Goal: Task Accomplishment & Management: Complete application form

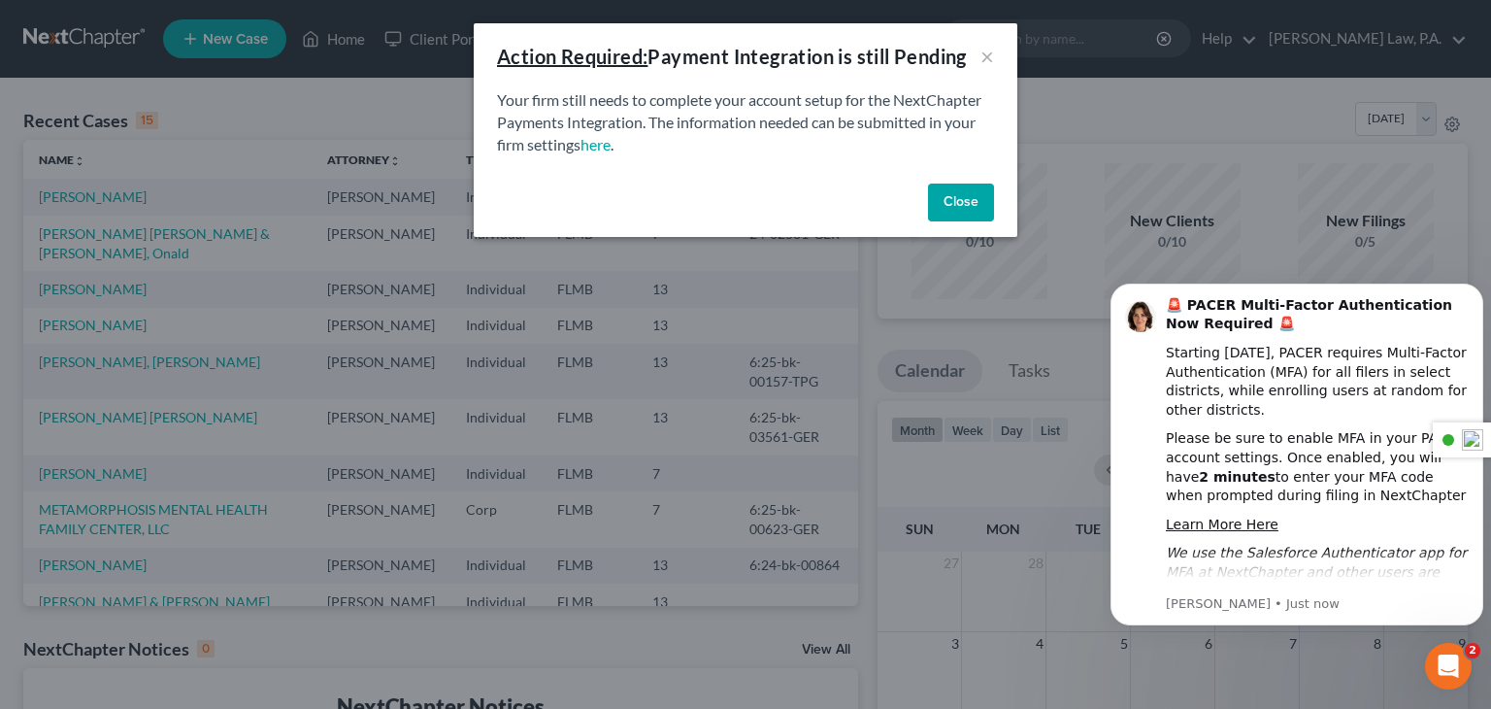
click at [967, 202] on button "Close" at bounding box center [961, 203] width 66 height 39
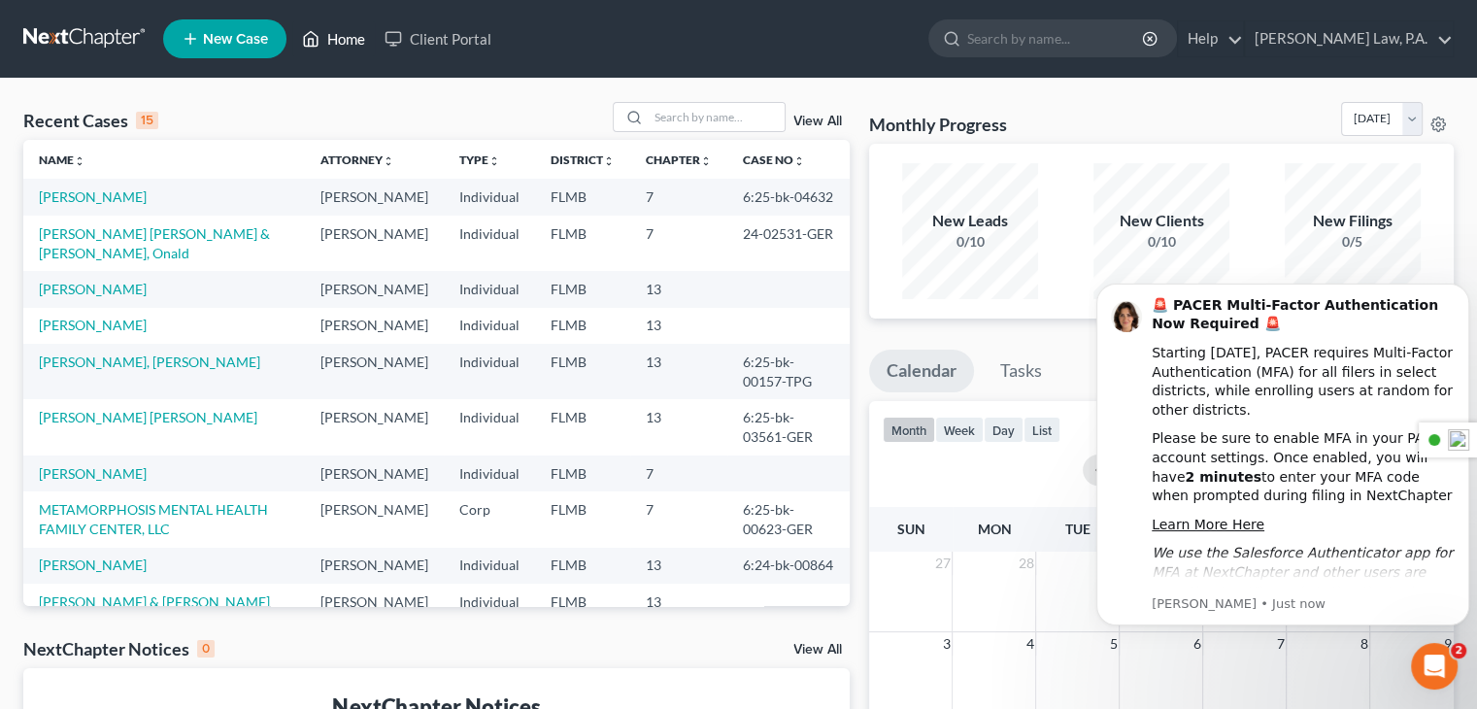
click at [357, 29] on link "Home" at bounding box center [333, 38] width 83 height 35
click at [349, 40] on link "Home" at bounding box center [333, 38] width 83 height 35
click at [233, 42] on span "New Case" at bounding box center [235, 39] width 65 height 15
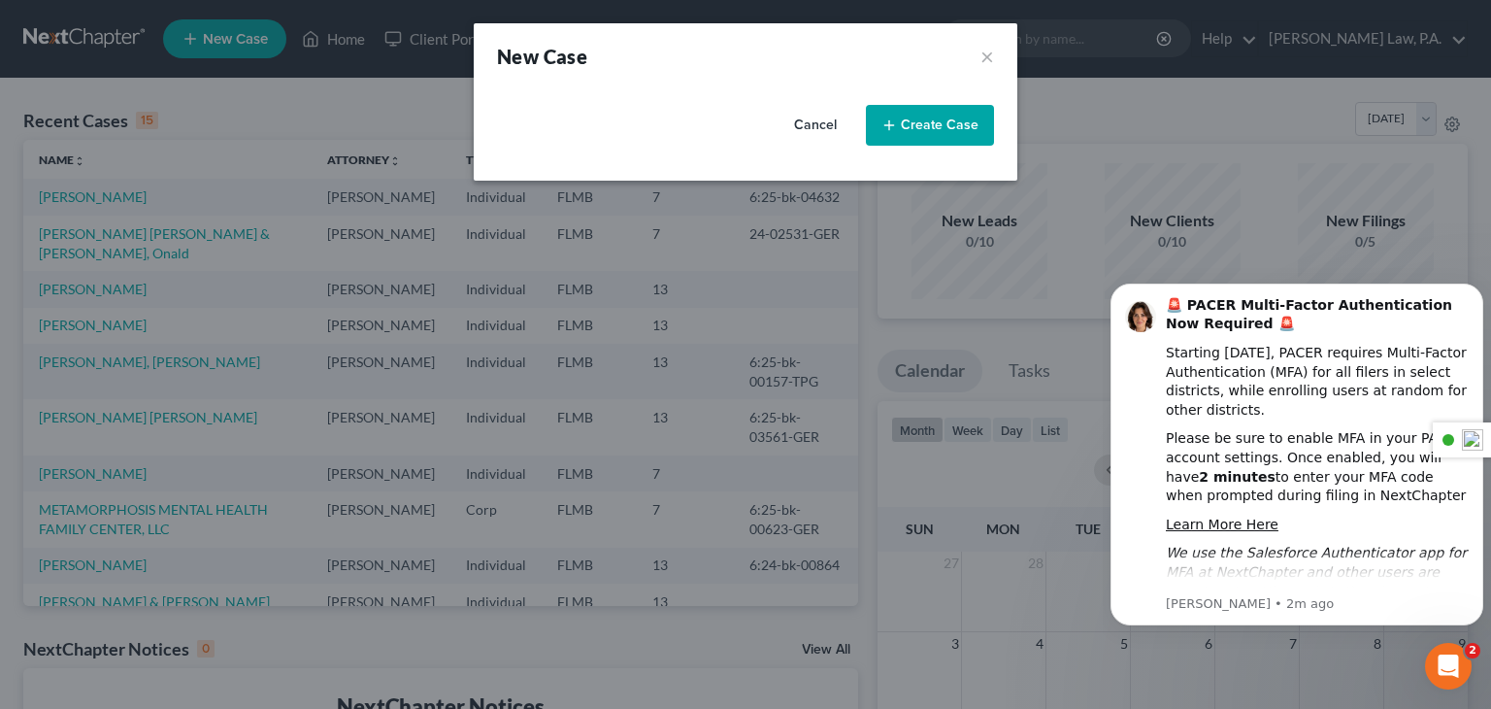
select select "17"
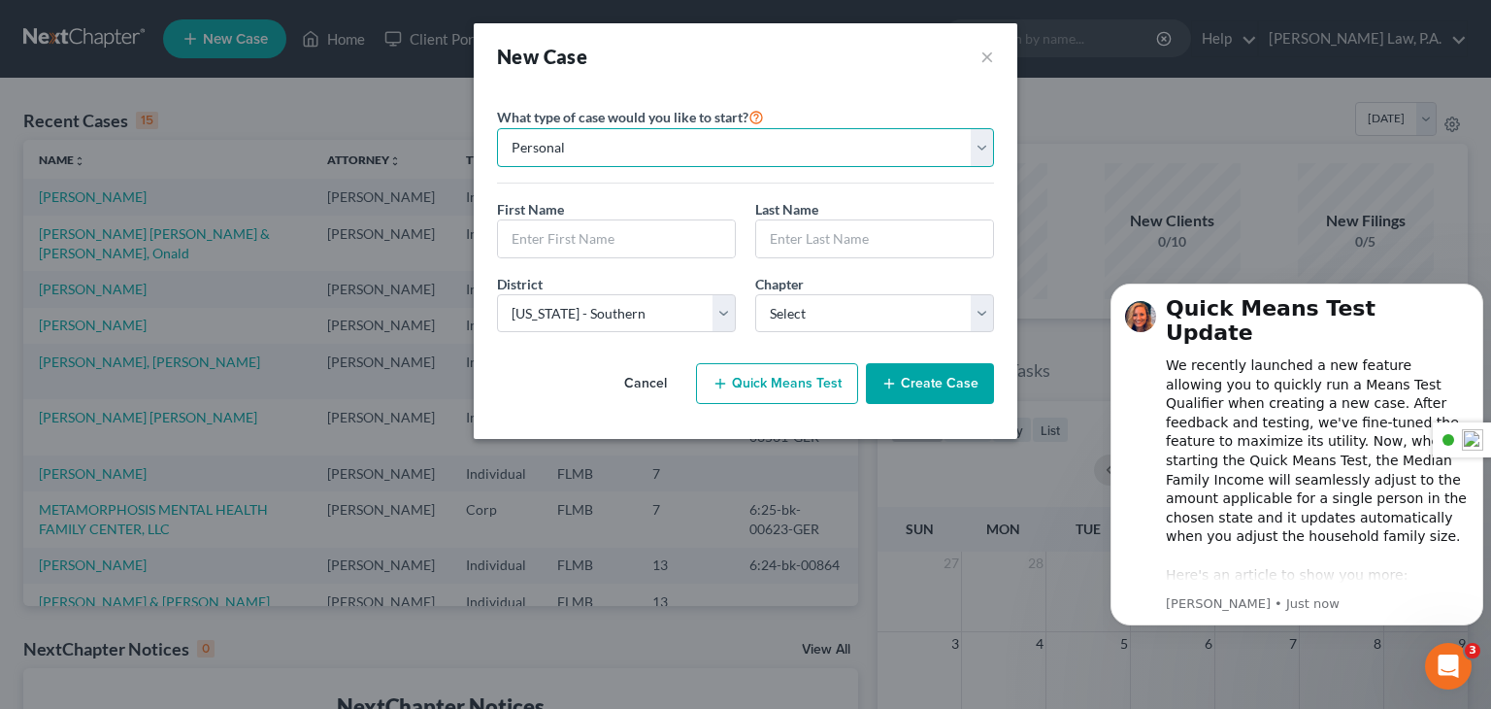
click at [982, 152] on select "Personal Business" at bounding box center [745, 147] width 497 height 39
click at [942, 110] on div "What type of case would you like to start? Personal Business" at bounding box center [745, 144] width 497 height 79
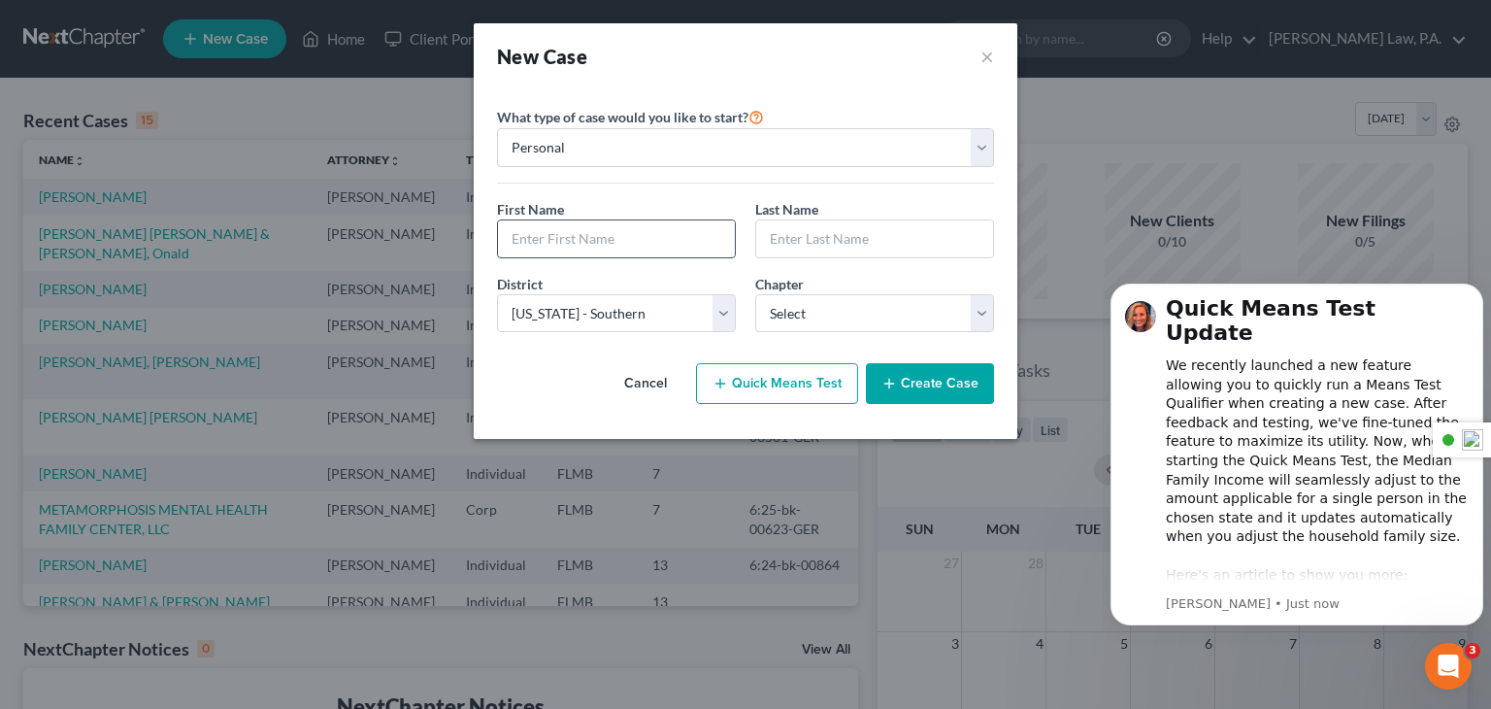
click at [657, 237] on input "text" at bounding box center [616, 238] width 237 height 37
type input "Aidelisse"
click at [808, 238] on input "text" at bounding box center [874, 238] width 237 height 37
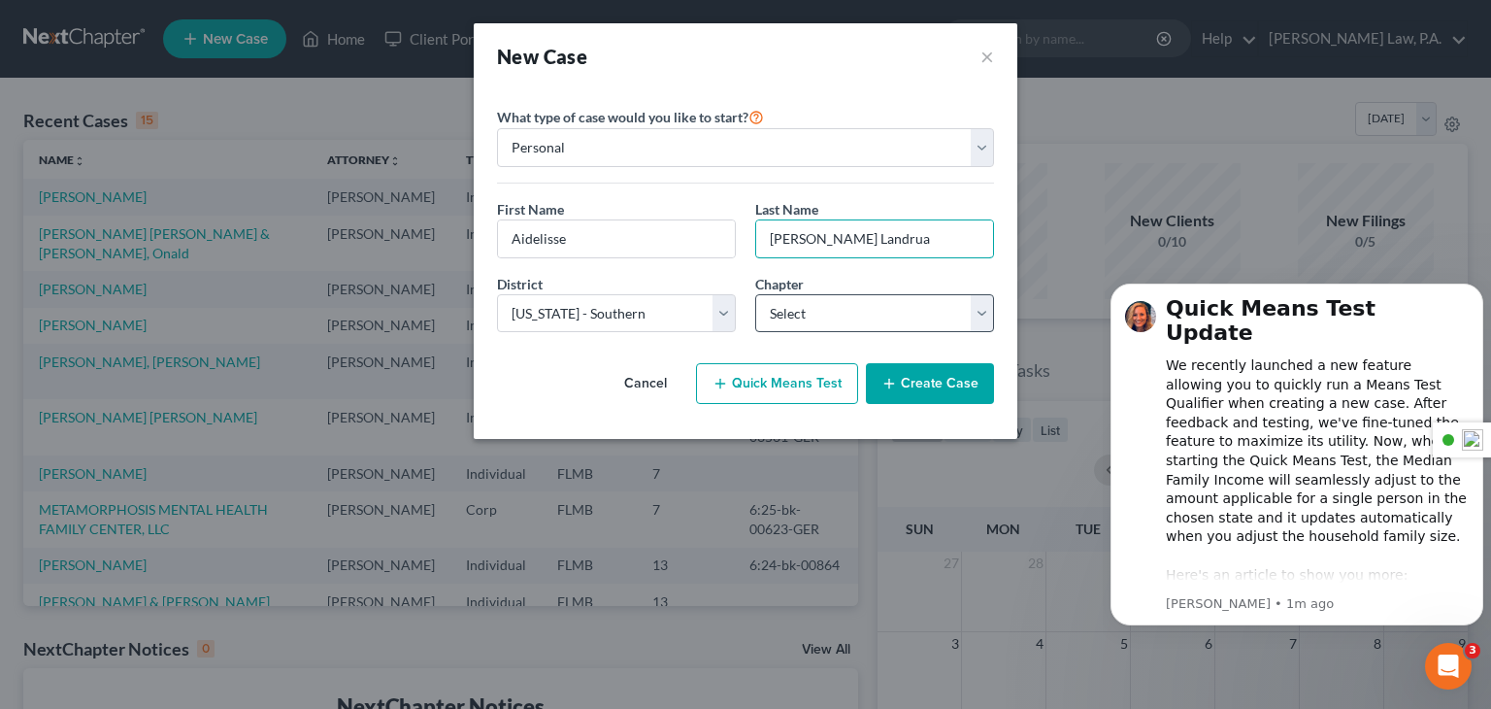
type input "[PERSON_NAME] Landrua"
click at [983, 316] on select "Select 7 11 12 13" at bounding box center [874, 313] width 239 height 39
select select "0"
click at [755, 294] on select "Select 7 11 12 13" at bounding box center [874, 313] width 239 height 39
click at [992, 317] on select "Select 7 11 12 13" at bounding box center [874, 313] width 239 height 39
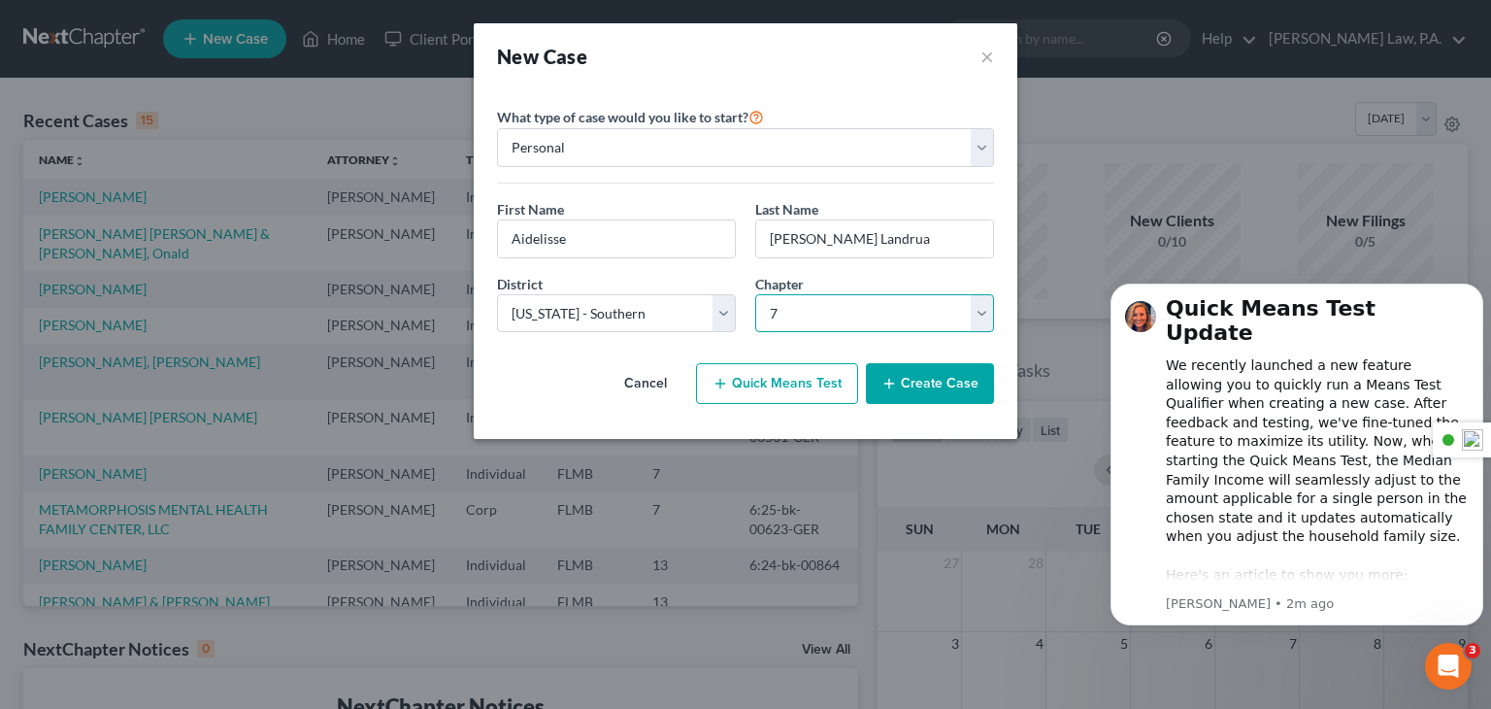
click at [755, 294] on select "Select 7 11 12 13" at bounding box center [874, 313] width 239 height 39
click at [944, 384] on button "Create Case" at bounding box center [930, 383] width 128 height 41
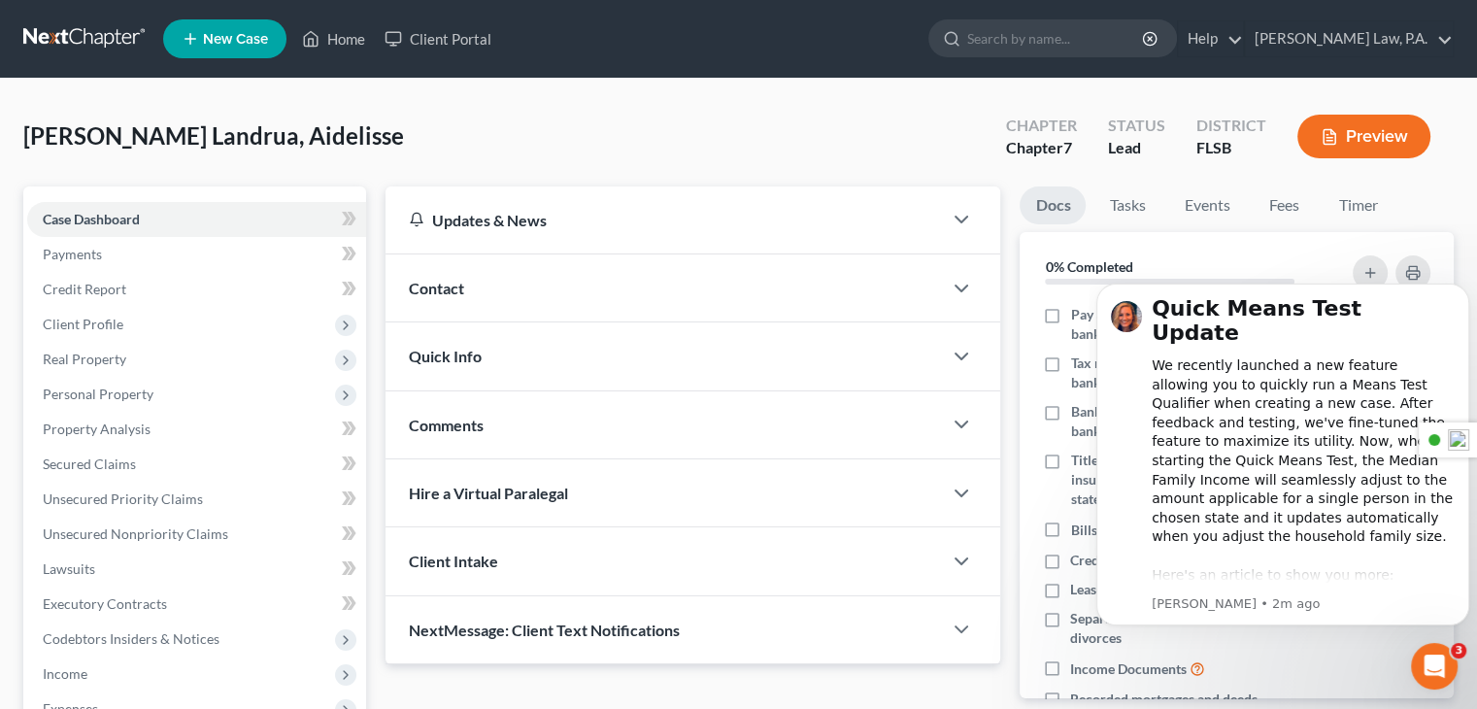
click at [919, 301] on div "Contact" at bounding box center [663, 287] width 556 height 67
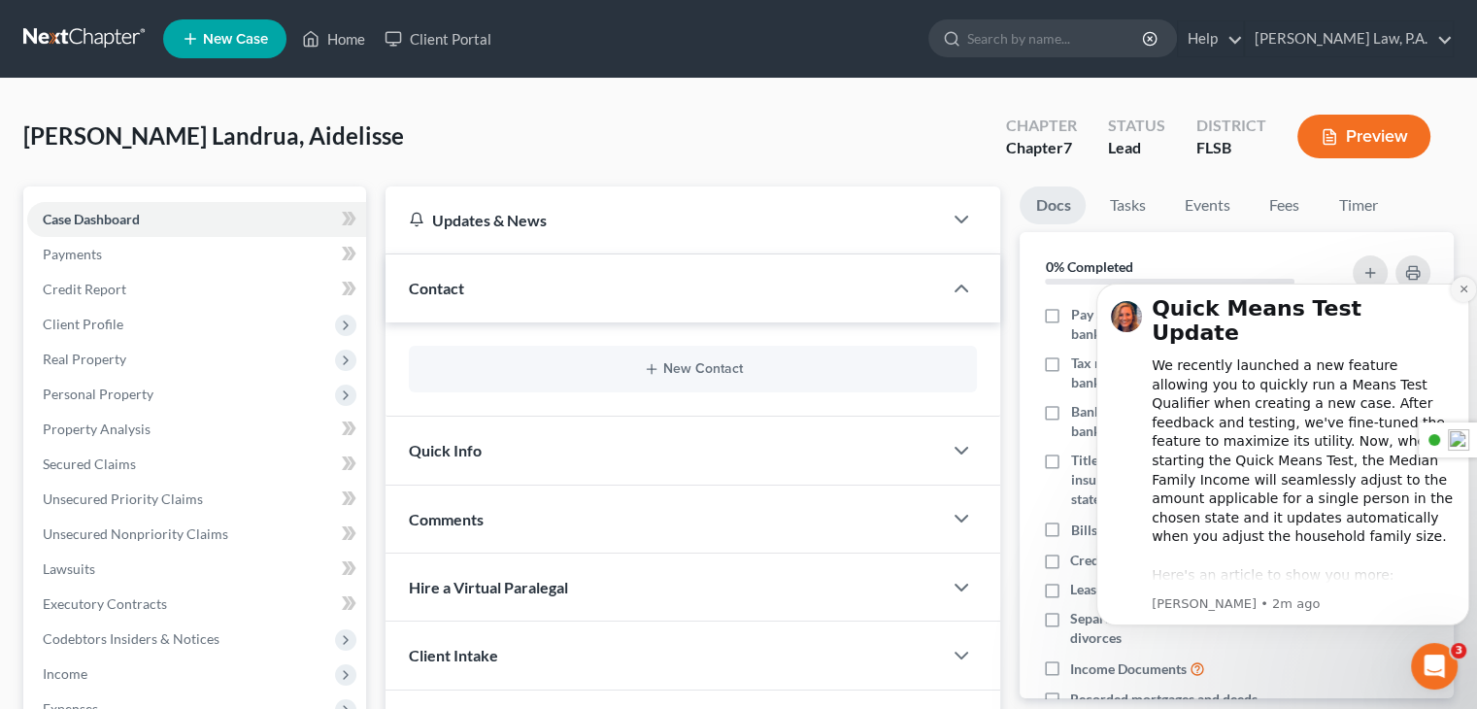
click at [1459, 290] on icon "Dismiss notification" at bounding box center [1463, 289] width 11 height 11
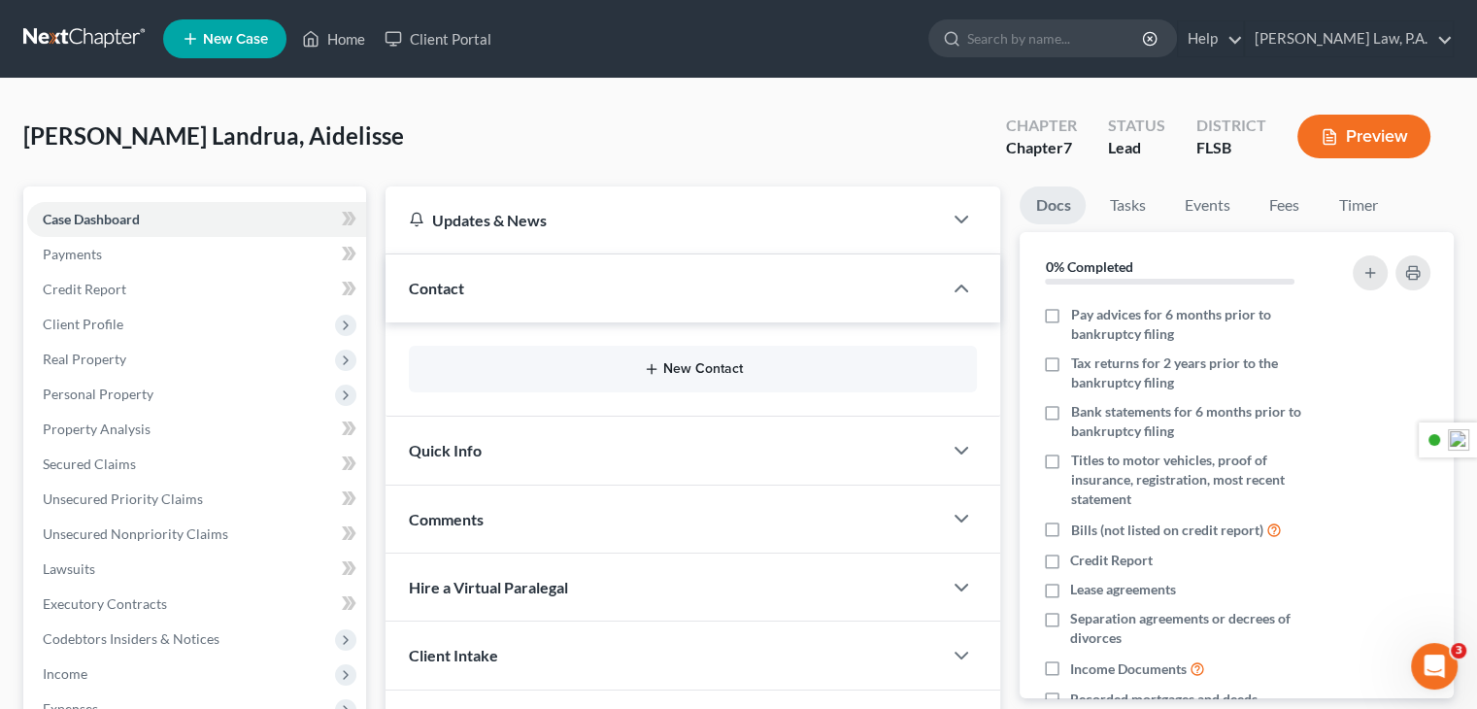
click at [647, 366] on icon "button" at bounding box center [652, 369] width 16 height 16
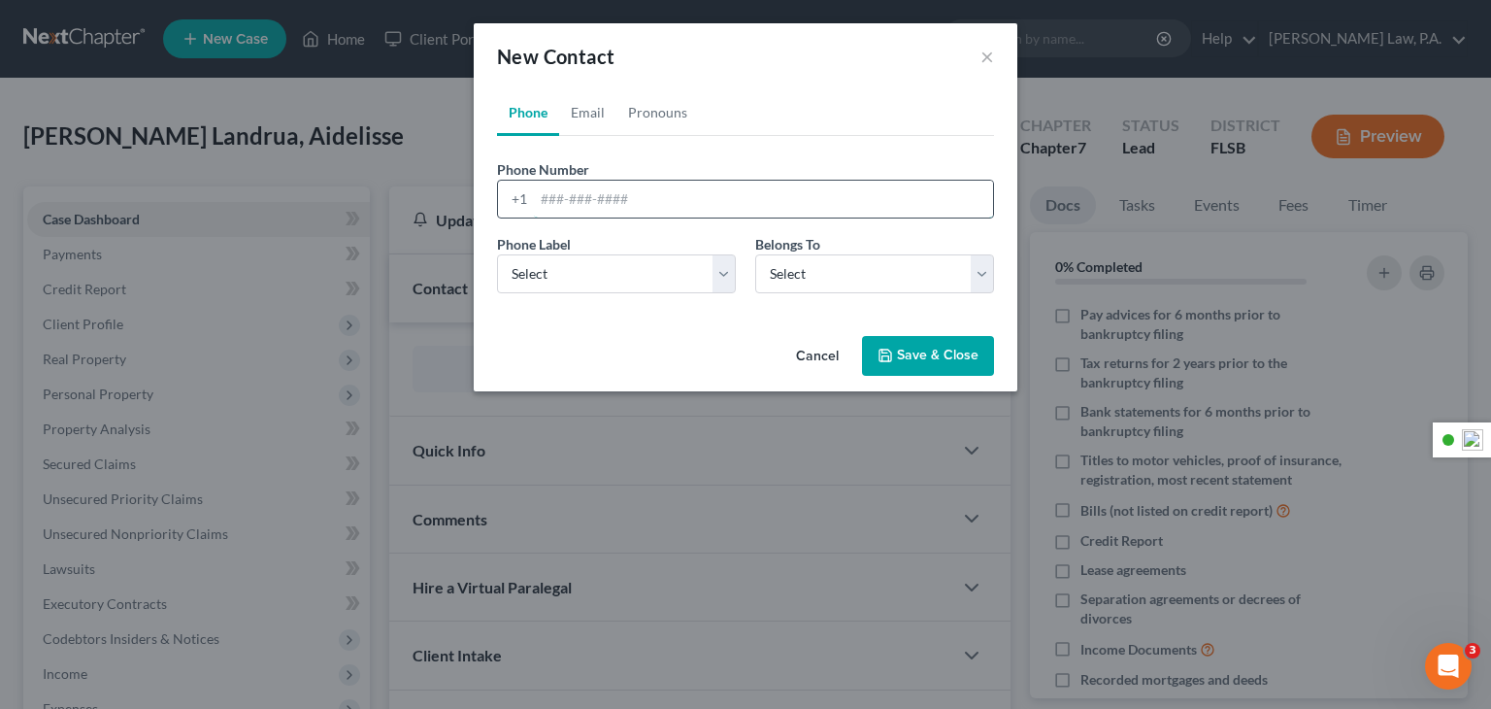
click at [594, 202] on input "tel" at bounding box center [763, 199] width 459 height 37
type input "7874616074"
click at [717, 270] on select "Select Mobile Home Work Other" at bounding box center [616, 273] width 239 height 39
select select "0"
click at [497, 254] on select "Select Mobile Home Work Other" at bounding box center [616, 273] width 239 height 39
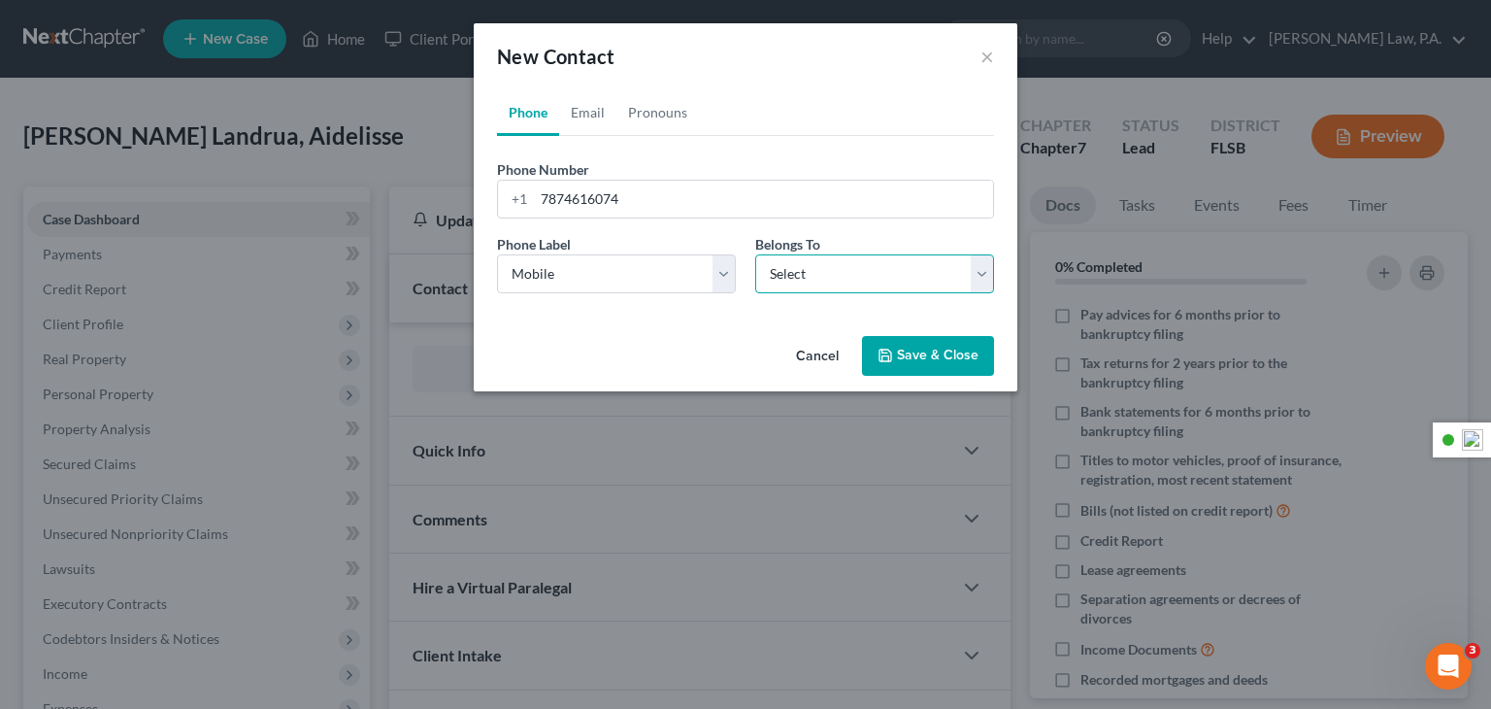
click at [932, 281] on select "Select Client Other" at bounding box center [874, 273] width 239 height 39
select select "0"
click at [755, 254] on select "Select Client Other" at bounding box center [874, 273] width 239 height 39
click at [585, 114] on link "Email" at bounding box center [587, 112] width 57 height 47
click at [552, 184] on input "email" at bounding box center [763, 199] width 459 height 37
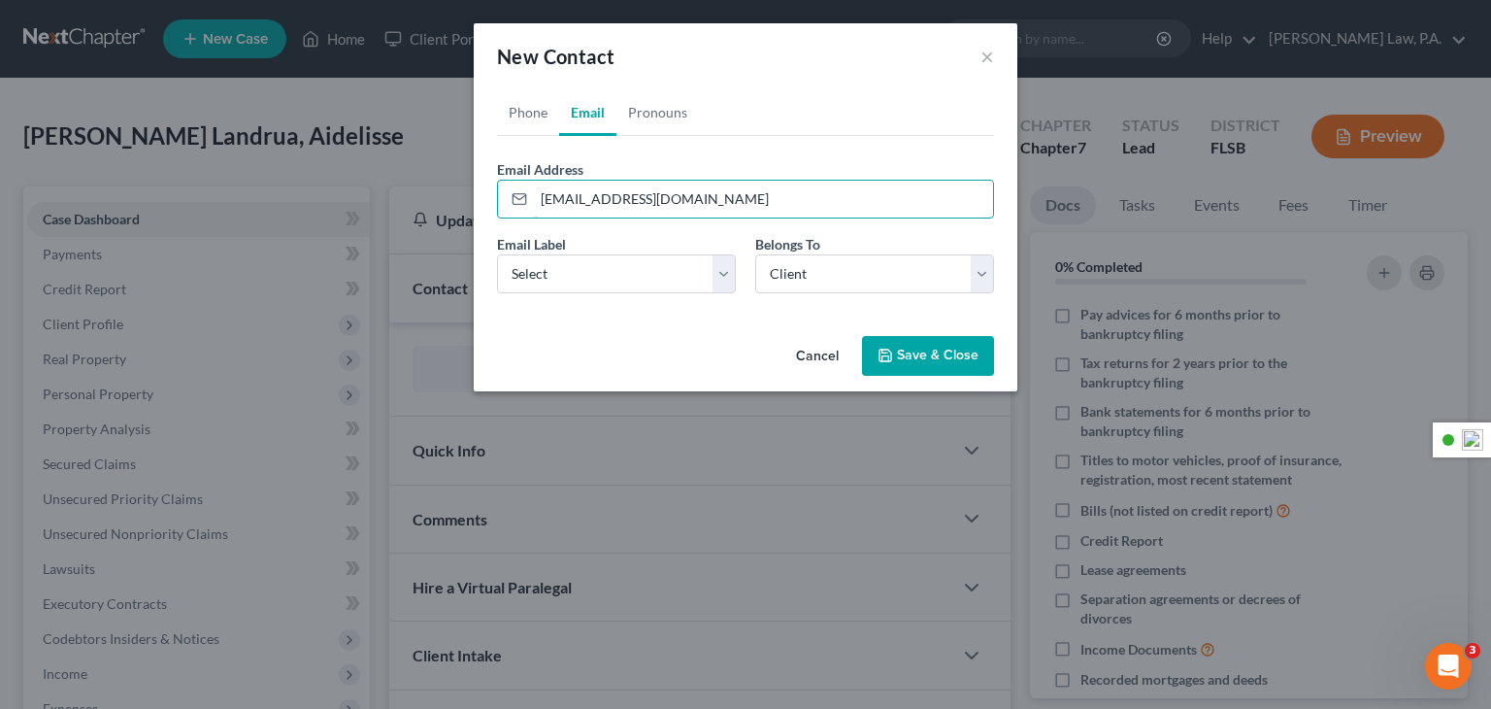
type input "[EMAIL_ADDRESS][DOMAIN_NAME]"
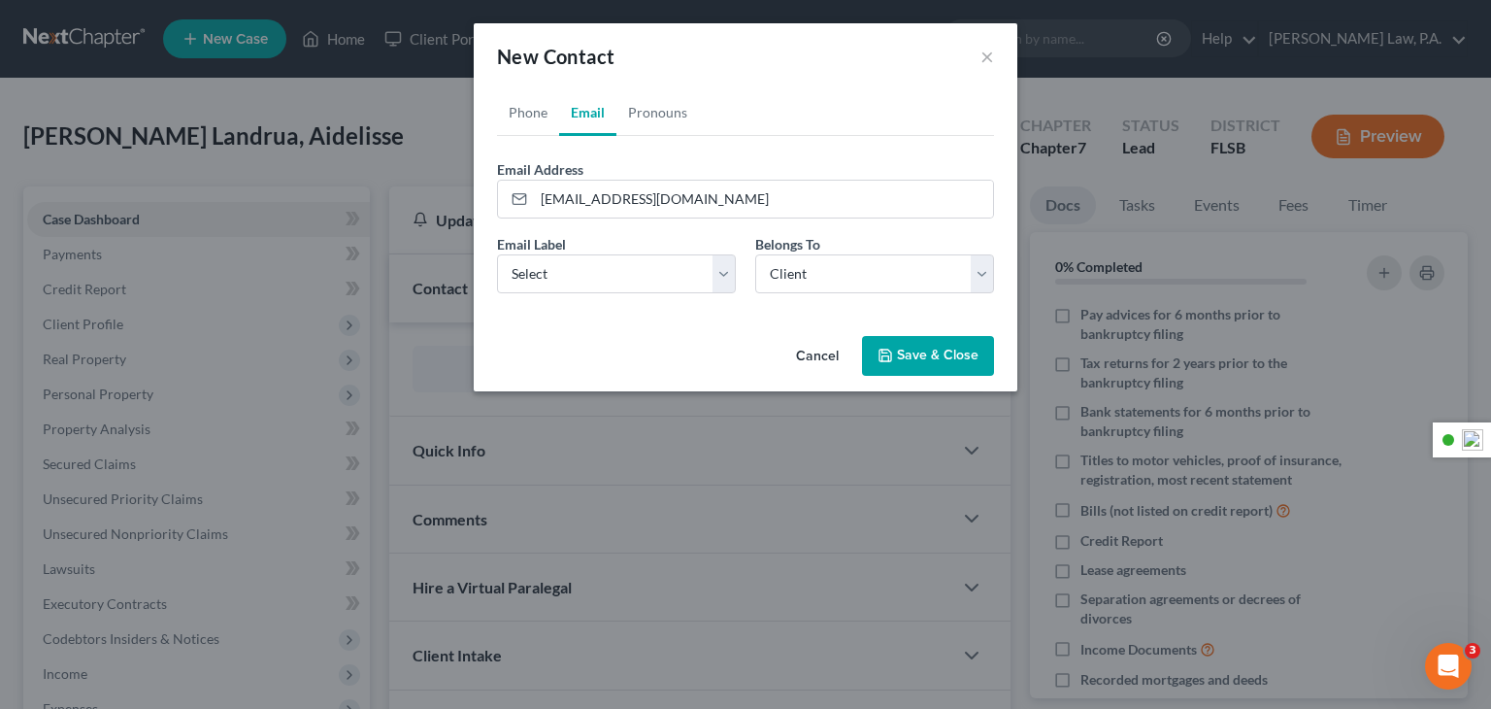
click at [940, 361] on button "Save & Close" at bounding box center [928, 356] width 132 height 41
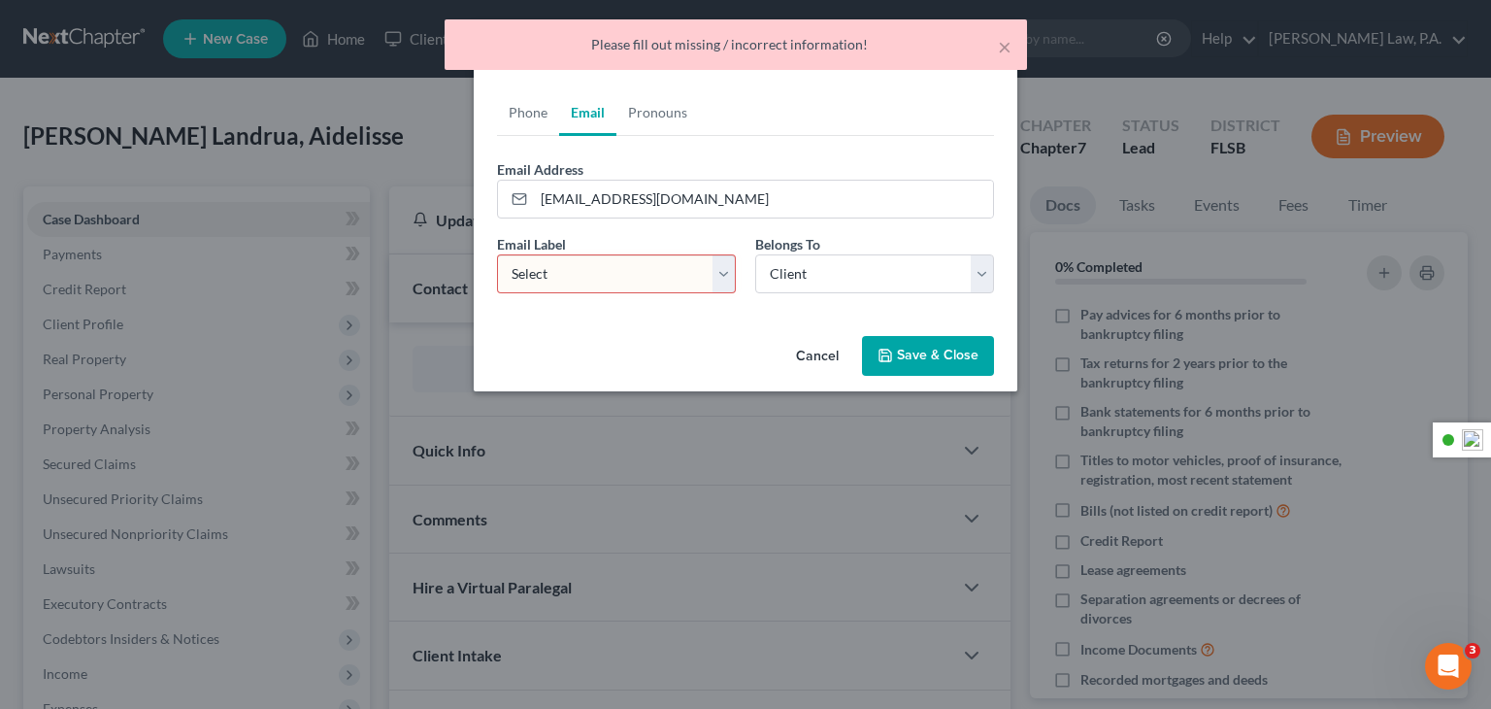
click at [725, 280] on select "Select Home Work Other" at bounding box center [616, 273] width 239 height 39
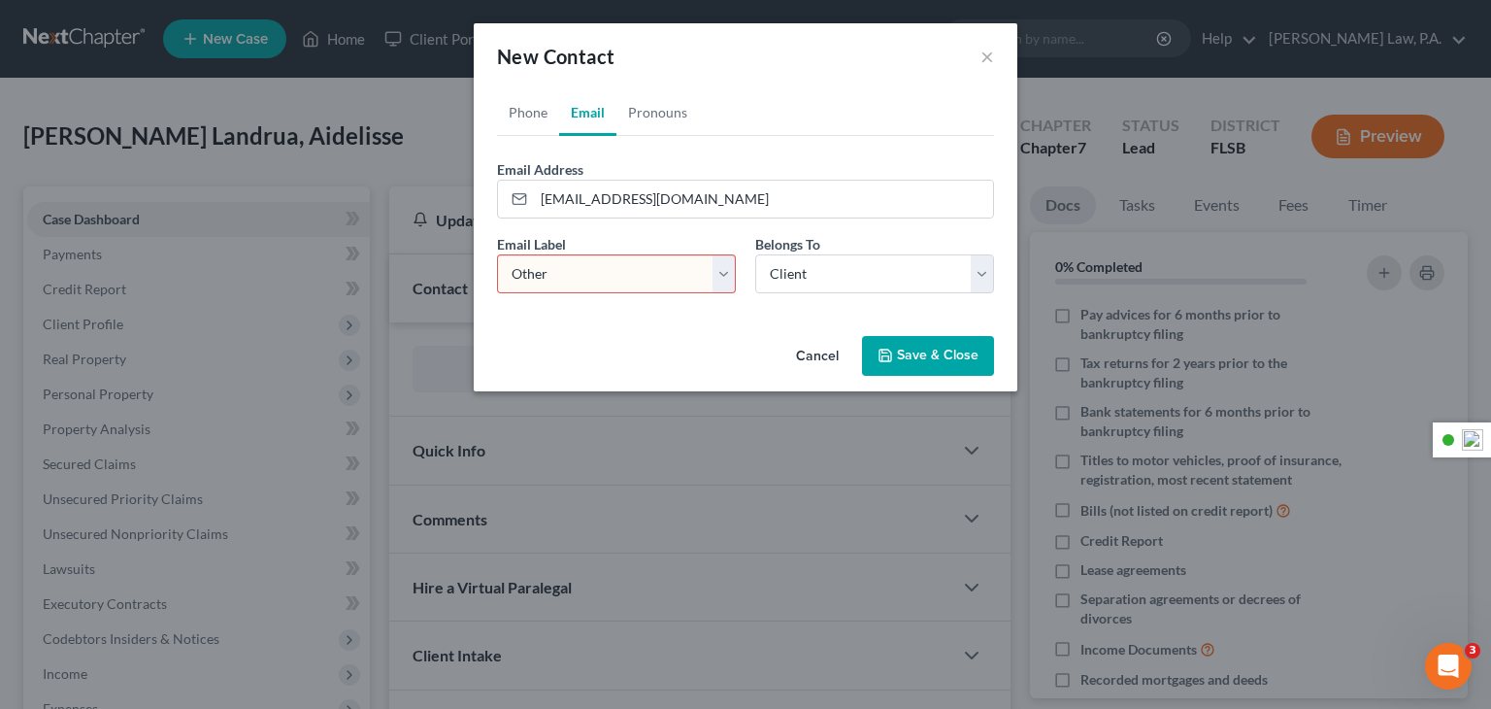
click at [497, 254] on select "Select Home Work Other" at bounding box center [616, 273] width 239 height 39
click at [713, 370] on div "Cancel Save & Close" at bounding box center [746, 360] width 544 height 64
click at [724, 279] on select "Select Home Work Other" at bounding box center [616, 273] width 239 height 39
select select "0"
click at [497, 254] on select "Select Home Work Other" at bounding box center [616, 273] width 239 height 39
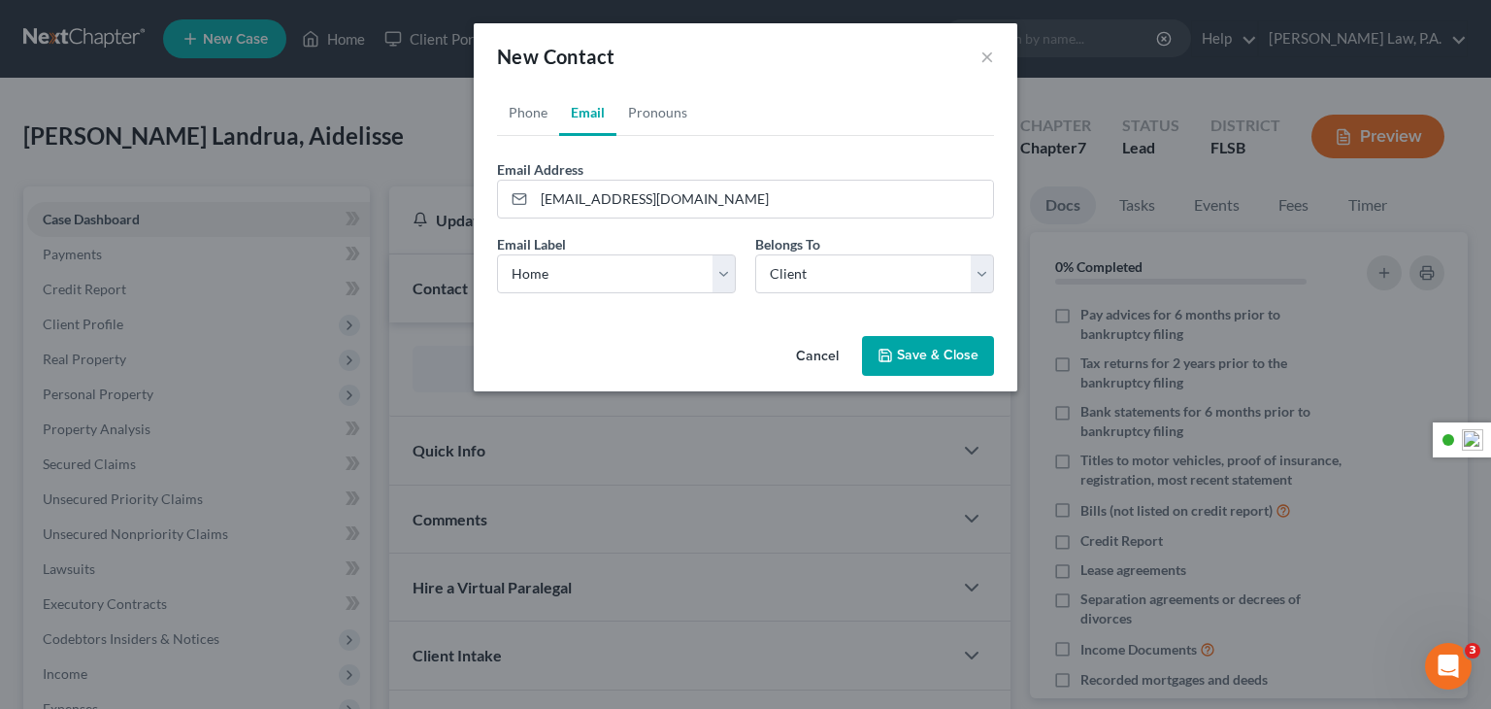
click at [944, 362] on button "Save & Close" at bounding box center [928, 356] width 132 height 41
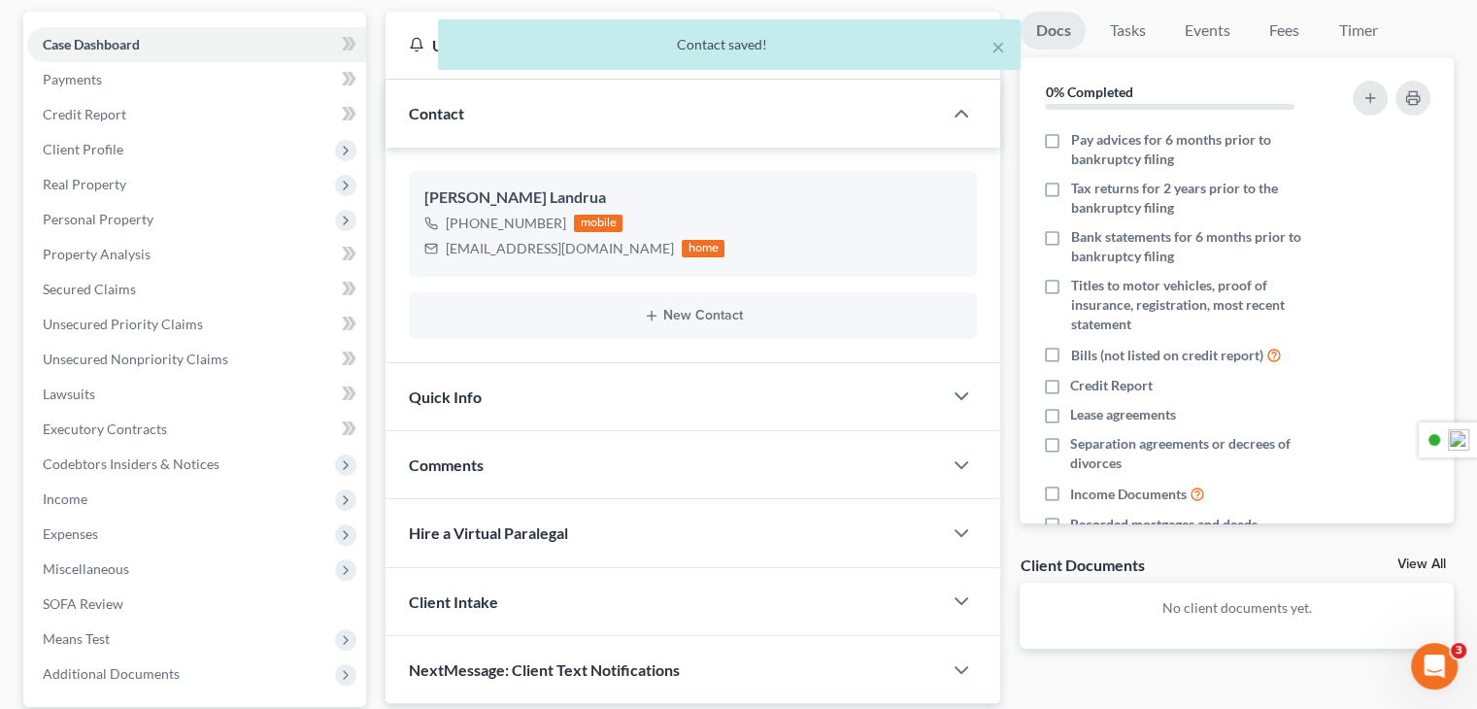
scroll to position [194, 0]
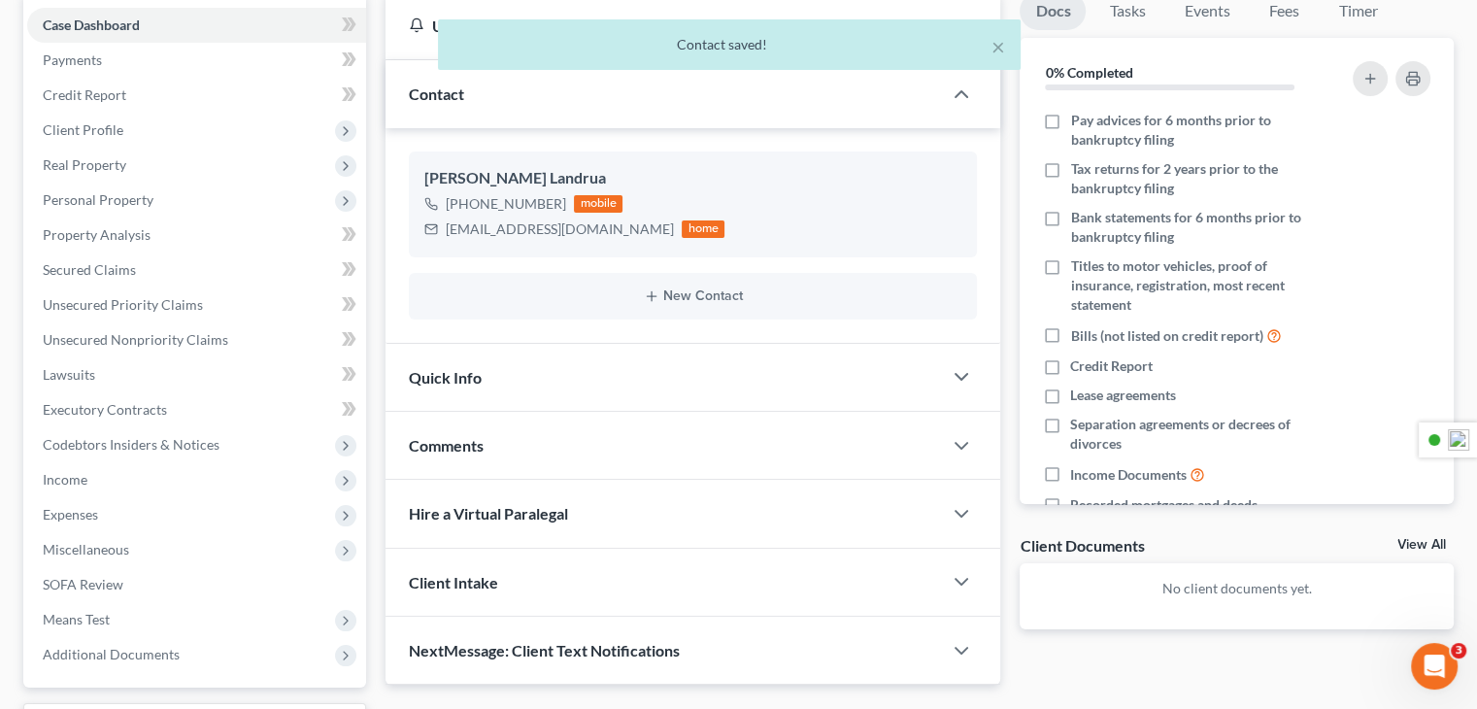
click at [858, 397] on div "Quick Info" at bounding box center [663, 377] width 556 height 67
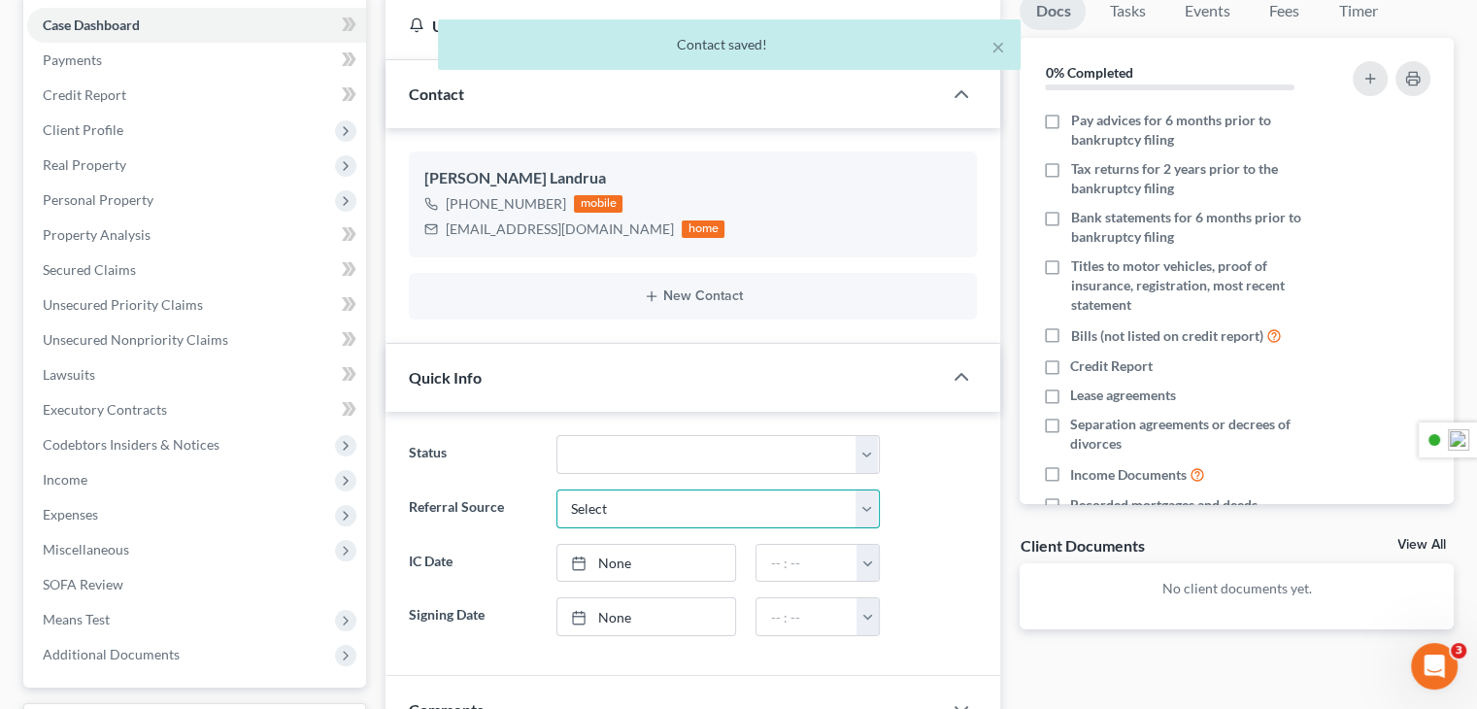
click at [838, 506] on select "Select Word Of Mouth Previous Clients Direct Mail Website Google Search Modern …" at bounding box center [717, 508] width 323 height 39
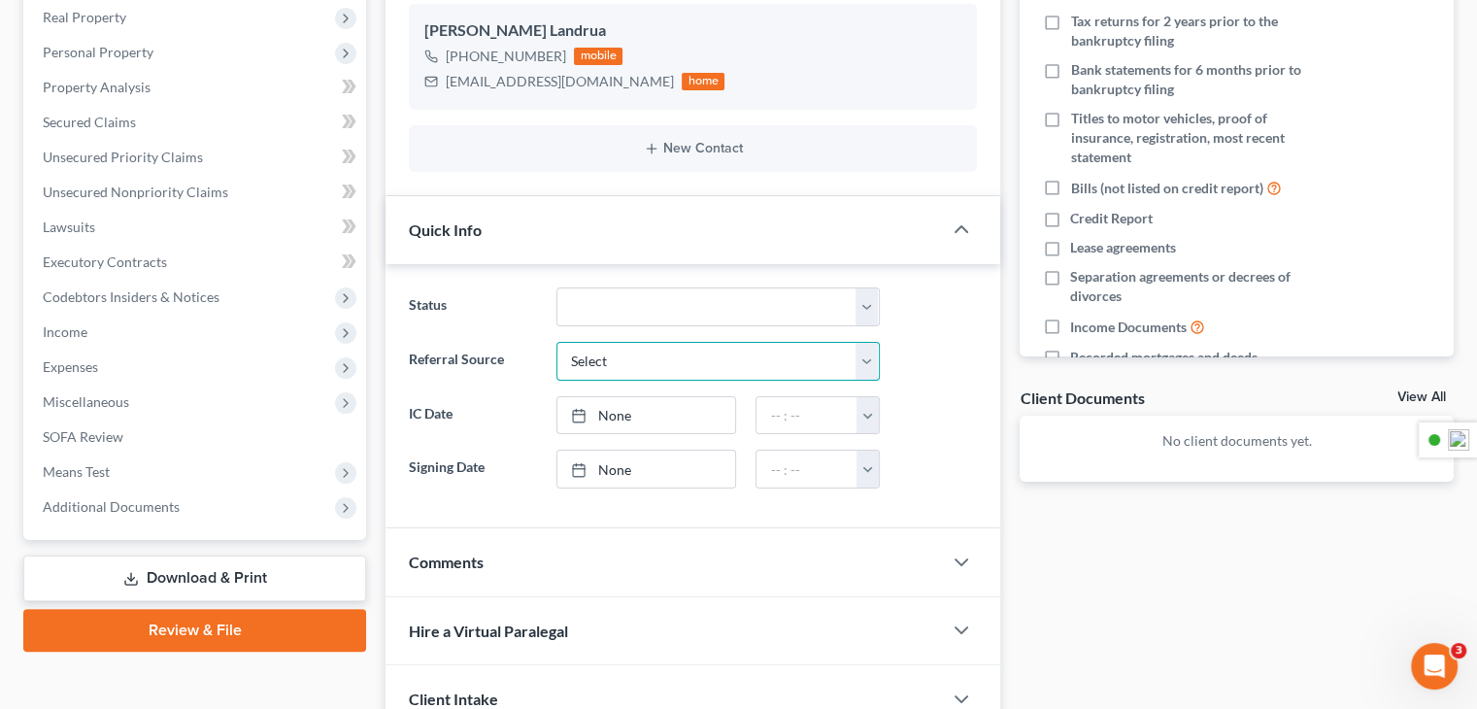
scroll to position [388, 0]
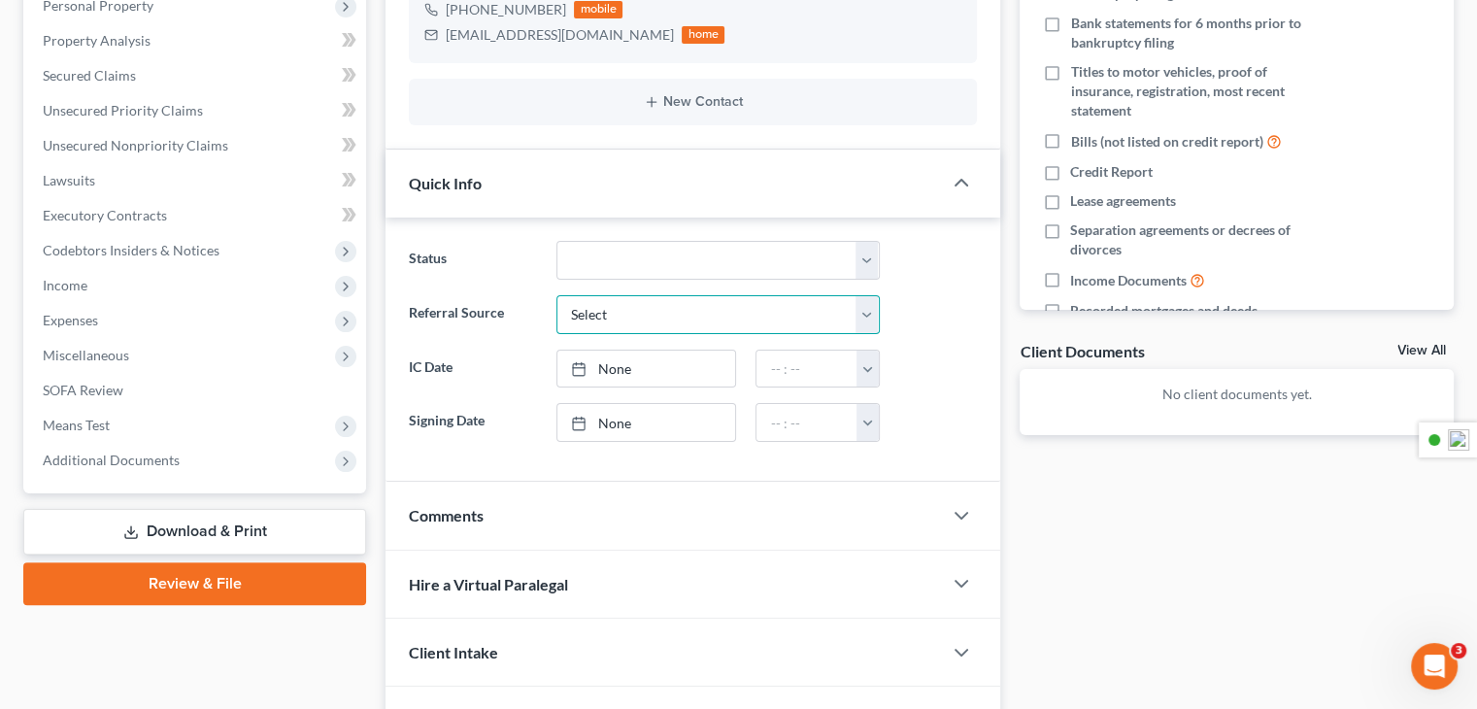
click at [877, 321] on select "Select Word Of Mouth Previous Clients Direct Mail Website Google Search Modern …" at bounding box center [717, 314] width 323 height 39
select select "1"
click at [556, 295] on select "Select Word Of Mouth Previous Clients Direct Mail Website Google Search Modern …" at bounding box center [717, 314] width 323 height 39
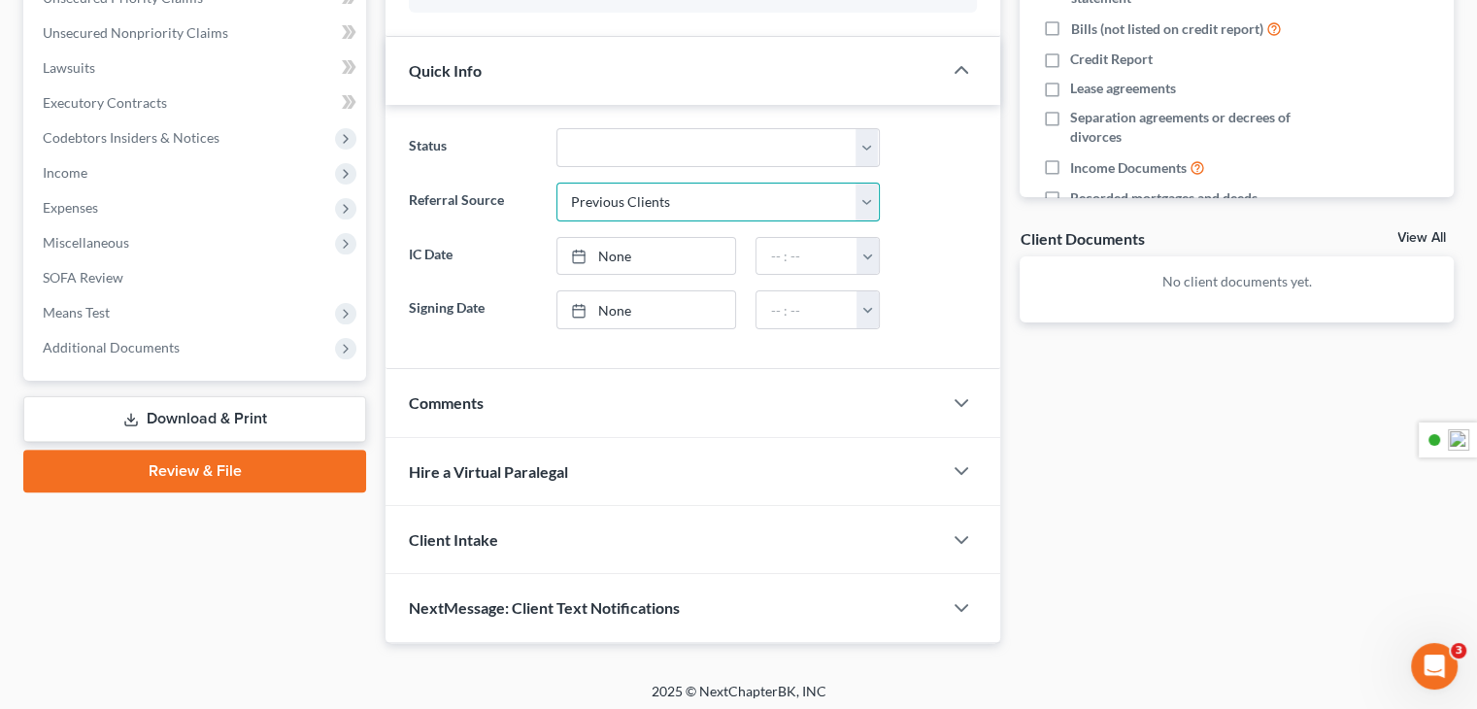
scroll to position [505, 0]
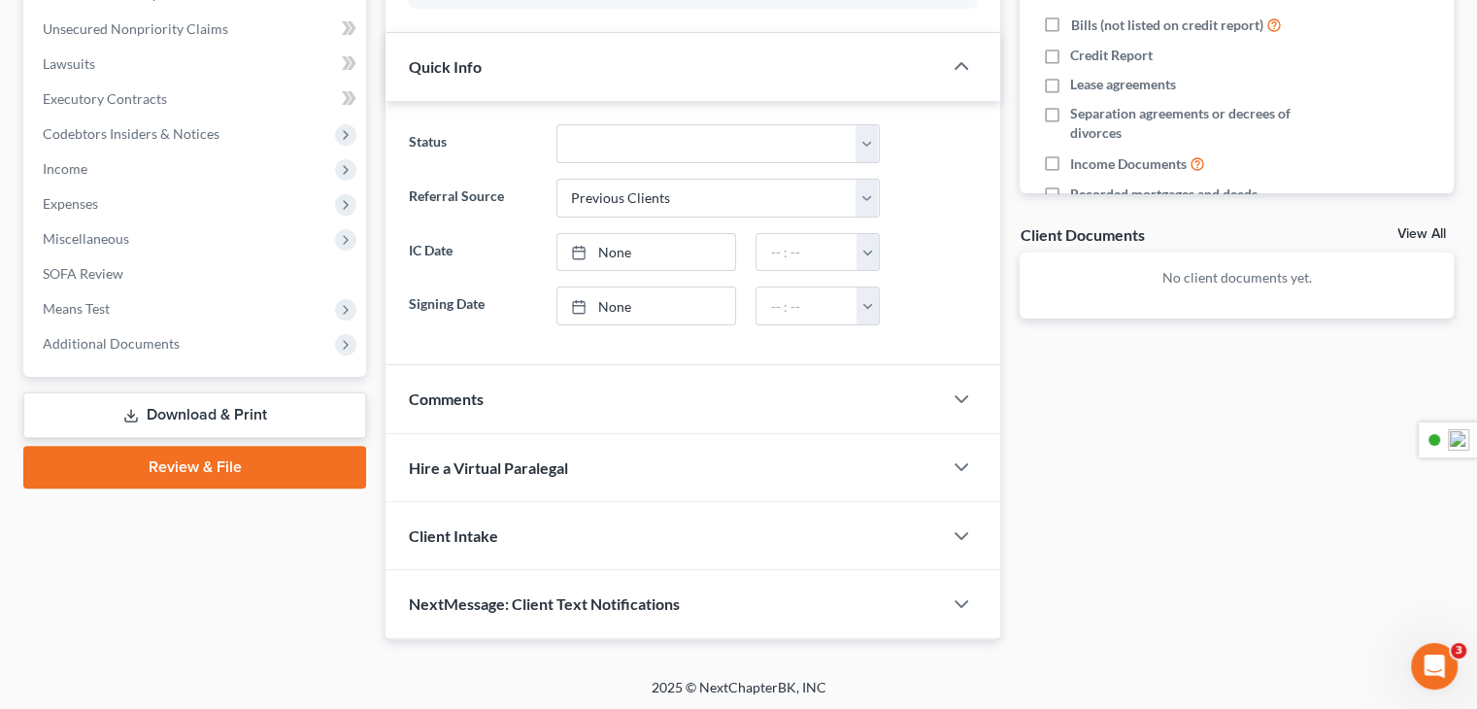
click at [552, 529] on div "Client Intake" at bounding box center [663, 535] width 556 height 67
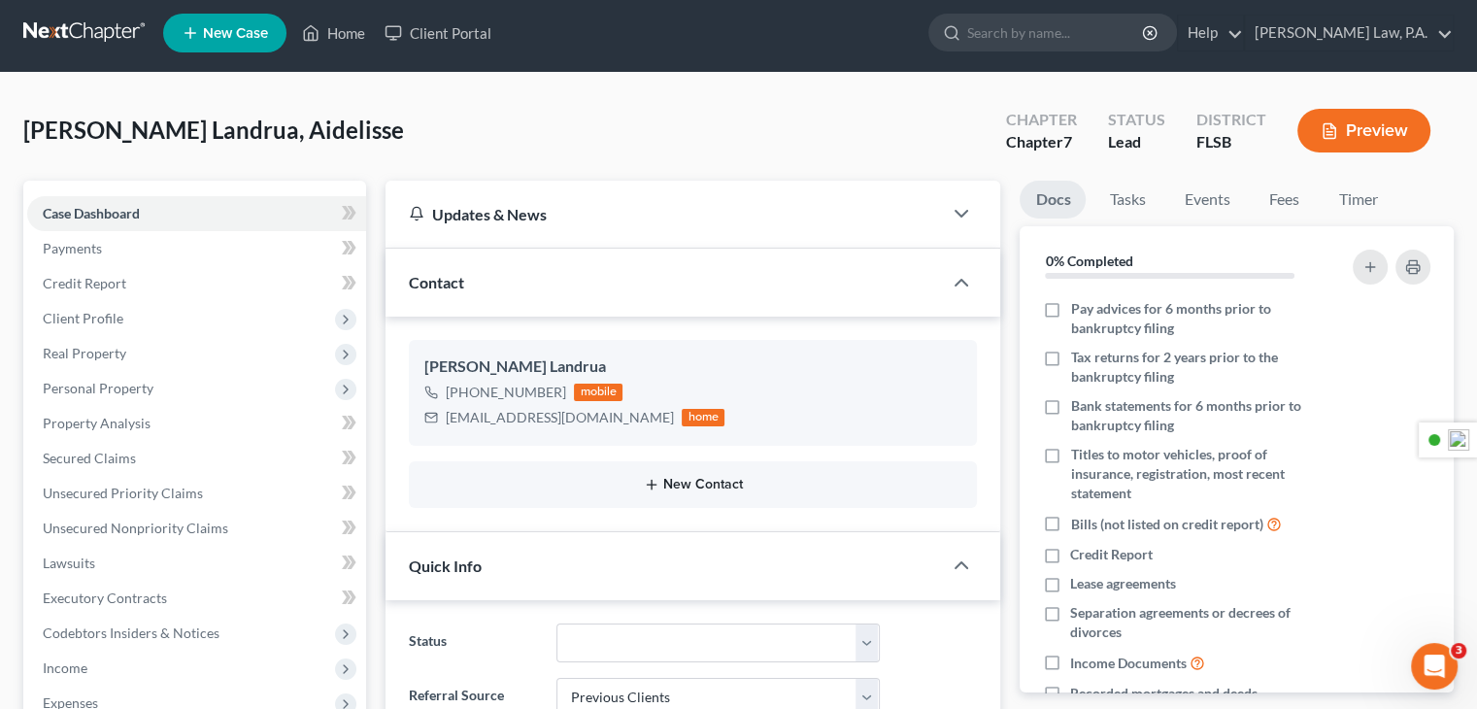
scroll to position [0, 0]
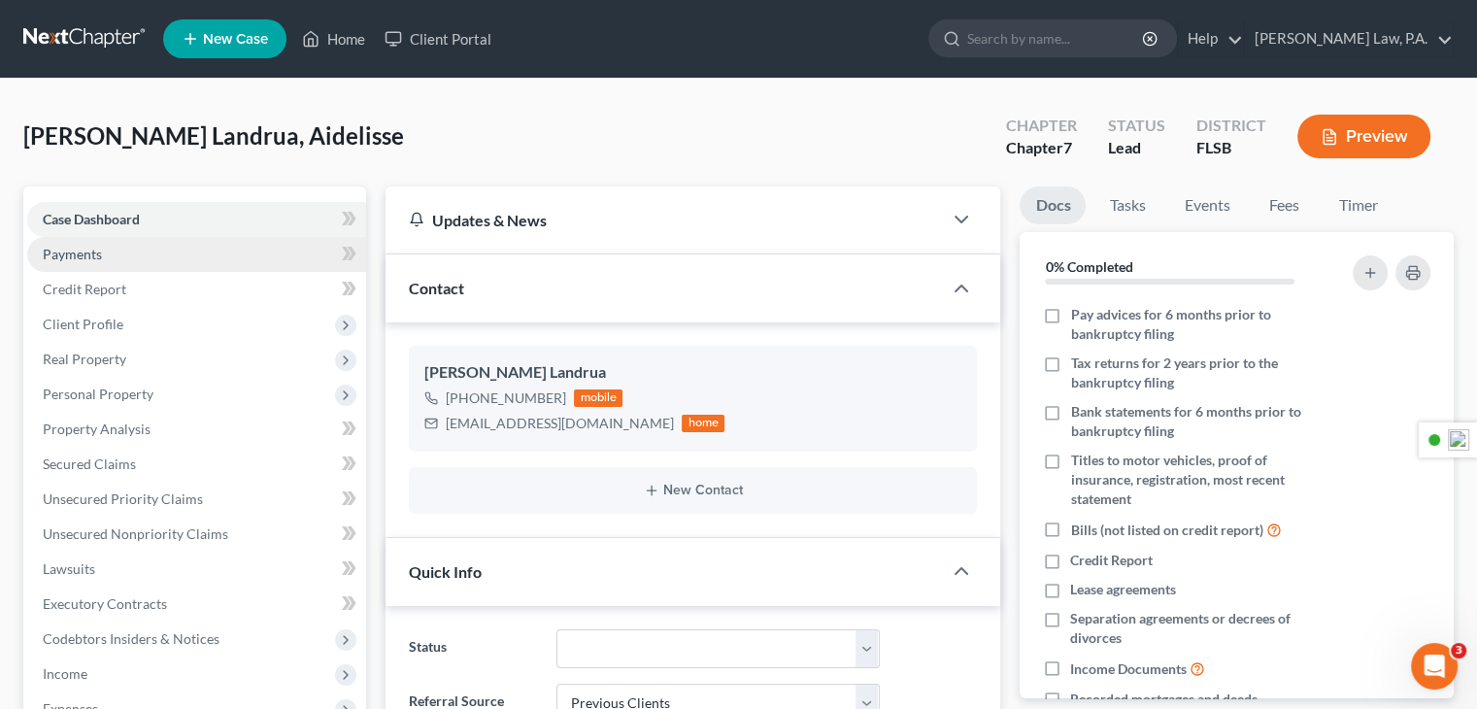
click at [105, 260] on link "Payments" at bounding box center [196, 254] width 339 height 35
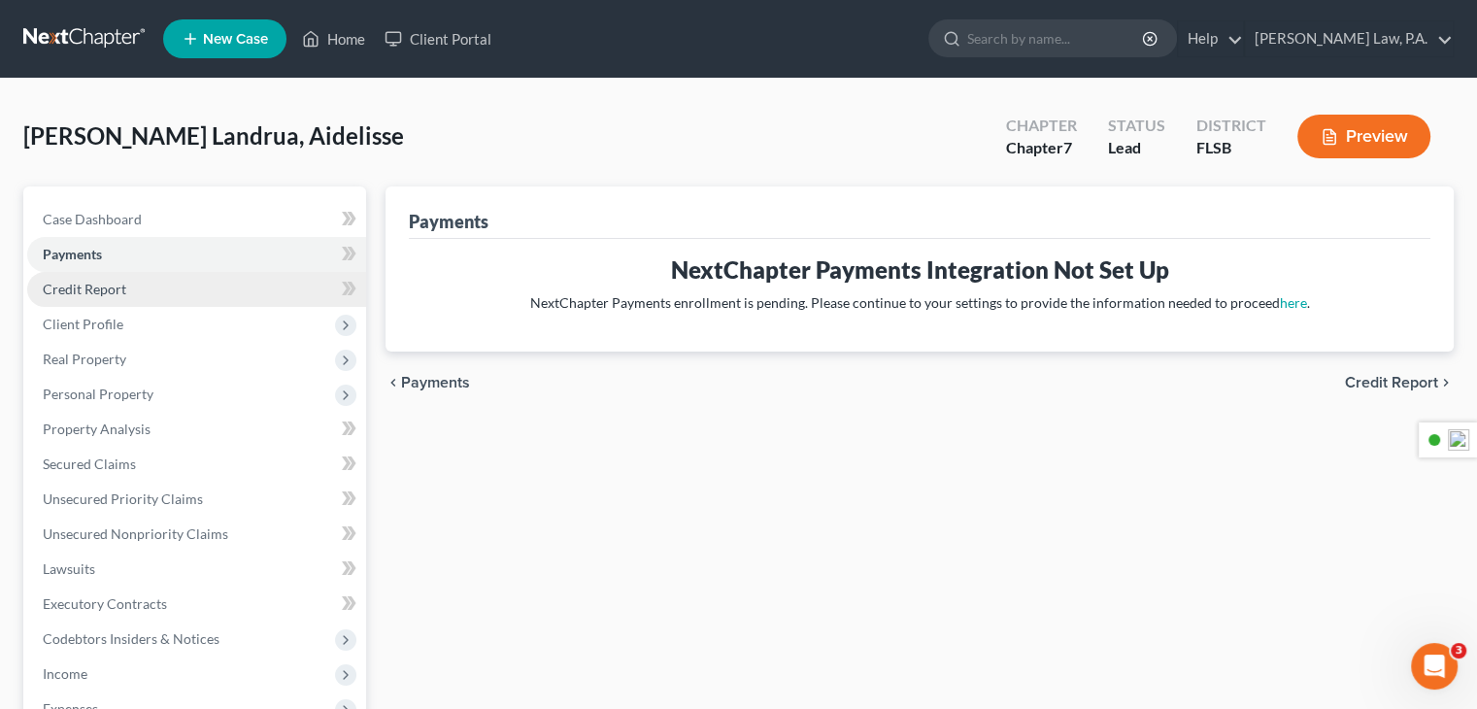
click at [90, 286] on span "Credit Report" at bounding box center [85, 289] width 84 height 17
click at [82, 304] on link "Credit Report" at bounding box center [196, 289] width 339 height 35
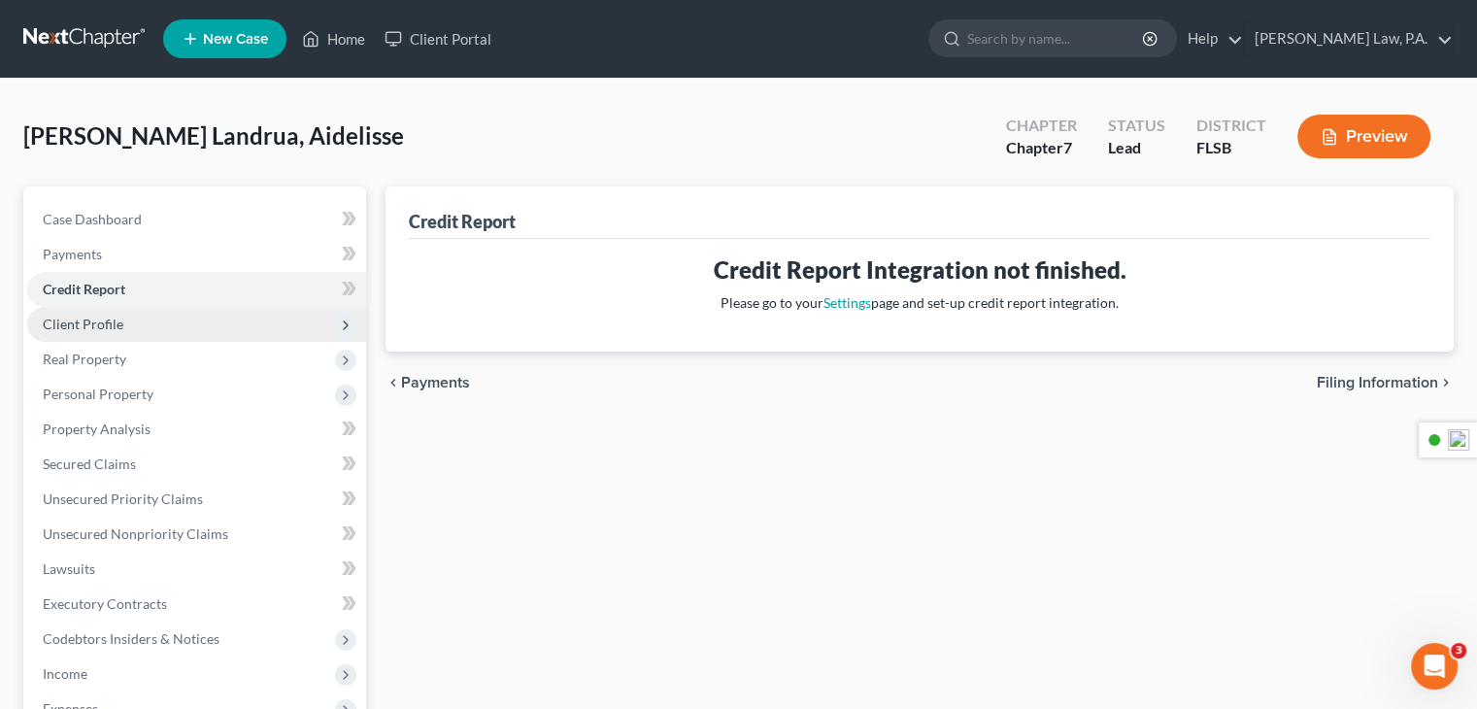
click at [118, 324] on span "Client Profile" at bounding box center [83, 324] width 81 height 17
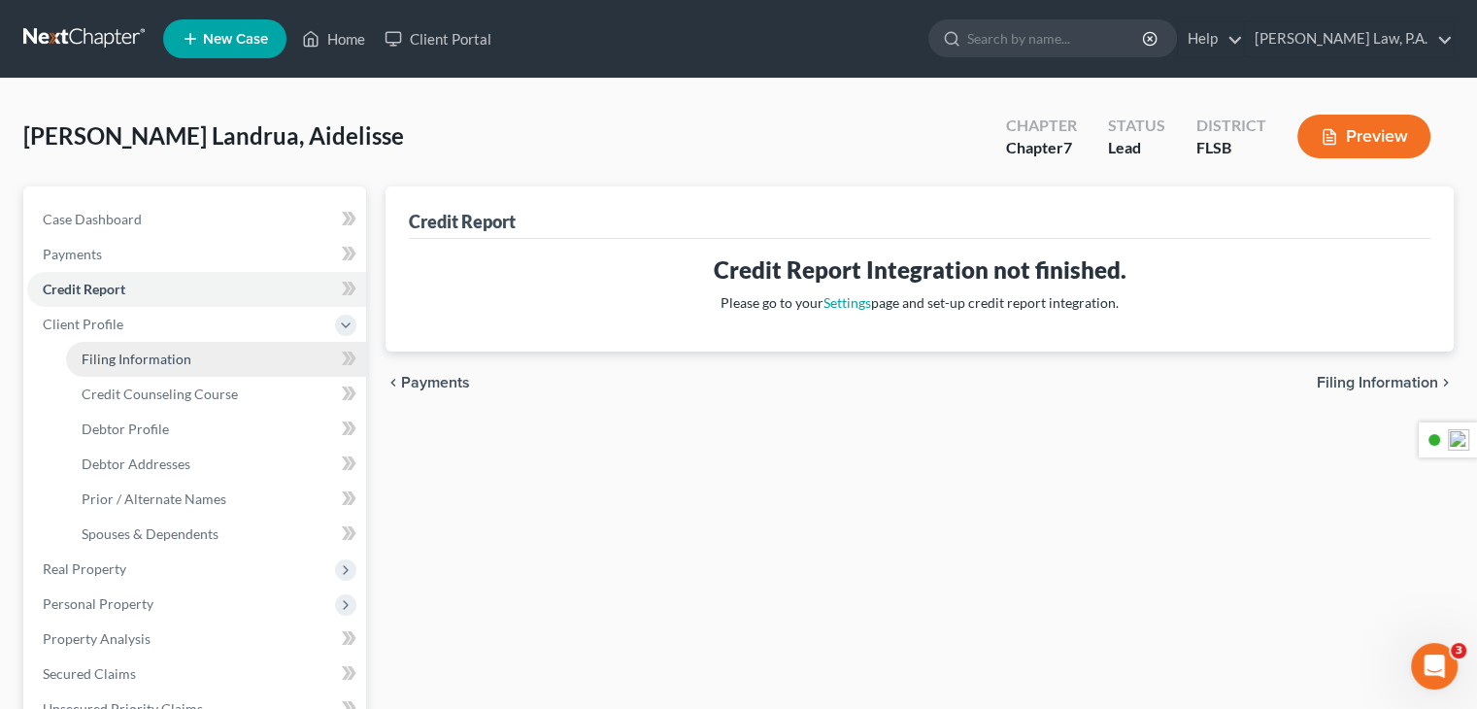
click at [194, 364] on link "Filing Information" at bounding box center [216, 359] width 300 height 35
select select "1"
select select "0"
select select "17"
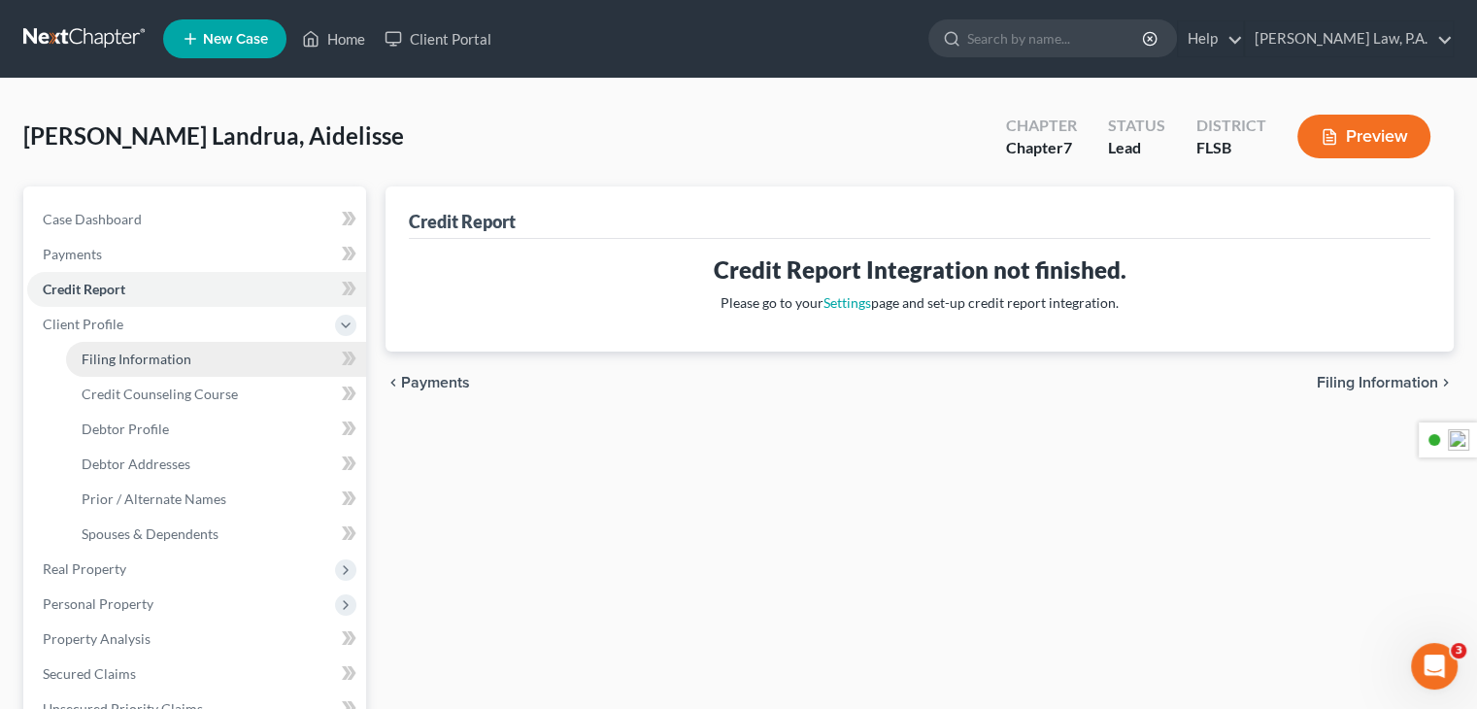
select select "0"
select select "9"
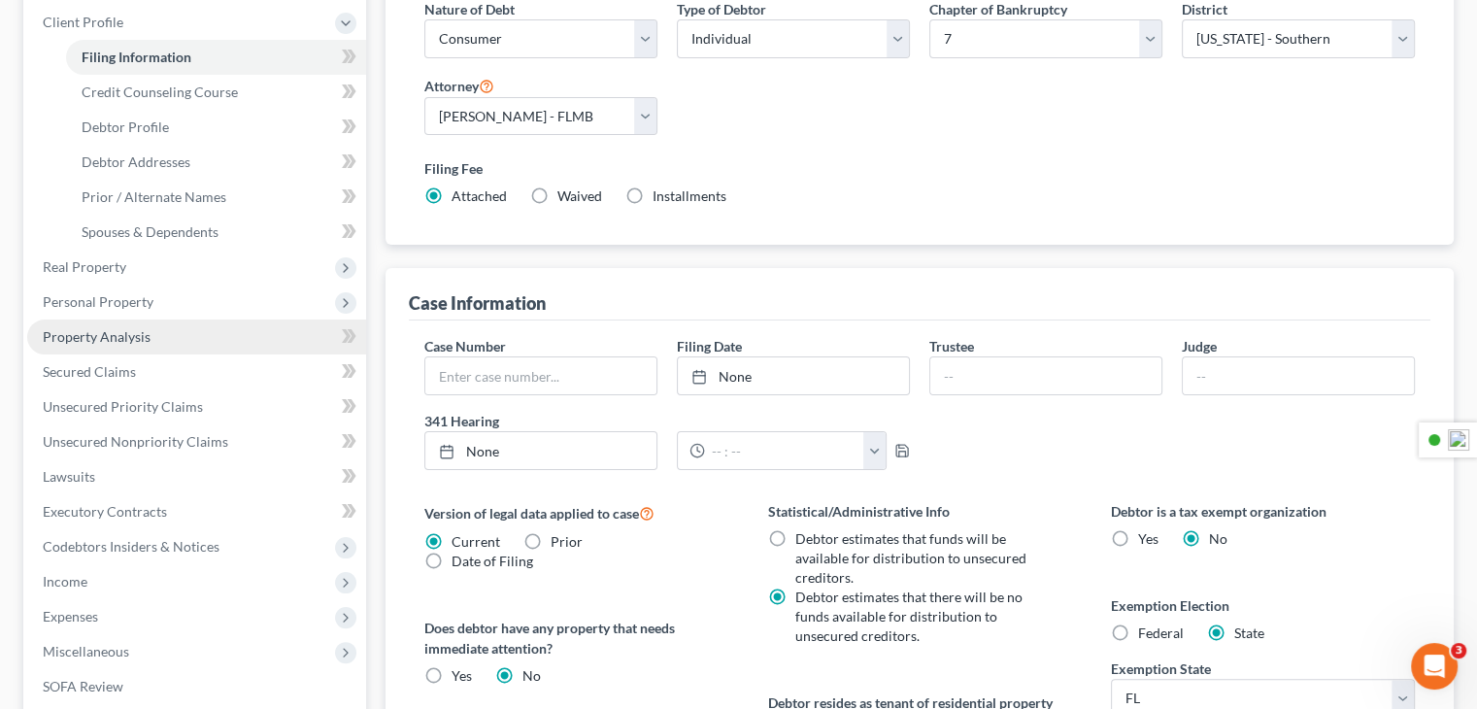
scroll to position [291, 0]
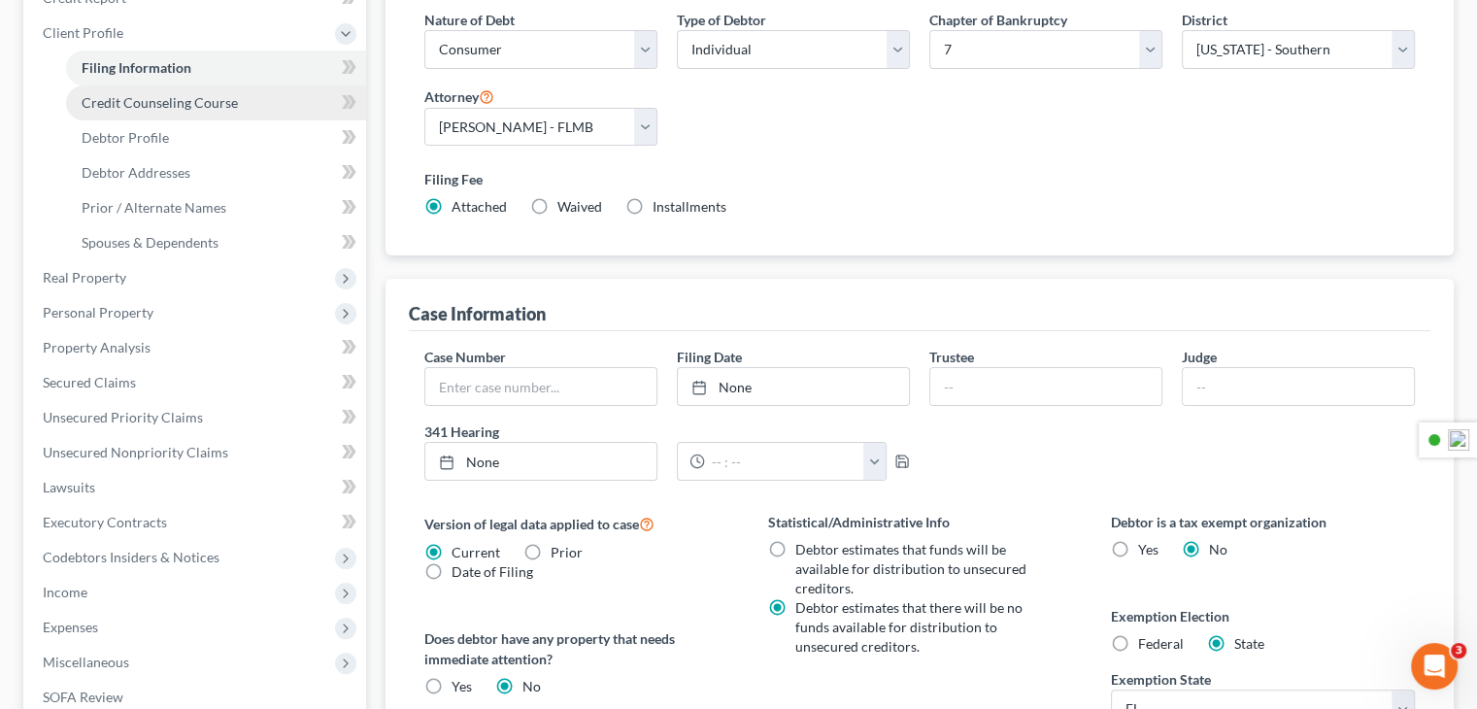
click at [170, 109] on span "Credit Counseling Course" at bounding box center [160, 102] width 156 height 17
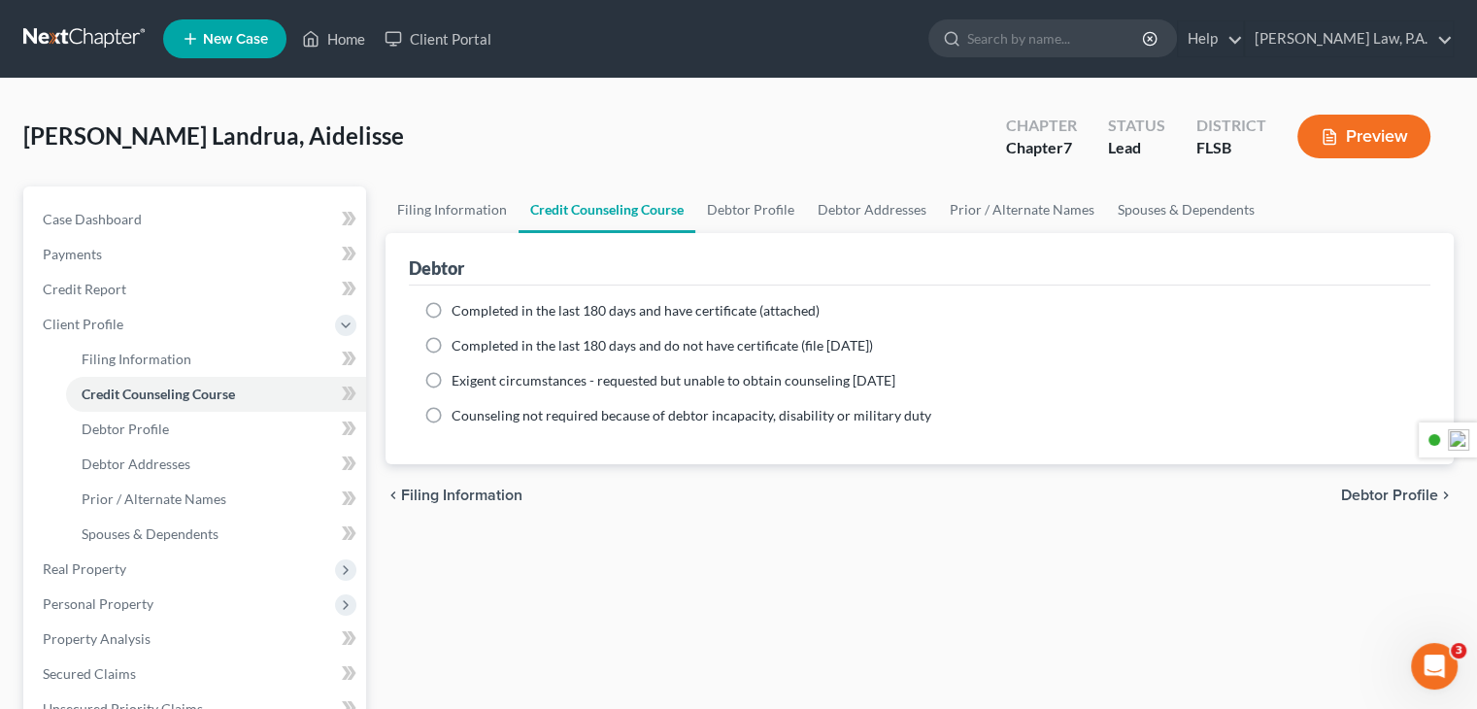
click at [506, 314] on span "Completed in the last 180 days and have certificate (attached)" at bounding box center [635, 310] width 368 height 17
click at [472, 314] on input "Completed in the last 180 days and have certificate (attached)" at bounding box center [465, 307] width 13 height 13
radio input "true"
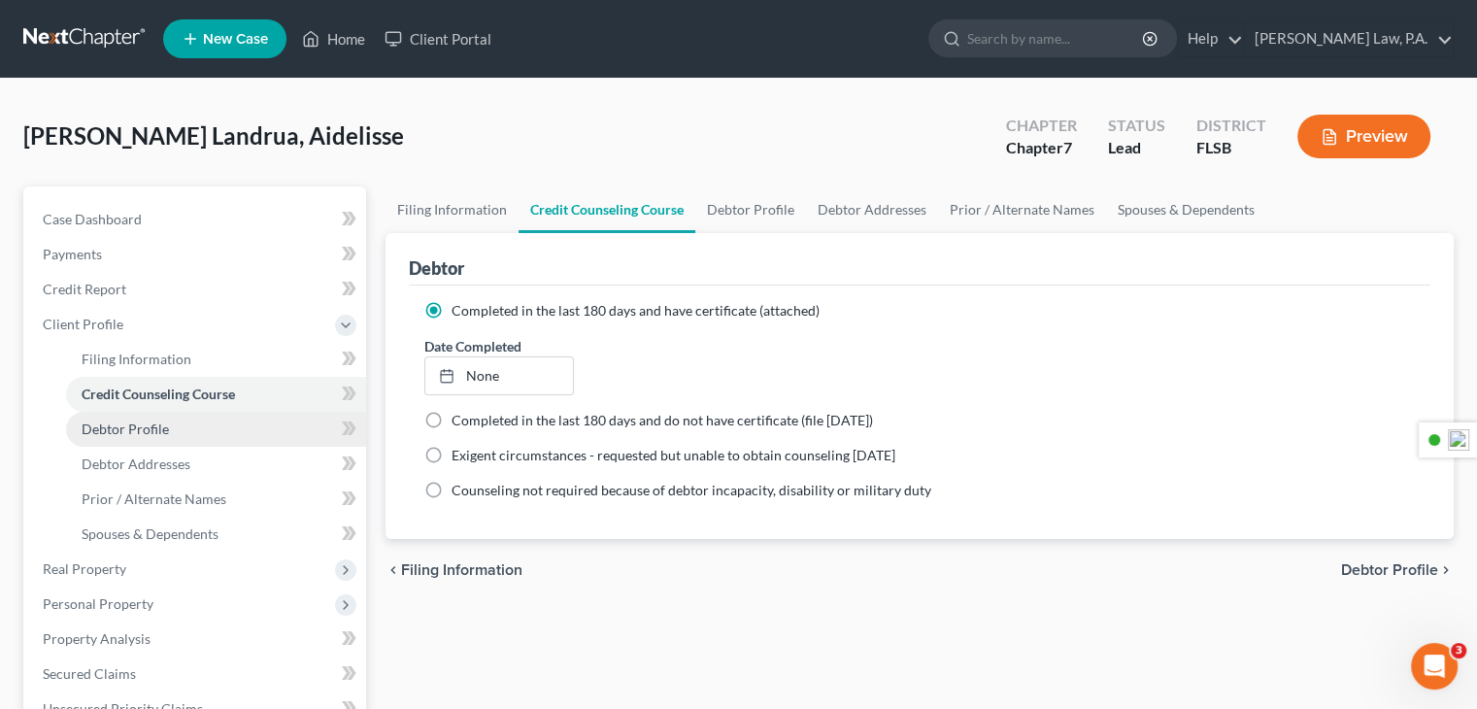
click at [206, 433] on link "Debtor Profile" at bounding box center [216, 429] width 300 height 35
select select "0"
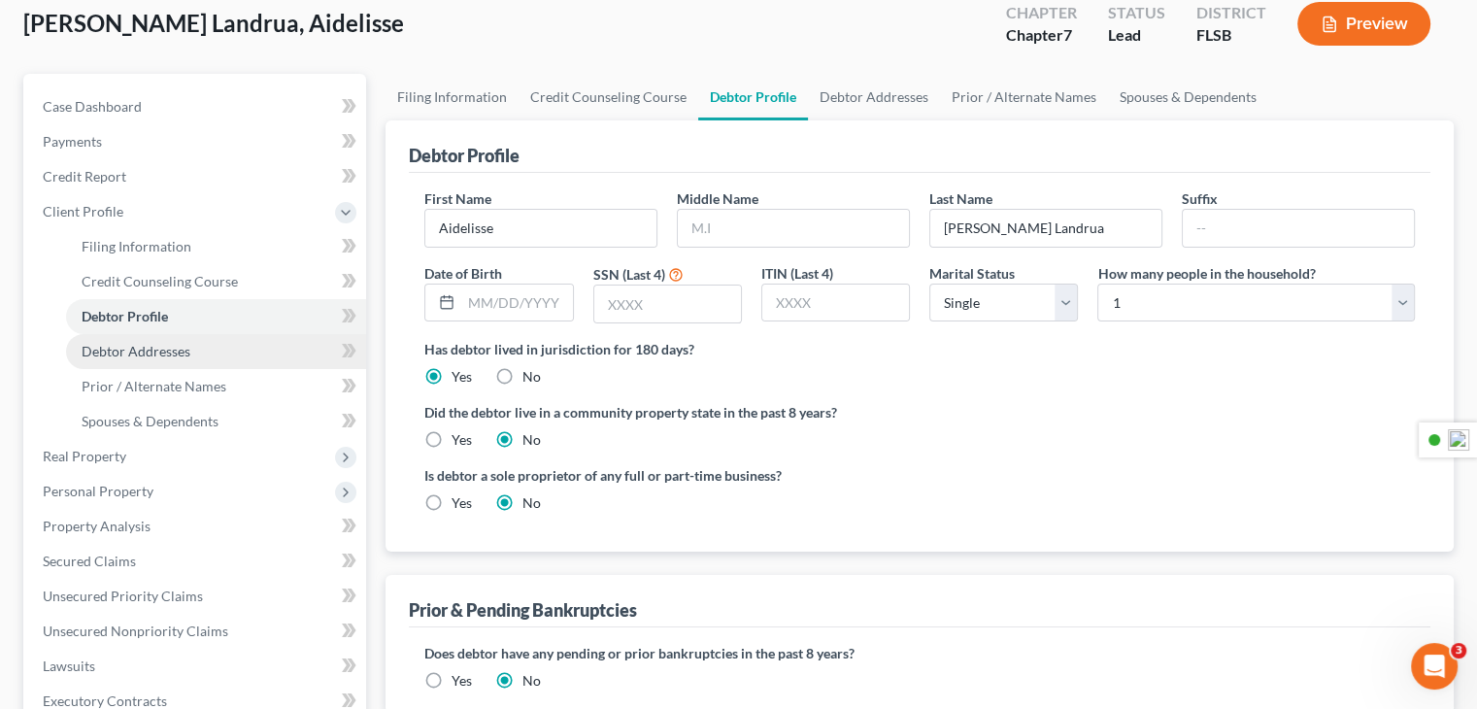
scroll to position [97, 0]
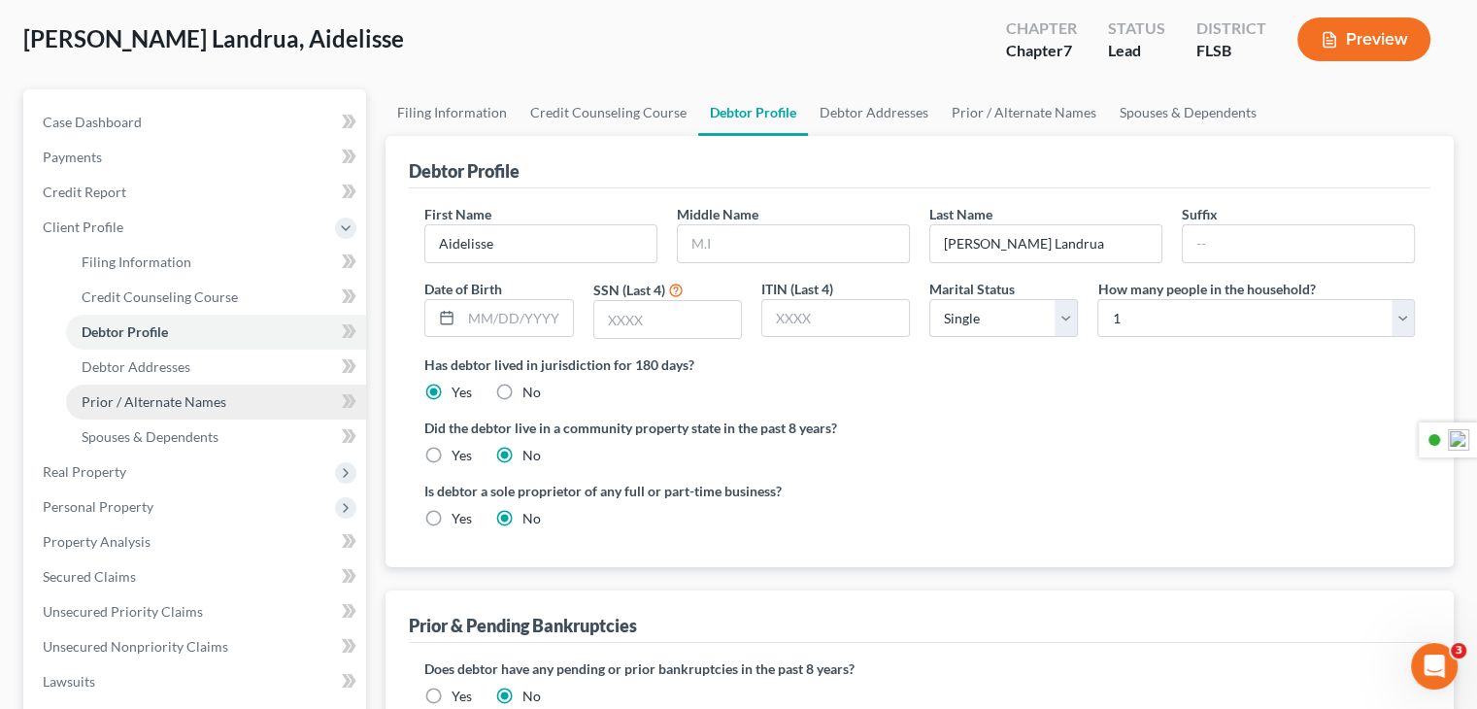
click at [140, 400] on span "Prior / Alternate Names" at bounding box center [154, 401] width 145 height 17
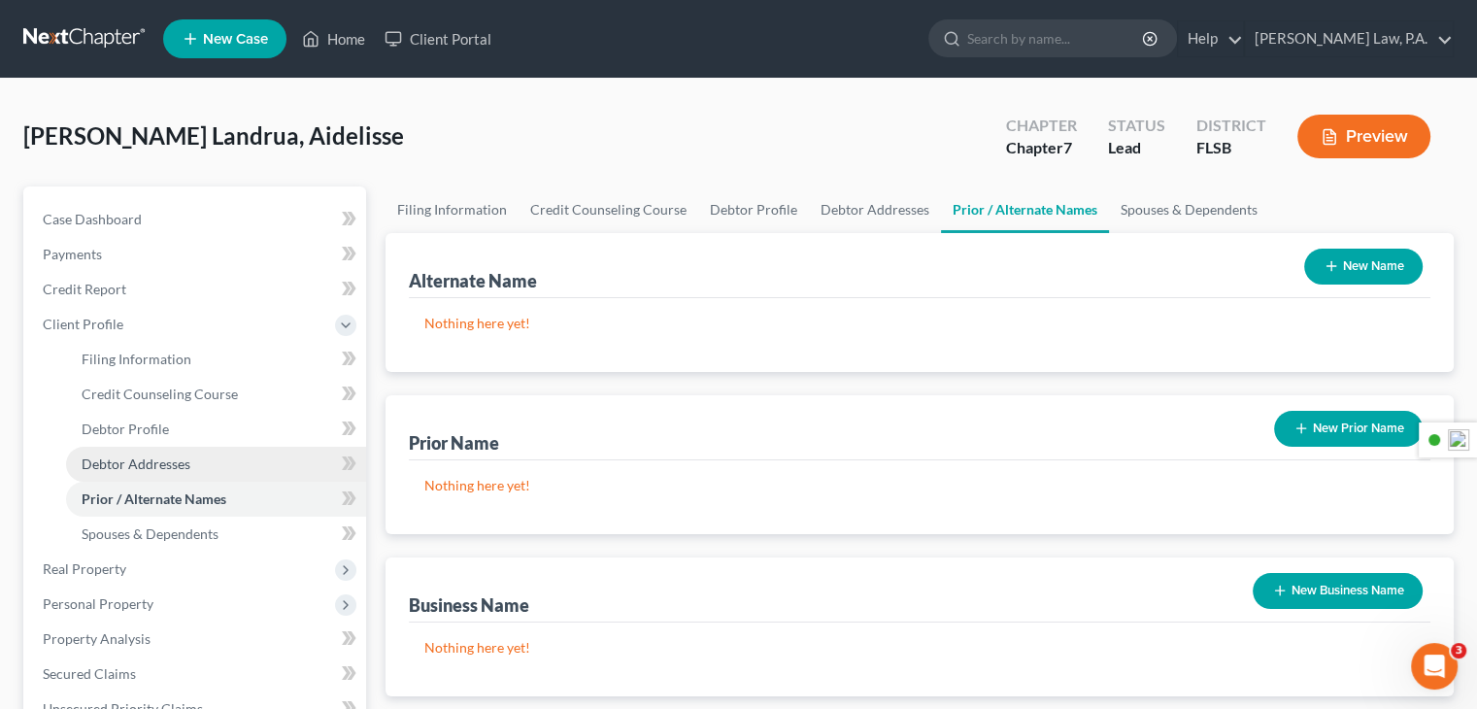
click at [115, 455] on span "Debtor Addresses" at bounding box center [136, 463] width 109 height 17
select select "0"
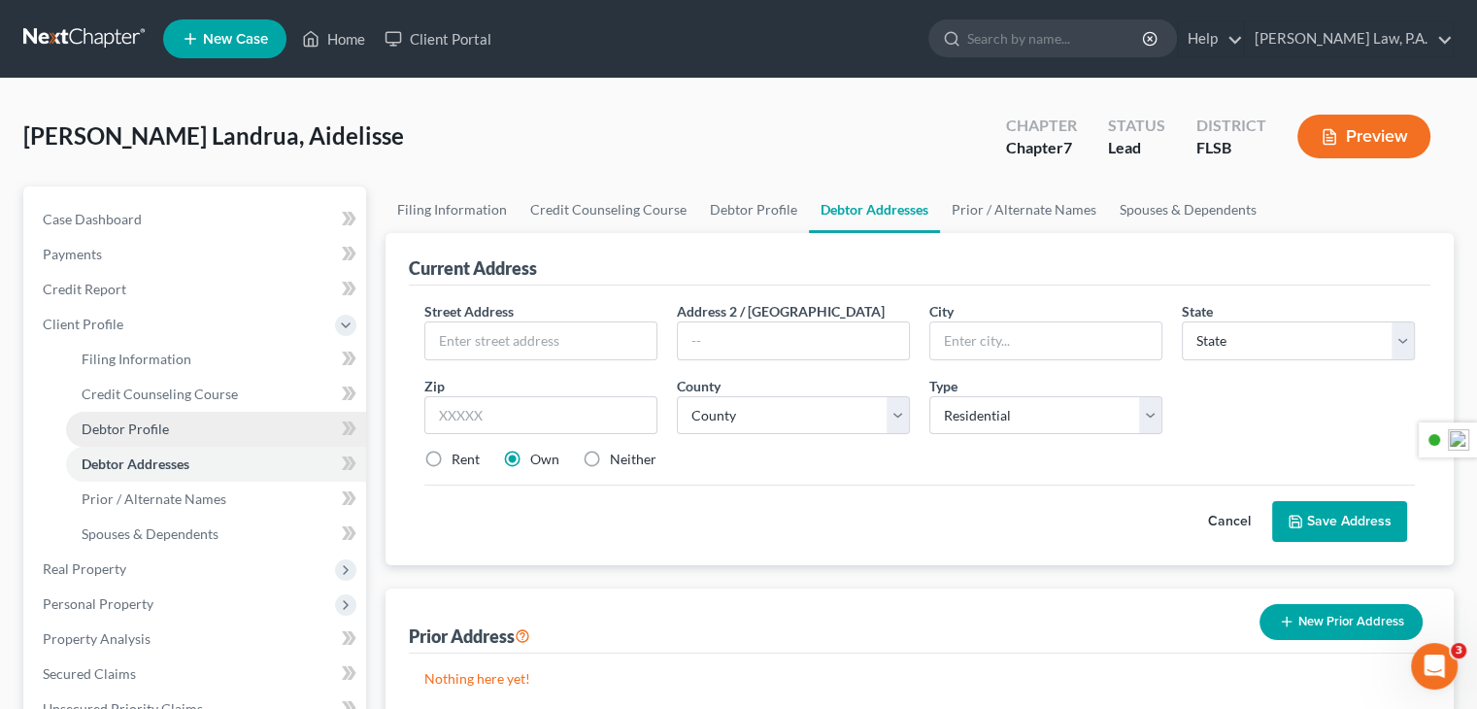
click at [167, 437] on link "Debtor Profile" at bounding box center [216, 429] width 300 height 35
select select "0"
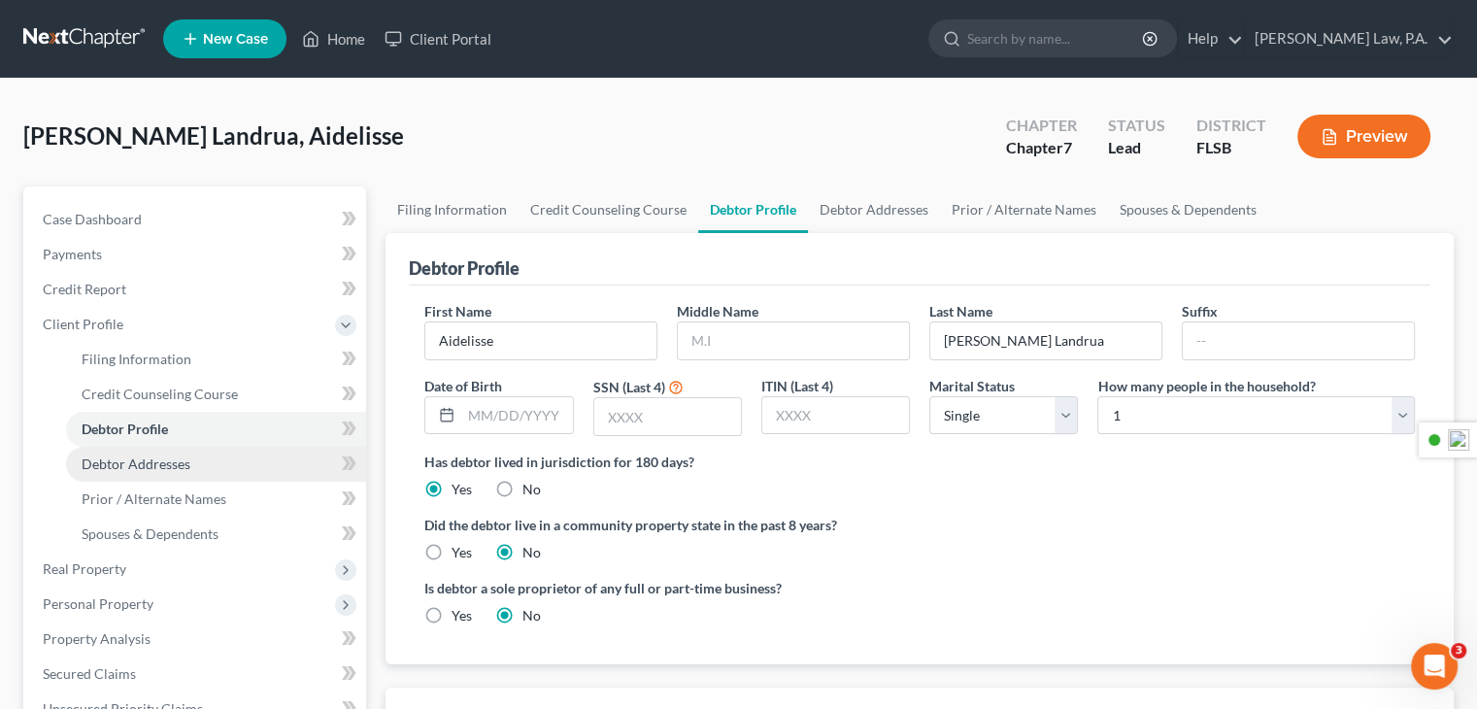
click at [163, 460] on span "Debtor Addresses" at bounding box center [136, 463] width 109 height 17
select select "0"
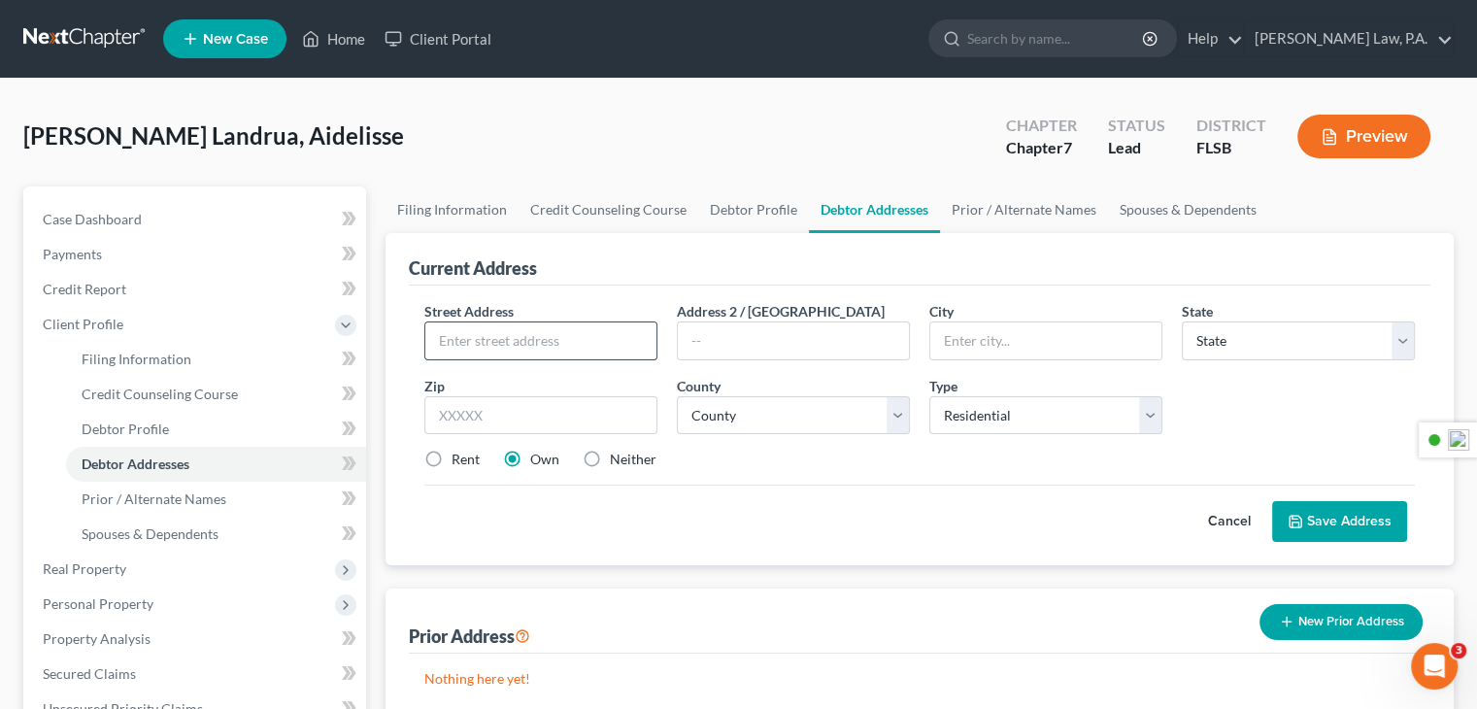
click at [507, 345] on input "text" at bounding box center [540, 340] width 231 height 37
type input "[STREET_ADDRESS][PERSON_NAME]"
type input "[GEOGRAPHIC_DATA]"
select select "9"
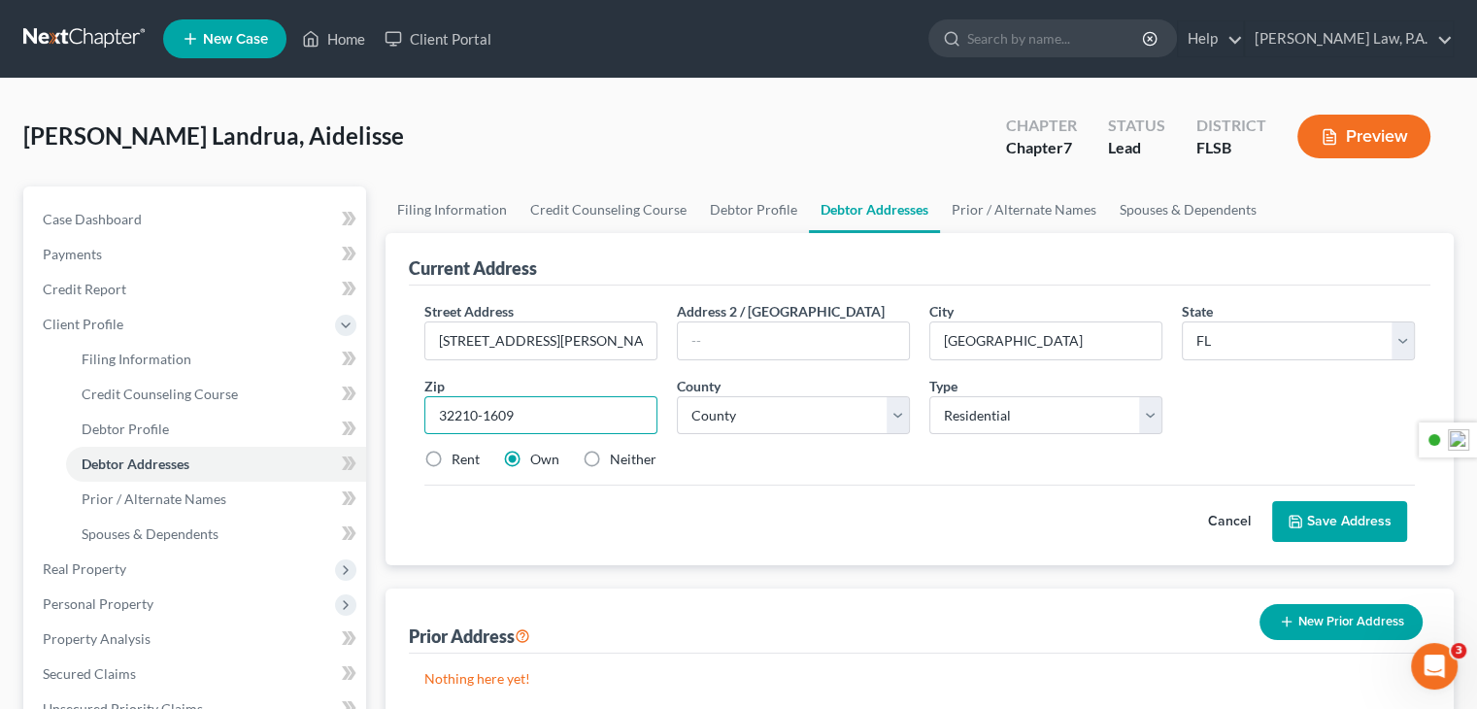
type input "32210-1609"
click at [895, 409] on select "County [GEOGRAPHIC_DATA] [GEOGRAPHIC_DATA] [GEOGRAPHIC_DATA] [GEOGRAPHIC_DATA] …" at bounding box center [793, 415] width 233 height 39
select select "14"
click at [677, 396] on select "County [GEOGRAPHIC_DATA] [GEOGRAPHIC_DATA] [GEOGRAPHIC_DATA] [GEOGRAPHIC_DATA] …" at bounding box center [793, 415] width 233 height 39
click at [1034, 417] on select "Select Residential Mailing Rental Business" at bounding box center [1045, 415] width 233 height 39
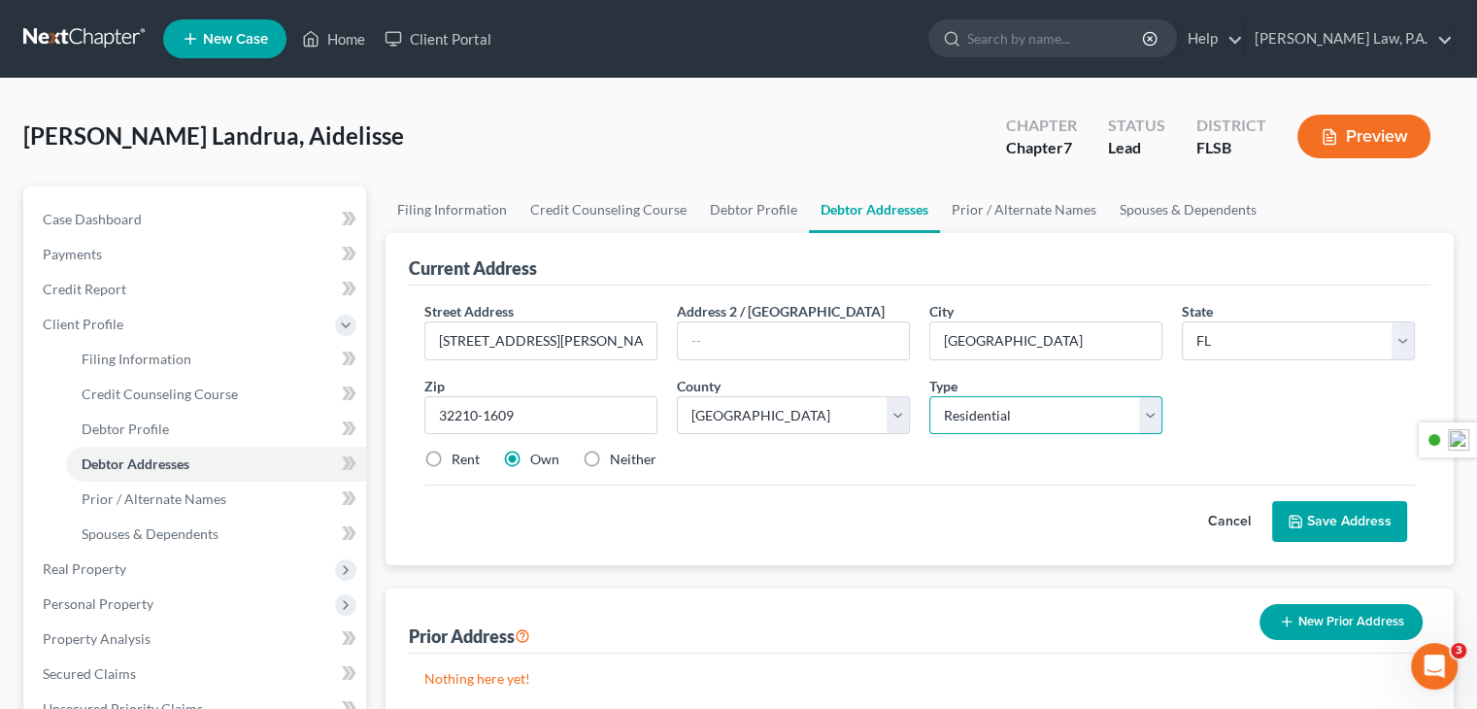
click at [929, 396] on select "Select Residential Mailing Rental Business" at bounding box center [1045, 415] width 233 height 39
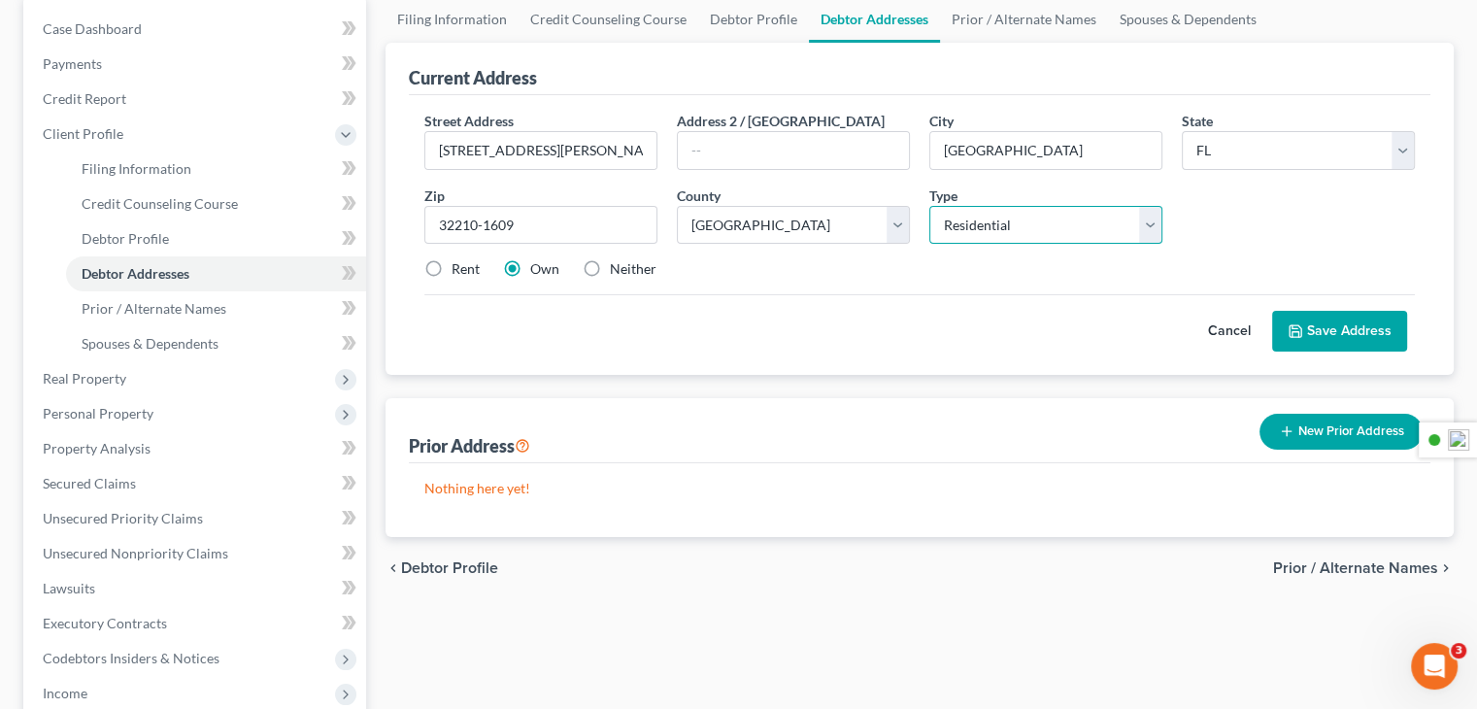
scroll to position [194, 0]
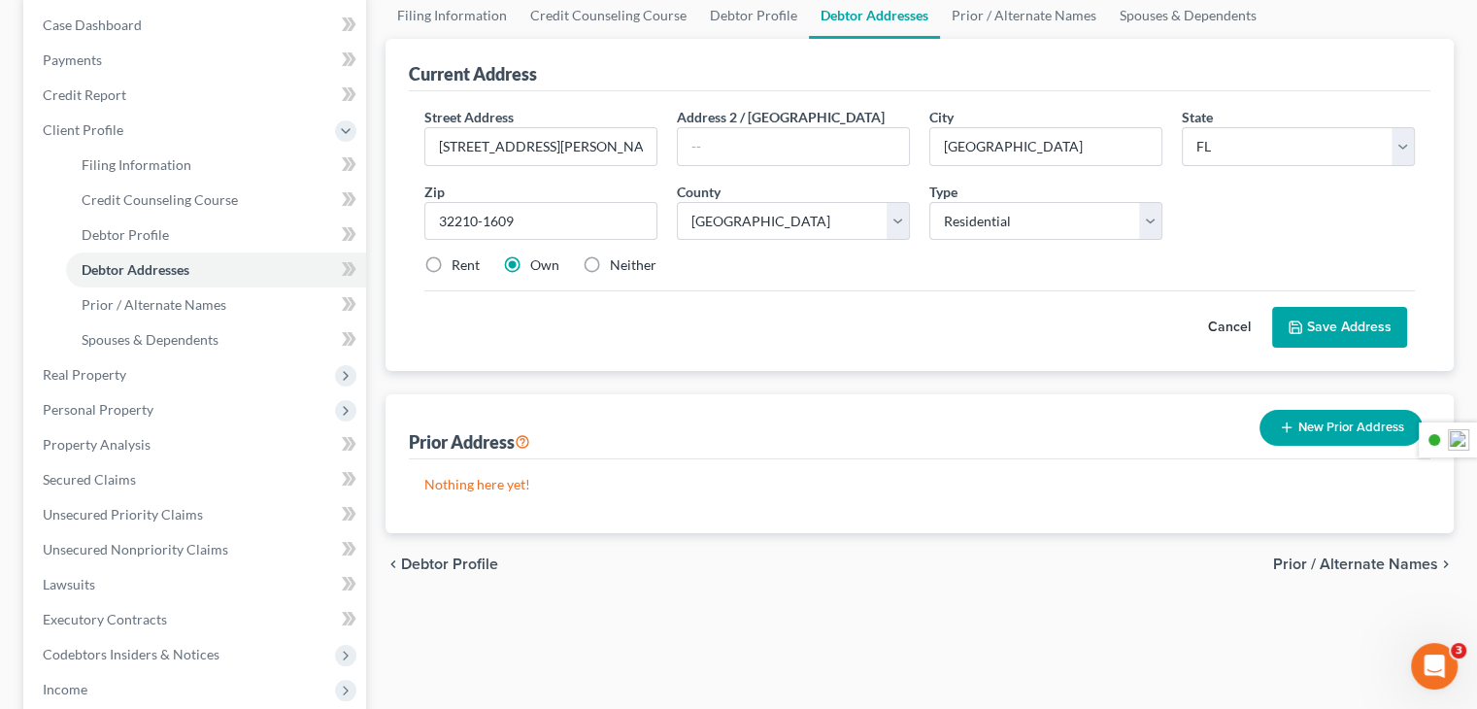
click at [1314, 330] on button "Save Address" at bounding box center [1339, 327] width 135 height 41
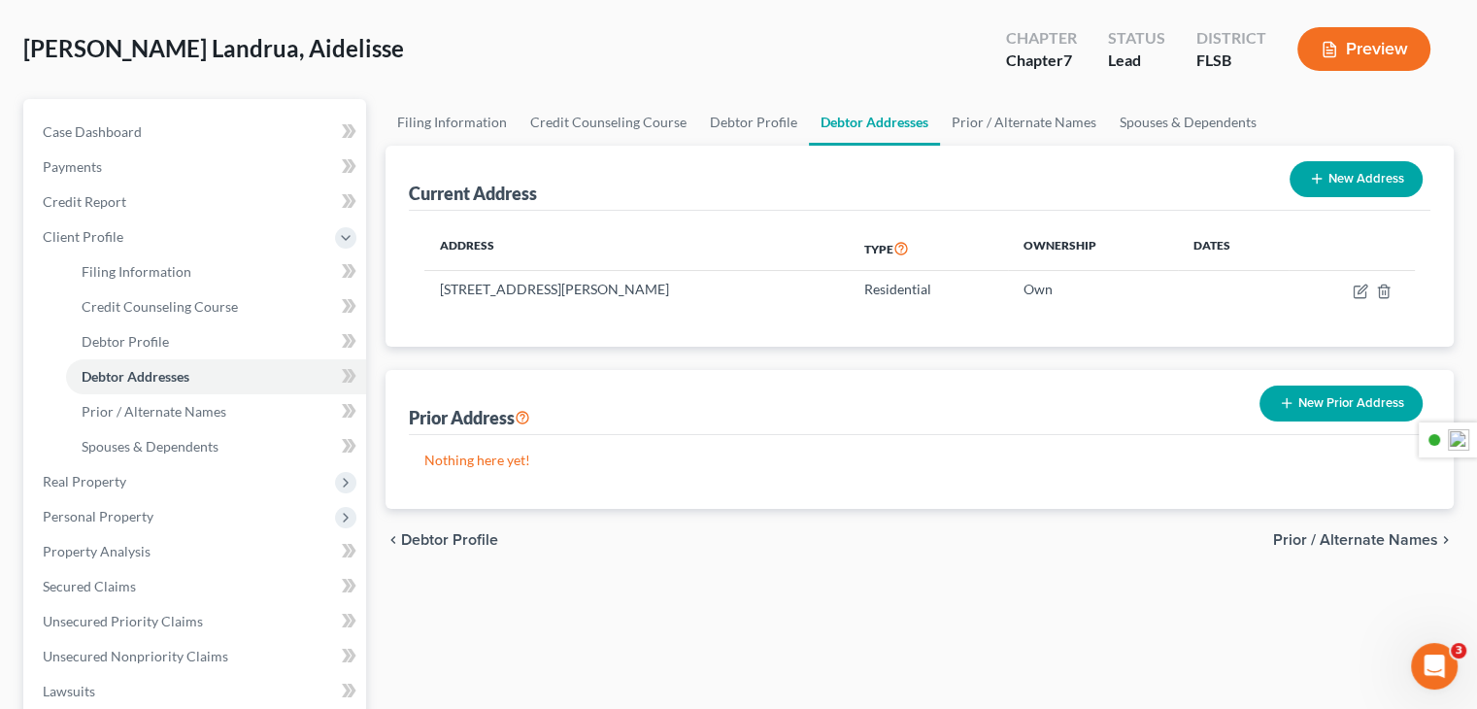
scroll to position [89, 0]
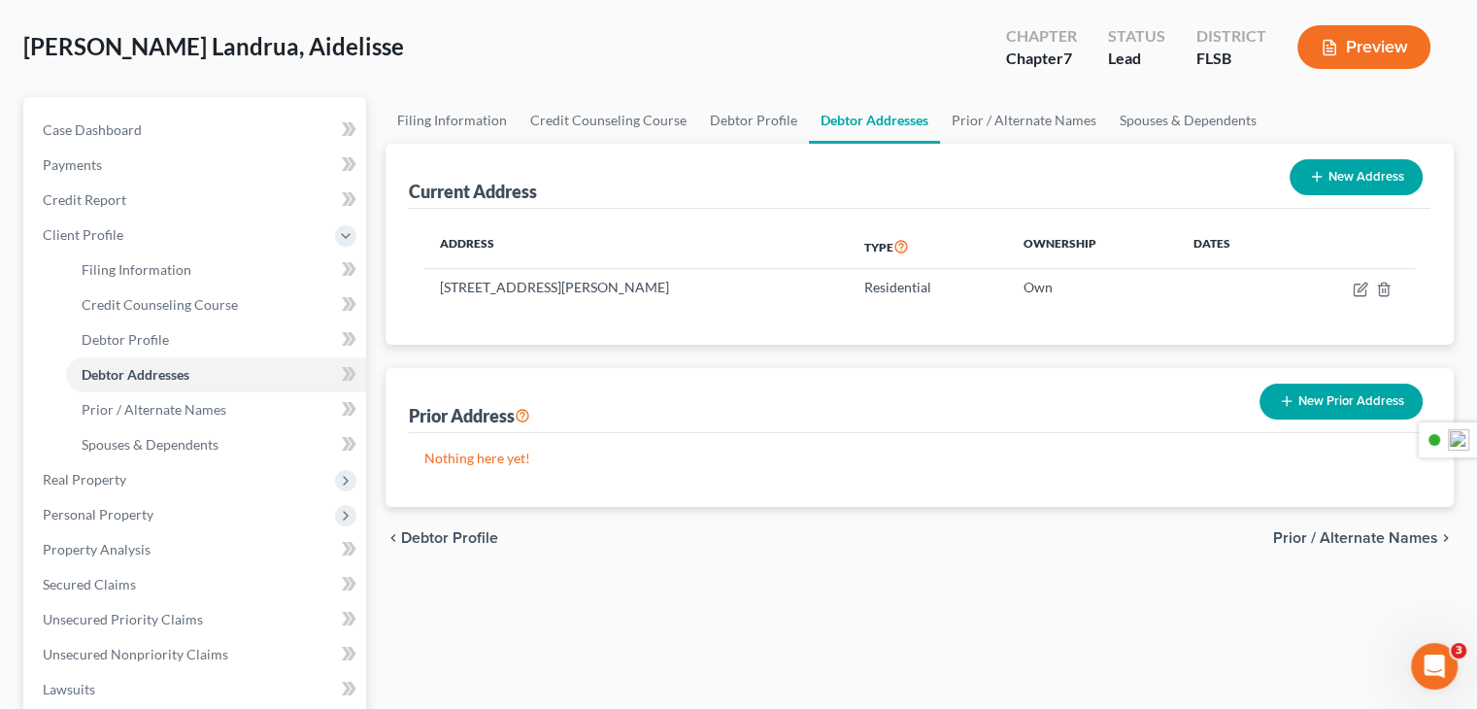
click at [1278, 310] on div "Address Type Ownership Dates [STREET_ADDRESS][PERSON_NAME] Residential Own" at bounding box center [919, 277] width 1021 height 136
click at [959, 122] on link "Prior / Alternate Names" at bounding box center [1024, 120] width 168 height 47
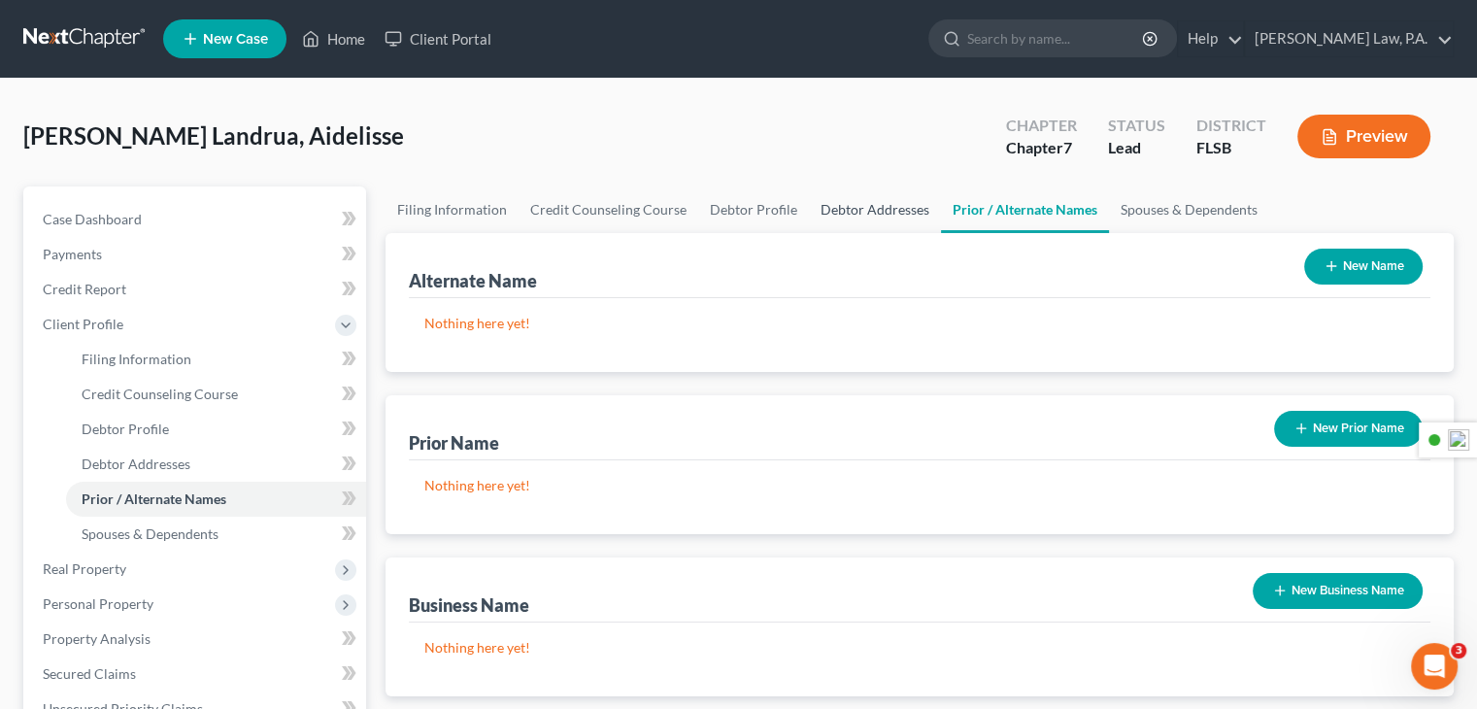
click at [867, 206] on link "Debtor Addresses" at bounding box center [875, 209] width 132 height 47
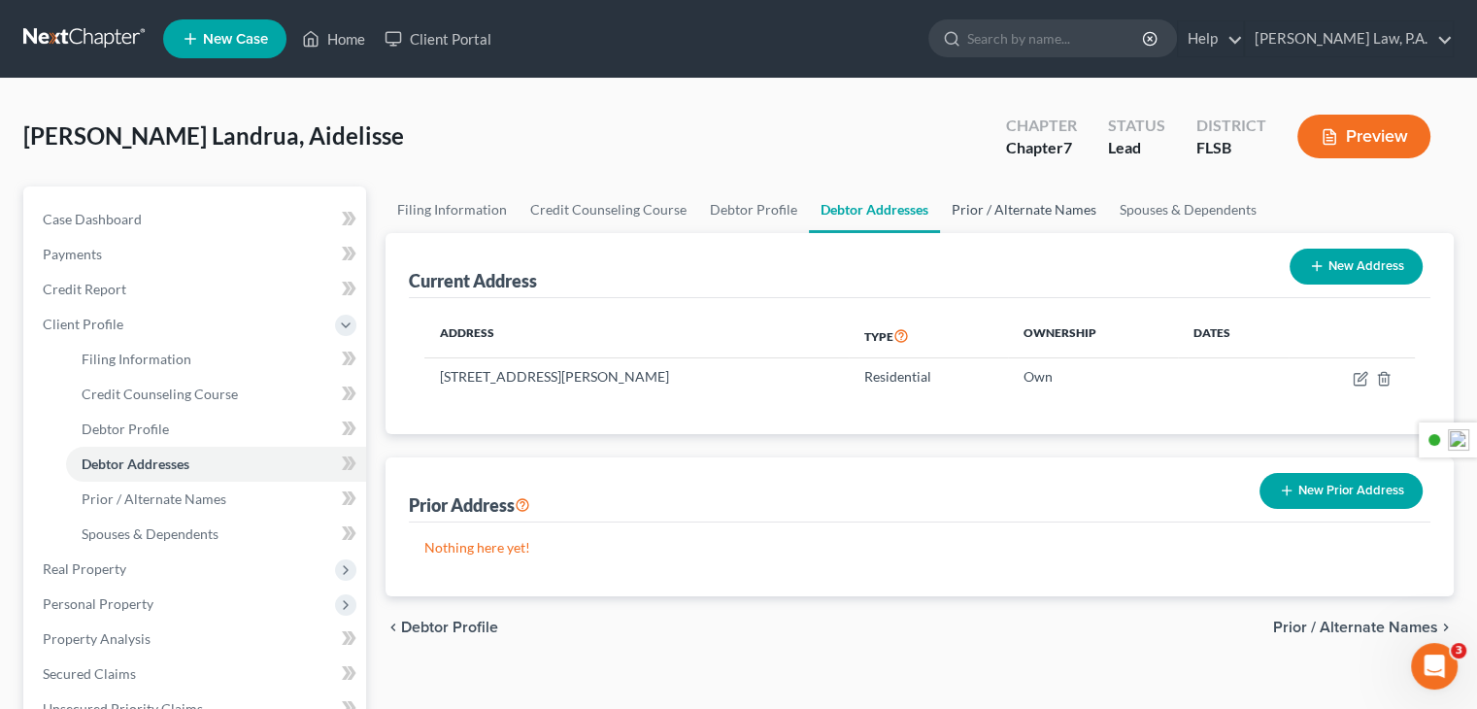
click at [1014, 211] on link "Prior / Alternate Names" at bounding box center [1024, 209] width 168 height 47
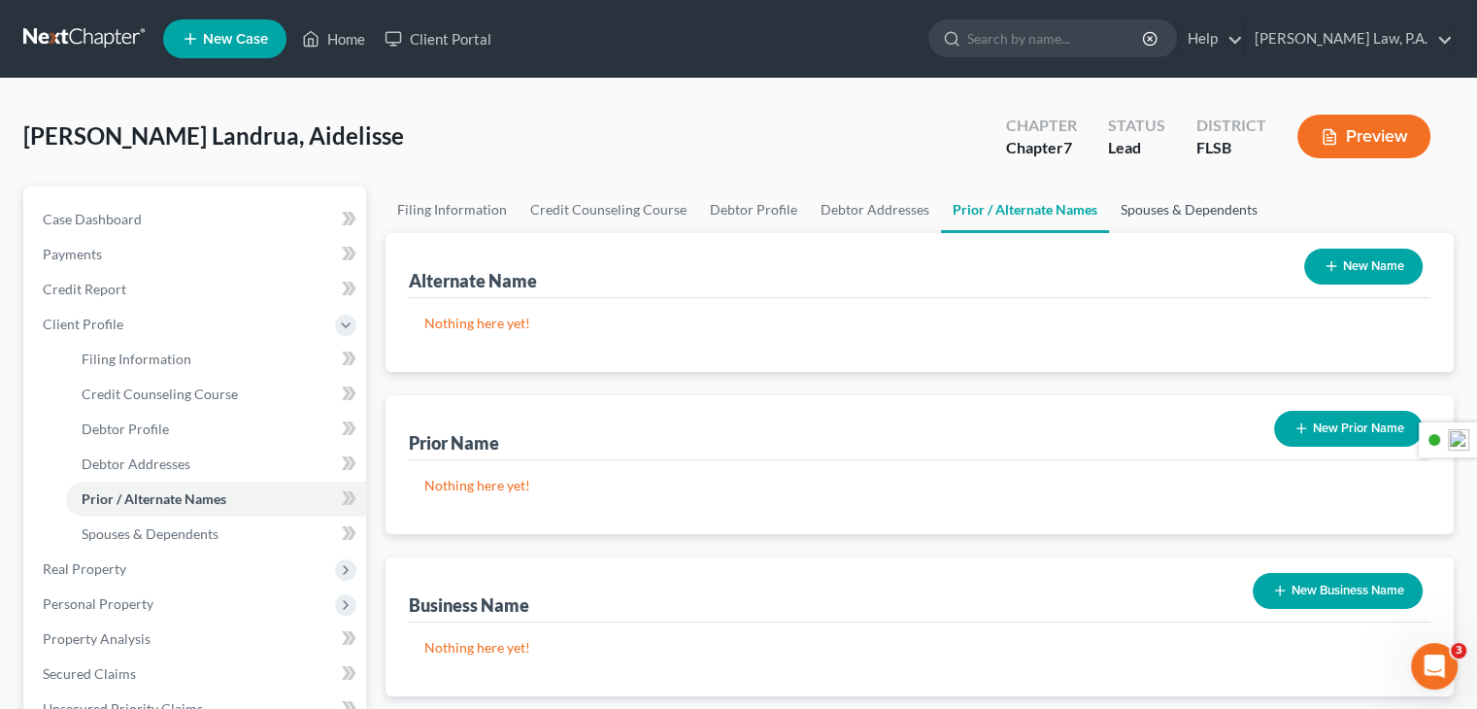
click at [1153, 207] on link "Spouses & Dependents" at bounding box center [1189, 209] width 160 height 47
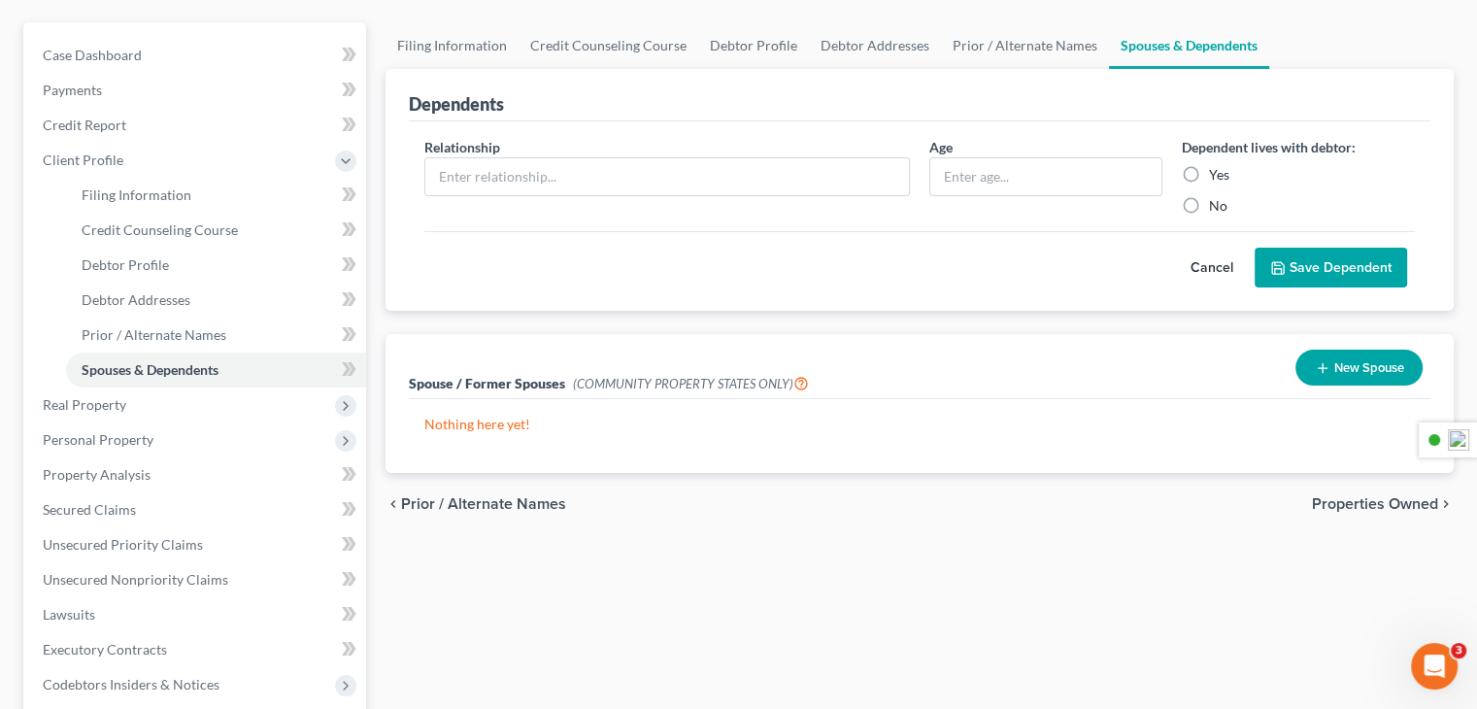
scroll to position [166, 0]
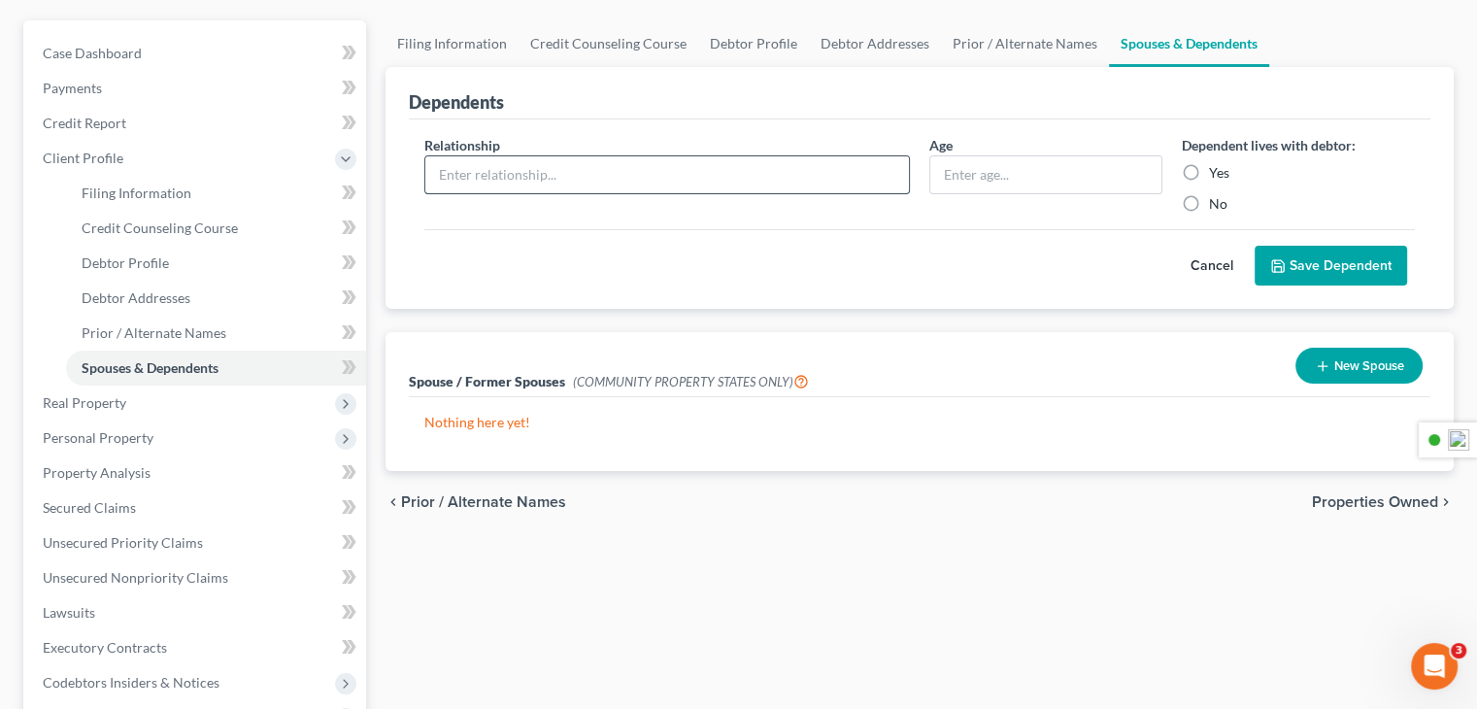
click at [615, 174] on input "text" at bounding box center [667, 174] width 484 height 37
type input "n"
type input "[PERSON_NAME]"
type input "6"
type input "1"
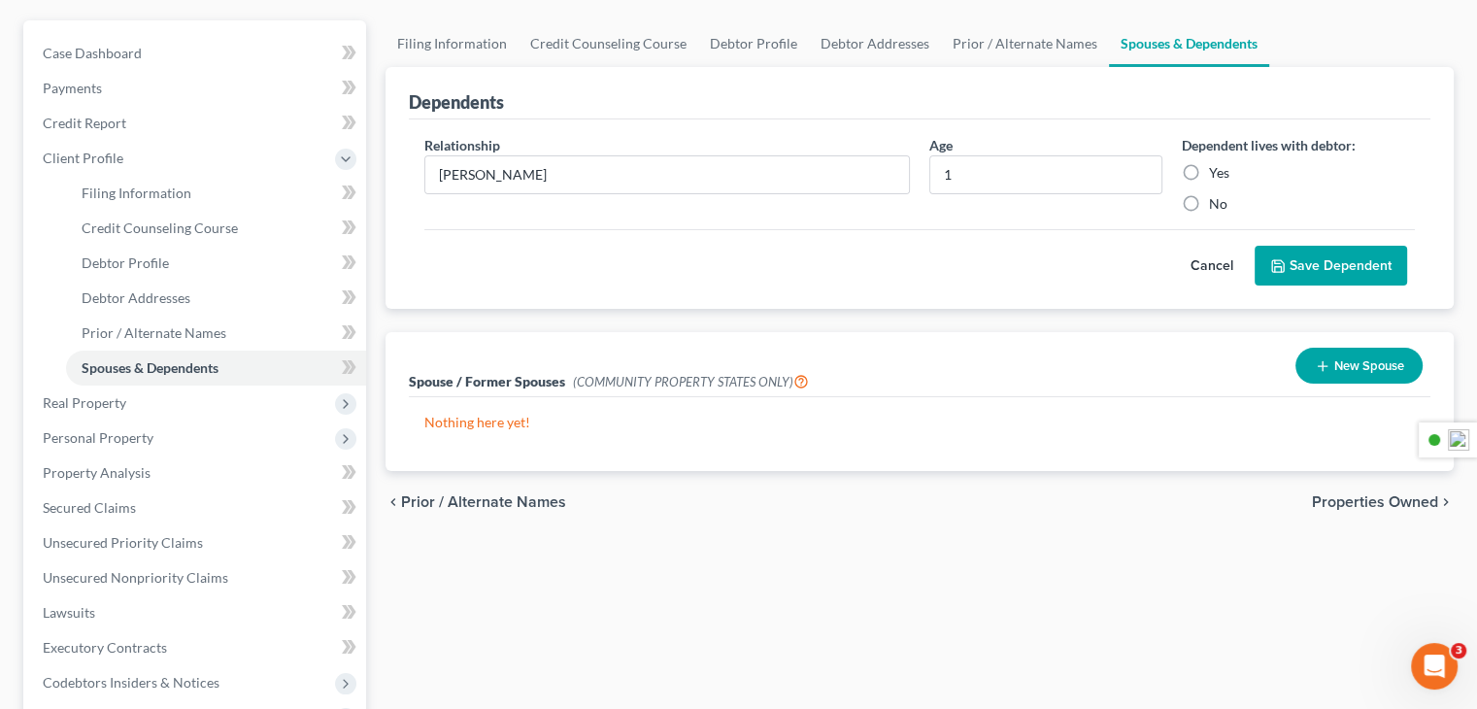
click at [1209, 172] on label "Yes" at bounding box center [1219, 172] width 20 height 19
click at [1217, 172] on input "Yes" at bounding box center [1223, 169] width 13 height 13
radio input "true"
click at [1314, 257] on button "Save Dependent" at bounding box center [1330, 266] width 152 height 41
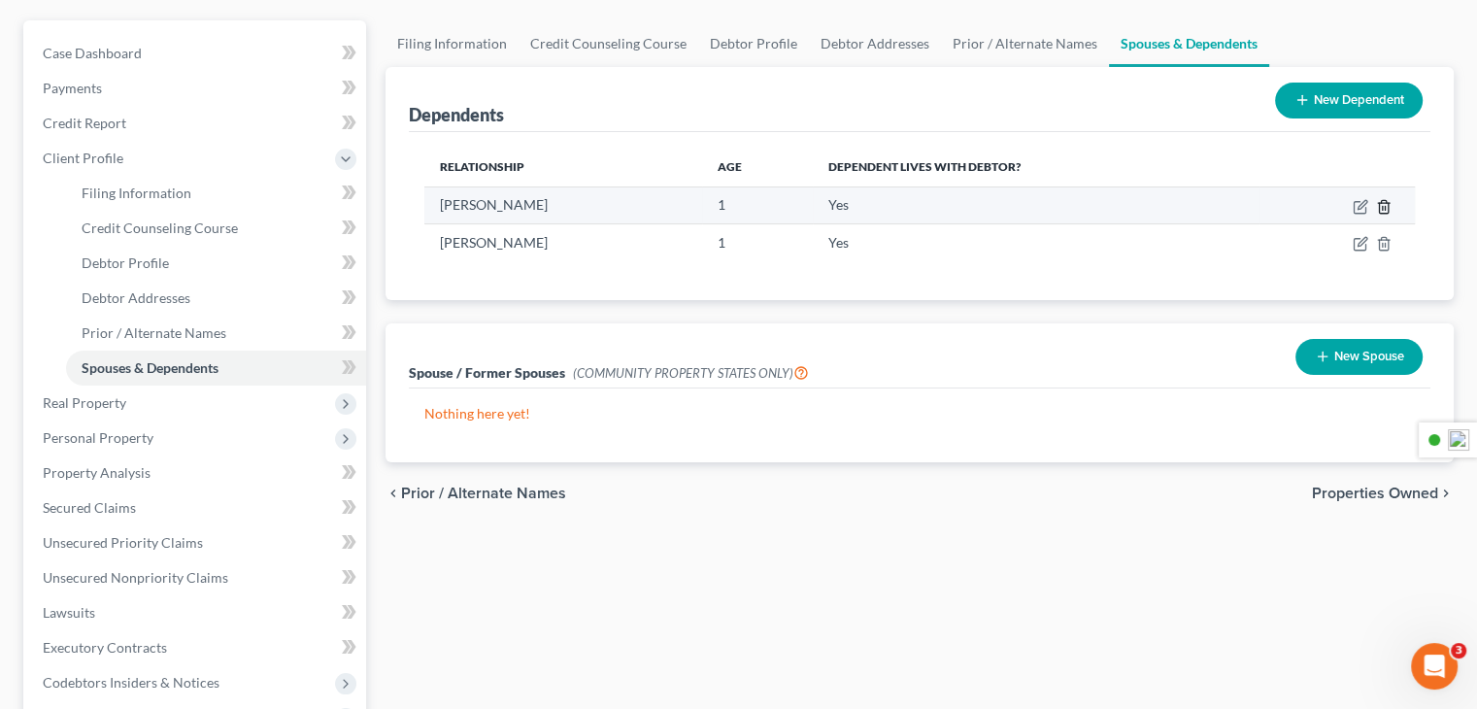
click at [1382, 211] on icon "button" at bounding box center [1383, 206] width 9 height 13
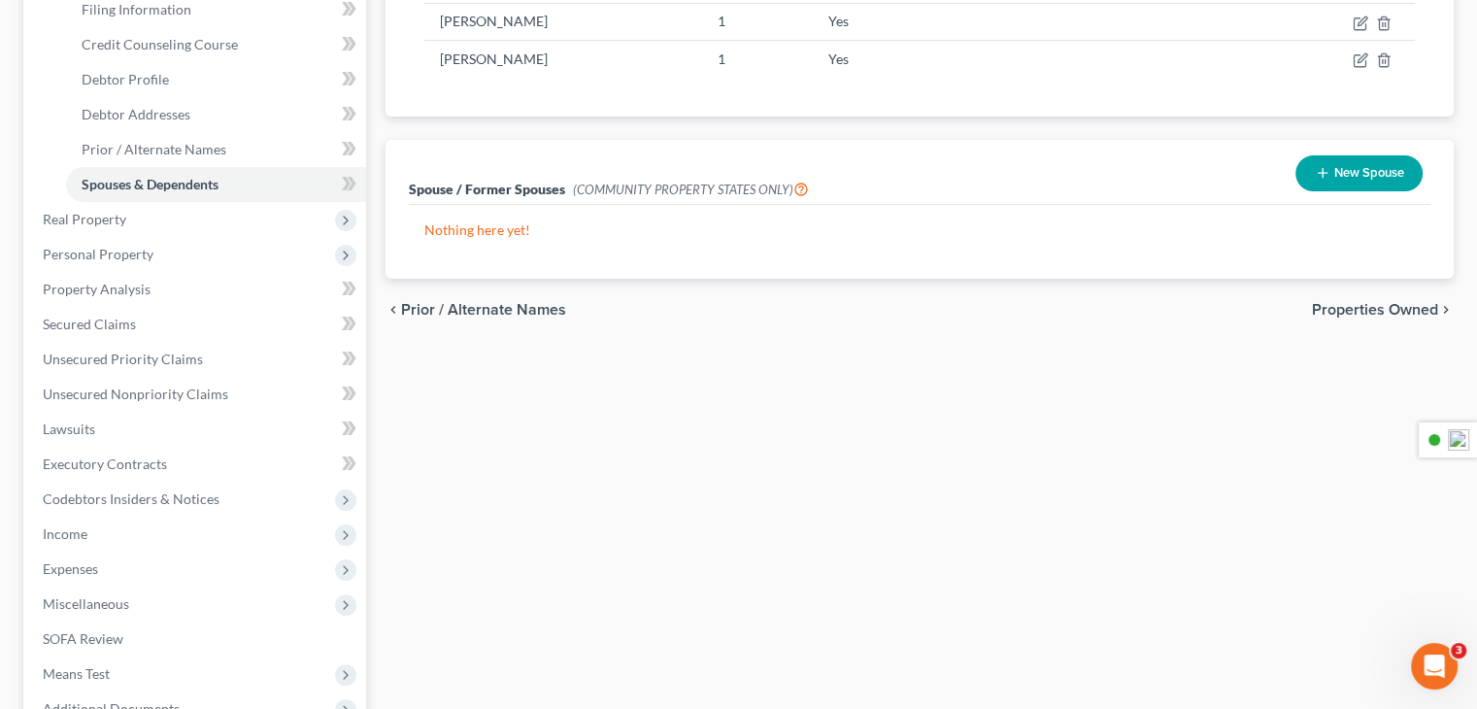
scroll to position [360, 0]
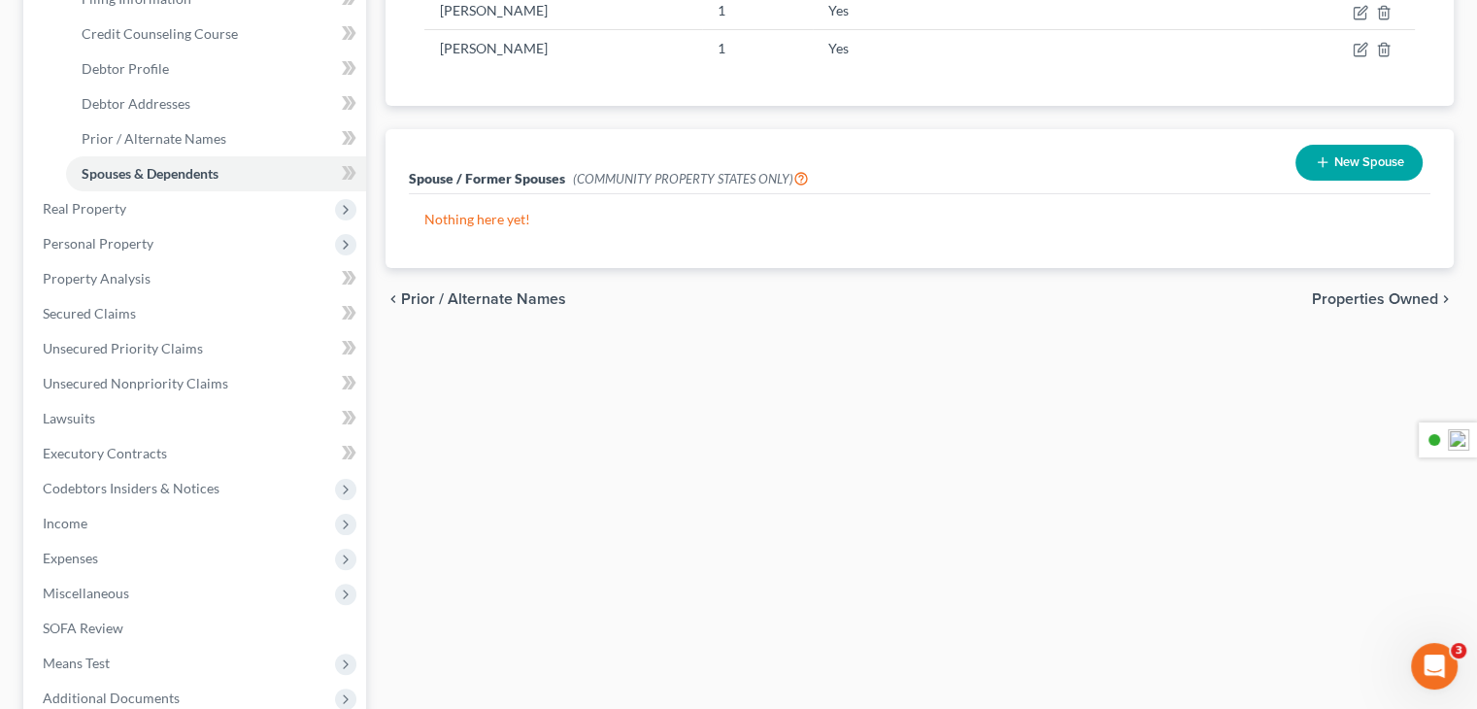
click at [1360, 176] on button "New Spouse" at bounding box center [1358, 163] width 127 height 36
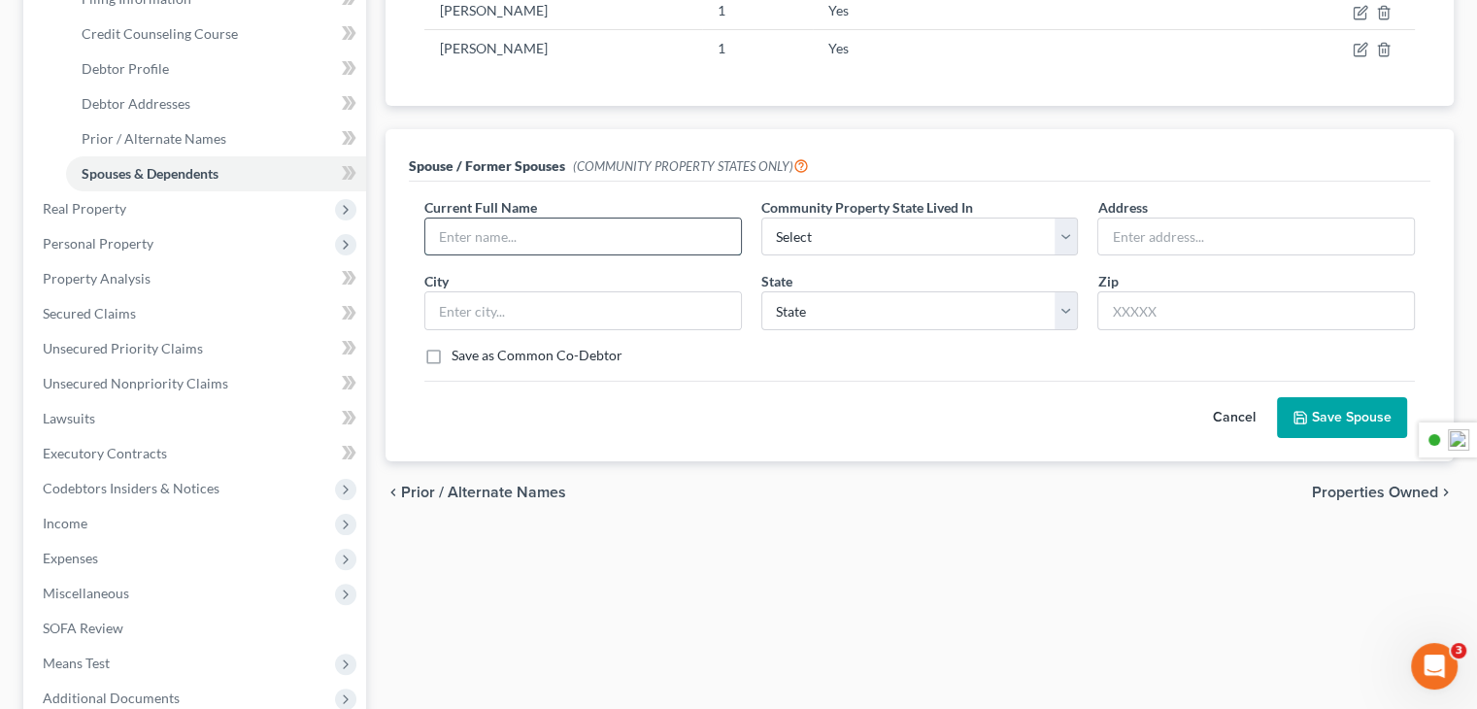
click at [532, 241] on input "text" at bounding box center [583, 236] width 316 height 37
type input "[PERSON_NAME]"
click at [1063, 238] on select "Select AZ CA GU ID LA NV NM PR [GEOGRAPHIC_DATA] [GEOGRAPHIC_DATA] [GEOGRAPHIC_…" at bounding box center [920, 236] width 318 height 39
click at [1084, 187] on div "Current Full Name * [PERSON_NAME] Community Property State Lived In * Select AZ…" at bounding box center [919, 322] width 1021 height 280
click at [1313, 417] on button "Save Spouse" at bounding box center [1342, 417] width 130 height 41
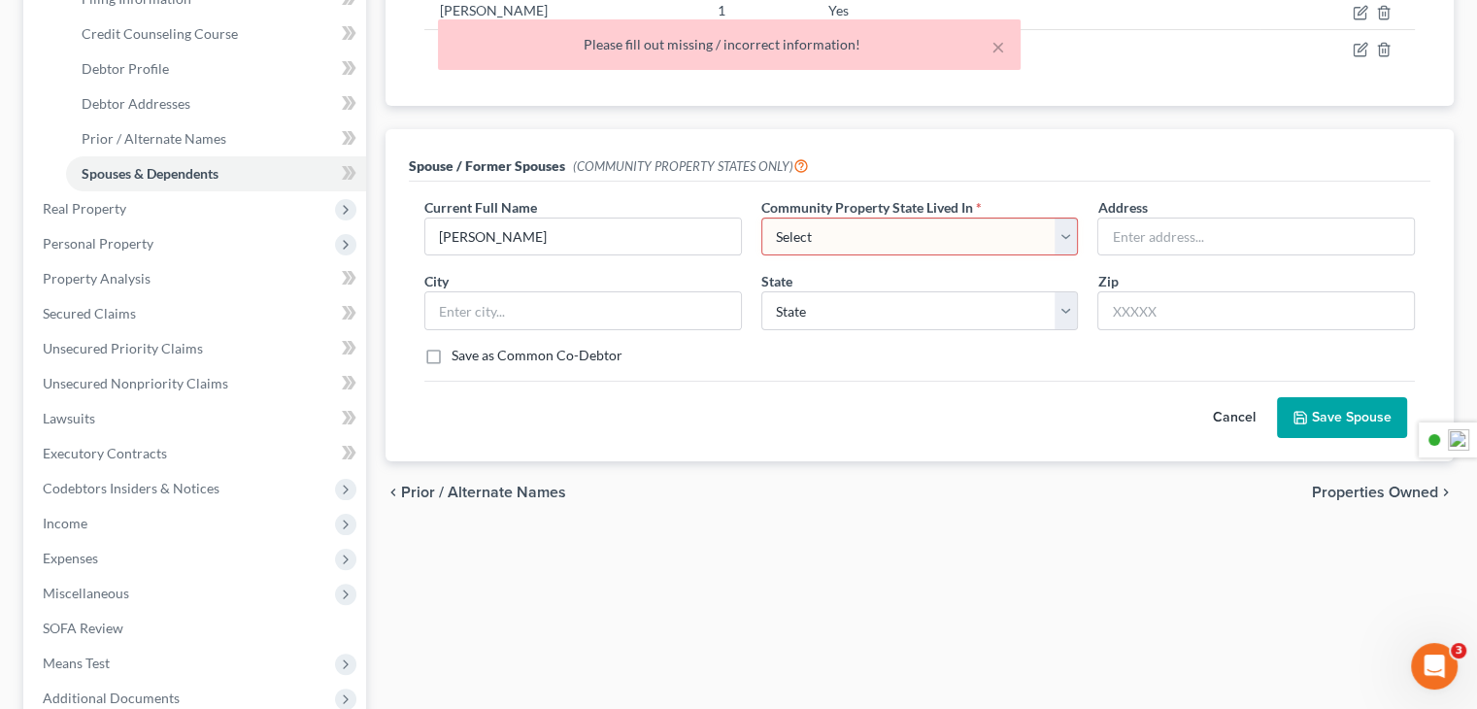
click at [1056, 222] on select "Select AZ CA GU ID LA NV NM PR [GEOGRAPHIC_DATA] [GEOGRAPHIC_DATA] [GEOGRAPHIC_…" at bounding box center [920, 236] width 318 height 39
click at [761, 217] on select "Select AZ CA GU ID LA NV NM PR [GEOGRAPHIC_DATA] [GEOGRAPHIC_DATA] [GEOGRAPHIC_…" at bounding box center [920, 236] width 318 height 39
click at [579, 229] on input "[PERSON_NAME]" at bounding box center [583, 236] width 316 height 37
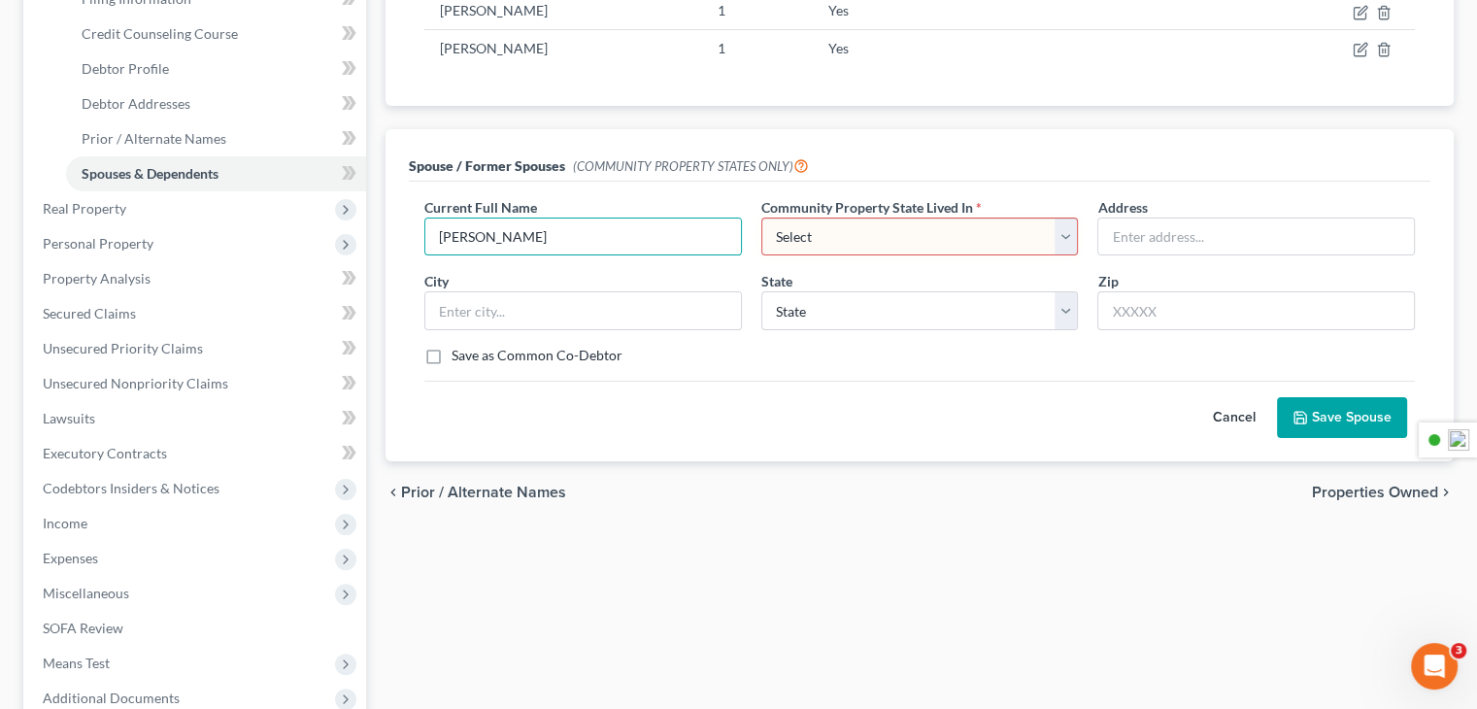
click at [1239, 419] on button "Cancel" at bounding box center [1233, 417] width 85 height 39
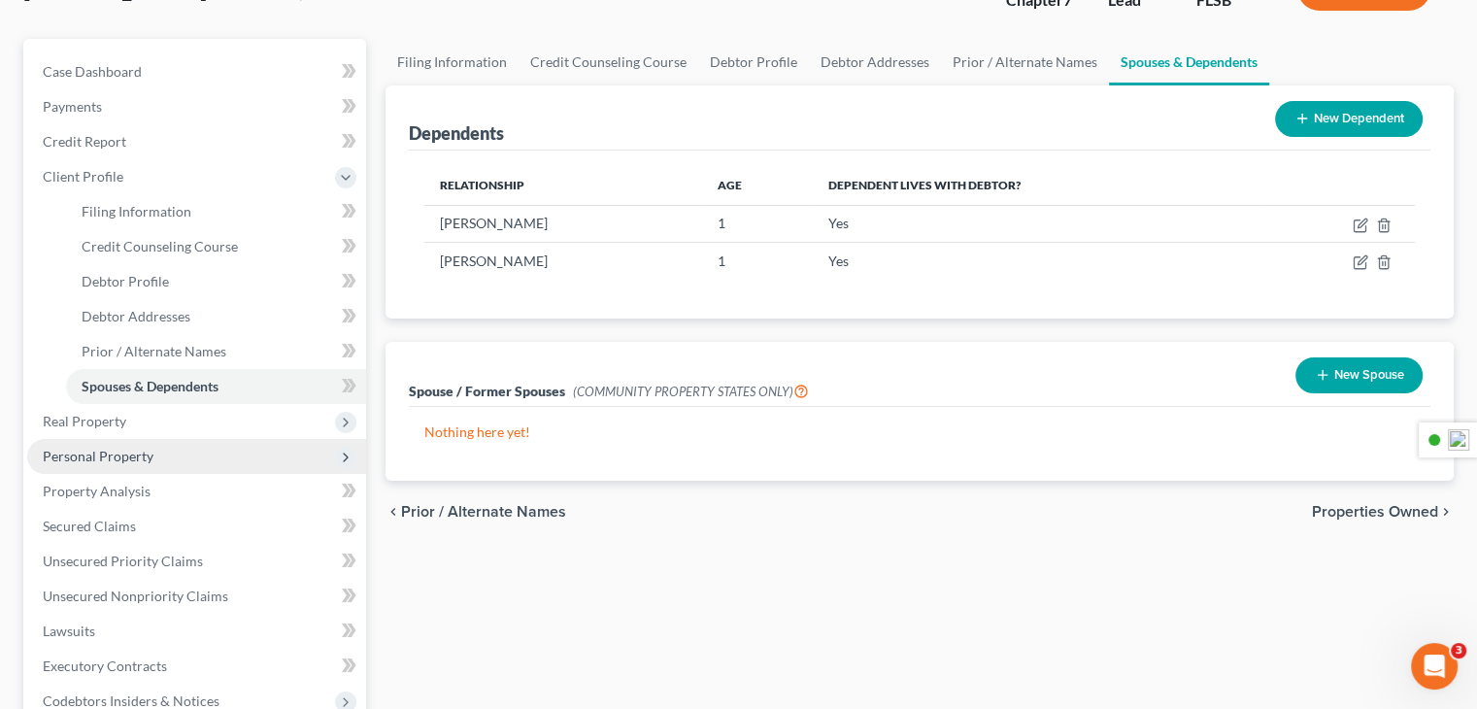
scroll to position [194, 0]
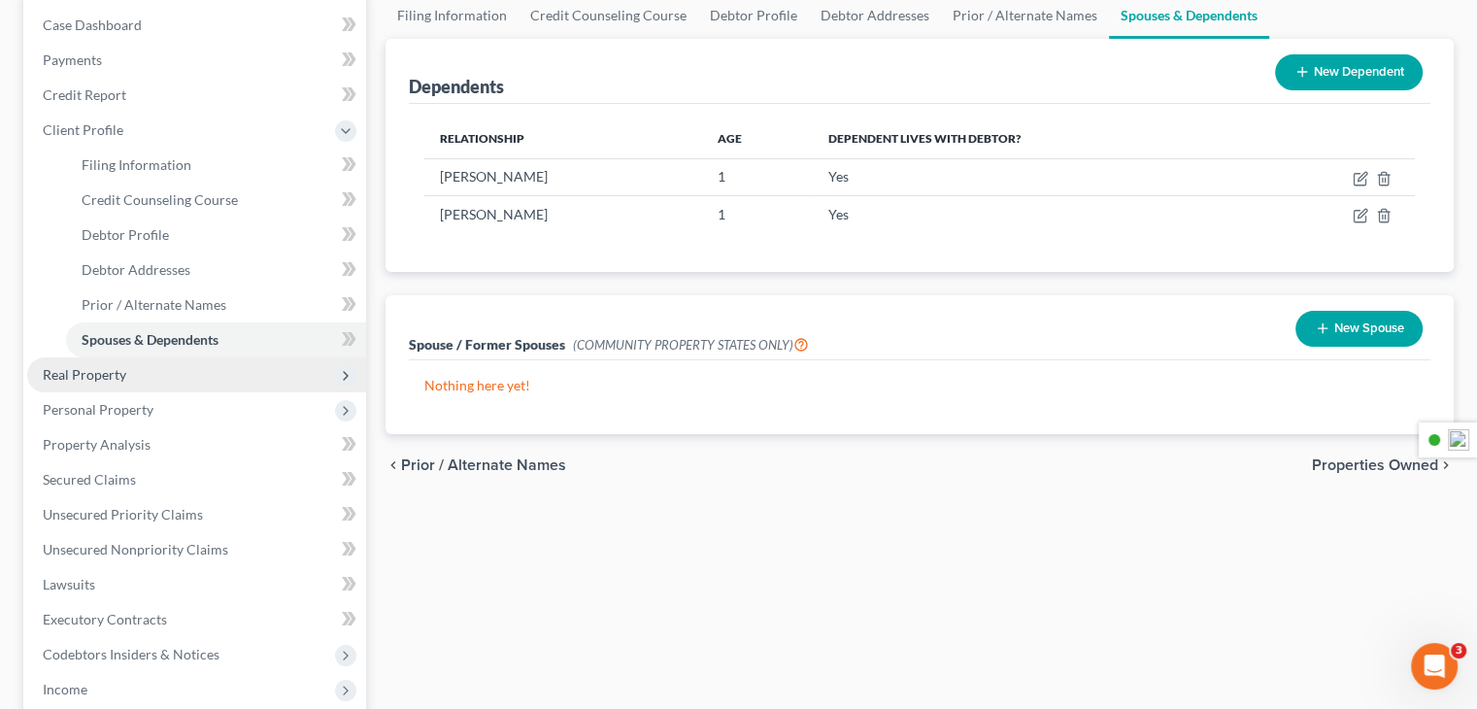
click at [84, 376] on span "Real Property" at bounding box center [85, 374] width 84 height 17
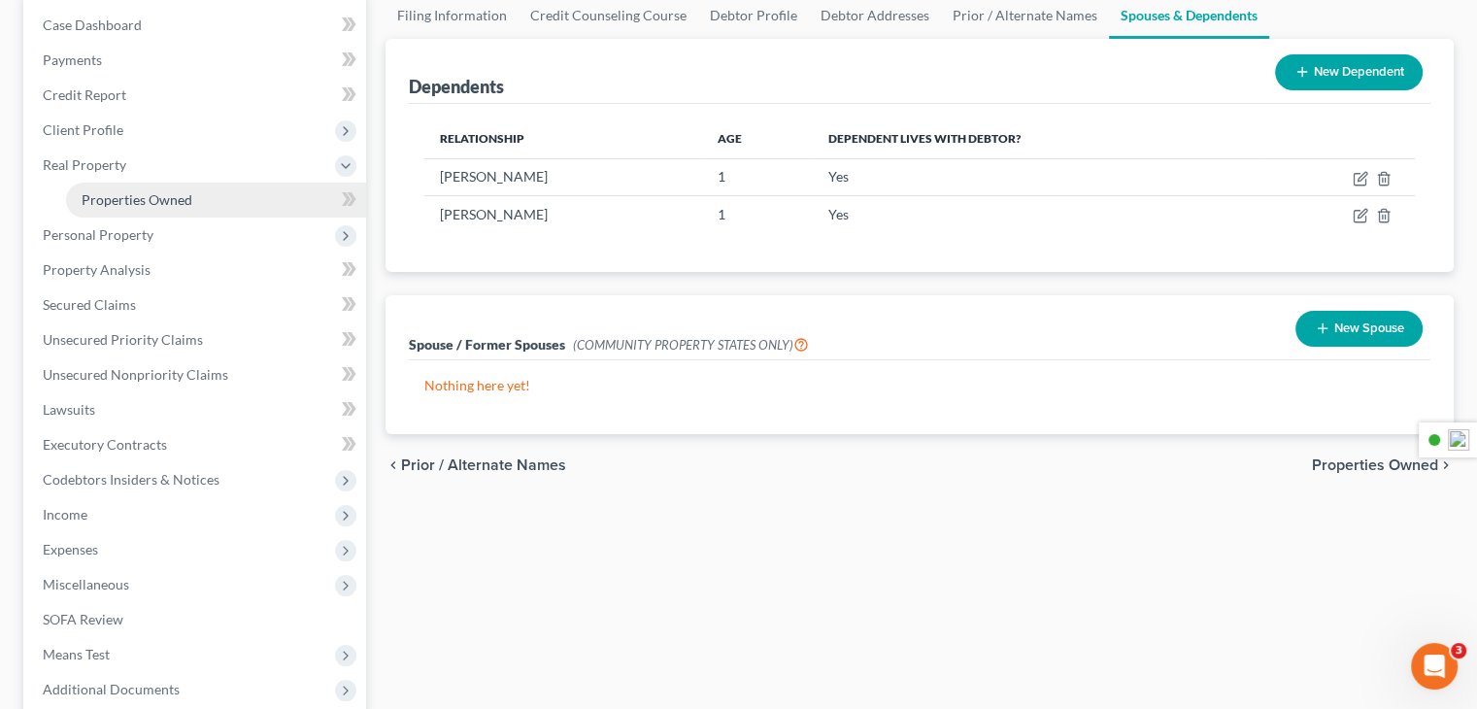
click at [151, 200] on span "Properties Owned" at bounding box center [137, 199] width 111 height 17
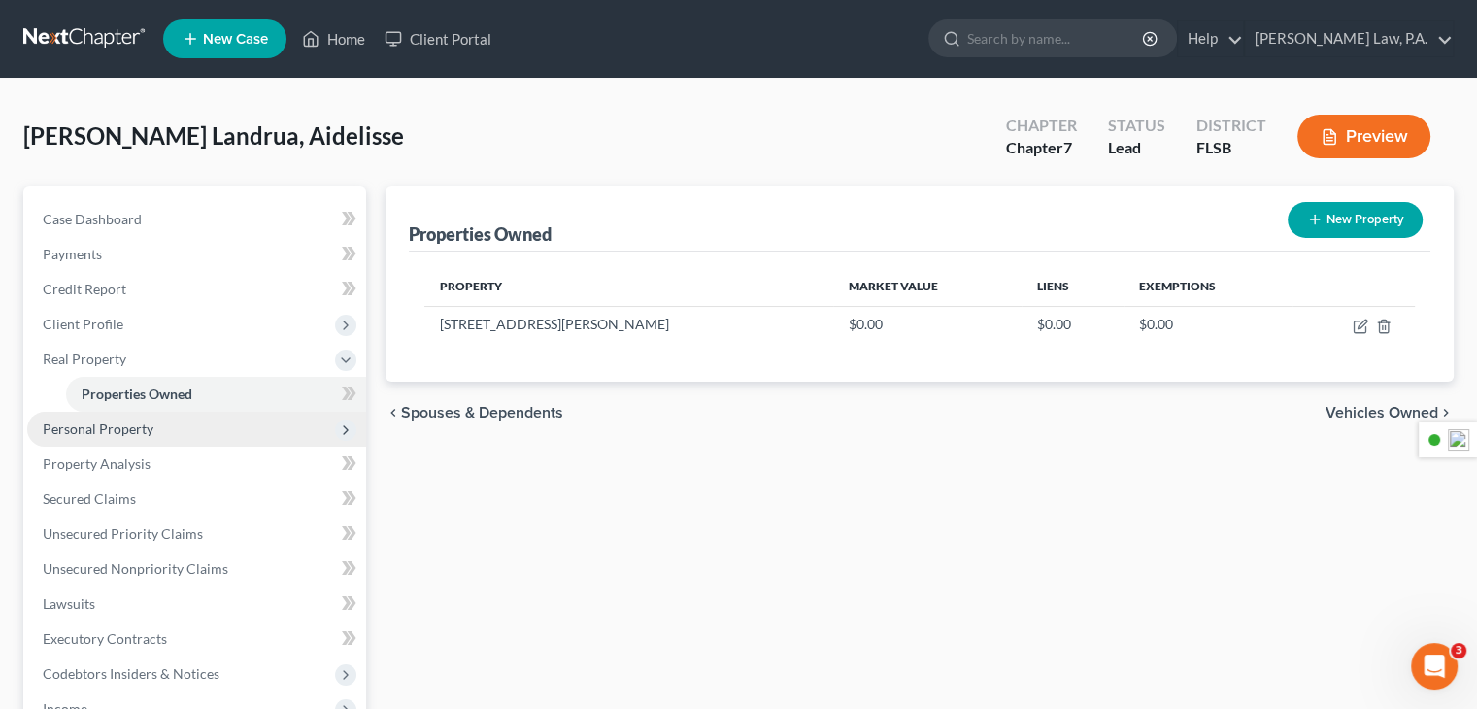
click at [150, 437] on span "Personal Property" at bounding box center [196, 429] width 339 height 35
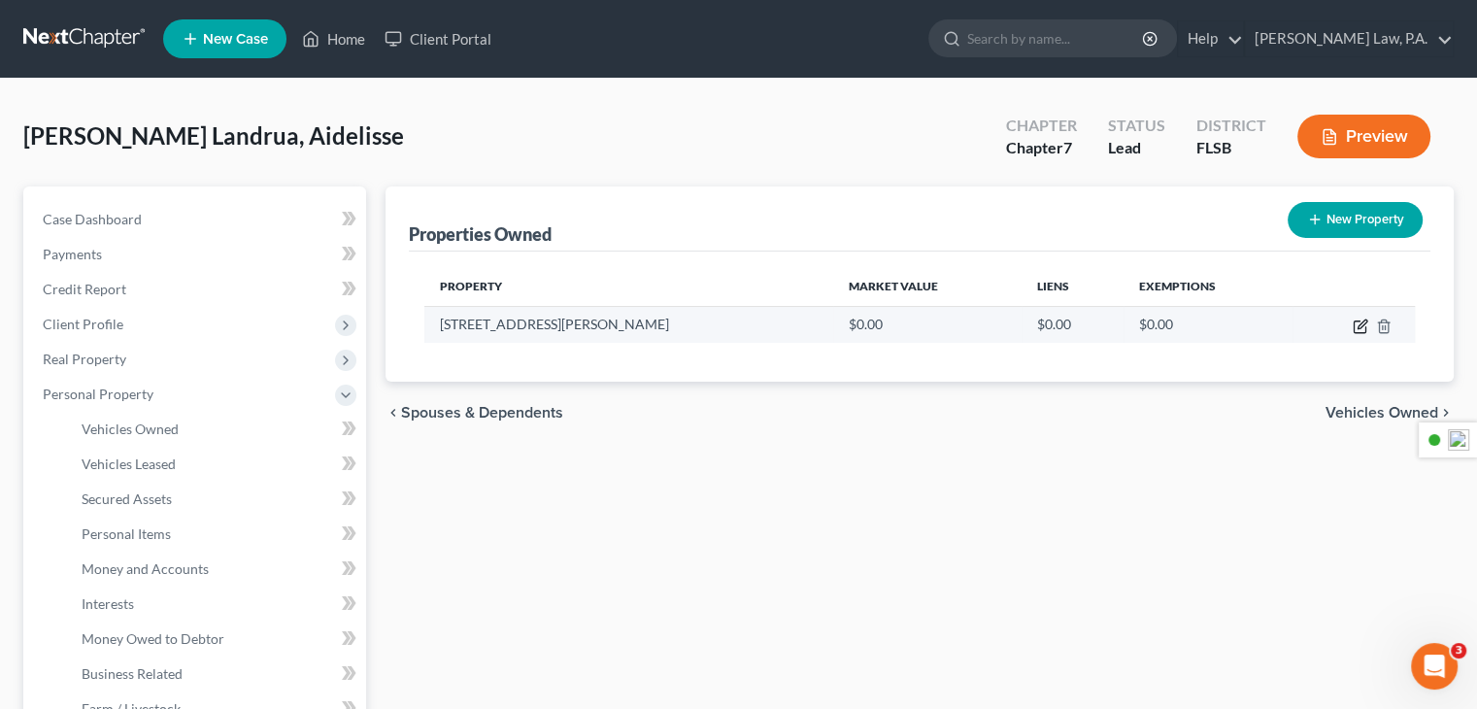
click at [1360, 328] on icon "button" at bounding box center [1361, 326] width 16 height 16
select select "9"
select select "14"
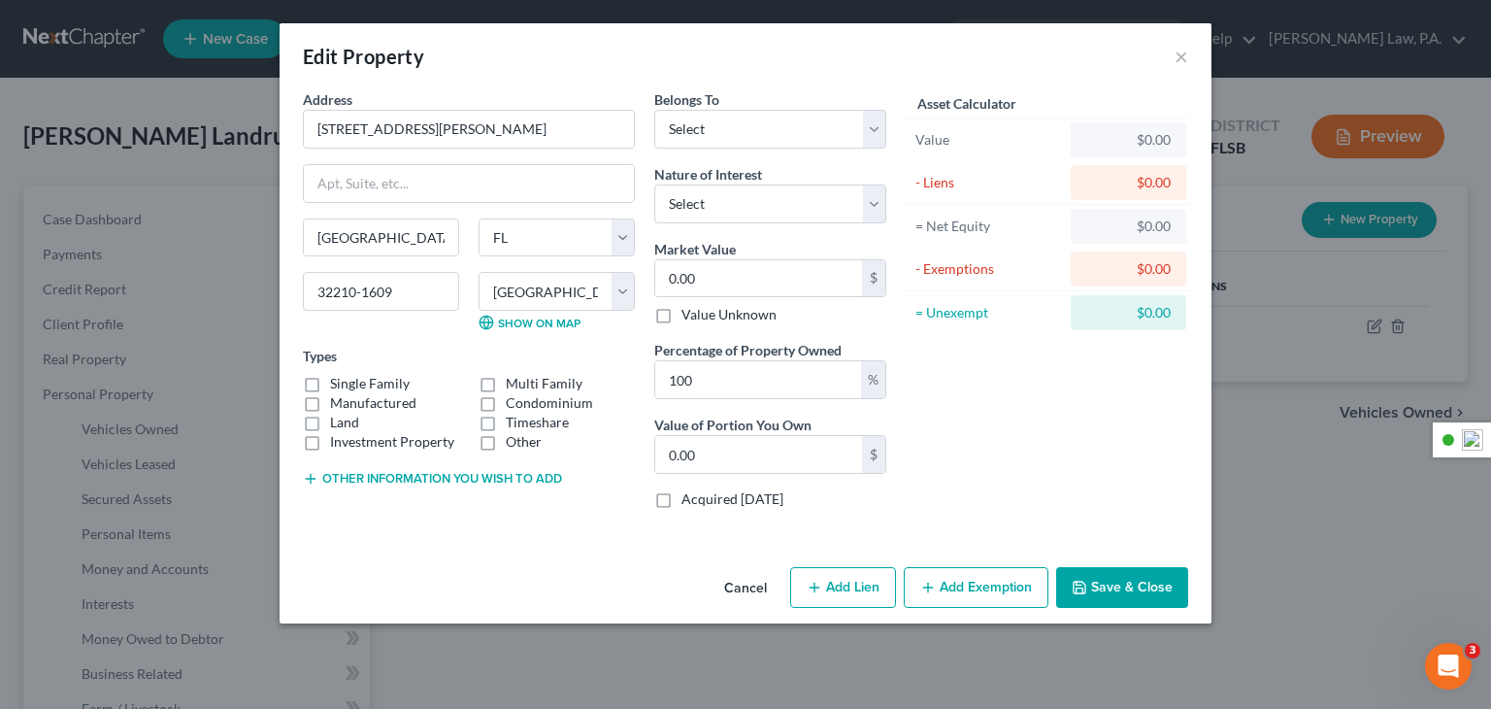
click at [385, 385] on label "Single Family" at bounding box center [370, 383] width 80 height 19
click at [351, 385] on input "Single Family" at bounding box center [344, 380] width 13 height 13
checkbox input "true"
click at [847, 111] on select "Select Debtor 1 Only Debtor 2 Only Debtor 1 And Debtor 2 Only At Least One Of T…" at bounding box center [770, 129] width 232 height 39
click at [654, 110] on select "Select Debtor 1 Only Debtor 2 Only Debtor 1 And Debtor 2 Only At Least One Of T…" at bounding box center [770, 129] width 232 height 39
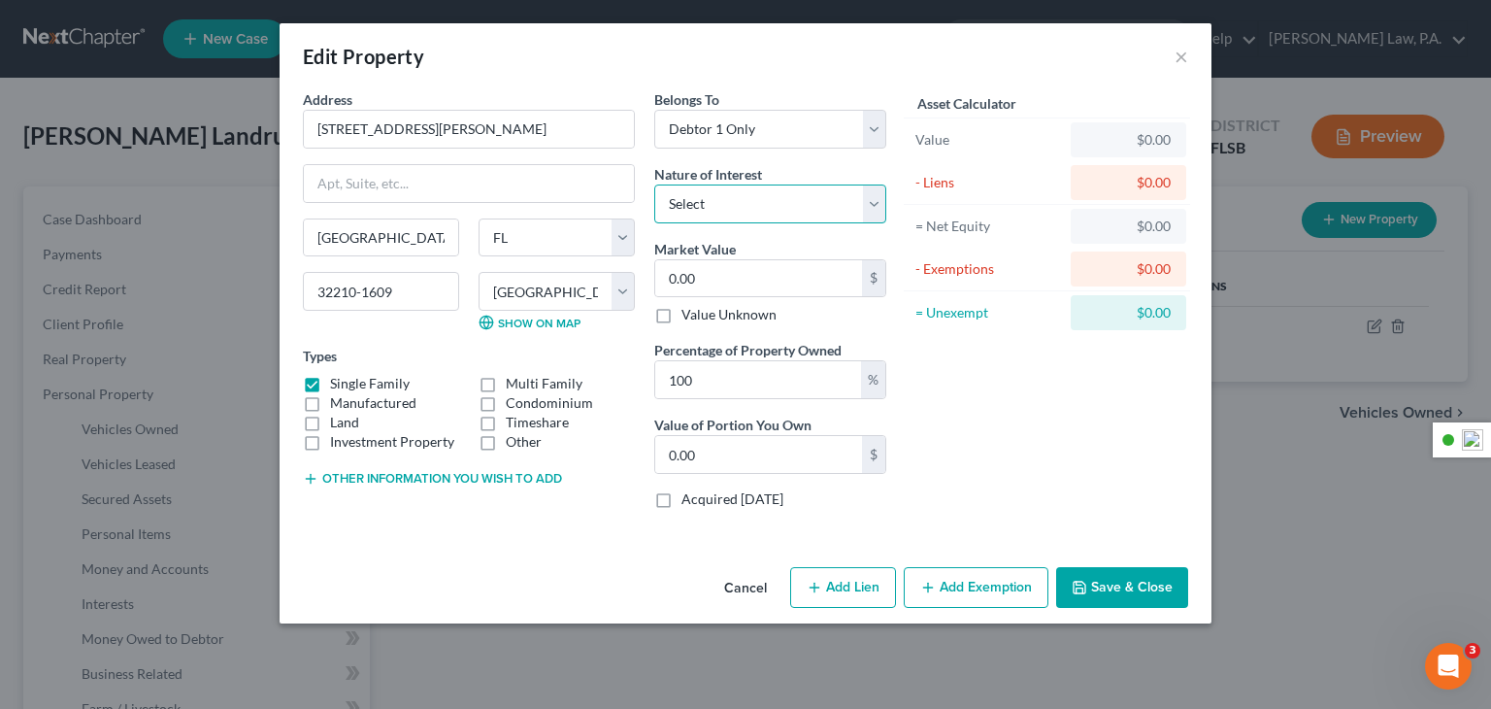
click at [852, 211] on select "Select Fee Simple Joint Tenant Life Estate Equitable Interest Future Interest T…" at bounding box center [770, 203] width 232 height 39
click at [870, 129] on select "Select Debtor 1 Only Debtor 2 Only Debtor 1 And Debtor 2 Only At Least One Of T…" at bounding box center [770, 129] width 232 height 39
select select "1"
click at [654, 110] on select "Select Debtor 1 Only Debtor 2 Only Debtor 1 And Debtor 2 Only At Least One Of T…" at bounding box center [770, 129] width 232 height 39
click at [831, 385] on input "100" at bounding box center [758, 379] width 206 height 37
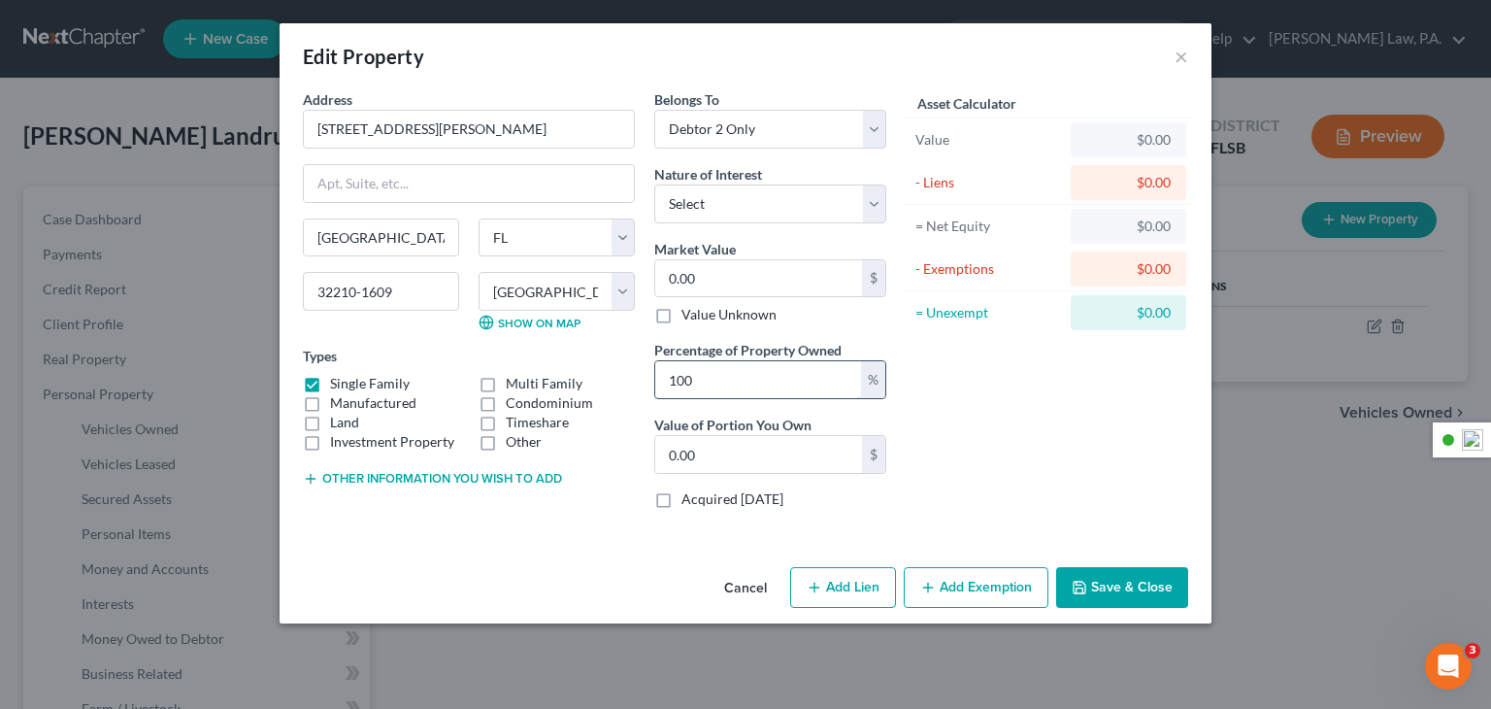
type input "10"
type input "0"
type input "1"
type input "5"
type input "0"
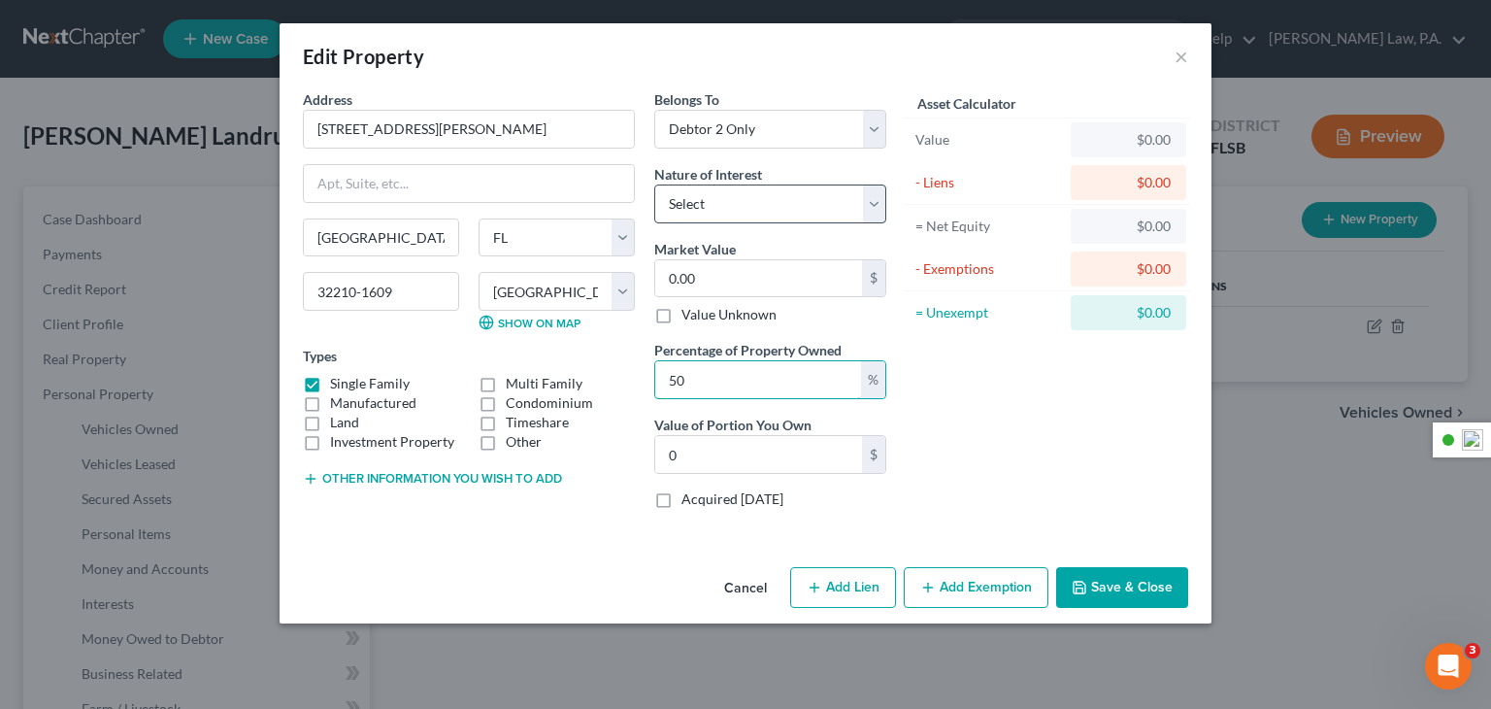
type input "50"
click at [752, 211] on select "Select Fee Simple Joint Tenant Life Estate Equitable Interest Future Interest T…" at bounding box center [770, 203] width 232 height 39
click at [1149, 450] on div "Asset Calculator Value $0.00 - Liens $0.00 = Net Equity $0.00 - Exemptions $0.0…" at bounding box center [1047, 306] width 302 height 435
click at [860, 575] on button "Add Lien" at bounding box center [843, 587] width 106 height 41
select select "1"
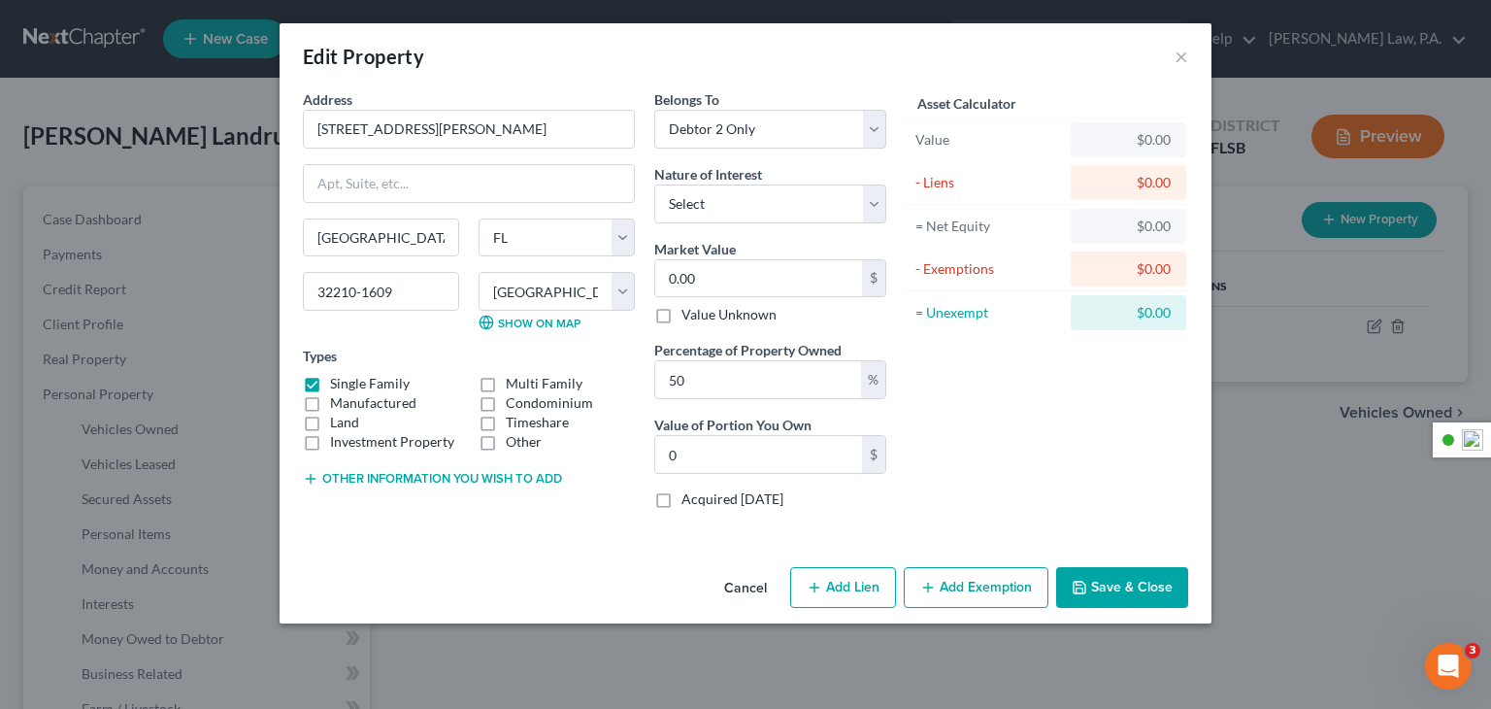
select select "0"
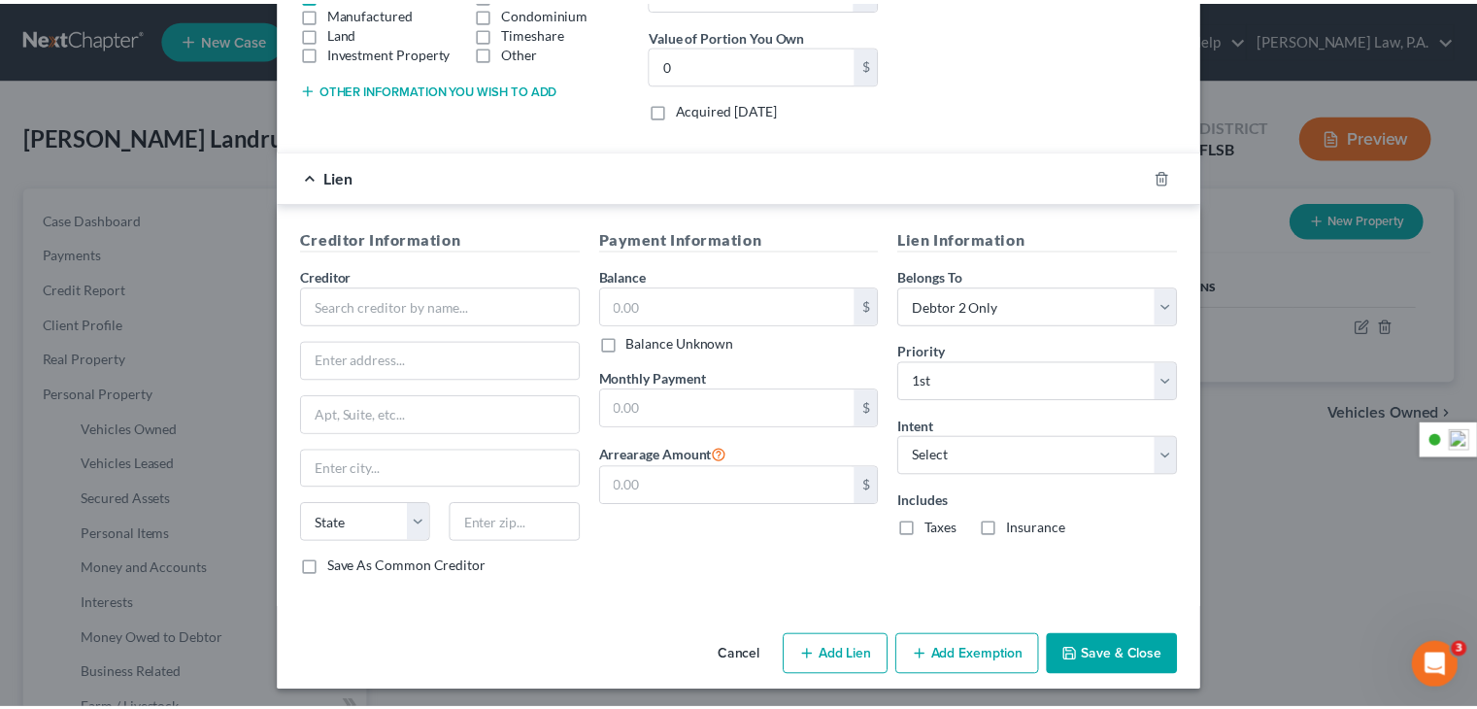
scroll to position [392, 0]
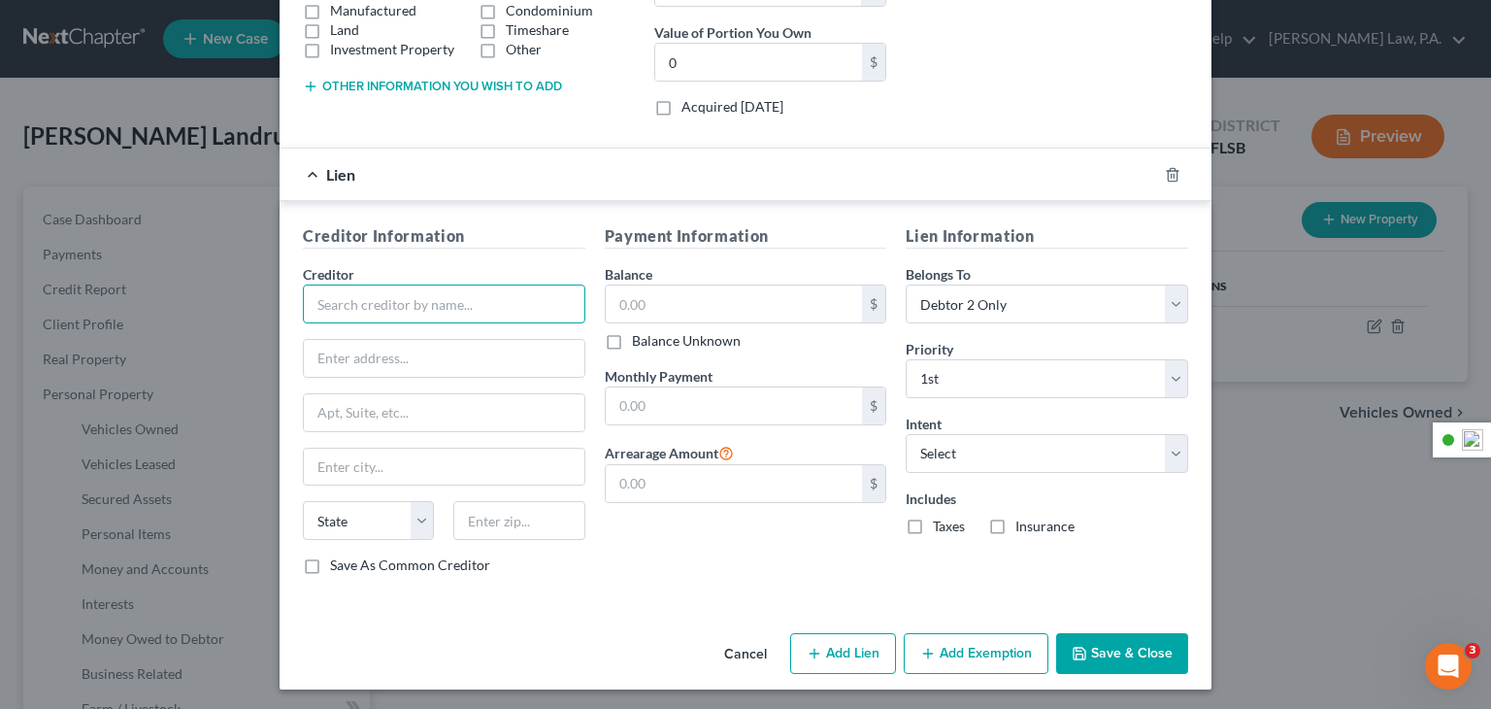
click at [388, 303] on input "text" at bounding box center [444, 303] width 283 height 39
type input "MMT Banking"
click at [706, 313] on input "text" at bounding box center [734, 303] width 257 height 37
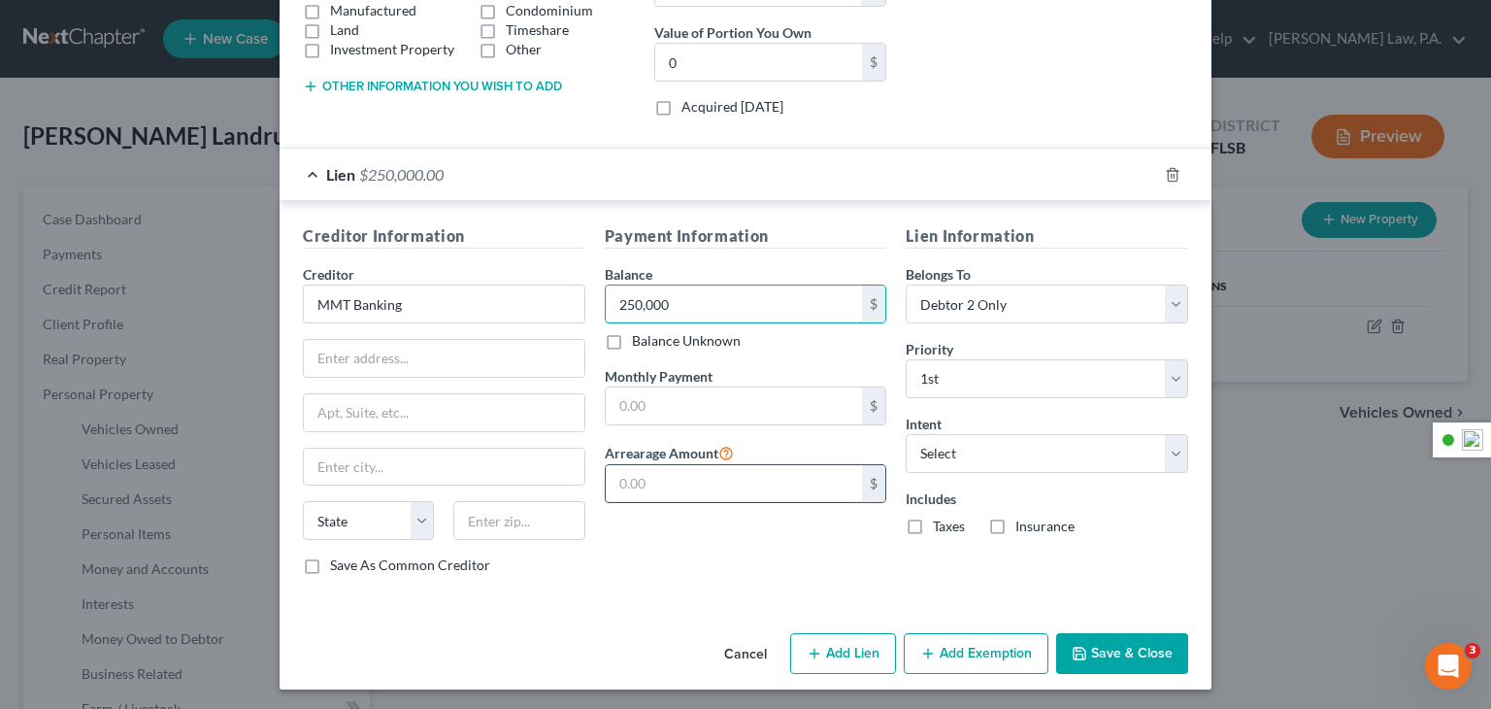
type input "250,000"
click at [658, 414] on input "text" at bounding box center [734, 405] width 257 height 37
type input "1,822"
click at [652, 473] on input "text" at bounding box center [734, 483] width 257 height 37
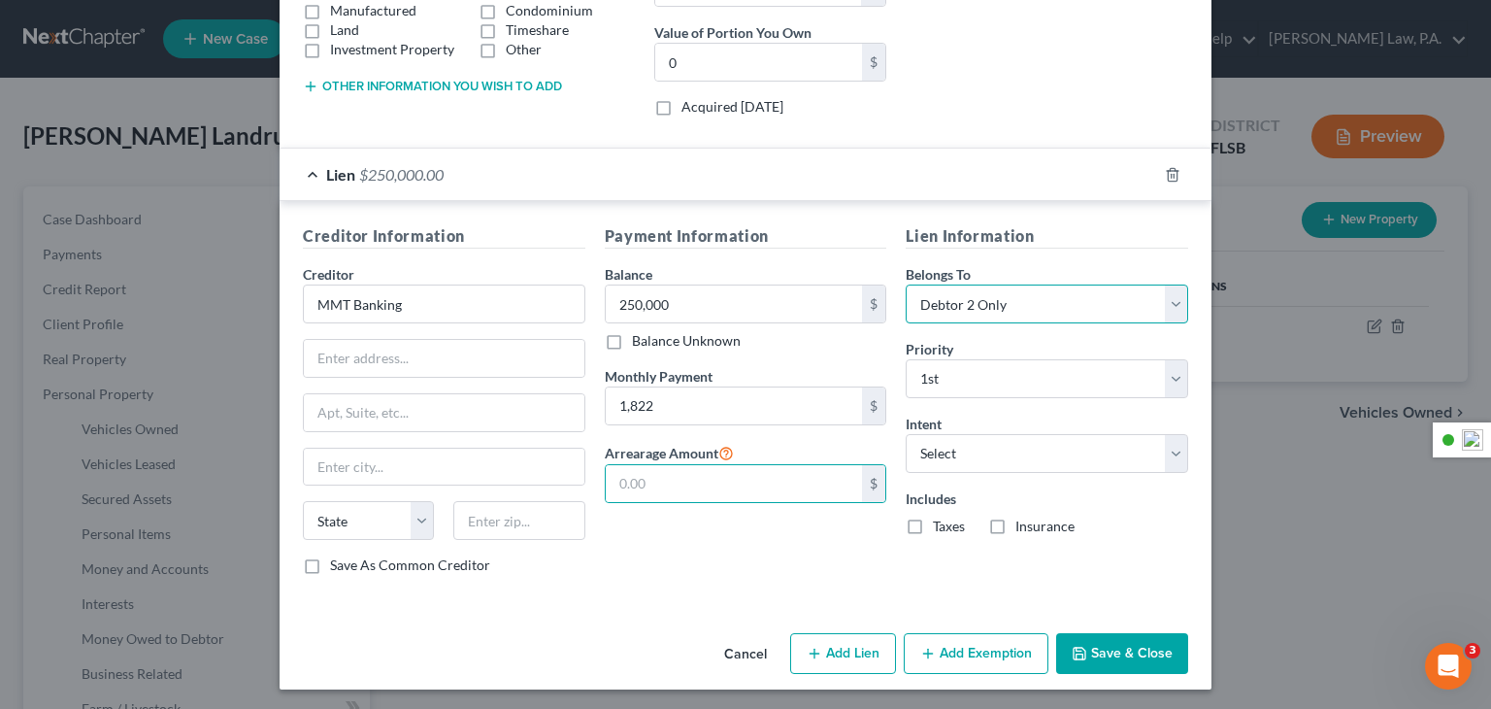
click at [1179, 316] on select "Select Debtor 1 Only Debtor 2 Only Debtor 1 And Debtor 2 Only At Least One Of T…" at bounding box center [1047, 303] width 283 height 39
click at [1161, 305] on select "Select Debtor 1 Only Debtor 2 Only Debtor 1 And Debtor 2 Only At Least One Of T…" at bounding box center [1047, 303] width 283 height 39
click at [1159, 308] on select "Select Debtor 1 Only Debtor 2 Only Debtor 1 And Debtor 2 Only At Least One Of T…" at bounding box center [1047, 303] width 283 height 39
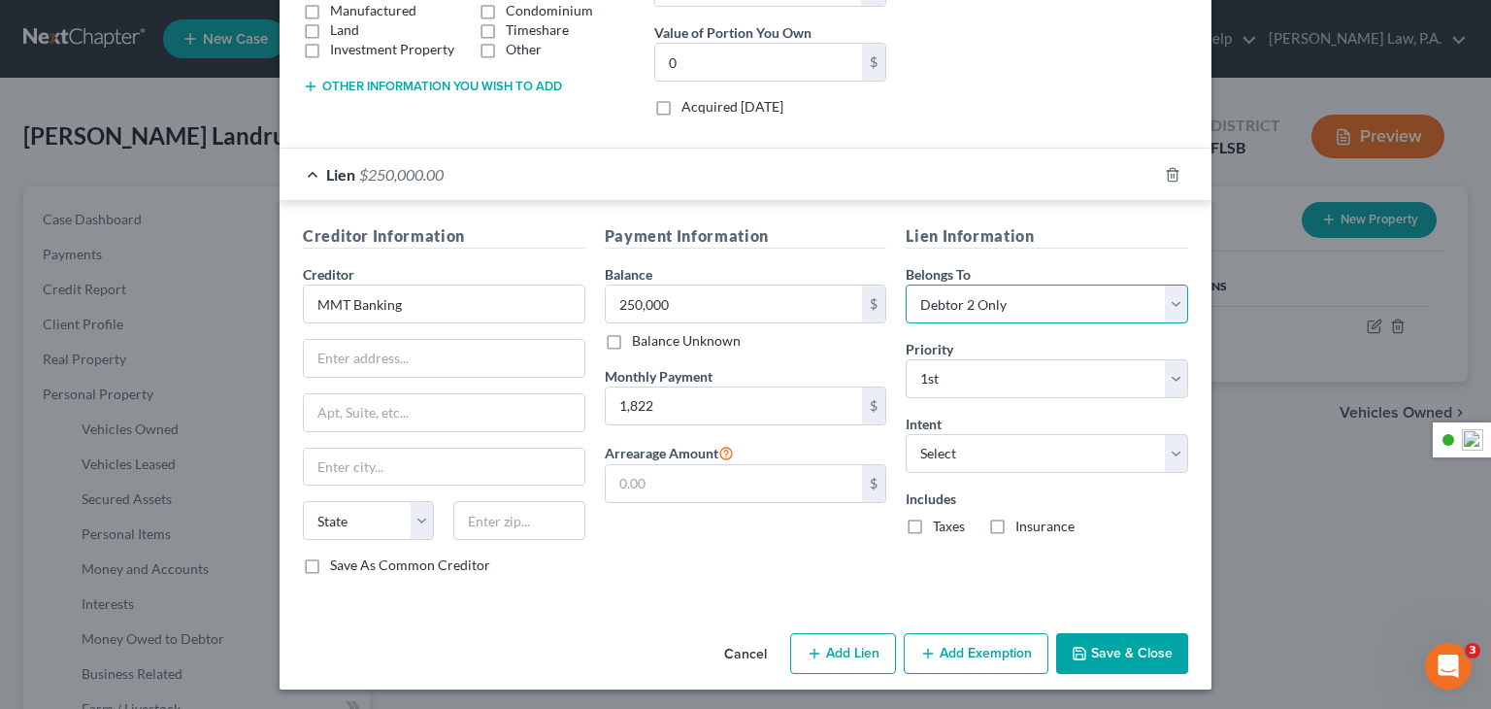
click at [906, 284] on select "Select Debtor 1 Only Debtor 2 Only Debtor 1 And Debtor 2 Only At Least One Of T…" at bounding box center [1047, 303] width 283 height 39
drag, startPoint x: 1108, startPoint y: 463, endPoint x: 1106, endPoint y: 452, distance: 10.9
click at [1108, 462] on select "Select Surrender Redeem Reaffirm Avoid Other" at bounding box center [1047, 453] width 283 height 39
click at [1095, 437] on select "Select Surrender Redeem Reaffirm Avoid Other" at bounding box center [1047, 453] width 283 height 39
click at [942, 526] on label "Taxes" at bounding box center [949, 526] width 32 height 19
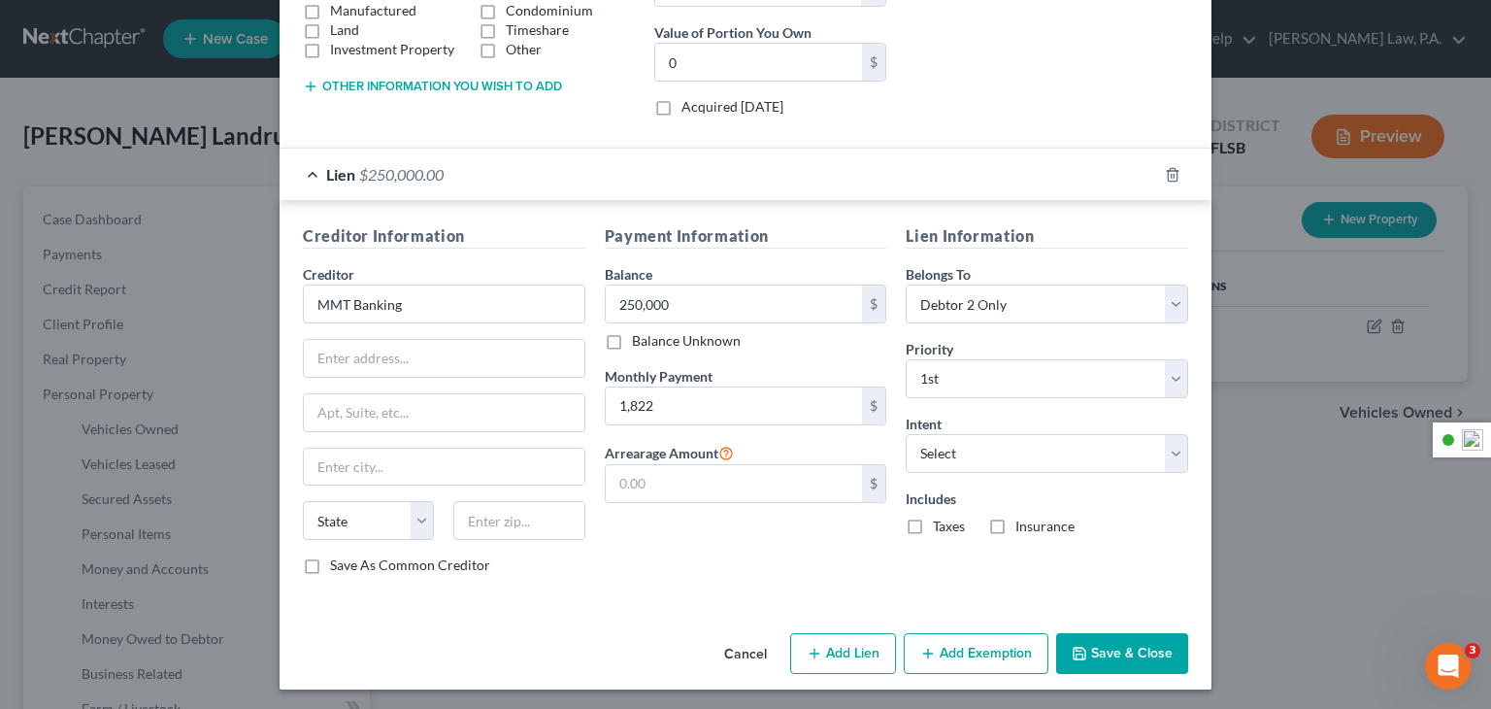
click at [942, 526] on input "Taxes" at bounding box center [947, 523] width 13 height 13
checkbox input "true"
click at [1039, 524] on label "Insurance" at bounding box center [1045, 526] width 59 height 19
click at [1036, 524] on input "Insurance" at bounding box center [1029, 523] width 13 height 13
click at [1039, 524] on label "Insurance" at bounding box center [1045, 526] width 59 height 19
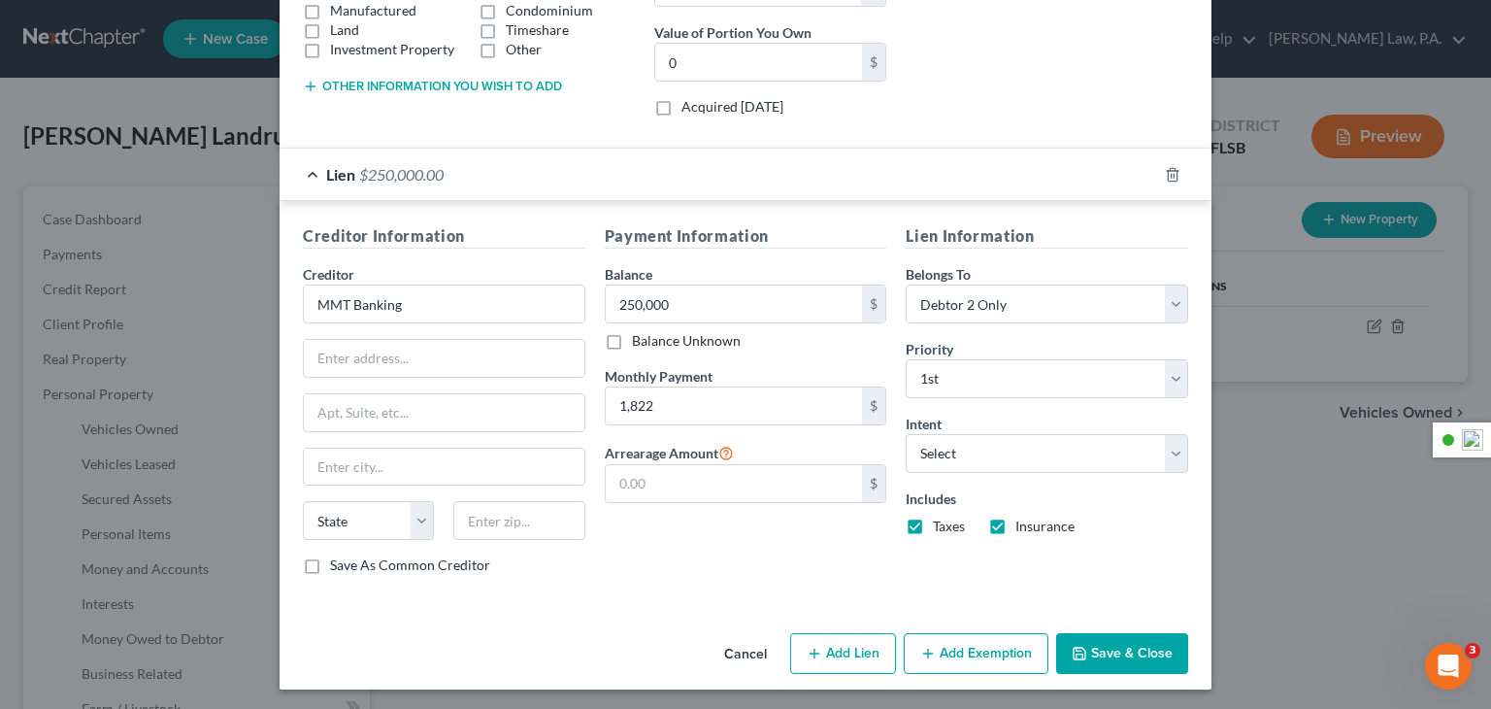
click at [1036, 524] on input "Insurance" at bounding box center [1029, 523] width 13 height 13
click at [1039, 524] on label "Insurance" at bounding box center [1045, 526] width 59 height 19
click at [1036, 524] on input "Insurance" at bounding box center [1029, 523] width 13 height 13
checkbox input "true"
click at [1107, 652] on button "Save & Close" at bounding box center [1122, 653] width 132 height 41
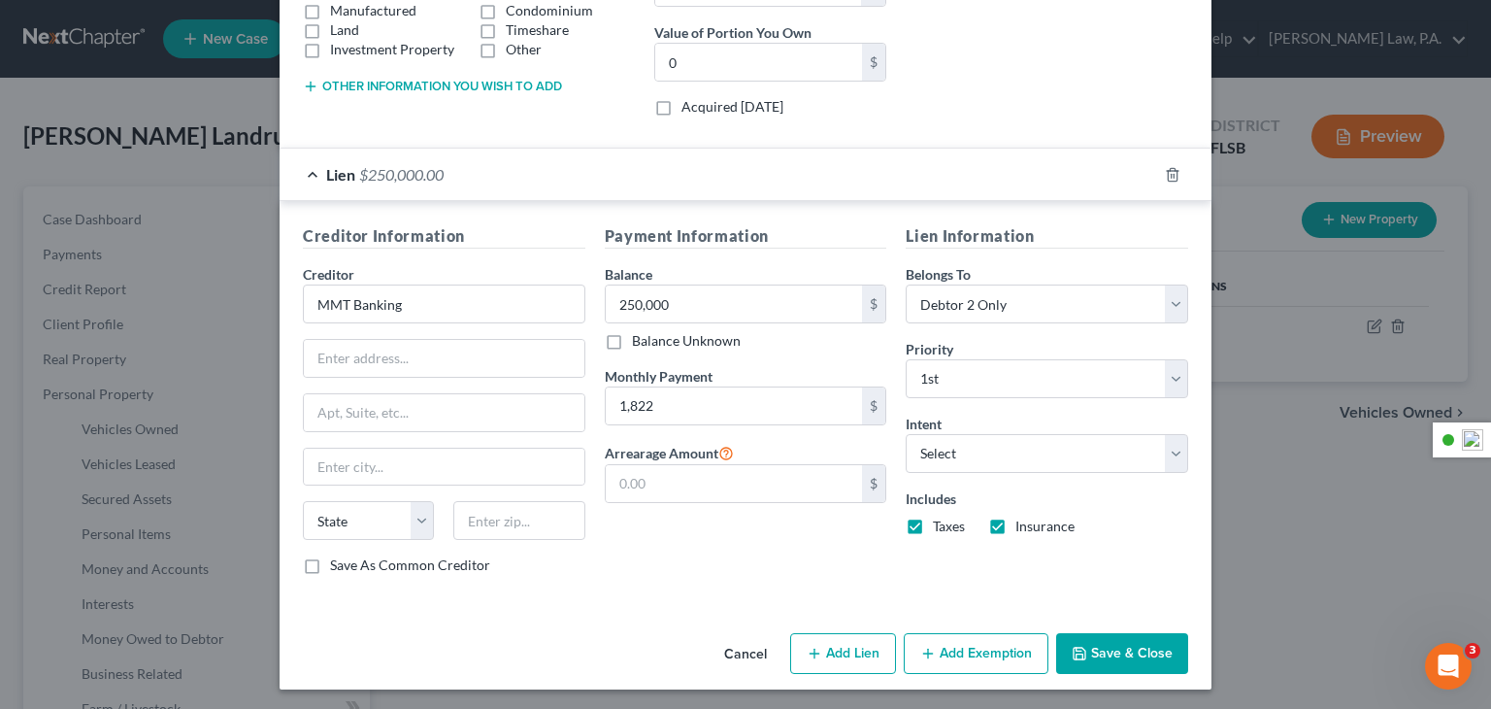
click at [1107, 652] on button "Save & Close" at bounding box center [1122, 653] width 132 height 41
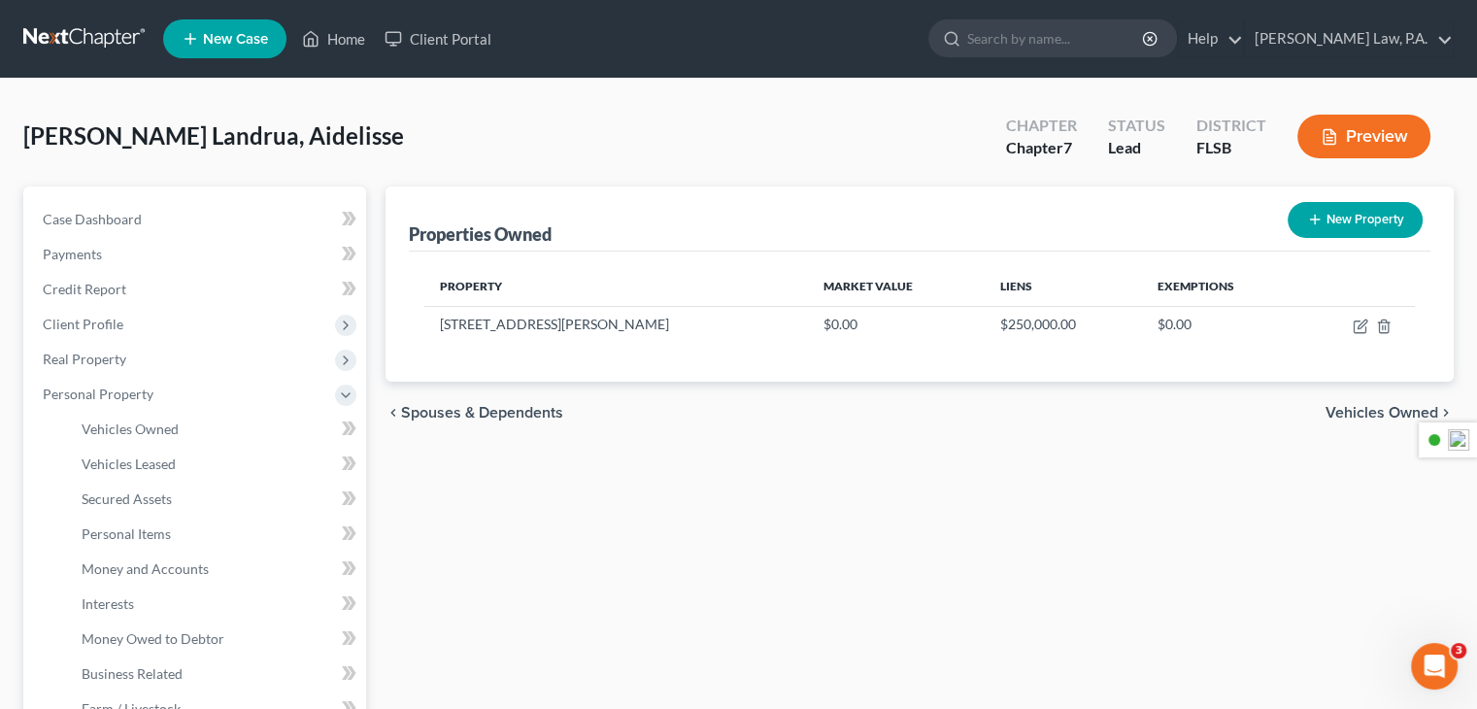
click at [1403, 411] on span "Vehicles Owned" at bounding box center [1381, 413] width 113 height 16
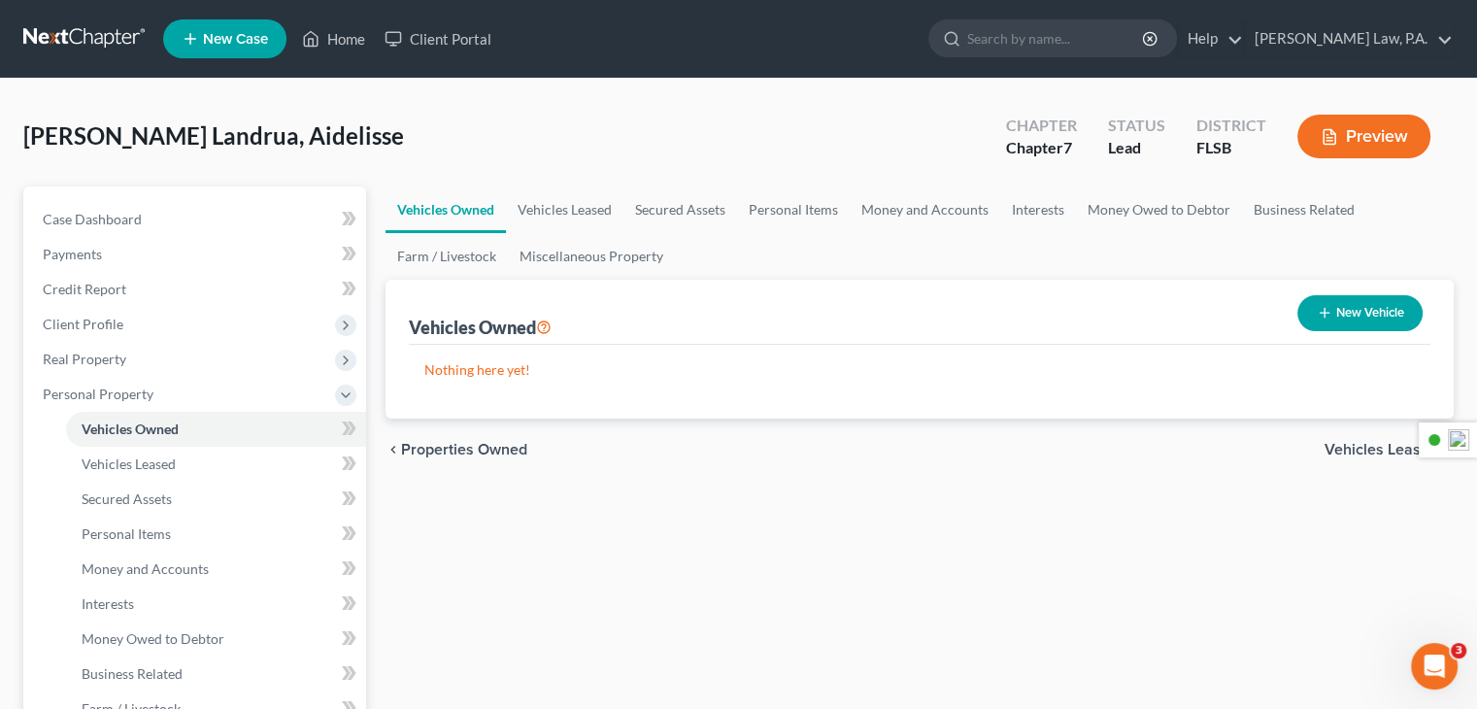
click at [1371, 326] on button "New Vehicle" at bounding box center [1359, 313] width 125 height 36
select select "0"
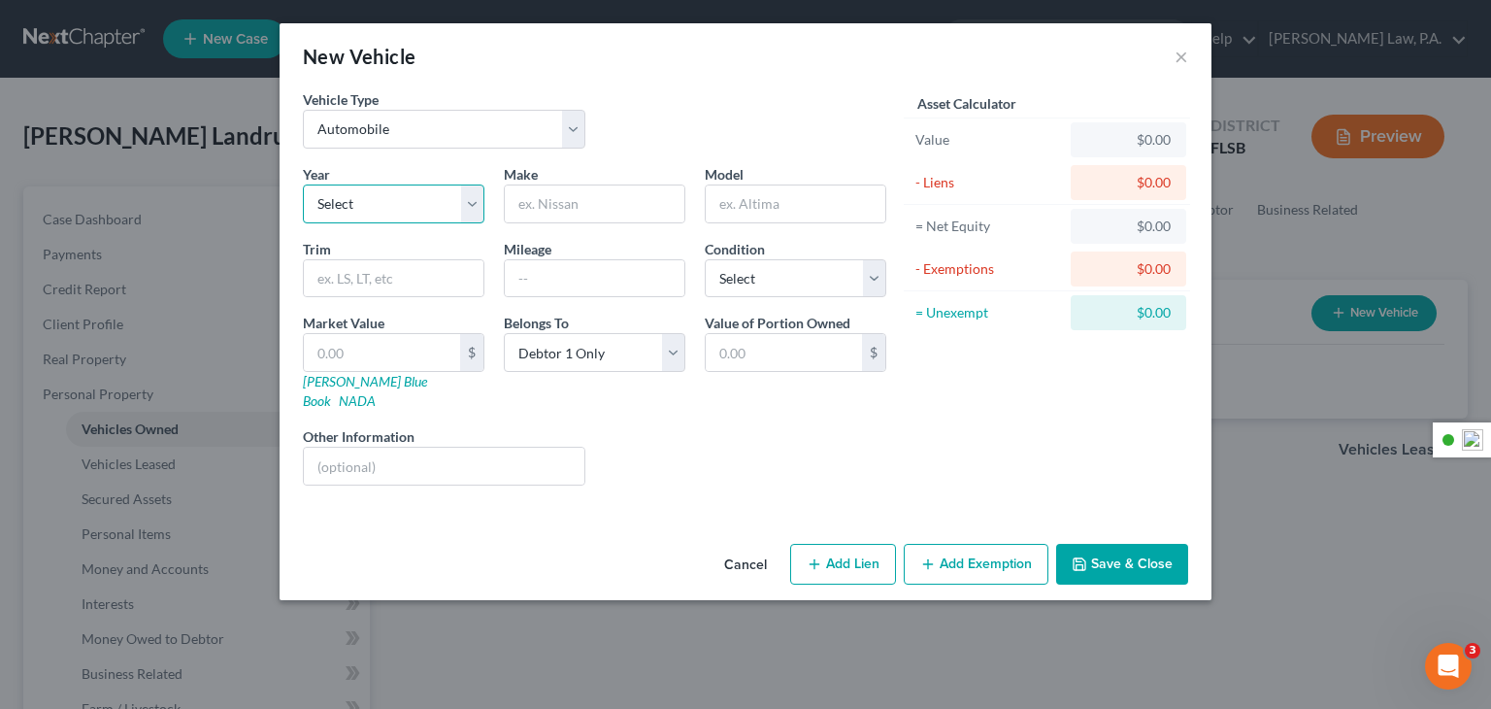
click at [429, 192] on select "Select 2026 2025 2024 2023 2022 2021 2020 2019 2018 2017 2016 2015 2014 2013 20…" at bounding box center [394, 203] width 182 height 39
select select "22"
click at [303, 184] on select "Select 2026 2025 2024 2023 2022 2021 2020 2019 2018 2017 2016 2015 2014 2013 20…" at bounding box center [394, 203] width 182 height 39
click at [662, 206] on input "text" at bounding box center [595, 203] width 180 height 37
type input "Volkswagen"
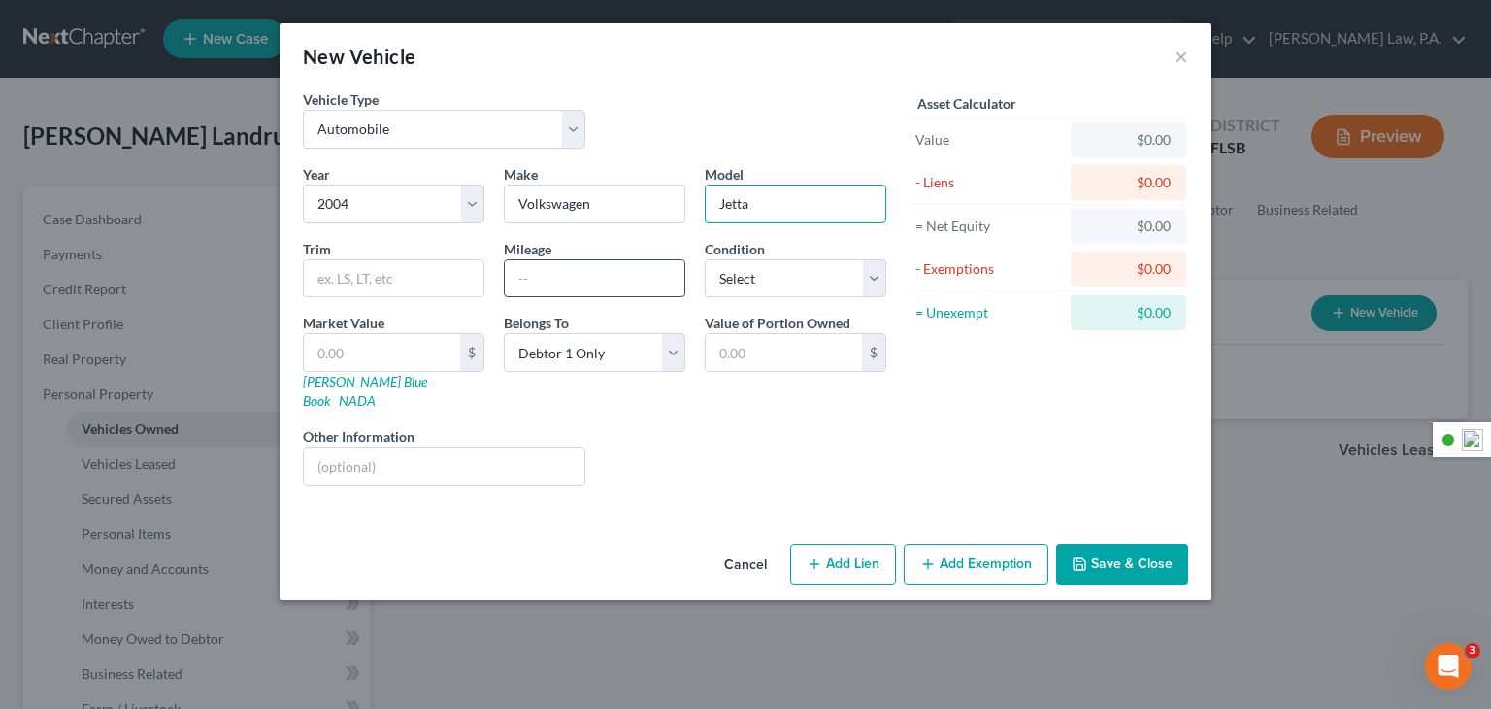
type input "Jetta"
click at [544, 270] on input "text" at bounding box center [595, 278] width 180 height 37
click at [879, 288] on select "Select Excellent Very Good Good Fair Poor" at bounding box center [796, 278] width 182 height 39
select select "2"
click at [705, 259] on select "Select Excellent Very Good Good Fair Poor" at bounding box center [796, 278] width 182 height 39
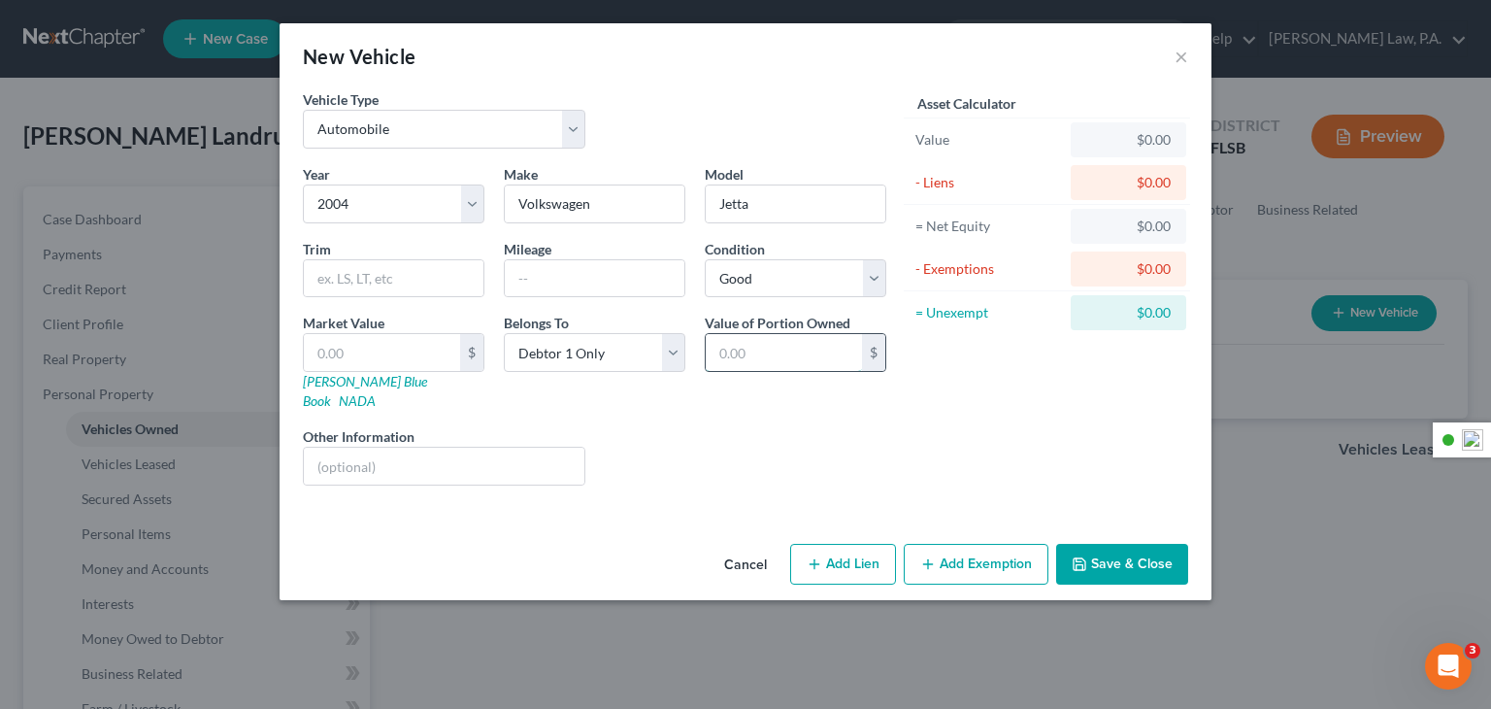
click at [819, 358] on input "text" at bounding box center [784, 352] width 156 height 37
click at [684, 356] on select "Select Debtor 1 Only Debtor 2 Only Debtor 1 And Debtor 2 Only At Least One Of T…" at bounding box center [595, 352] width 182 height 39
click at [994, 385] on div "Asset Calculator Value $0.00 - Liens $0.00 = Net Equity $0.00 - Exemptions $0.0…" at bounding box center [1047, 295] width 302 height 412
click at [1135, 549] on button "Save & Close" at bounding box center [1122, 564] width 132 height 41
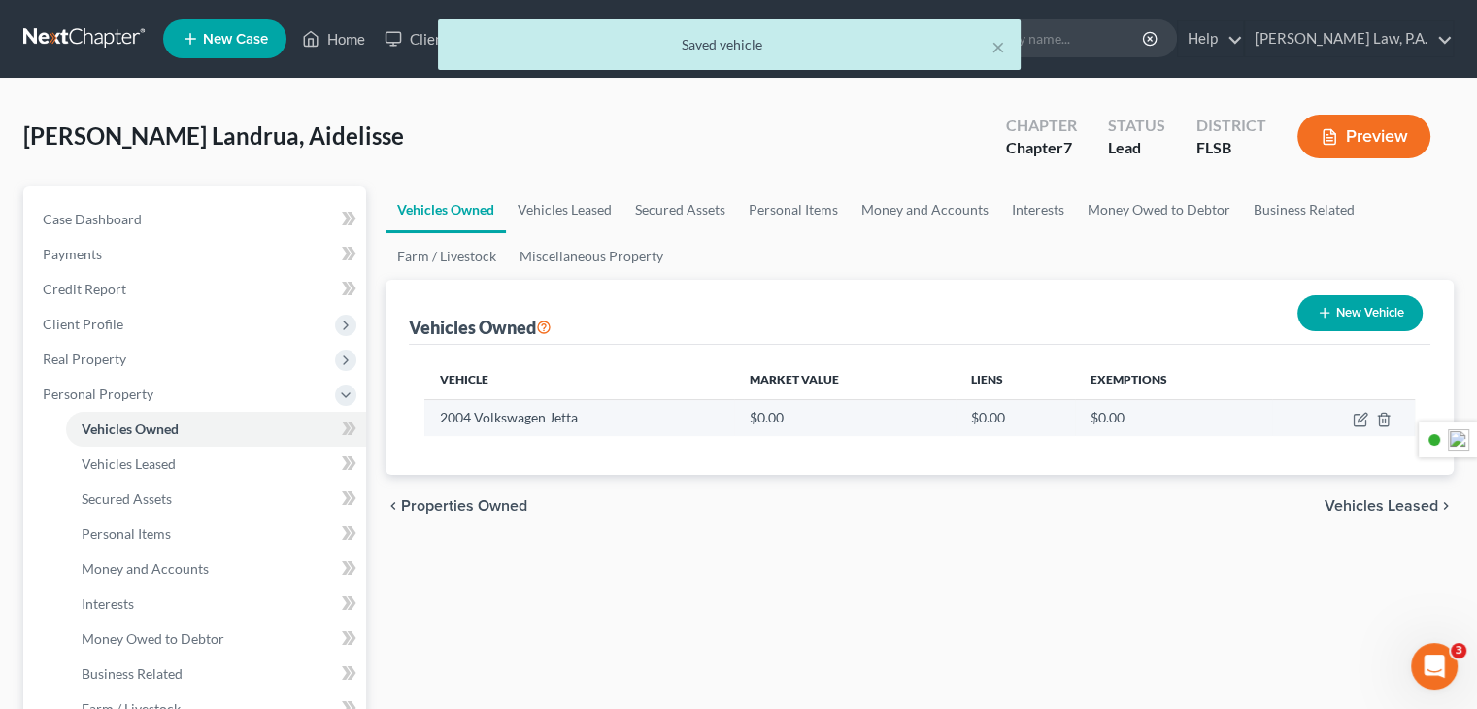
click at [1363, 426] on td at bounding box center [1343, 417] width 143 height 37
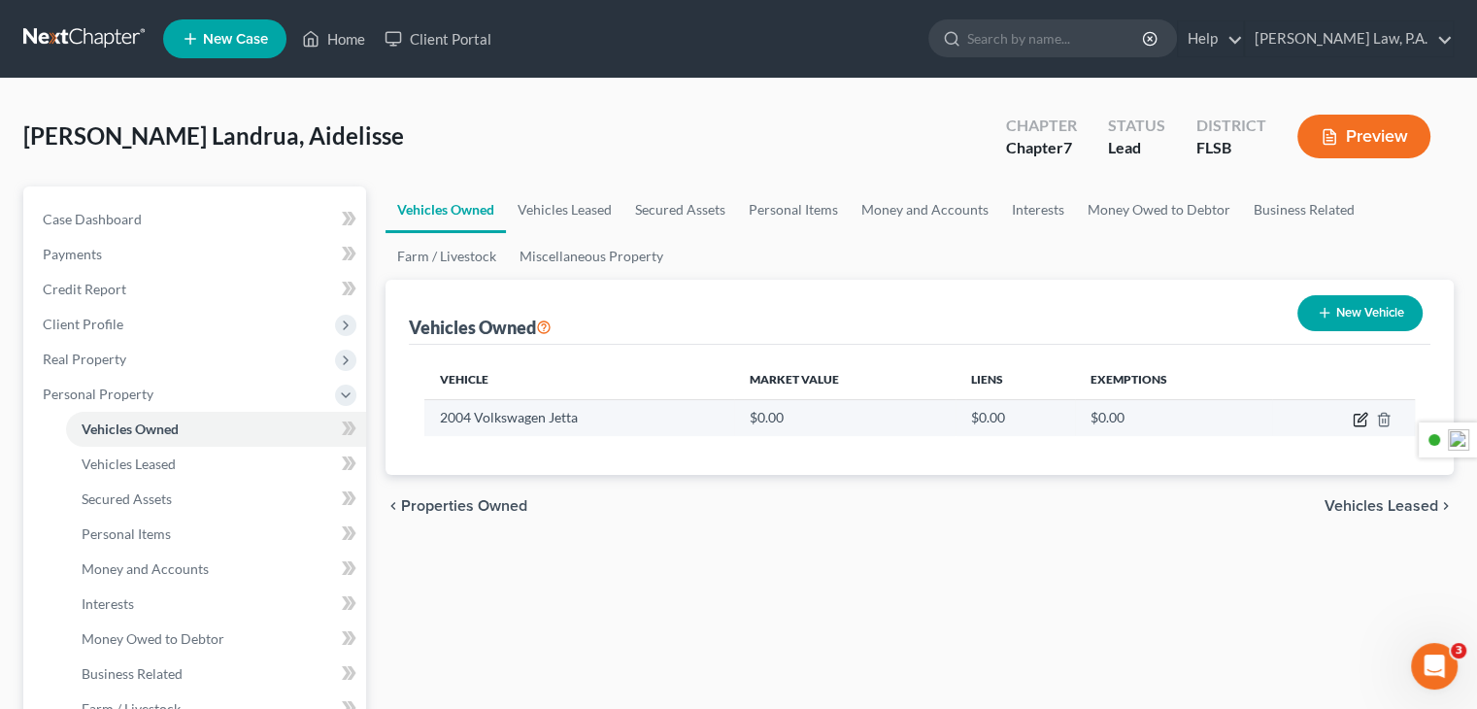
click at [1361, 421] on icon "button" at bounding box center [1361, 420] width 16 height 16
select select "0"
select select "22"
select select "2"
select select "0"
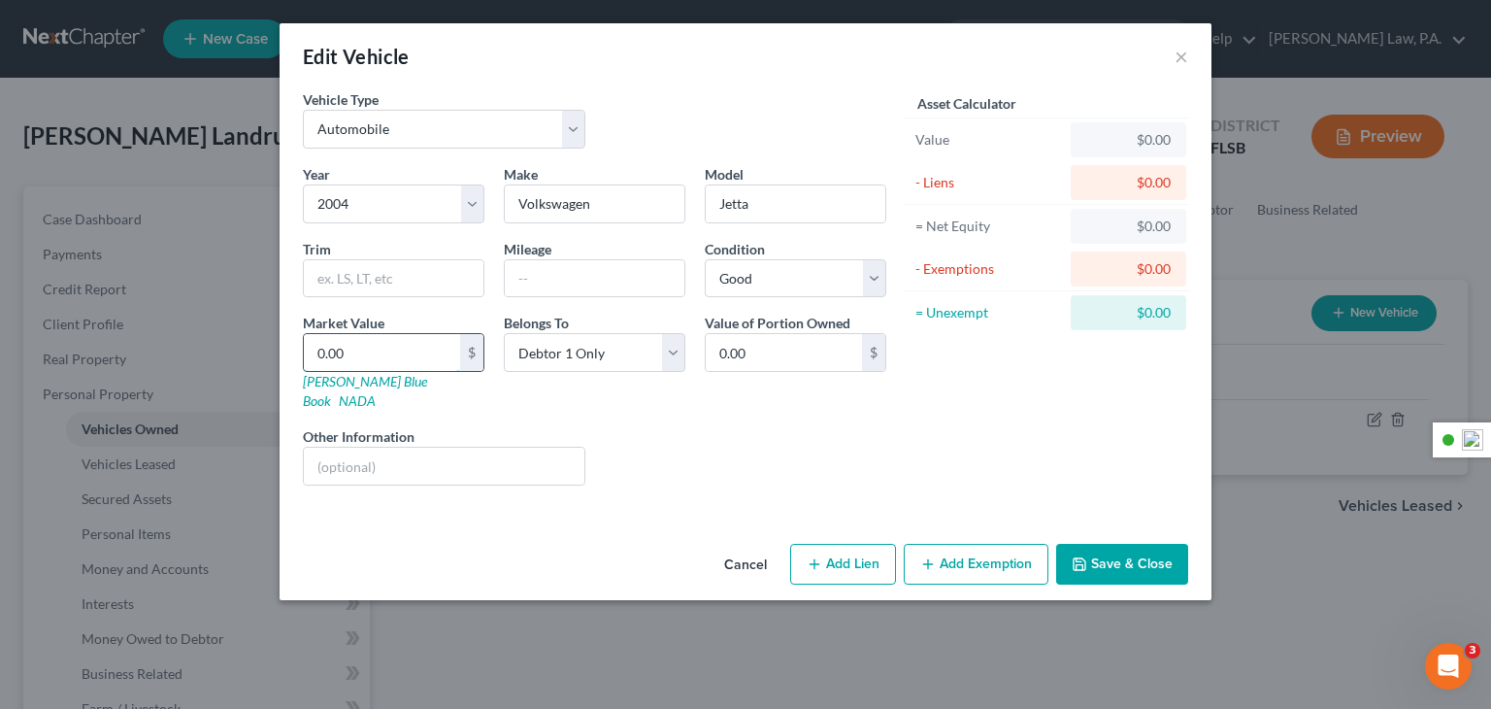
click at [400, 352] on input "0.00" at bounding box center [382, 352] width 156 height 37
type input "1"
type input "1.00"
type input "12"
type input "12.00"
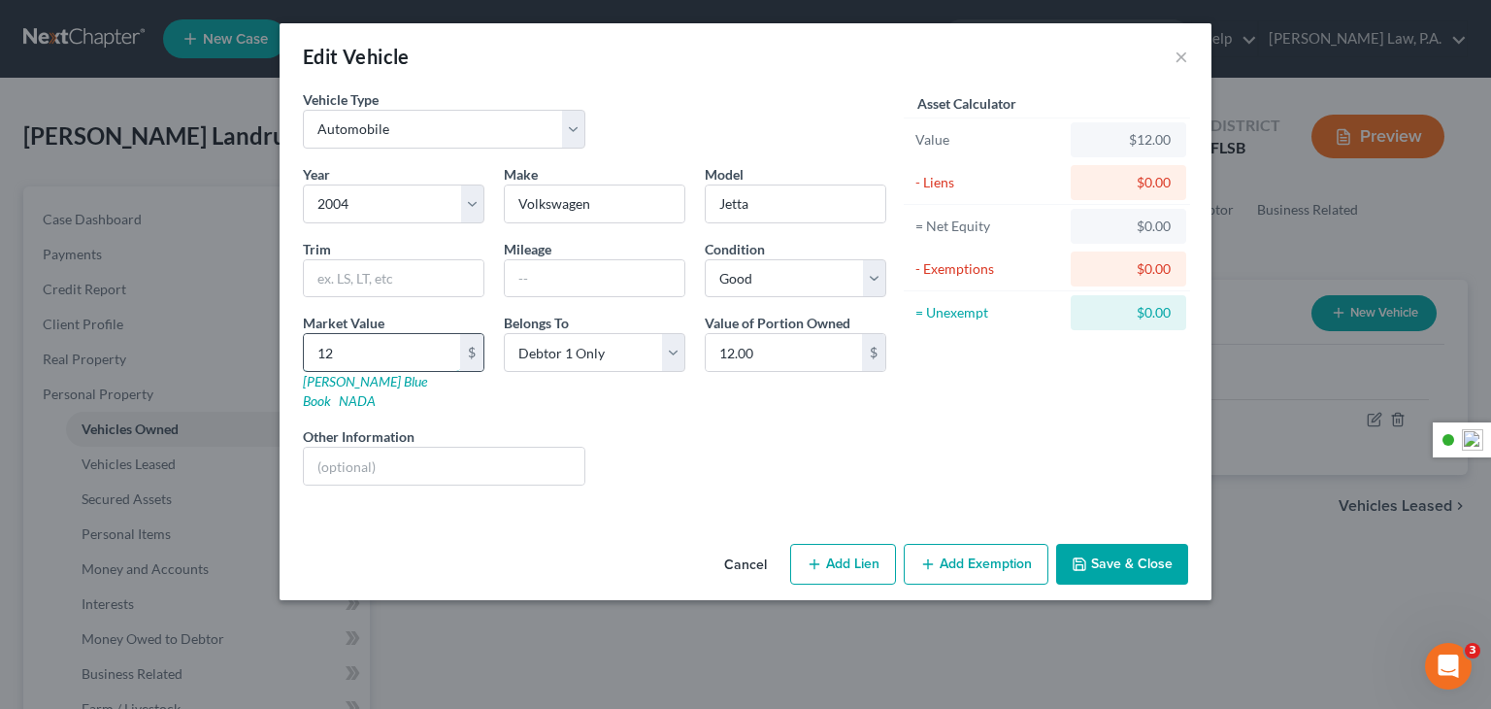
type input "120"
type input "120.00"
type input "1200"
type input "1,200.00"
type input "1,20"
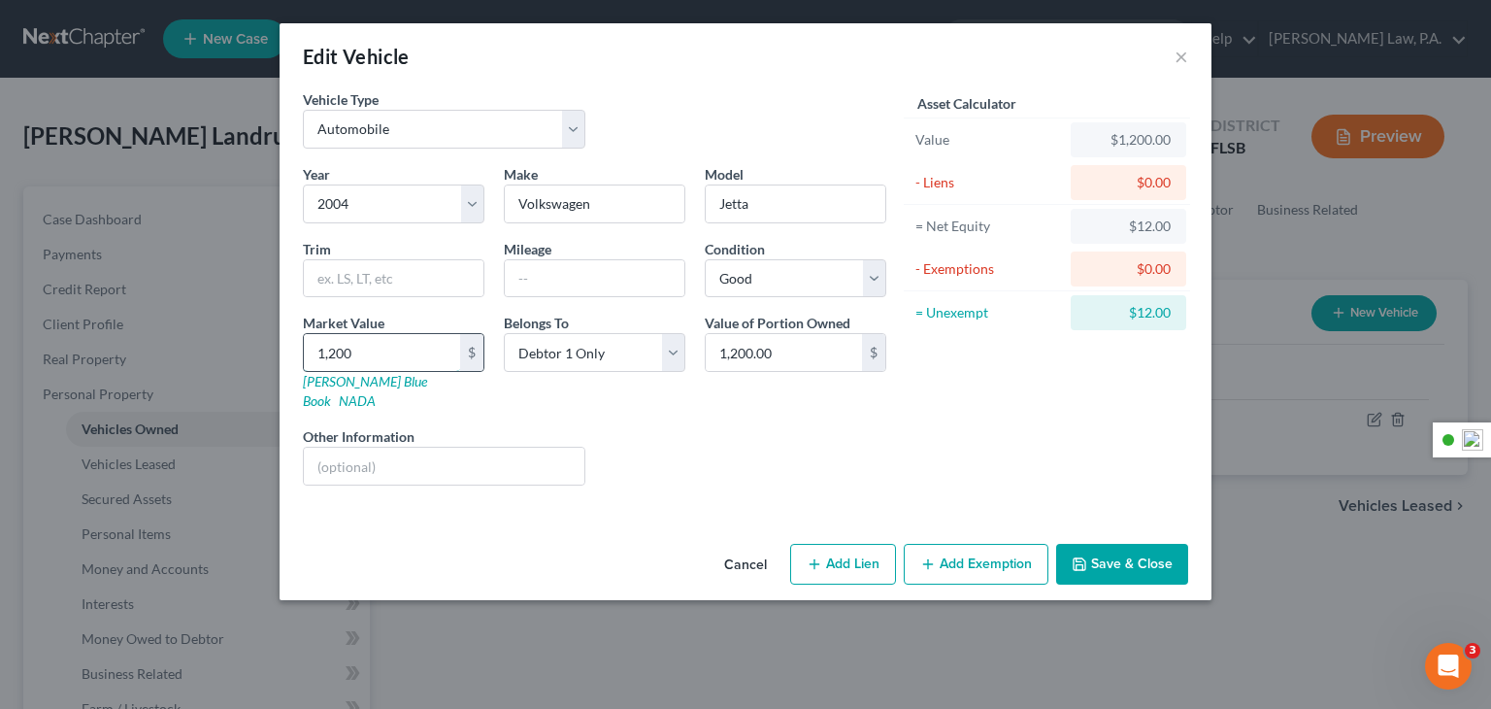
type input "120.00"
type input "12"
type input "12.00"
type input "1"
type input "1.00"
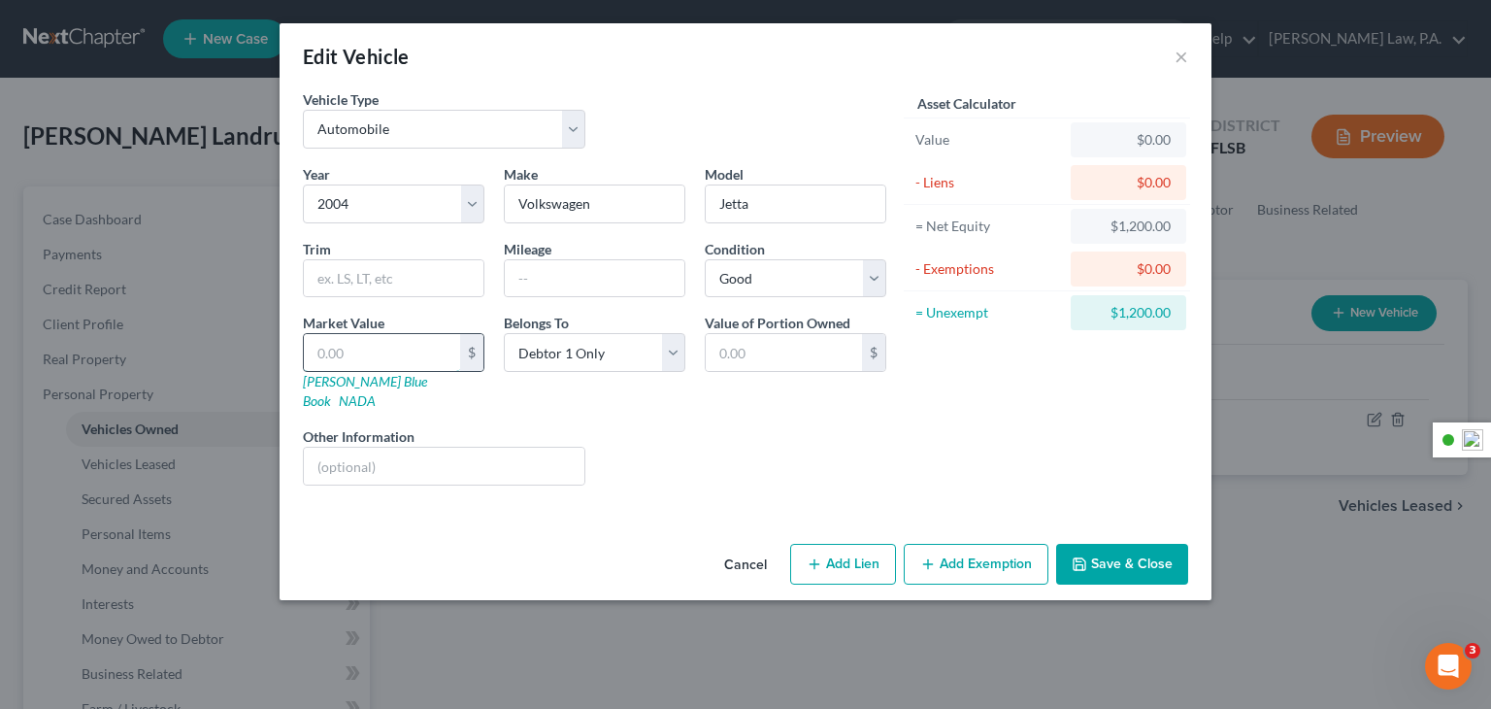
type input "2"
type input "2.00"
type input "20"
type input "20.00"
type input "200"
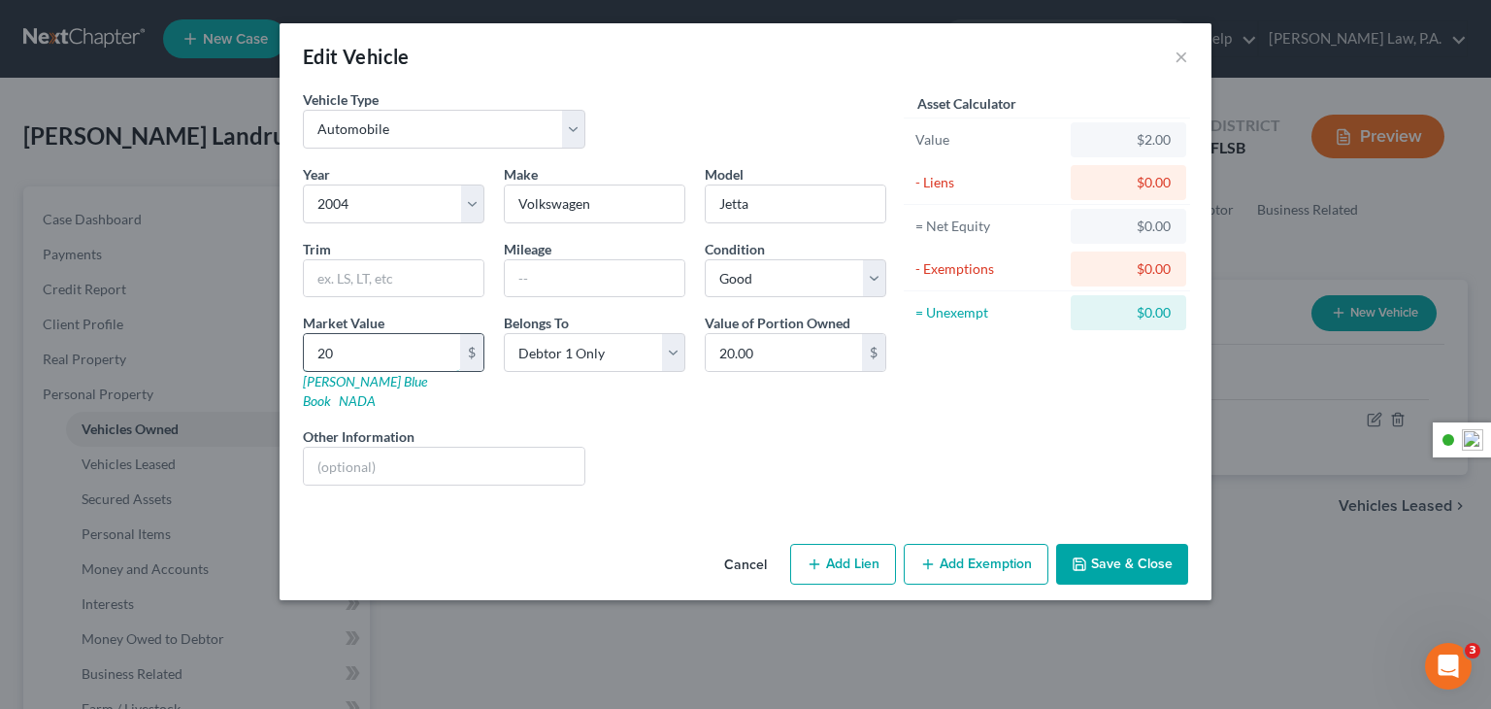
type input "200.00"
type input "2000"
type input "2,000.00"
type input "2,000"
click at [1138, 545] on button "Save & Close" at bounding box center [1122, 564] width 132 height 41
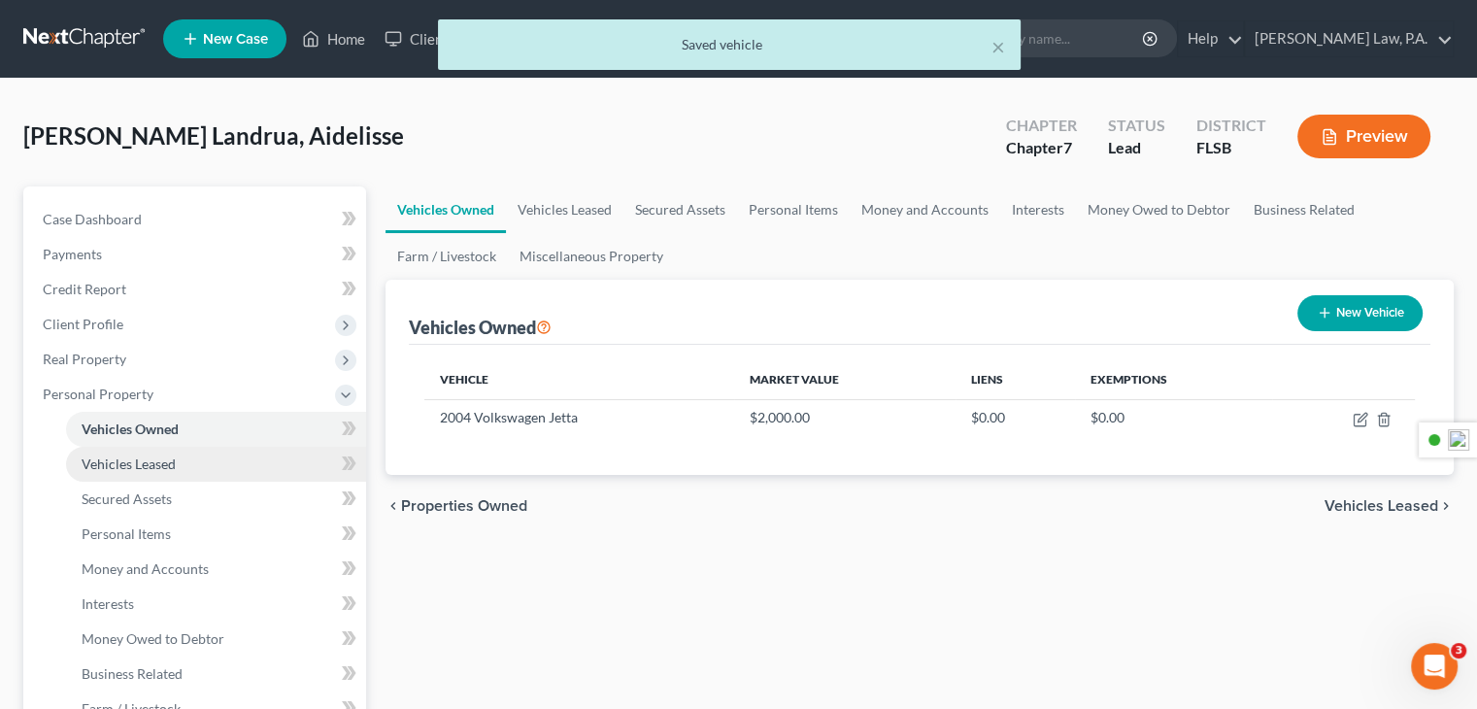
click at [129, 461] on span "Vehicles Leased" at bounding box center [129, 463] width 94 height 17
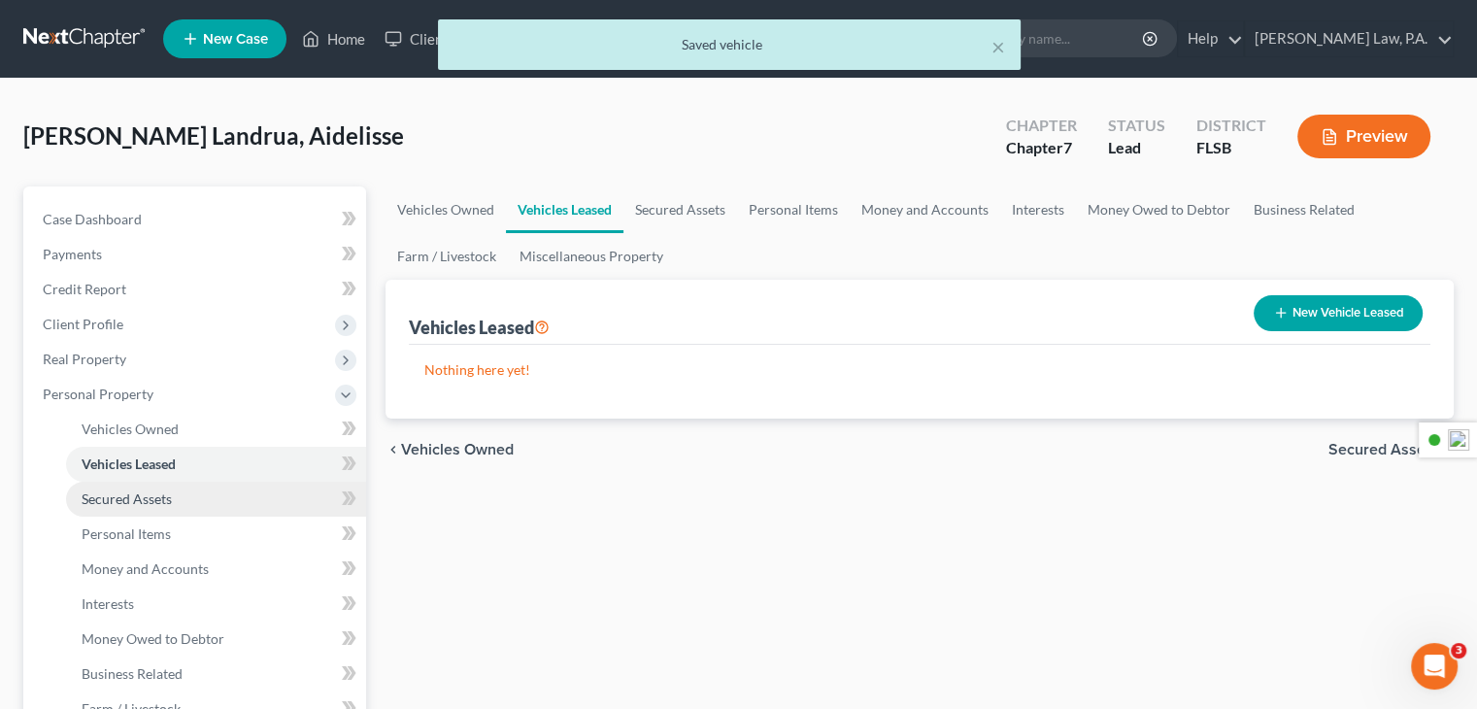
click at [126, 486] on link "Secured Assets" at bounding box center [216, 499] width 300 height 35
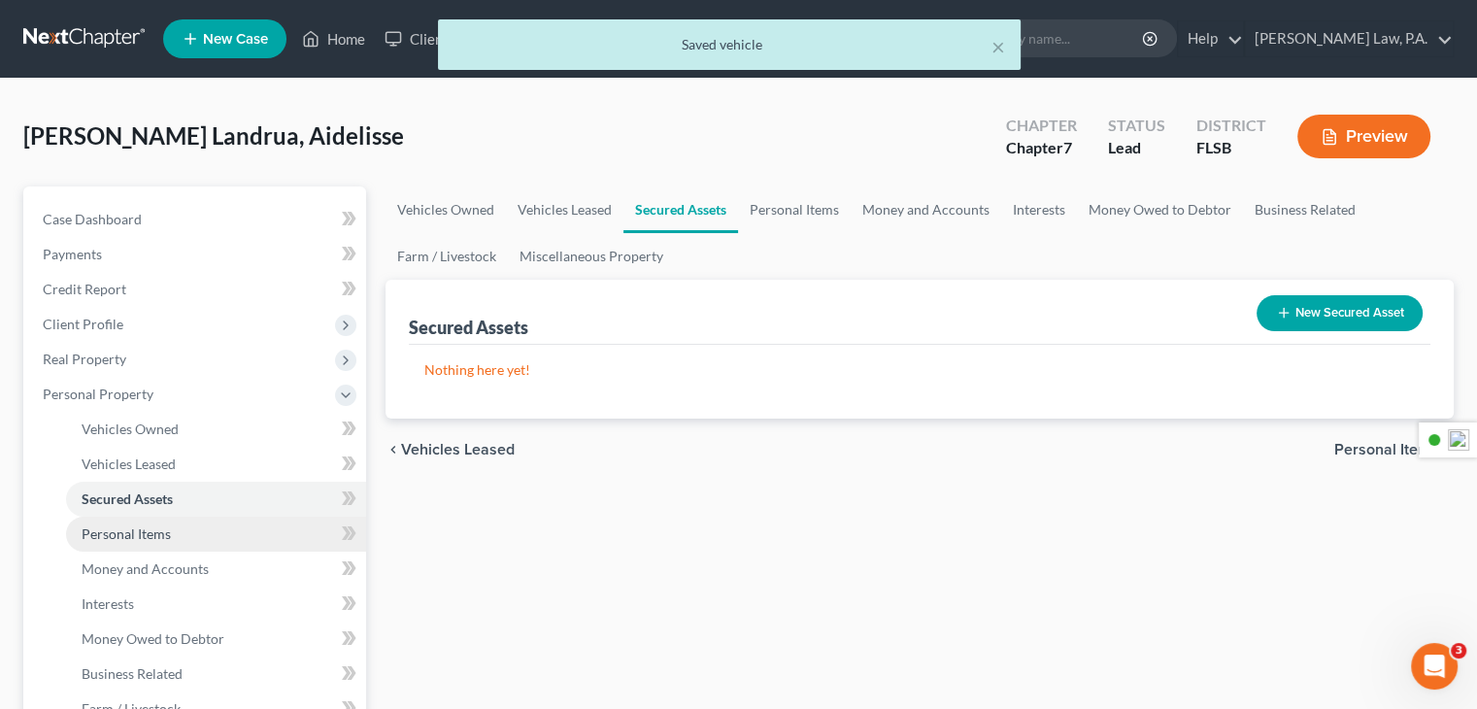
click at [124, 540] on span "Personal Items" at bounding box center [126, 533] width 89 height 17
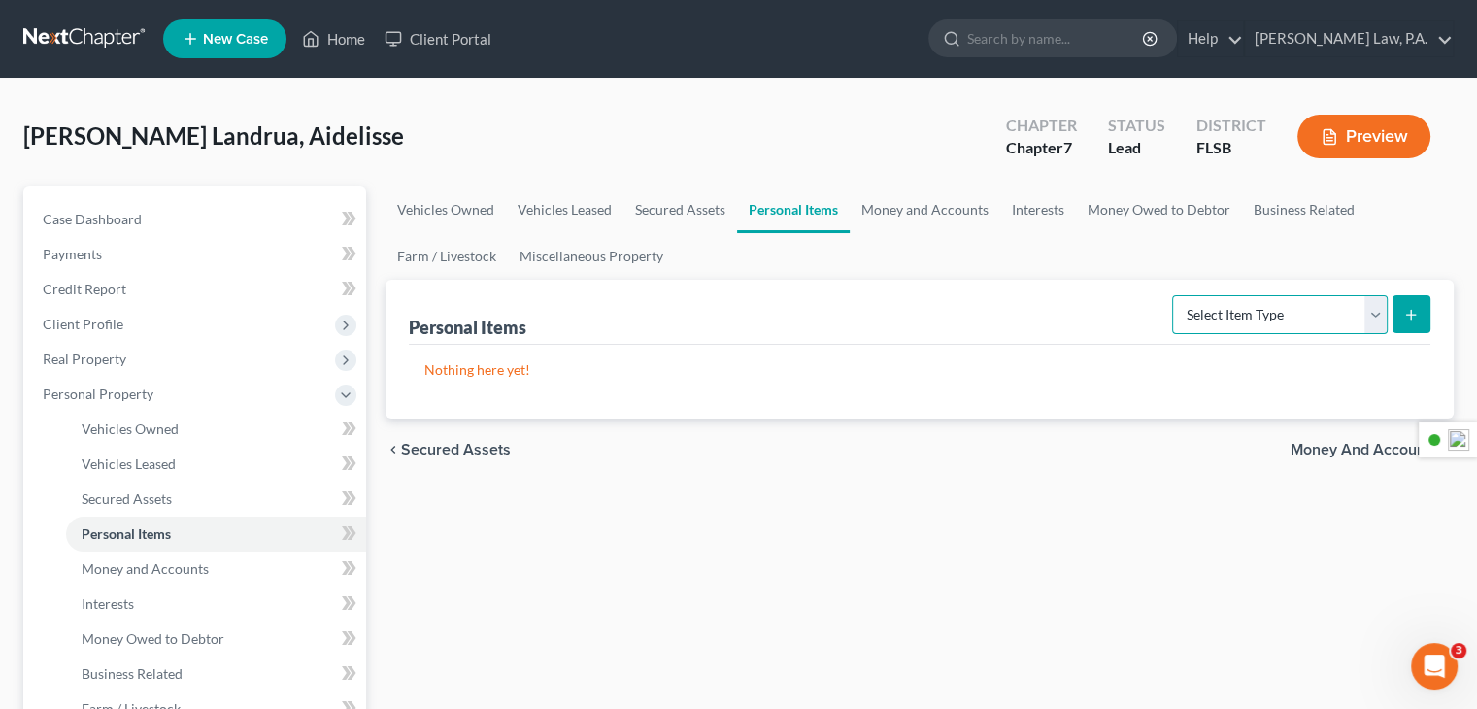
click at [1377, 315] on select "Select Item Type Clothing Collectibles Of Value Electronics Firearms Household …" at bounding box center [1280, 314] width 216 height 39
select select "clothing"
click at [1174, 295] on select "Select Item Type Clothing Collectibles Of Value Electronics Firearms Household …" at bounding box center [1280, 314] width 216 height 39
click at [1378, 320] on select "Select Item Type Clothing Collectibles Of Value Electronics Firearms Household …" at bounding box center [1280, 314] width 216 height 39
click at [1412, 280] on div "Personal Items Select Item Type Clothing Collectibles Of Value Electronics Fire…" at bounding box center [919, 312] width 1021 height 65
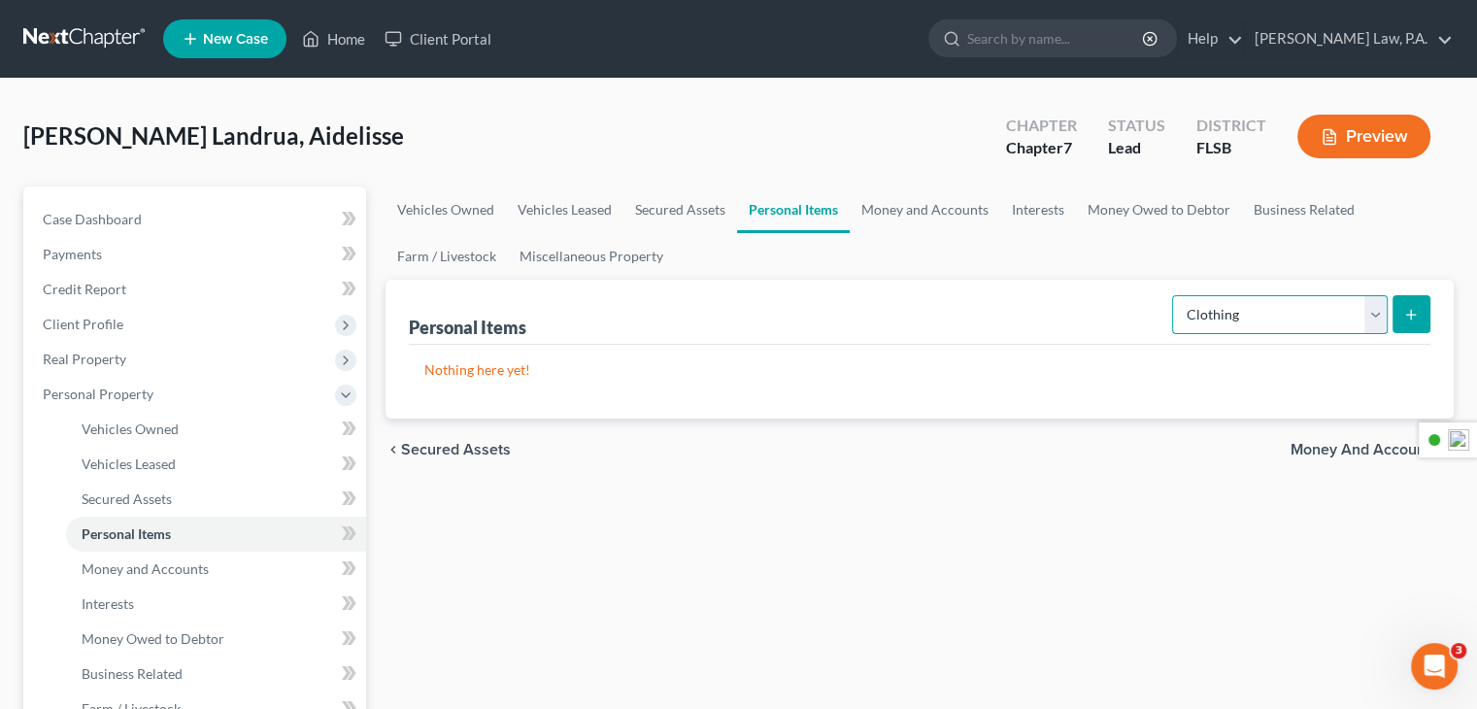
click at [1371, 315] on select "Select Item Type Clothing Collectibles Of Value Electronics Firearms Household …" at bounding box center [1280, 314] width 216 height 39
click at [1425, 323] on button "submit" at bounding box center [1411, 314] width 38 height 38
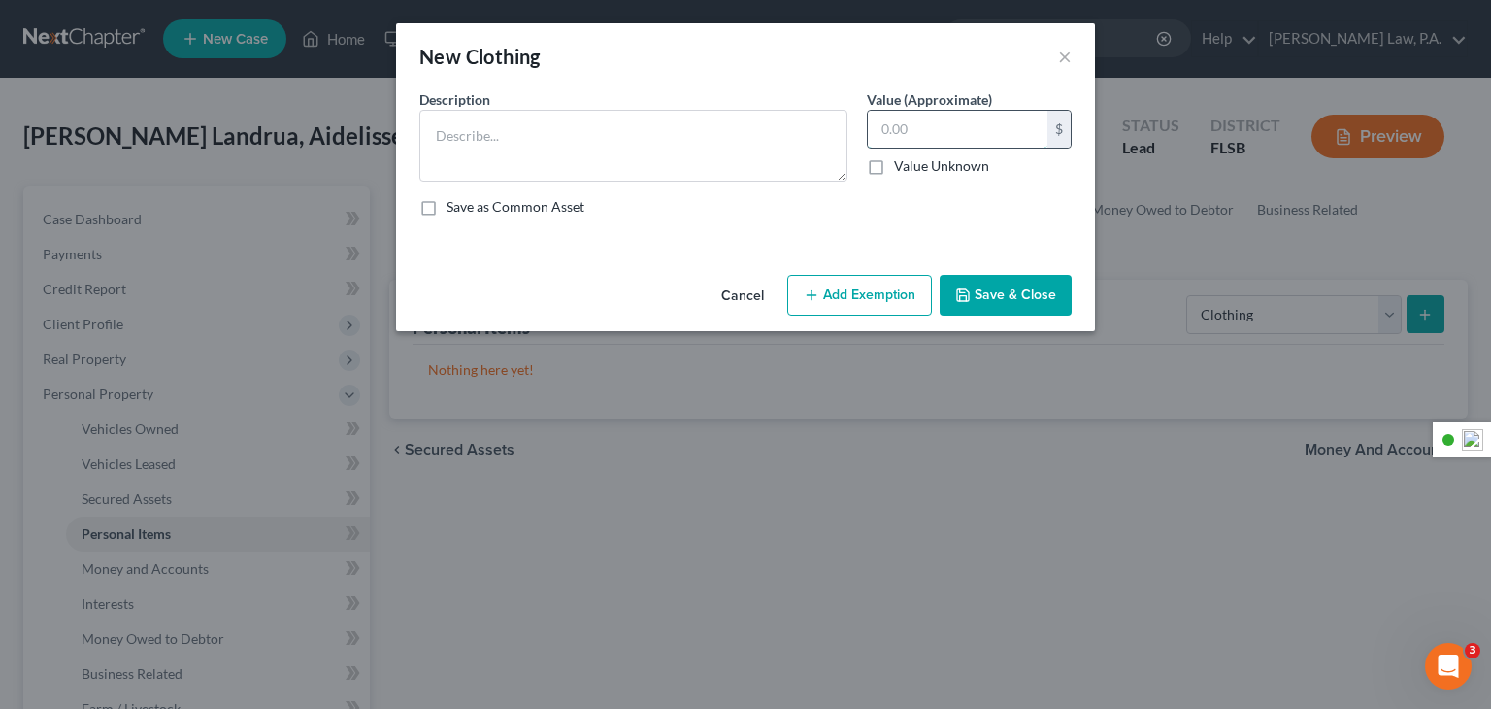
click at [1011, 136] on input "text" at bounding box center [958, 129] width 180 height 37
type input "500"
click at [659, 179] on textarea at bounding box center [633, 146] width 428 height 72
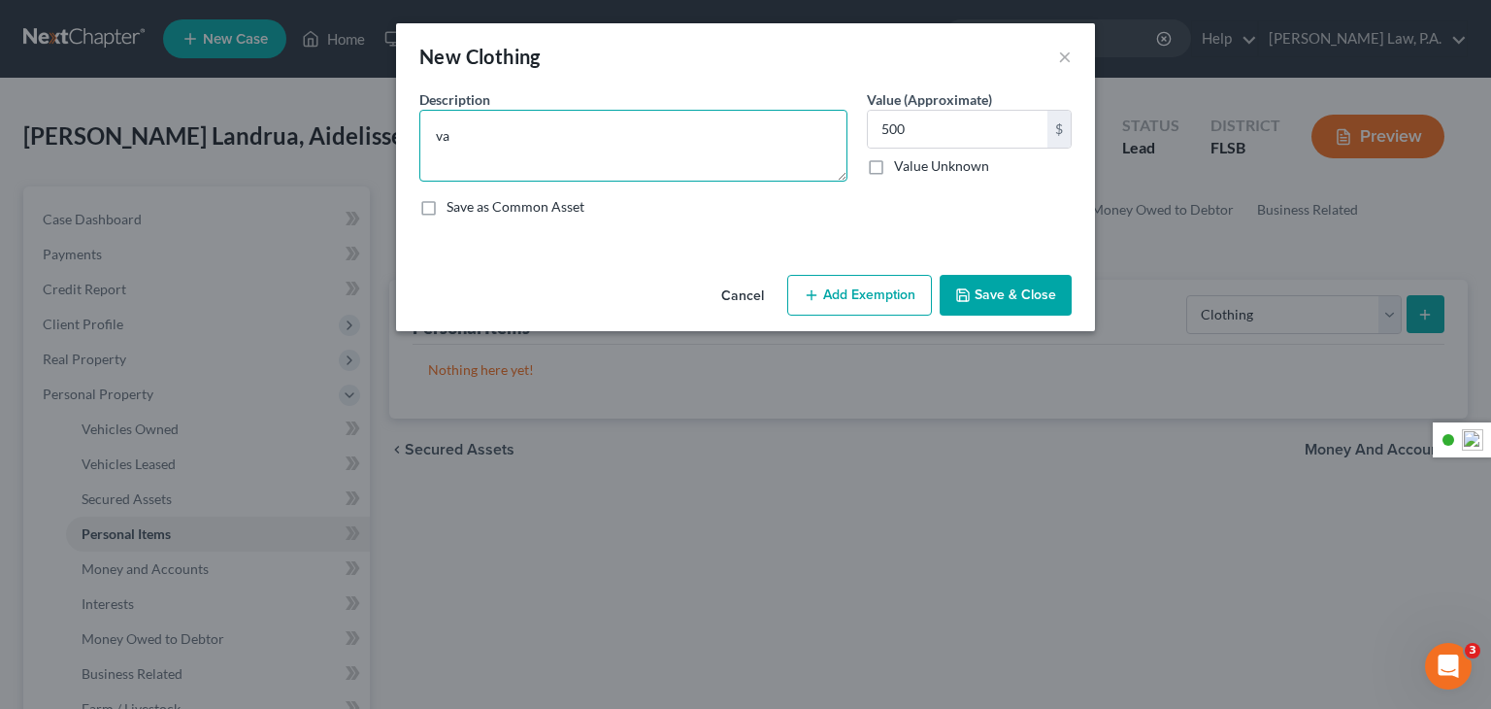
type textarea "v"
type textarea "Value in clothing owned"
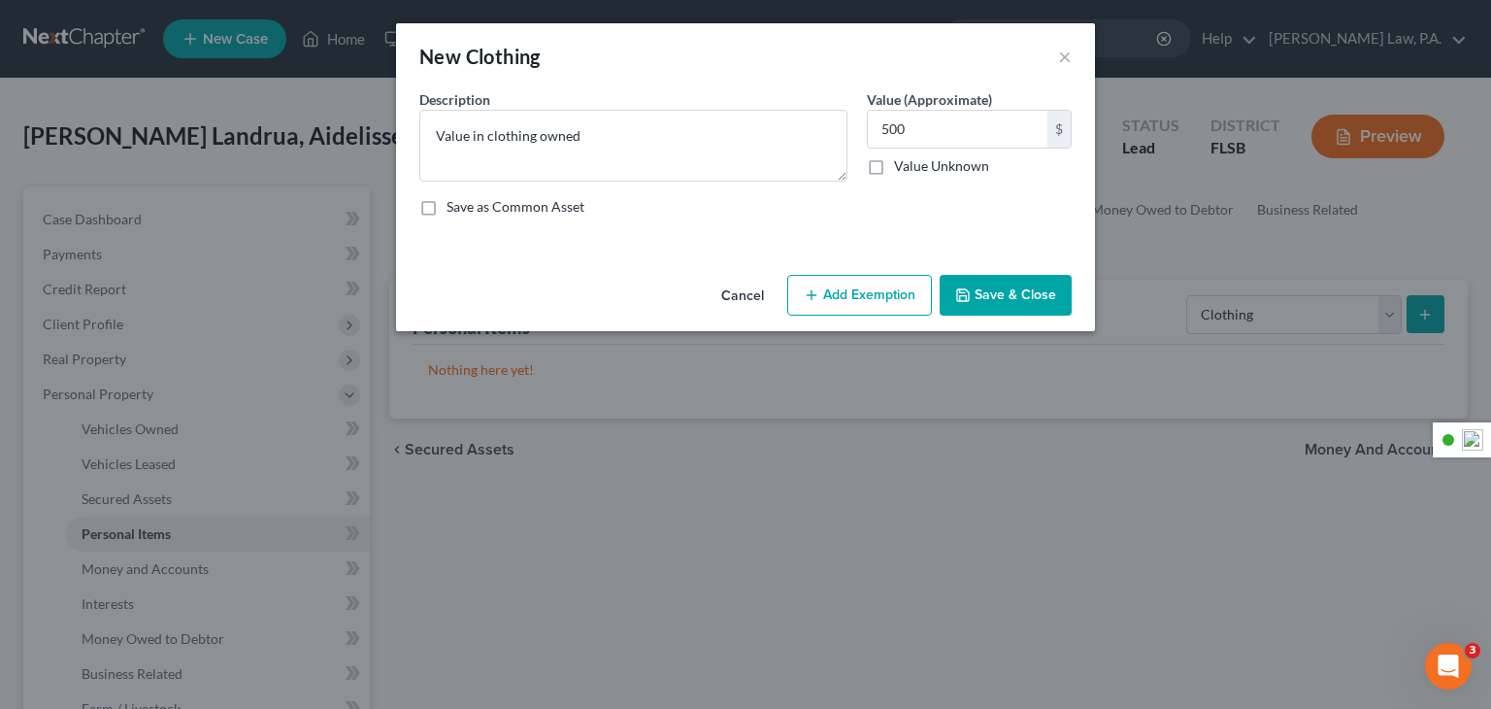
click at [1016, 295] on button "Save & Close" at bounding box center [1006, 295] width 132 height 41
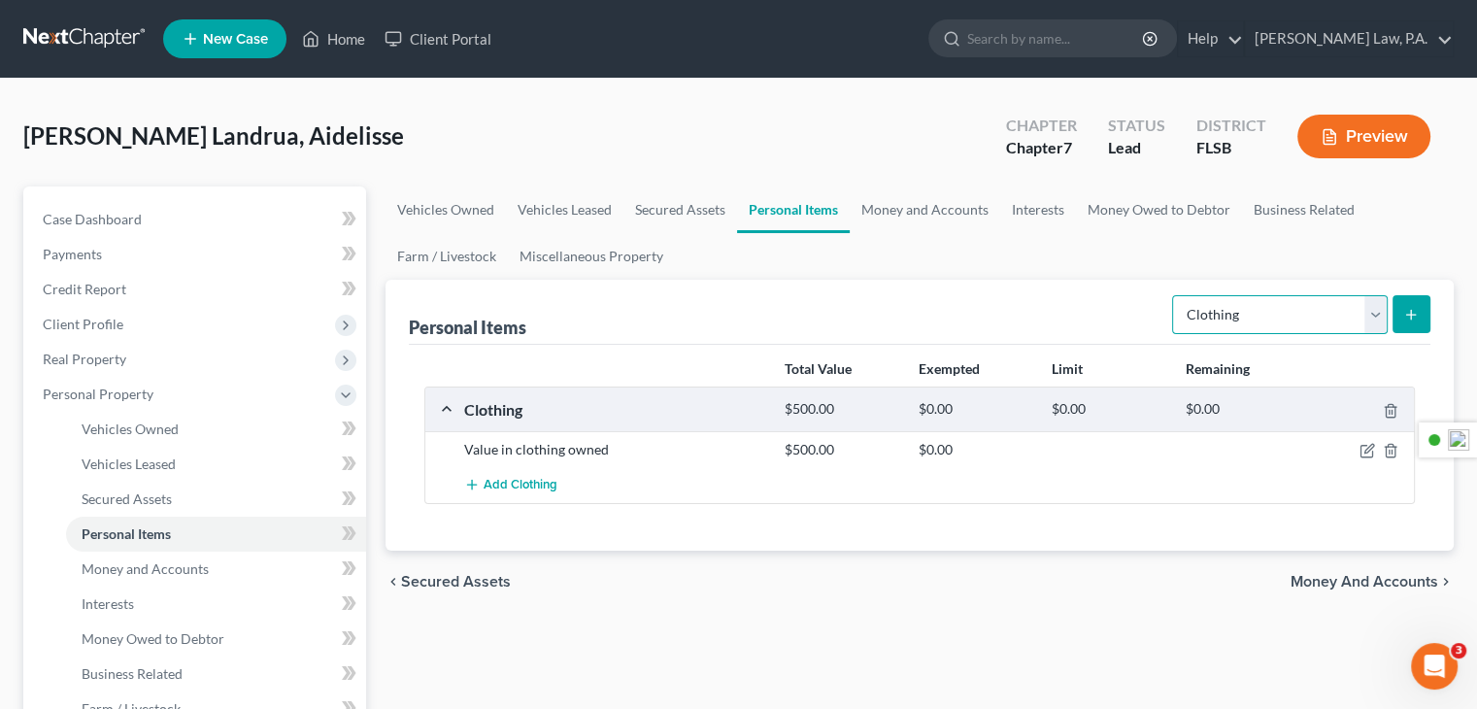
click at [1382, 319] on select "Select Item Type Clothing Collectibles Of Value Electronics Firearms Household …" at bounding box center [1280, 314] width 216 height 39
select select "pets"
click at [1174, 295] on select "Select Item Type Clothing Collectibles Of Value Electronics Firearms Household …" at bounding box center [1280, 314] width 216 height 39
click at [1407, 318] on icon "submit" at bounding box center [1411, 315] width 16 height 16
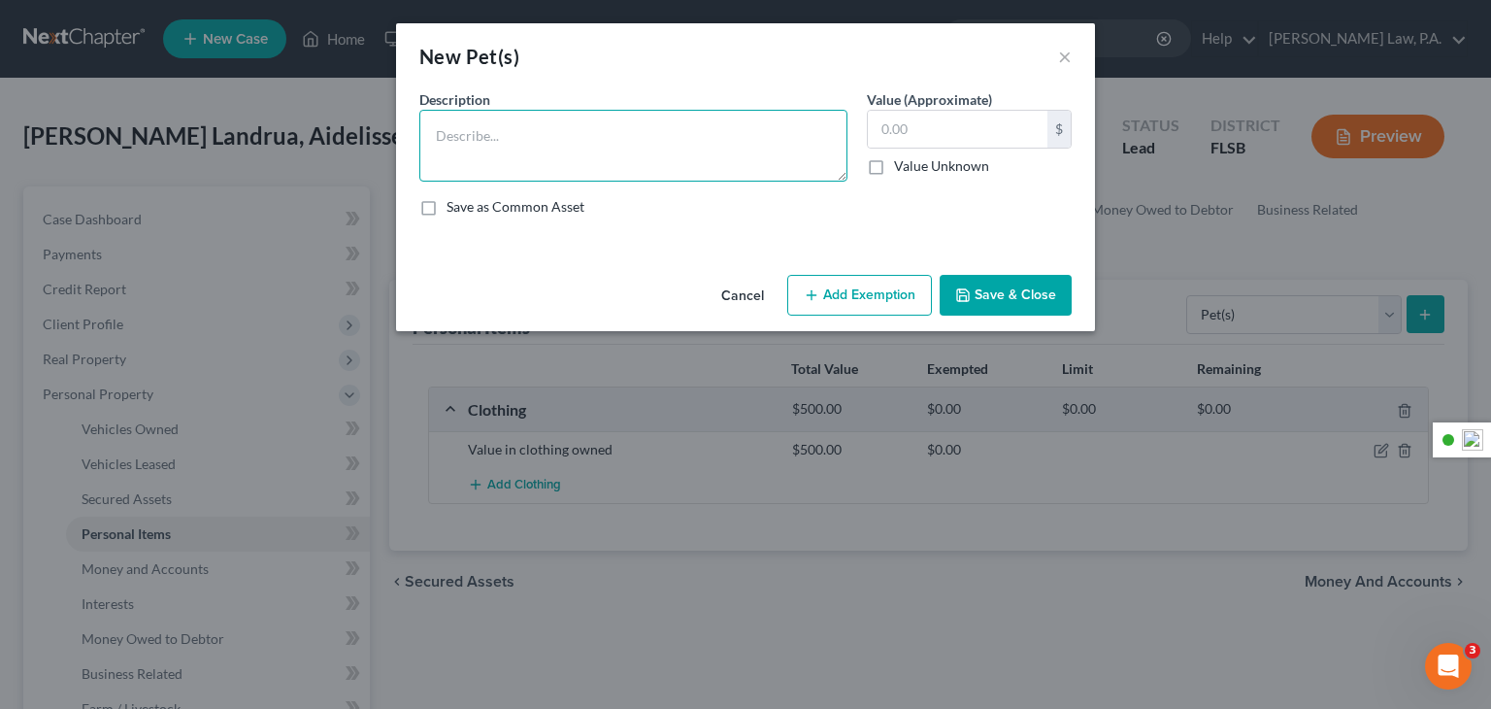
click at [545, 152] on textarea at bounding box center [633, 146] width 428 height 72
type textarea "[DEMOGRAPHIC_DATA] Mutt"
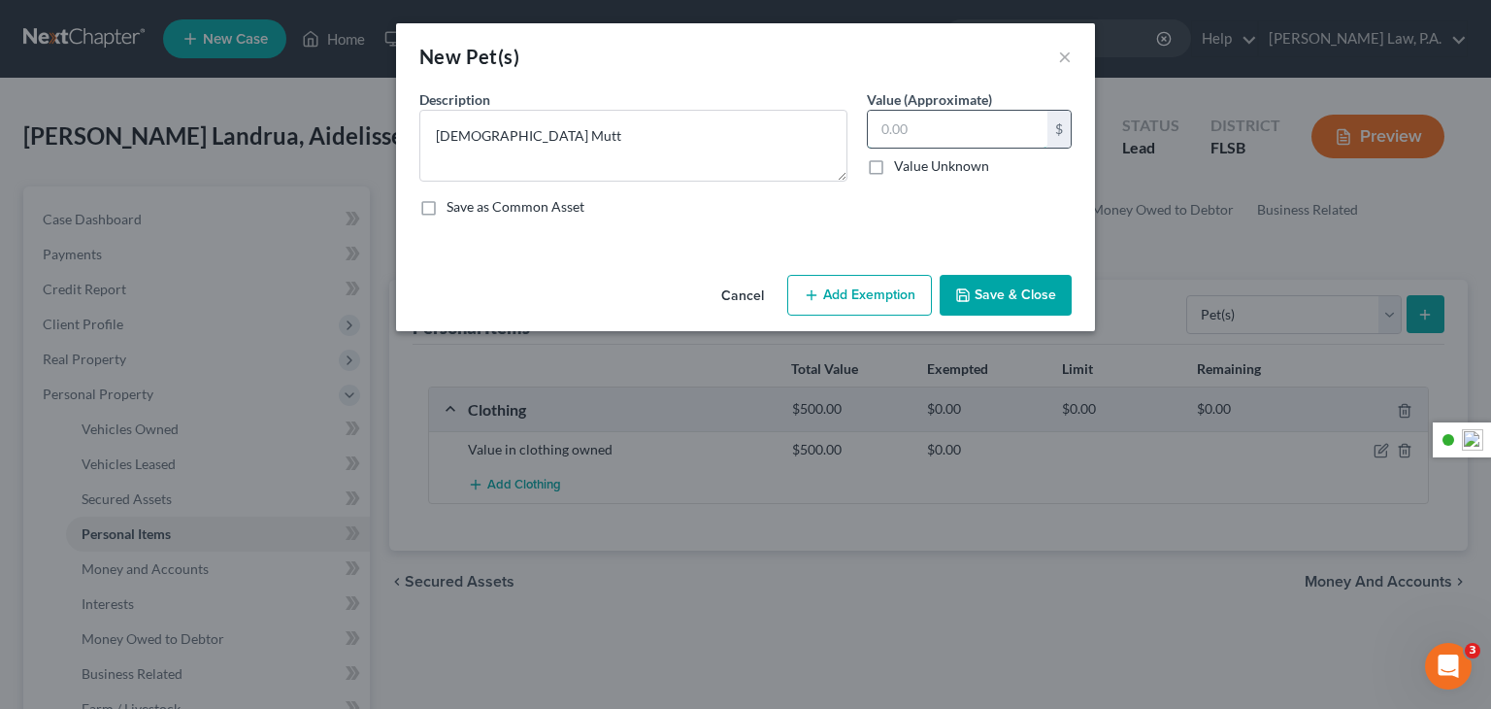
click at [993, 141] on input "text" at bounding box center [958, 129] width 180 height 37
click at [938, 173] on label "Value Unknown" at bounding box center [941, 165] width 95 height 19
click at [915, 169] on input "Value Unknown" at bounding box center [908, 162] width 13 height 13
checkbox input "true"
type input "0.00"
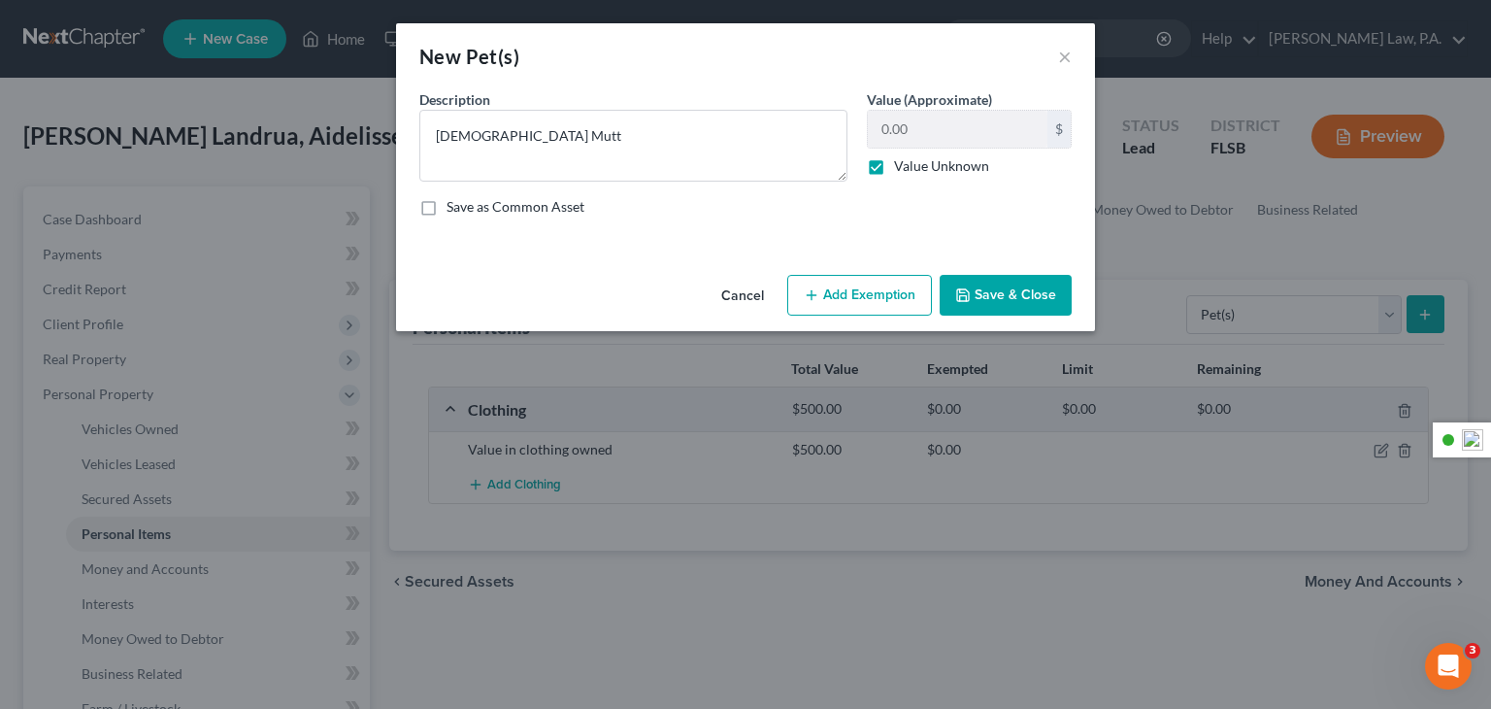
click at [1049, 289] on button "Save & Close" at bounding box center [1006, 295] width 132 height 41
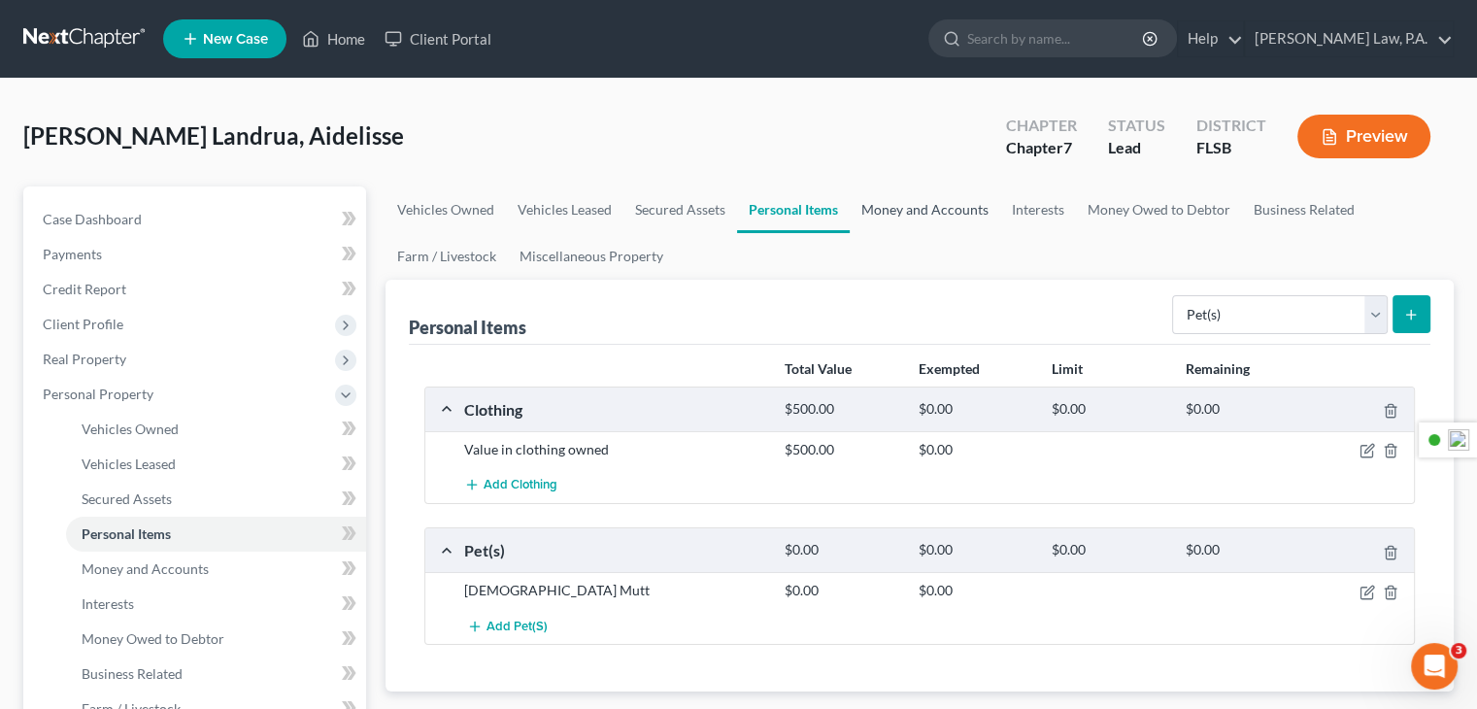
click at [886, 204] on link "Money and Accounts" at bounding box center [925, 209] width 150 height 47
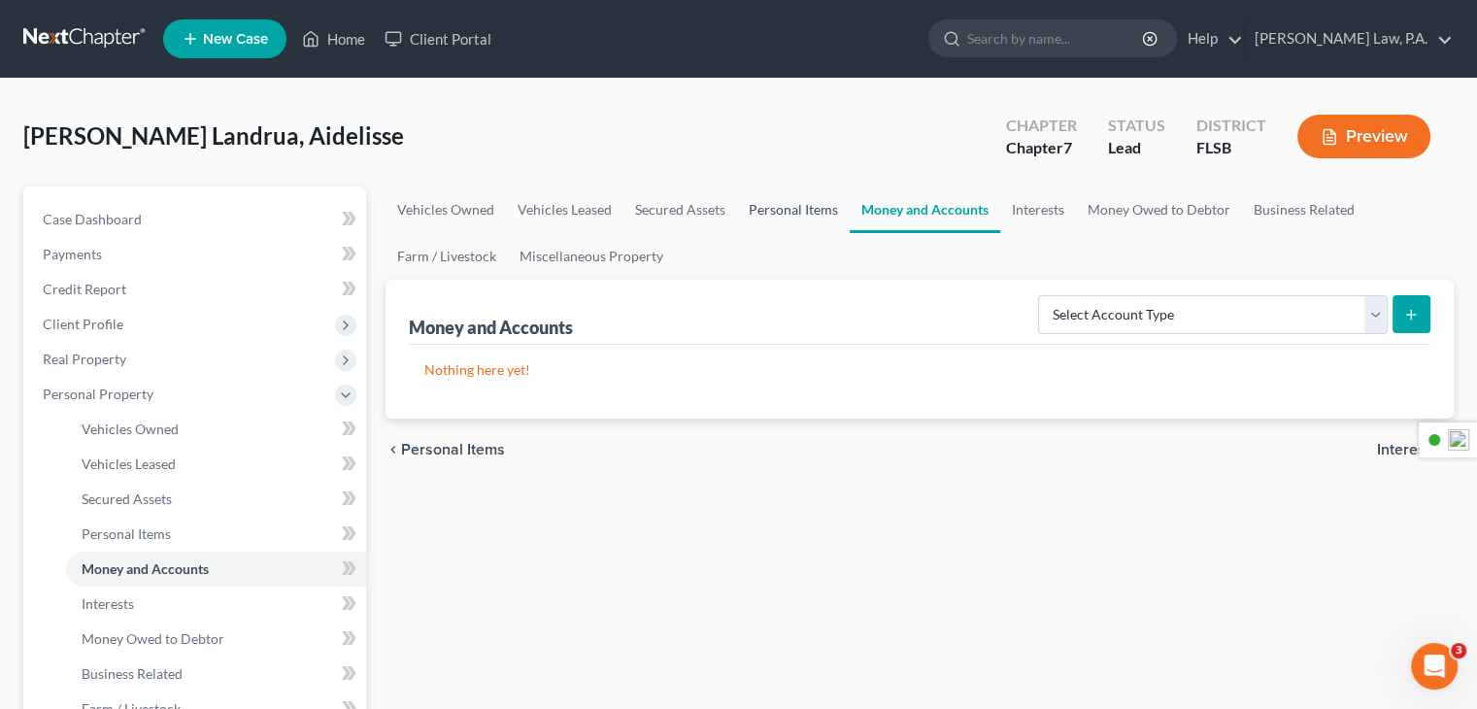
click at [805, 214] on link "Personal Items" at bounding box center [793, 209] width 113 height 47
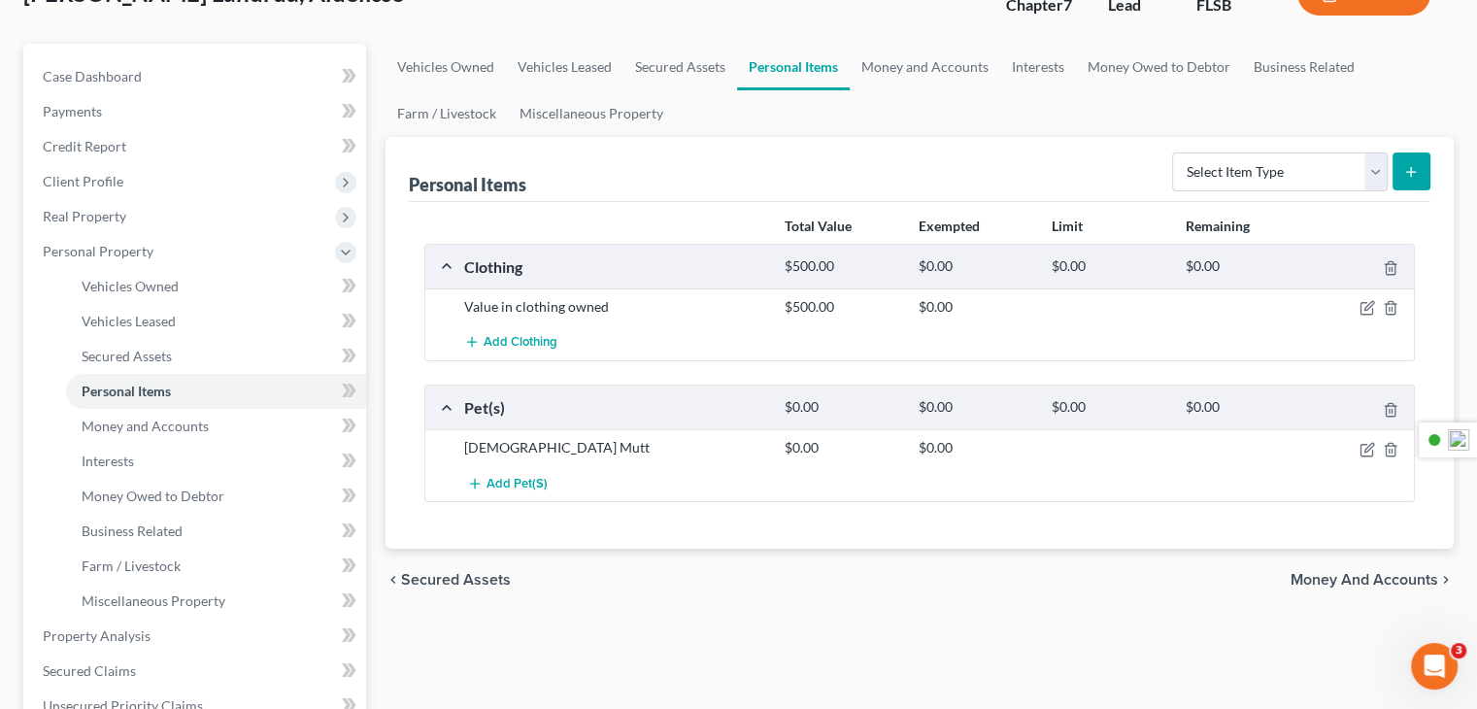
scroll to position [145, 0]
click at [937, 62] on link "Money and Accounts" at bounding box center [925, 65] width 150 height 47
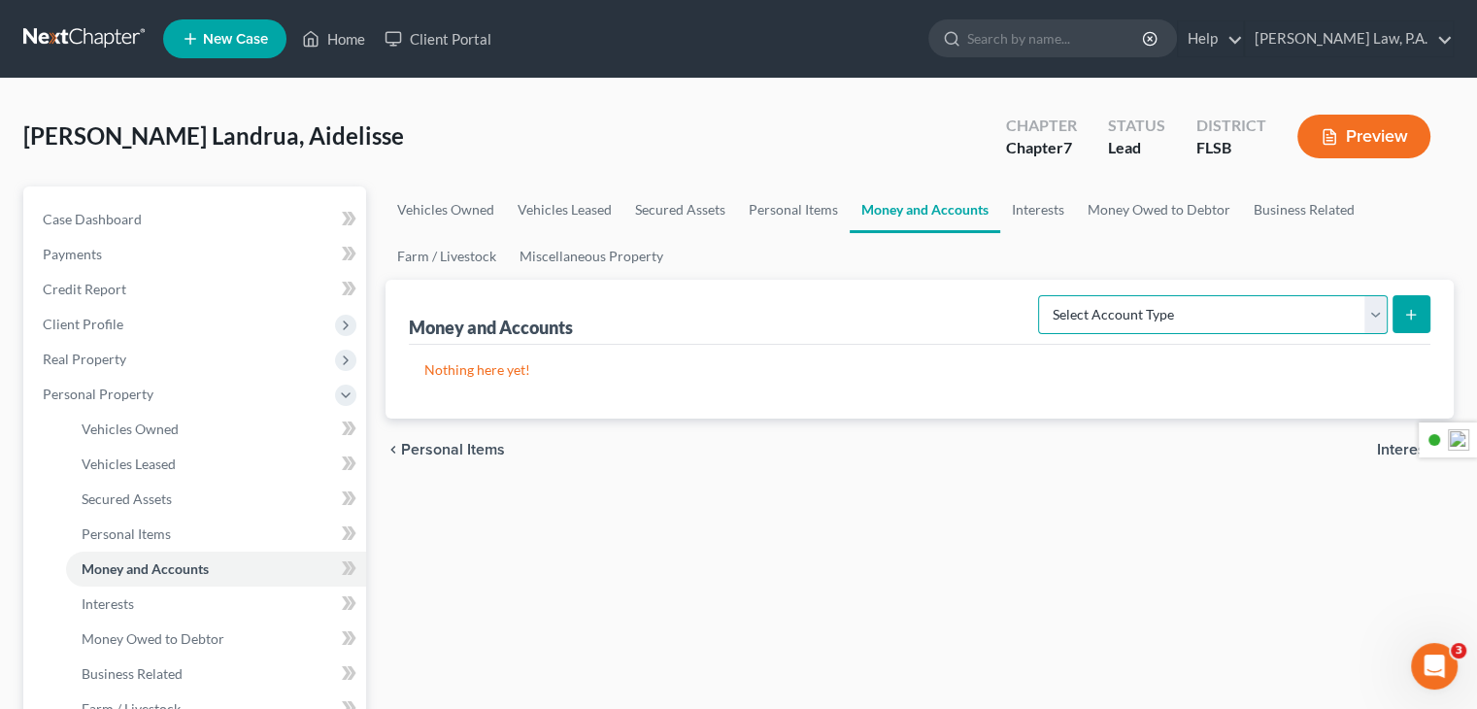
click at [1235, 323] on select "Select Account Type Brokerage Cash on Hand Certificates of Deposit Checking Acc…" at bounding box center [1213, 314] width 350 height 39
select select "cash_on_hand"
click at [1042, 295] on select "Select Account Type Brokerage Cash on Hand Certificates of Deposit Checking Acc…" at bounding box center [1213, 314] width 350 height 39
click at [1395, 306] on button "submit" at bounding box center [1411, 314] width 38 height 38
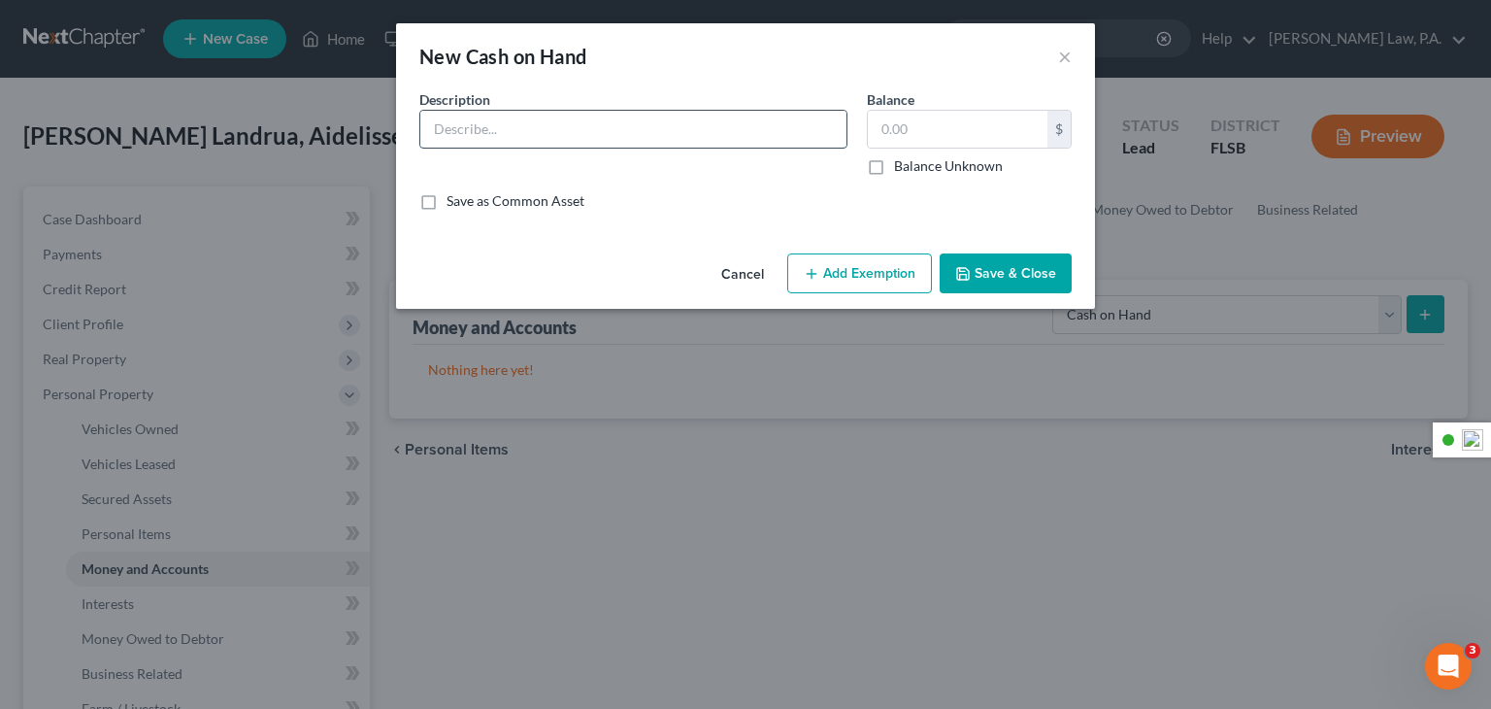
click at [503, 129] on input "text" at bounding box center [633, 129] width 426 height 37
click at [927, 120] on input "text" at bounding box center [958, 129] width 180 height 37
type input "50"
click at [659, 137] on input "text" at bounding box center [633, 129] width 426 height 37
type input "Cash"
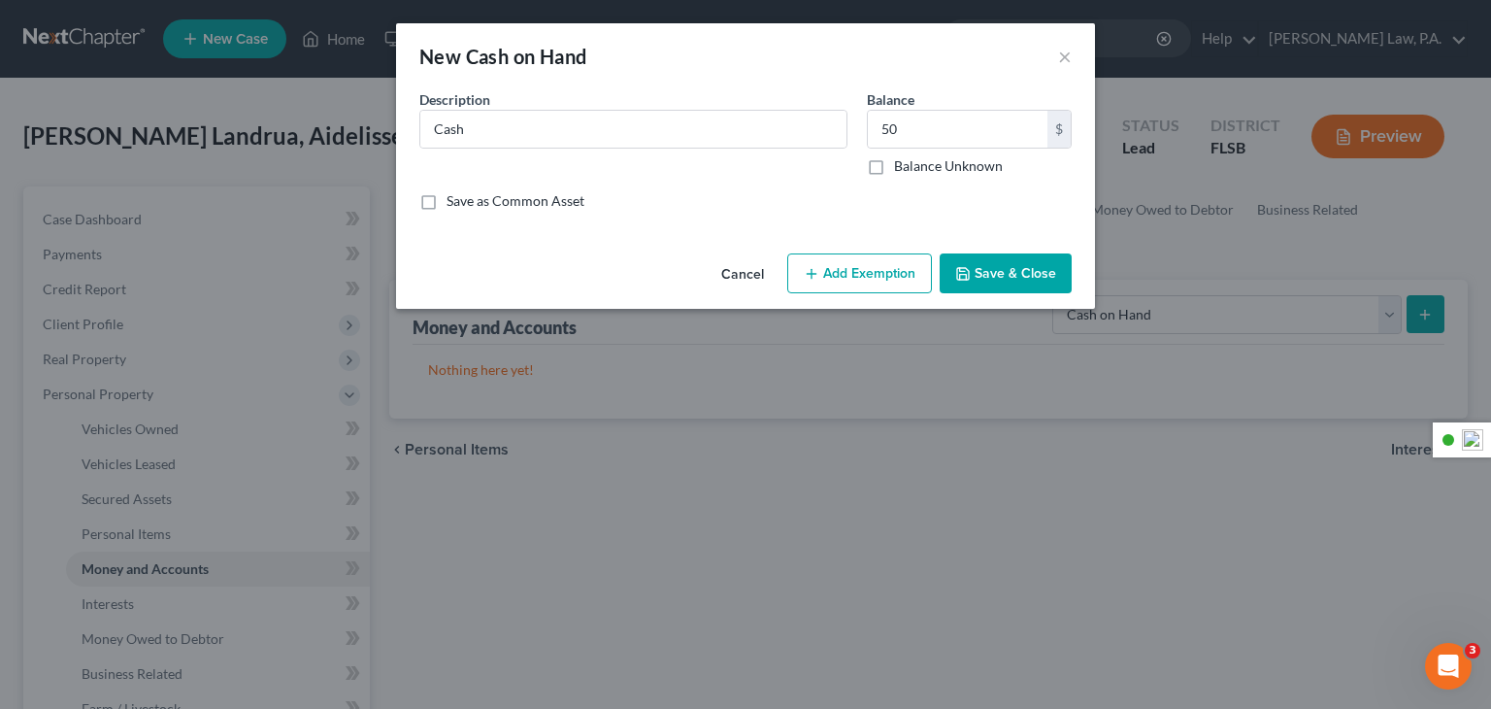
click at [1018, 276] on button "Save & Close" at bounding box center [1006, 273] width 132 height 41
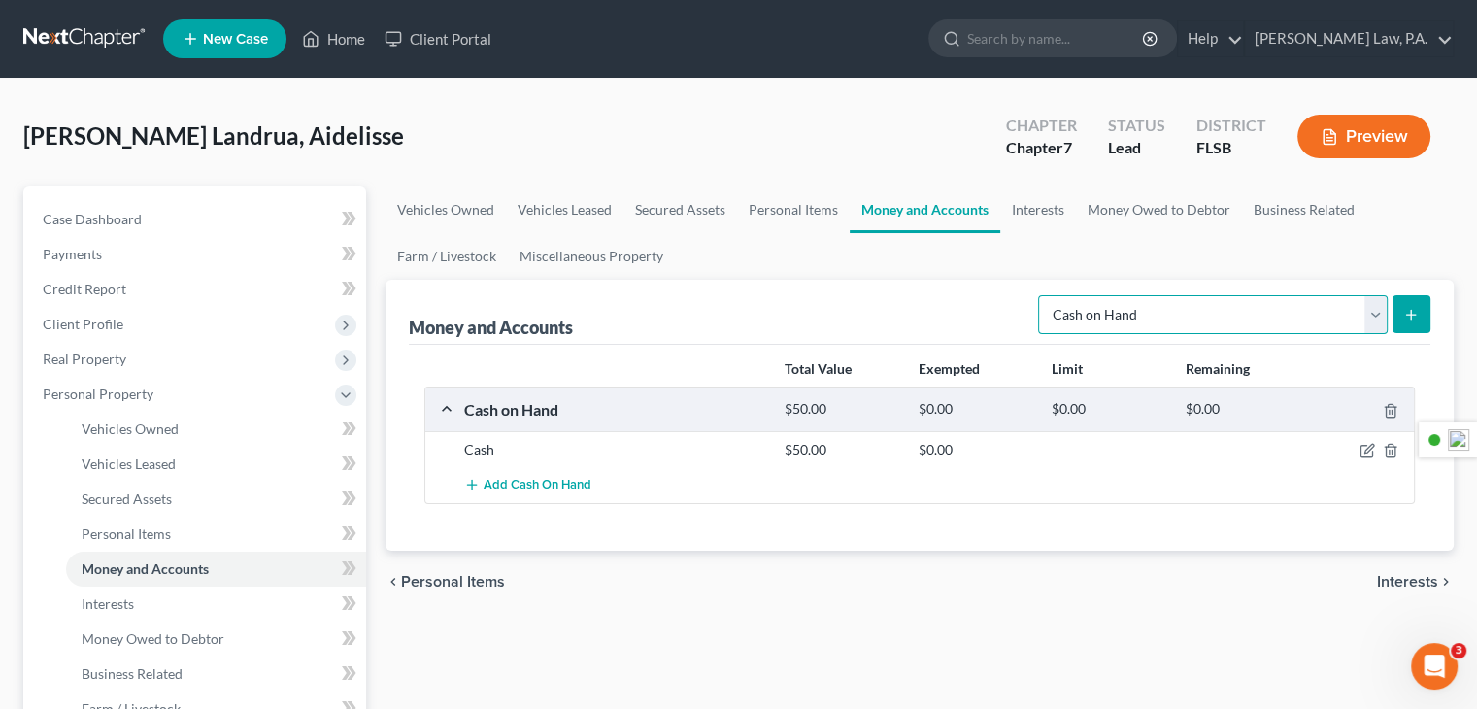
click at [1387, 327] on select "Select Account Type Brokerage Cash on Hand Certificates of Deposit Checking Acc…" at bounding box center [1213, 314] width 350 height 39
select select "checking"
click at [1042, 295] on select "Select Account Type Brokerage Cash on Hand Certificates of Deposit Checking Acc…" at bounding box center [1213, 314] width 350 height 39
click at [1375, 319] on select "Select Account Type Brokerage Cash on Hand Certificates of Deposit Checking Acc…" at bounding box center [1213, 314] width 350 height 39
click at [1042, 295] on select "Select Account Type Brokerage Cash on Hand Certificates of Deposit Checking Acc…" at bounding box center [1213, 314] width 350 height 39
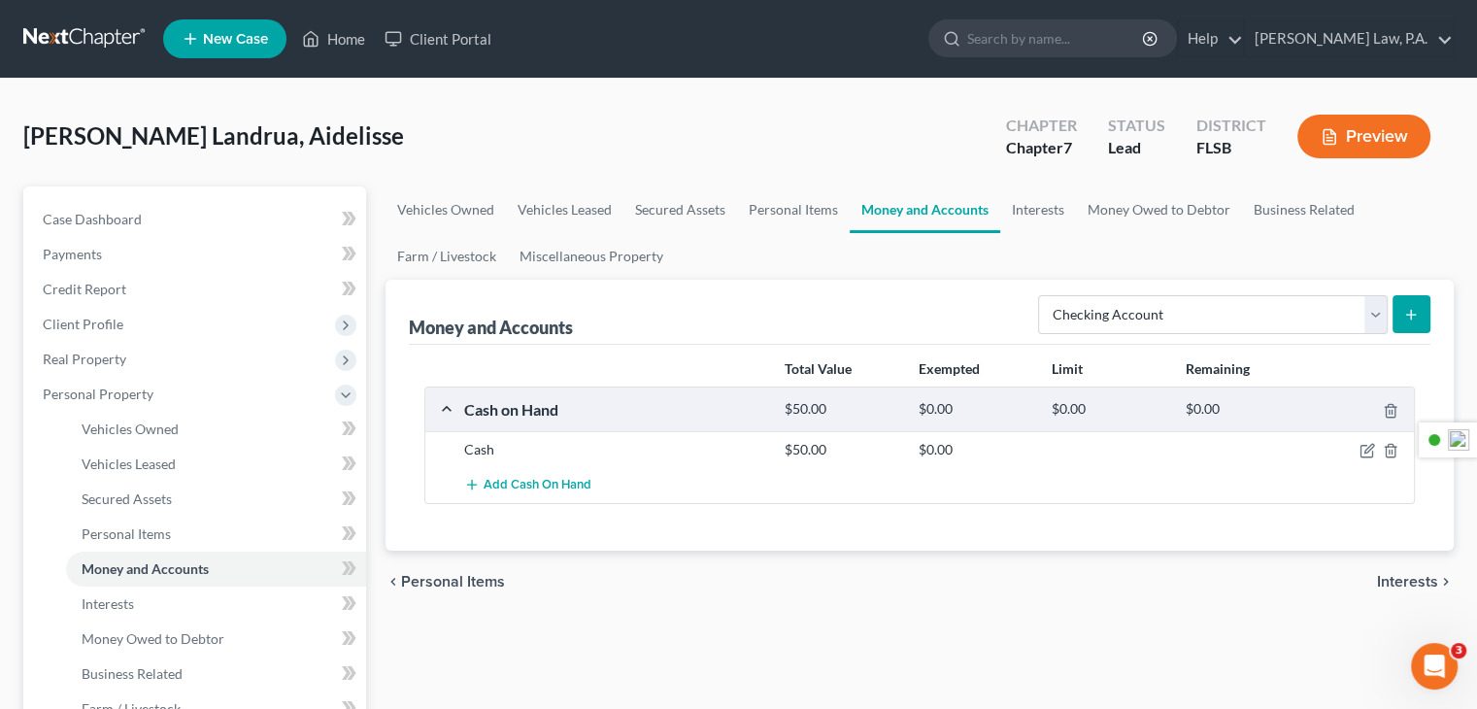
click at [1418, 327] on button "submit" at bounding box center [1411, 314] width 38 height 38
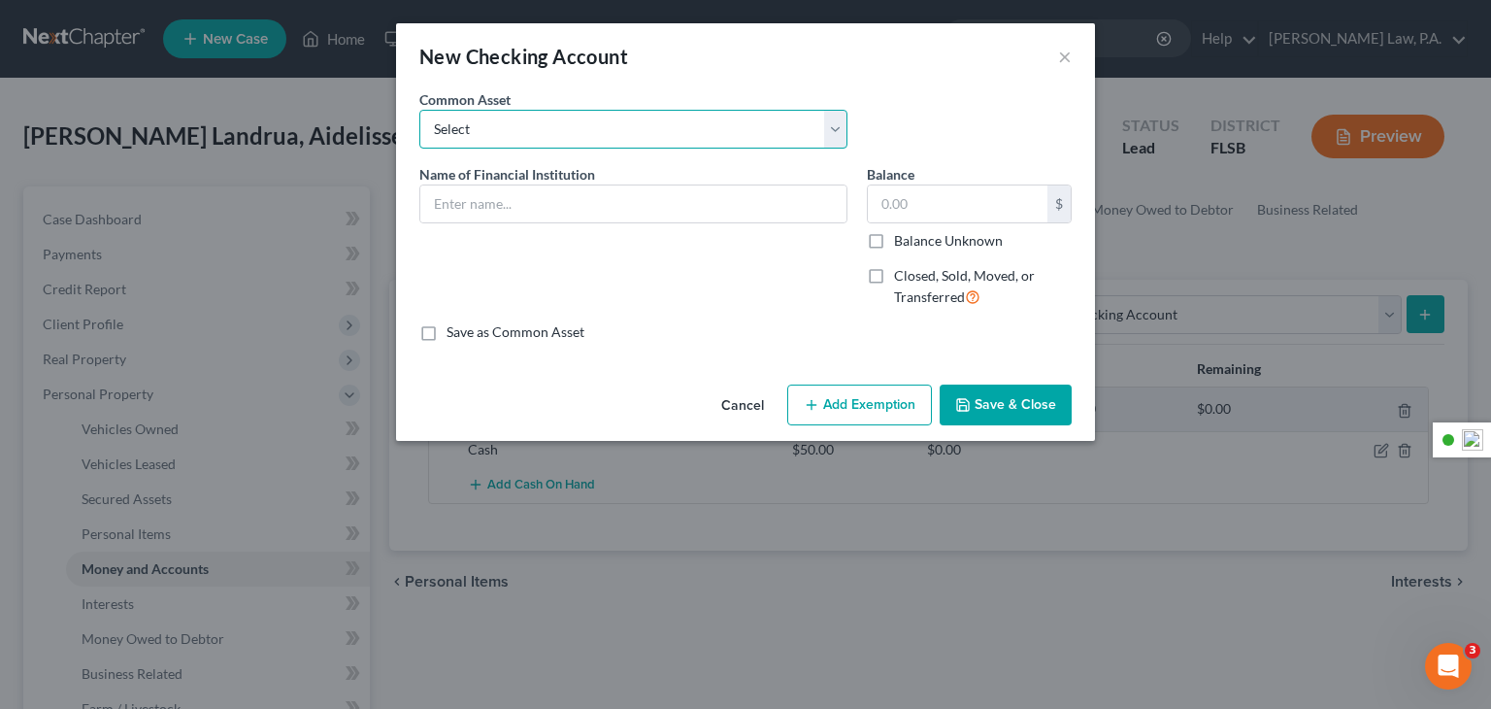
click at [589, 110] on select "Select PNC PNC" at bounding box center [633, 129] width 428 height 39
click at [598, 121] on select "Select PNC PNC" at bounding box center [633, 129] width 428 height 39
click at [553, 201] on input "text" at bounding box center [633, 203] width 426 height 37
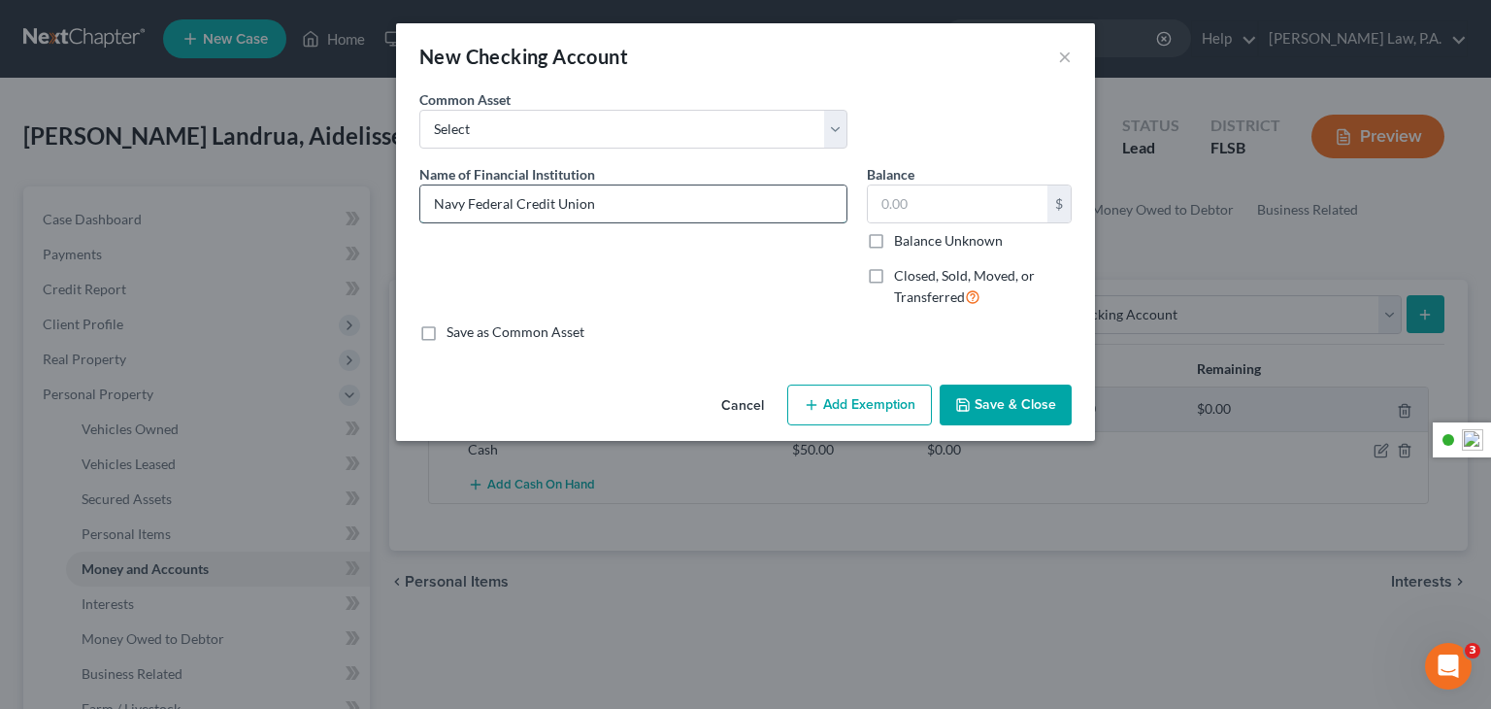
type input "Navy Federal Credit Union"
type input "100"
click at [993, 407] on button "Save & Close" at bounding box center [1006, 404] width 132 height 41
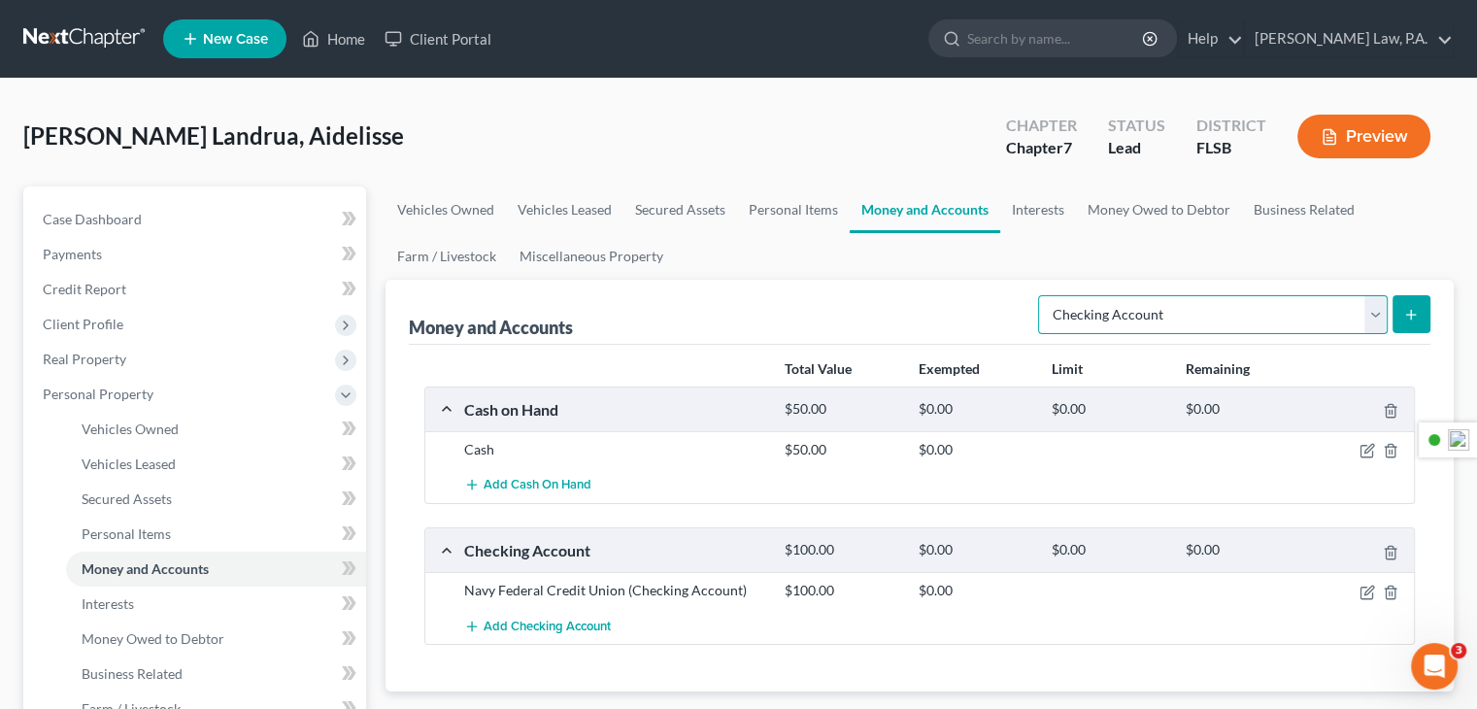
click at [1374, 319] on select "Select Account Type Brokerage Cash on Hand Certificates of Deposit Checking Acc…" at bounding box center [1213, 314] width 350 height 39
select select "savings"
click at [1042, 295] on select "Select Account Type Brokerage Cash on Hand Certificates of Deposit Checking Acc…" at bounding box center [1213, 314] width 350 height 39
click at [1421, 318] on button "submit" at bounding box center [1411, 314] width 38 height 38
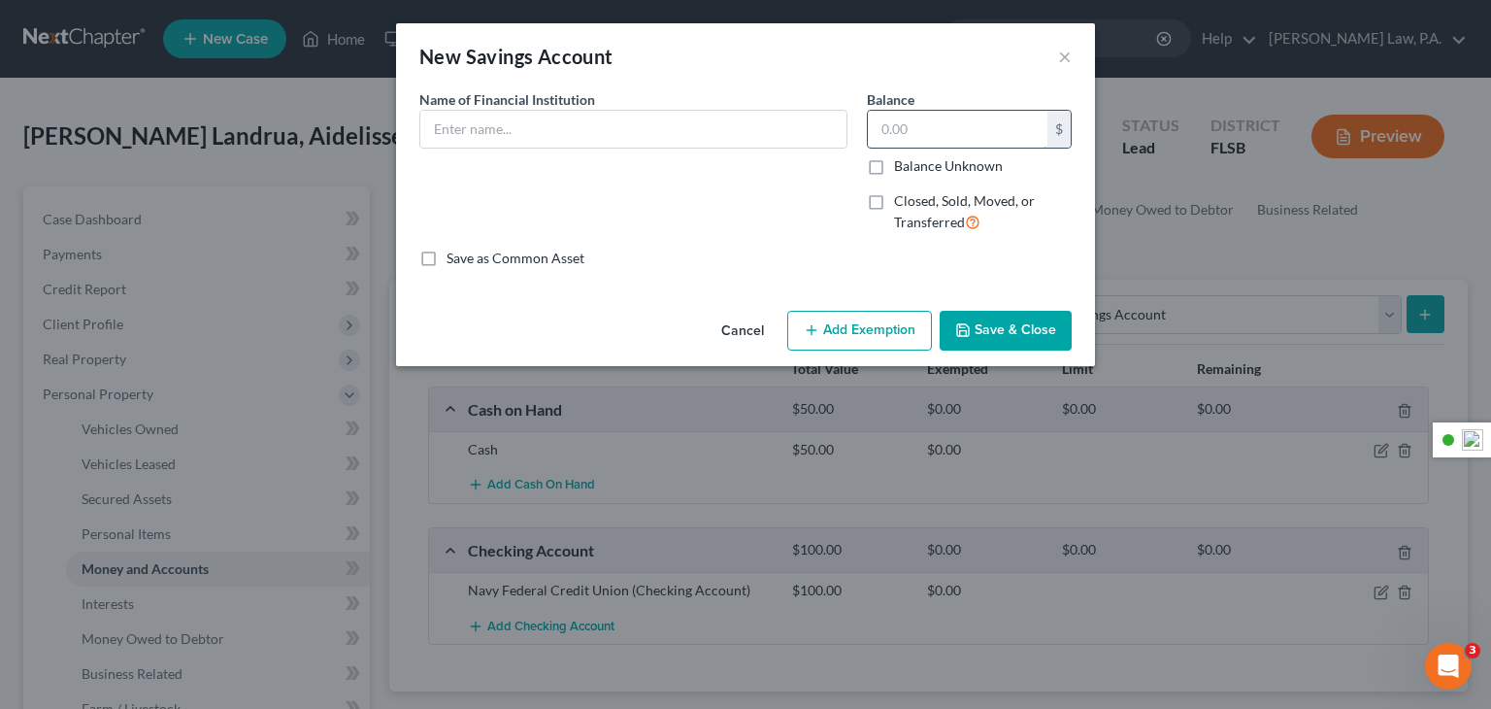
click at [913, 133] on input "text" at bounding box center [958, 129] width 180 height 37
type input "0"
click at [746, 133] on input "text" at bounding box center [633, 129] width 426 height 37
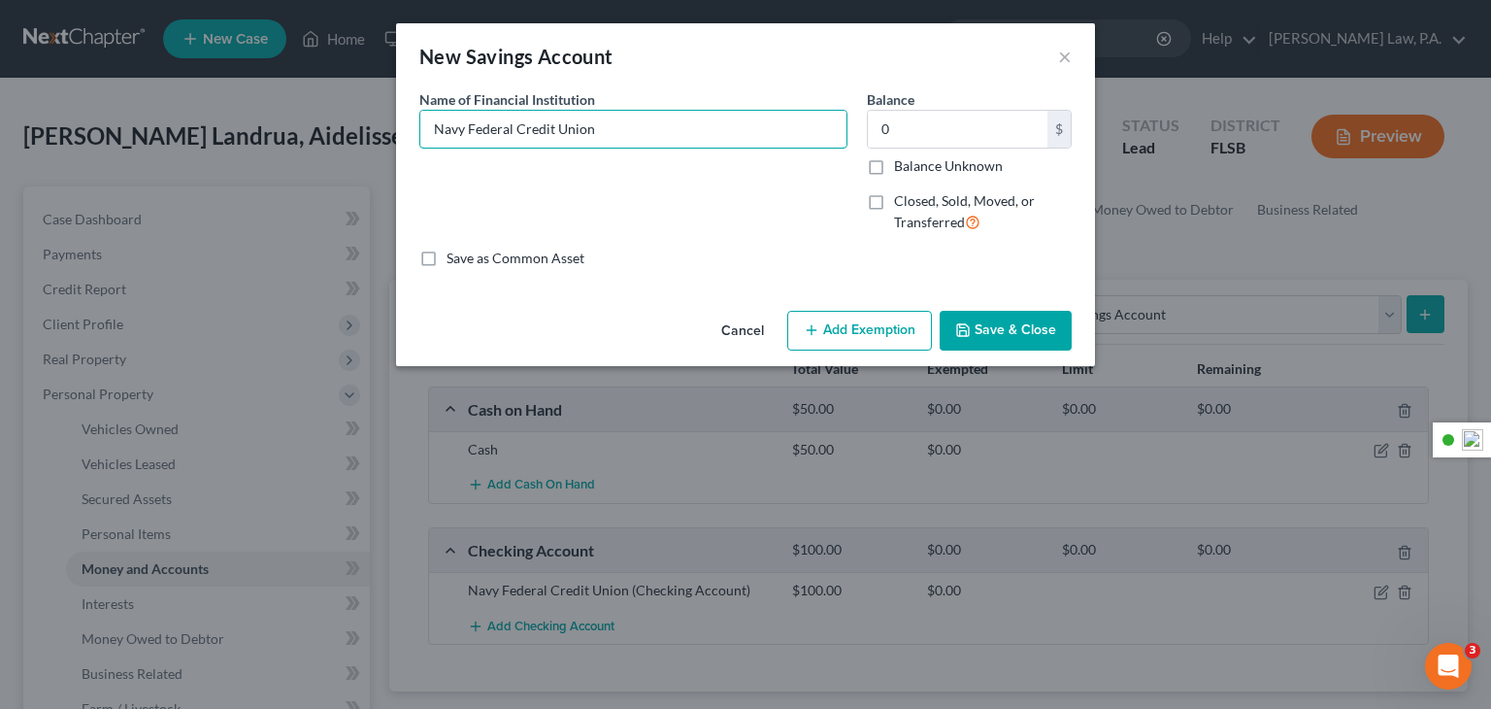
type input "Navy Federal Credit Union"
click at [983, 335] on button "Save & Close" at bounding box center [1006, 331] width 132 height 41
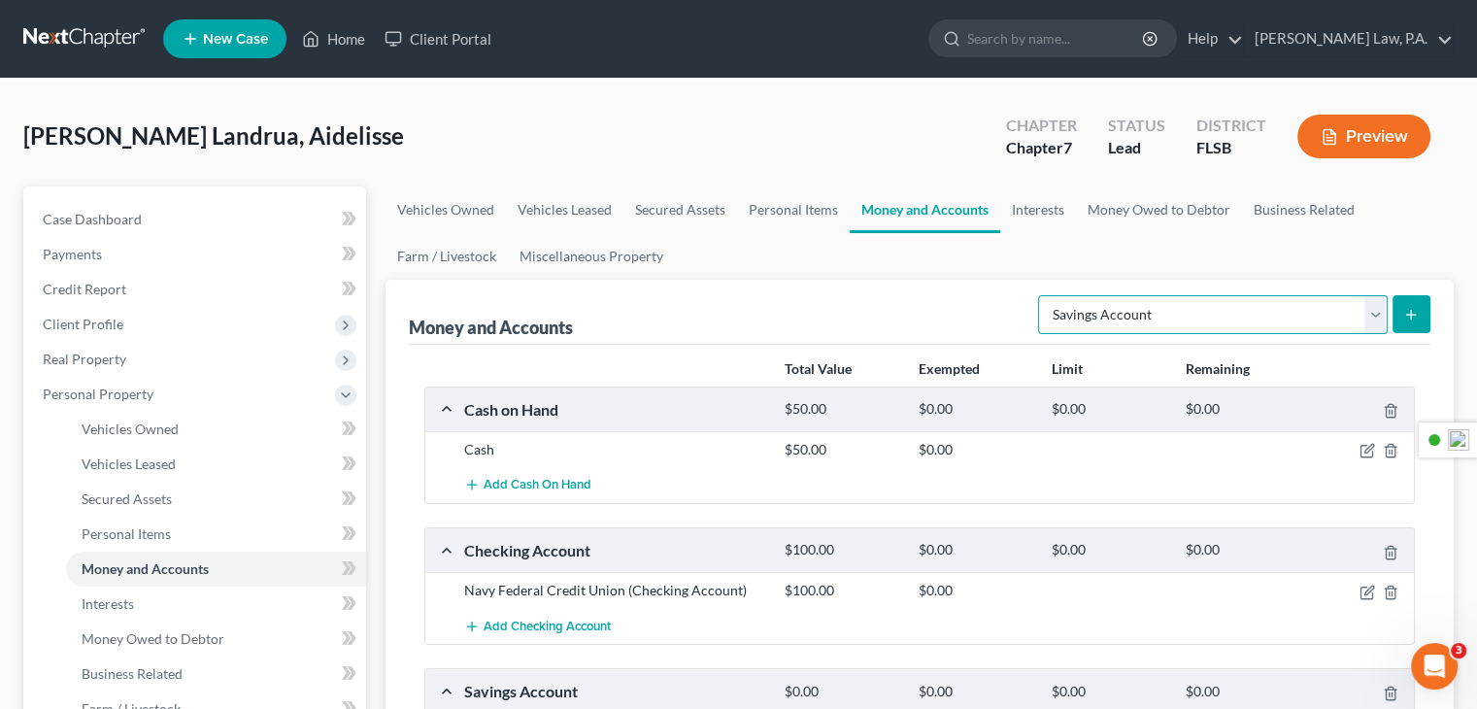
click at [1379, 323] on select "Select Account Type Brokerage Cash on Hand Certificates of Deposit Checking Acc…" at bounding box center [1213, 314] width 350 height 39
click at [1379, 322] on select "Select Account Type Brokerage Cash on Hand Certificates of Deposit Checking Acc…" at bounding box center [1213, 314] width 350 height 39
drag, startPoint x: 1334, startPoint y: 219, endPoint x: 1284, endPoint y: 218, distance: 50.5
click at [1334, 219] on link "Business Related" at bounding box center [1304, 209] width 124 height 47
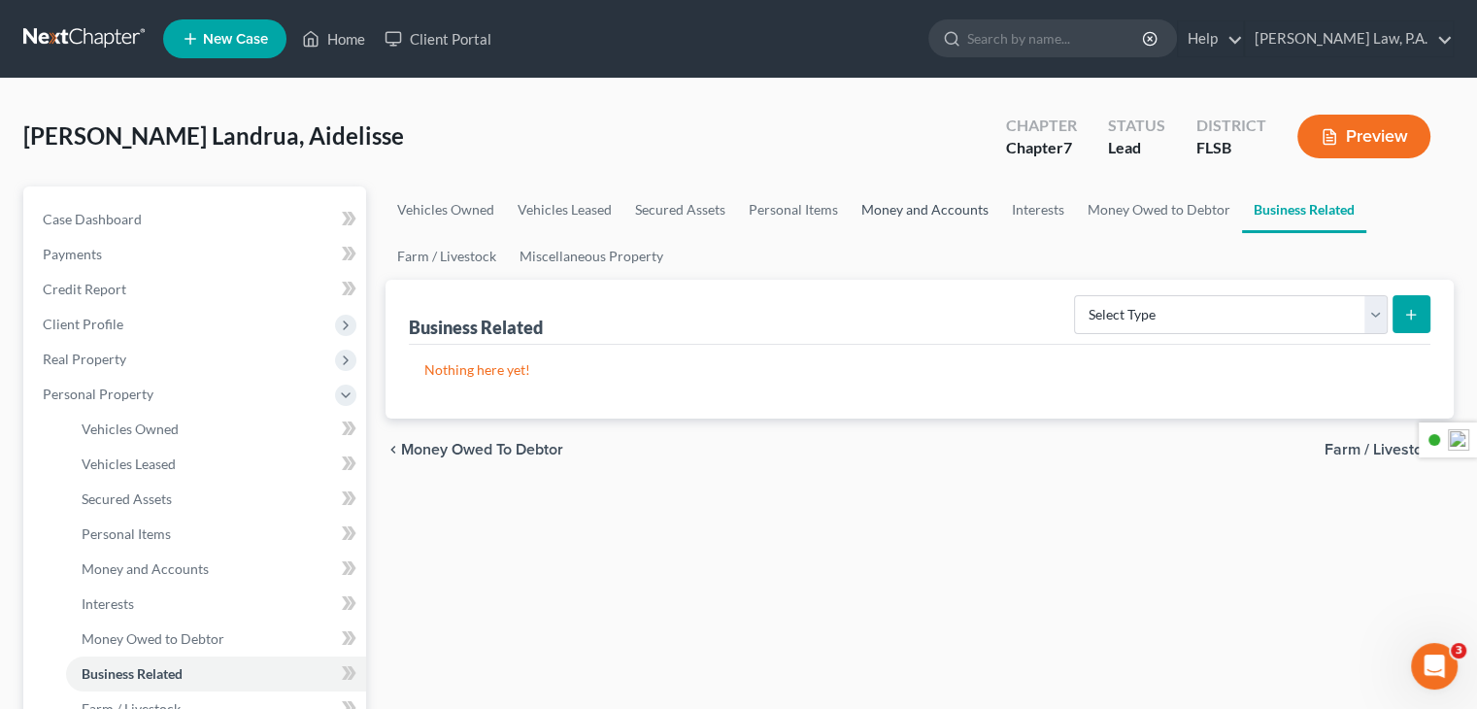
click at [987, 210] on link "Money and Accounts" at bounding box center [925, 209] width 150 height 47
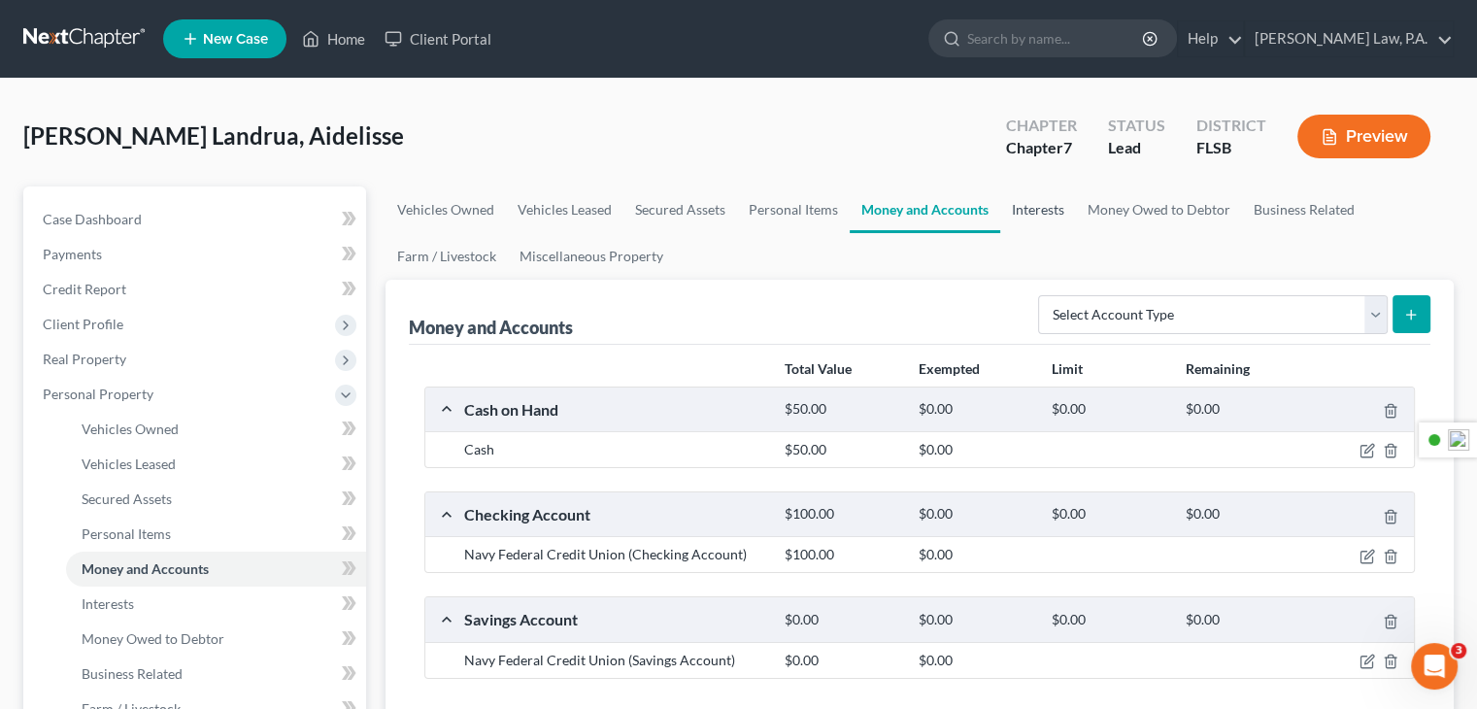
click at [1015, 204] on link "Interests" at bounding box center [1038, 209] width 76 height 47
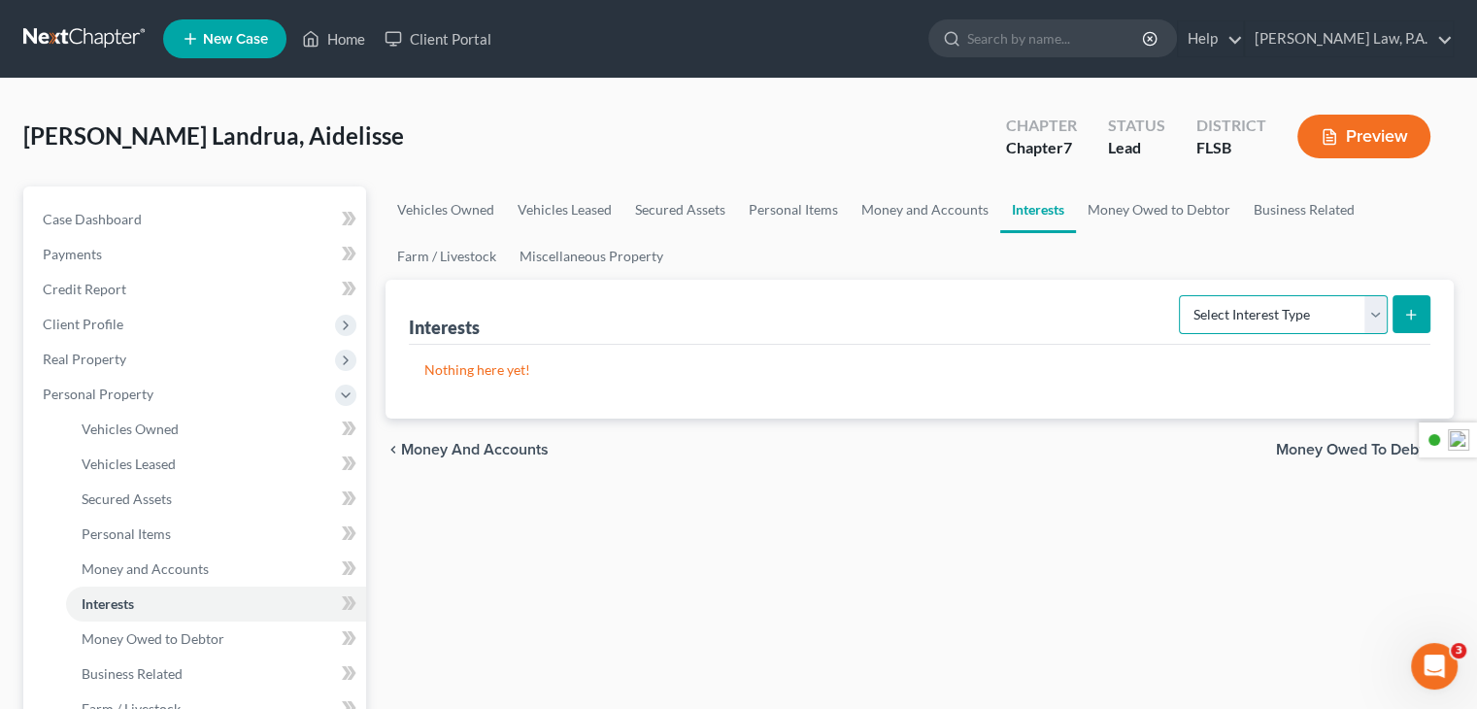
click at [1379, 316] on select "Select Interest Type 401K Annuity Bond Education IRA Government Bond Government…" at bounding box center [1283, 314] width 209 height 39
click at [1012, 235] on ul "Vehicles Owned Vehicles Leased Secured Assets Personal Items Money and Accounts…" at bounding box center [919, 232] width 1068 height 93
click at [1134, 207] on link "Money Owed to Debtor" at bounding box center [1159, 209] width 166 height 47
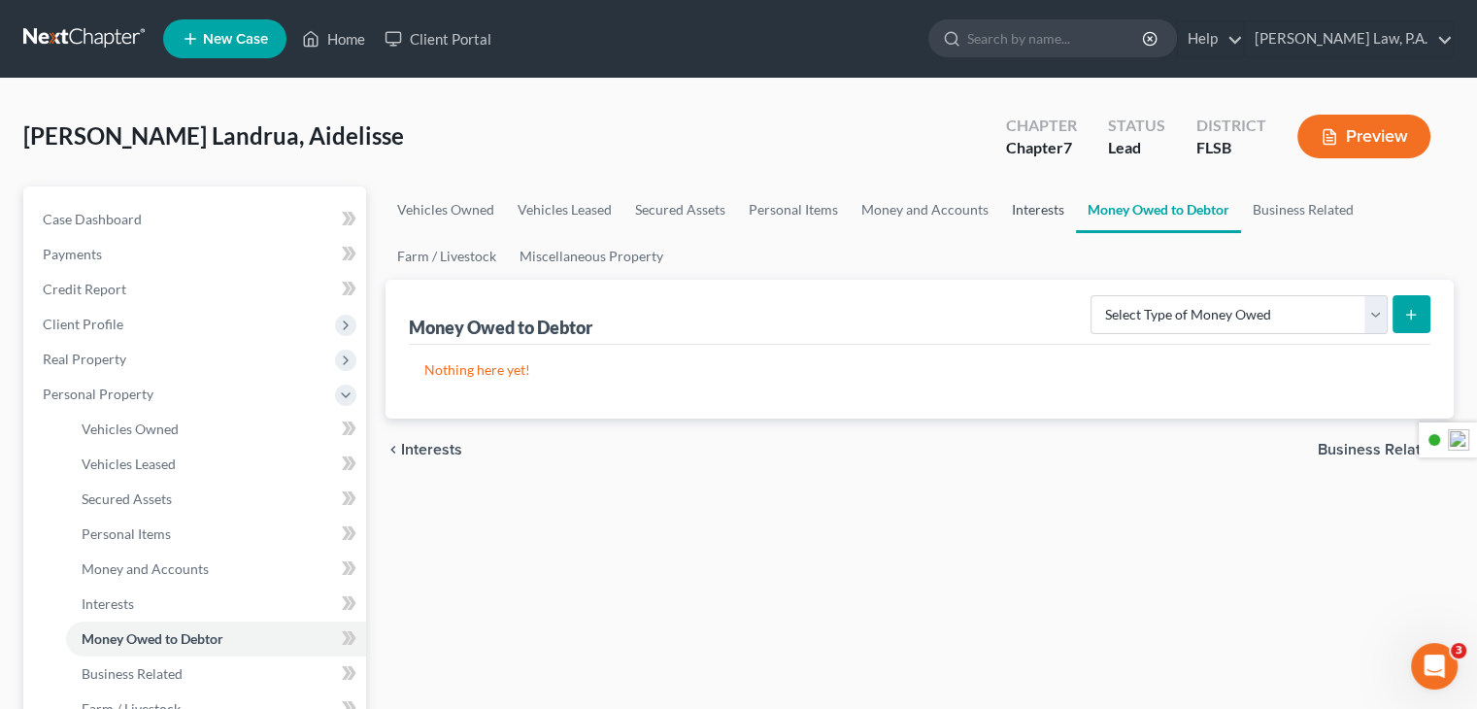
click at [1060, 203] on link "Interests" at bounding box center [1038, 209] width 76 height 47
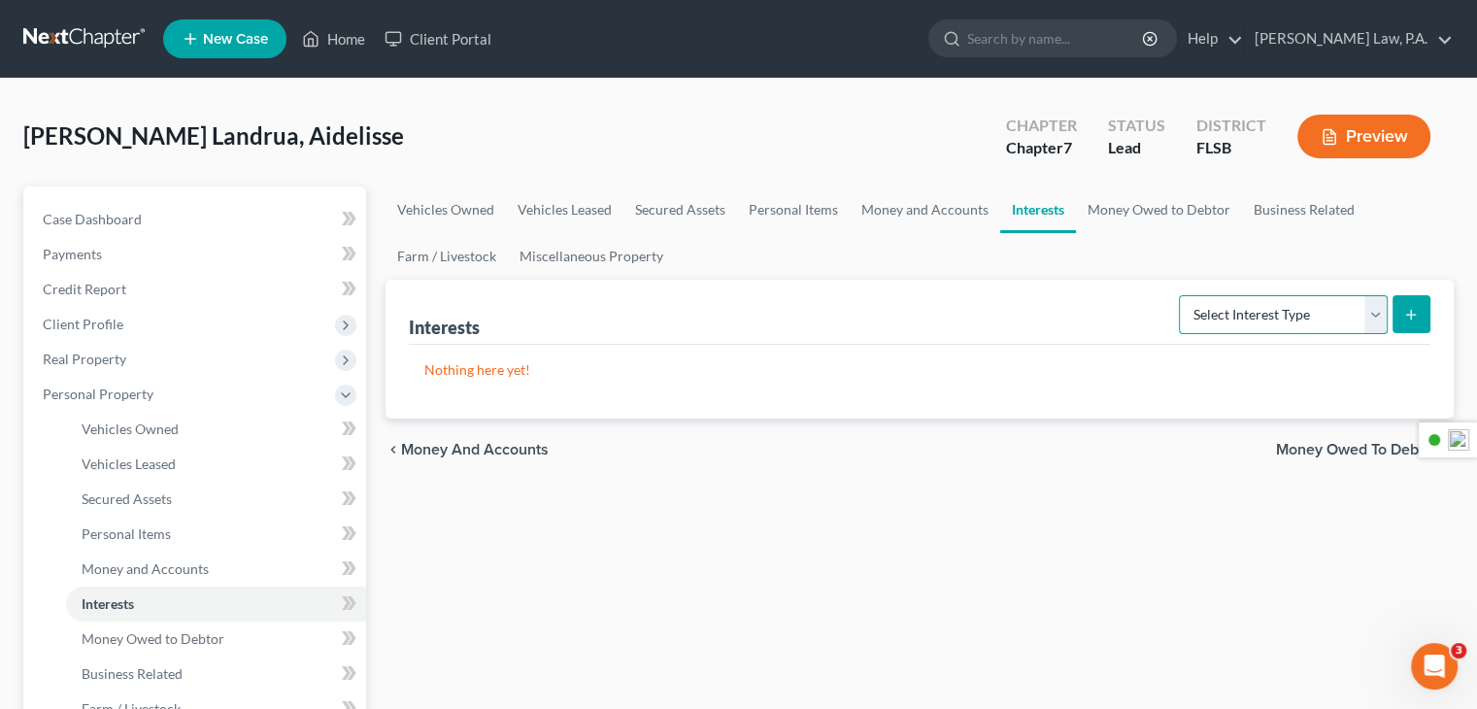
click at [1369, 315] on select "Select Interest Type 401K Annuity Bond Education IRA Government Bond Government…" at bounding box center [1283, 314] width 209 height 39
select select "mutual_fund"
click at [1181, 295] on select "Select Interest Type 401K Annuity Bond Education IRA Government Bond Government…" at bounding box center [1283, 314] width 209 height 39
click at [1398, 308] on button "submit" at bounding box center [1411, 314] width 38 height 38
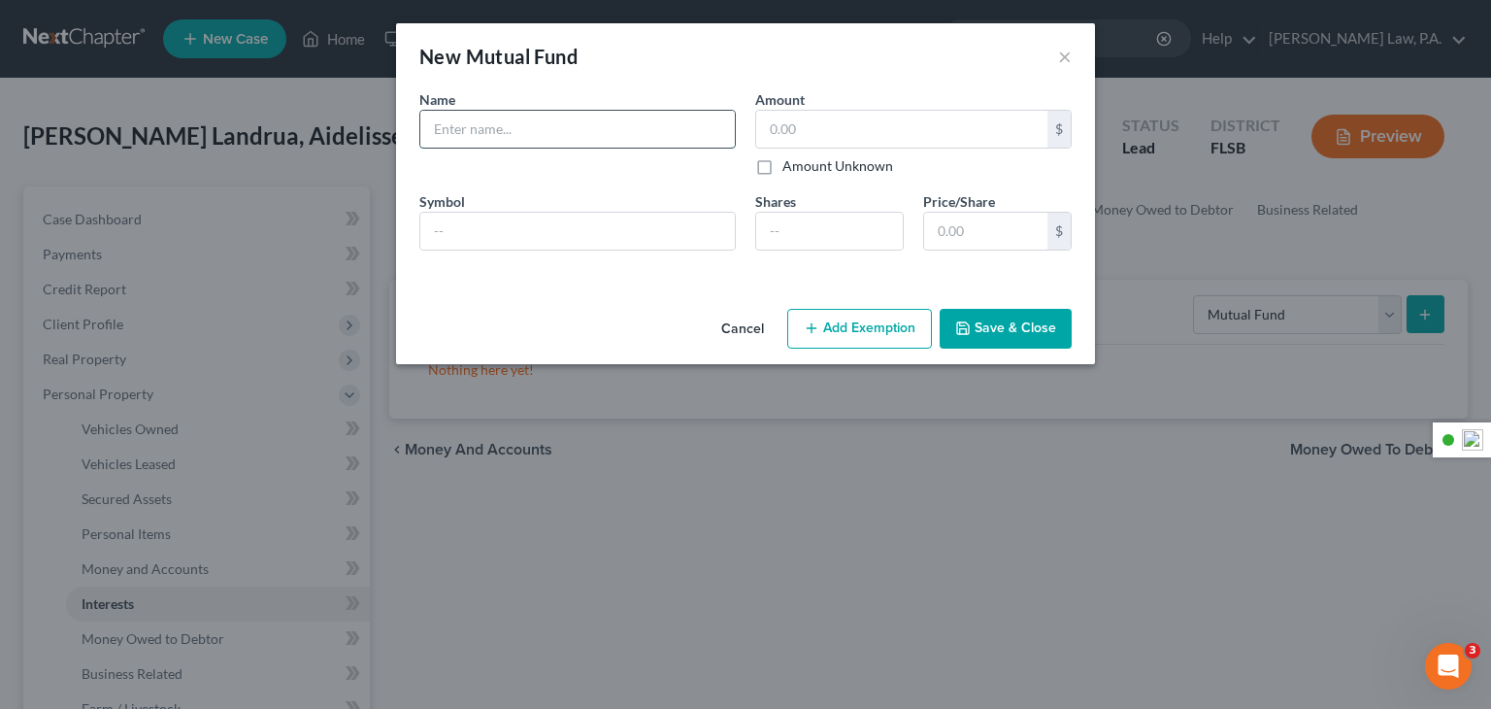
click at [463, 119] on input "text" at bounding box center [577, 129] width 315 height 37
type input "America Mutual Funds"
click at [783, 156] on label "Amount Unknown" at bounding box center [838, 165] width 111 height 19
click at [790, 156] on input "Amount Unknown" at bounding box center [796, 162] width 13 height 13
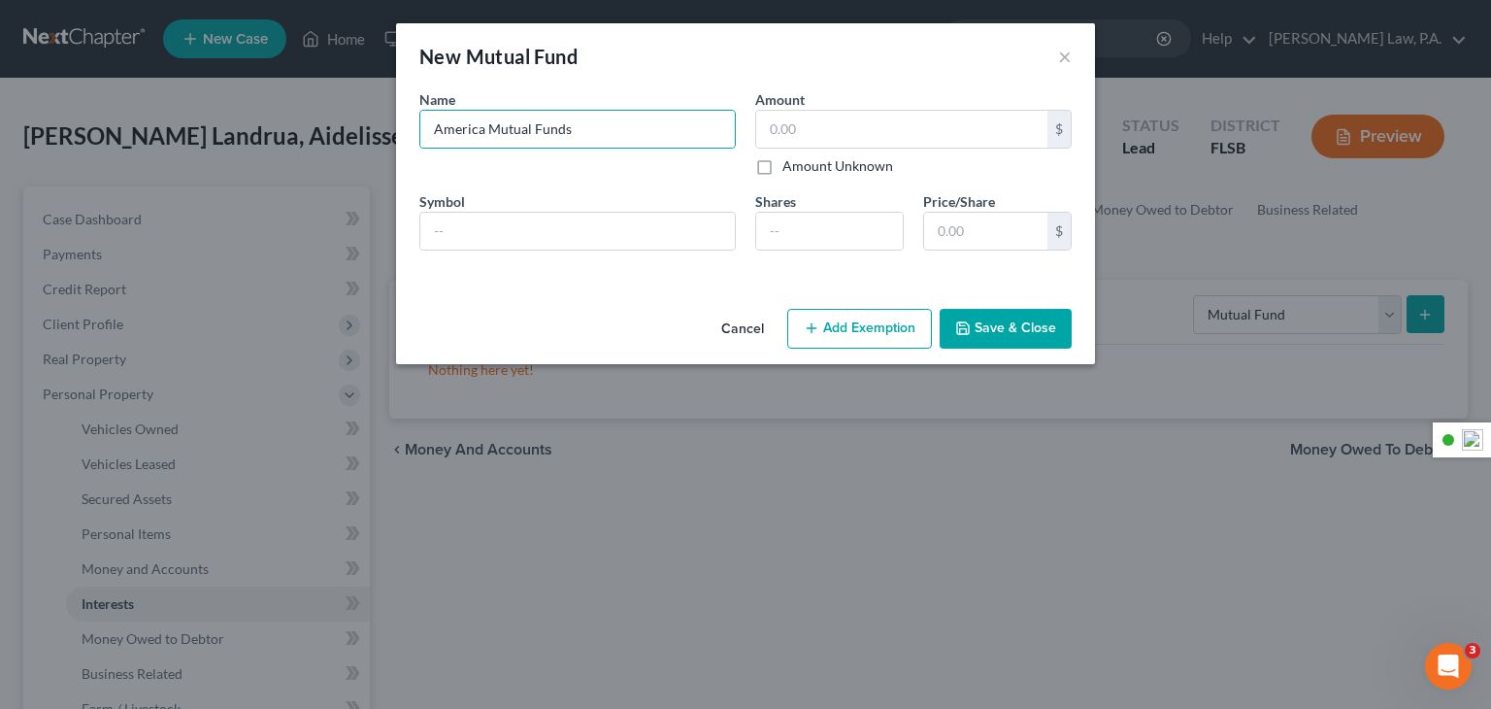
checkbox input "true"
type input "0.00"
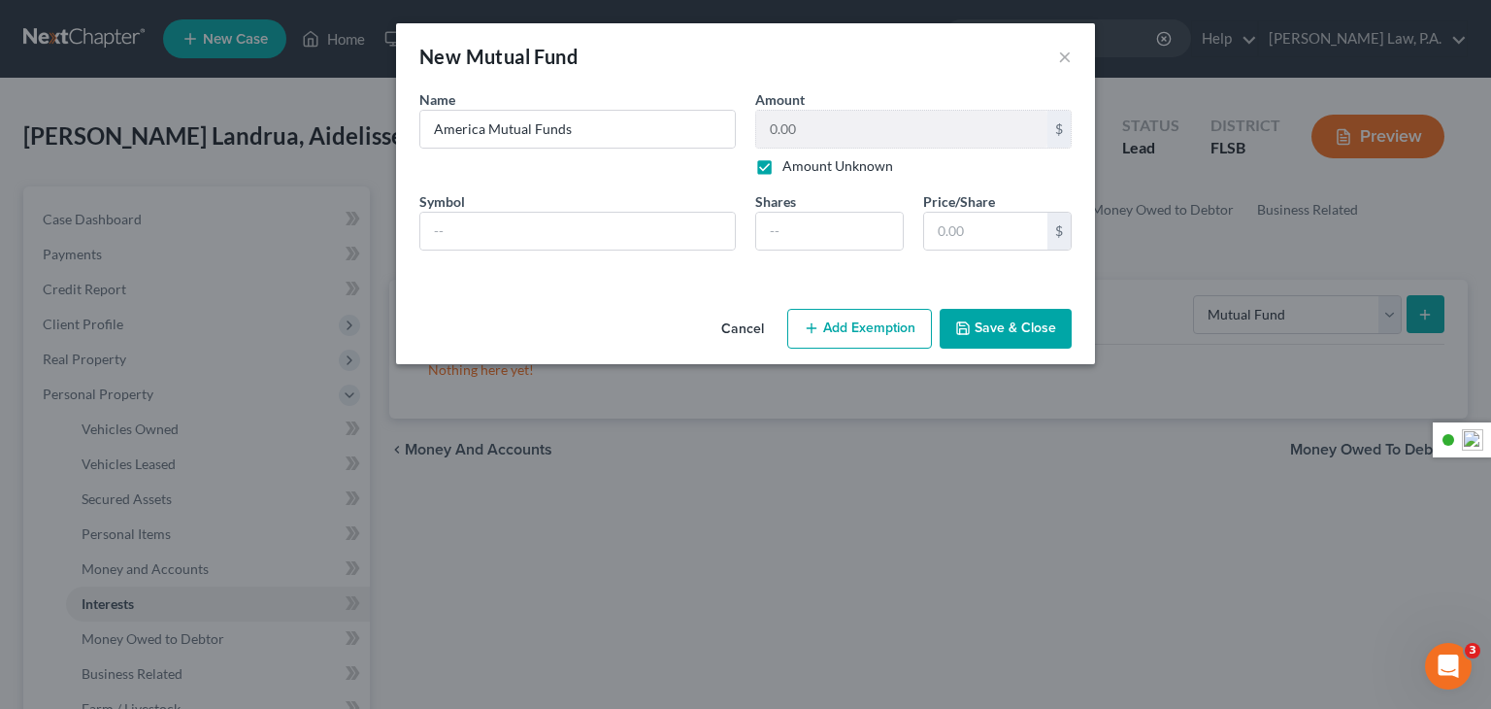
click at [1060, 326] on button "Save & Close" at bounding box center [1006, 329] width 132 height 41
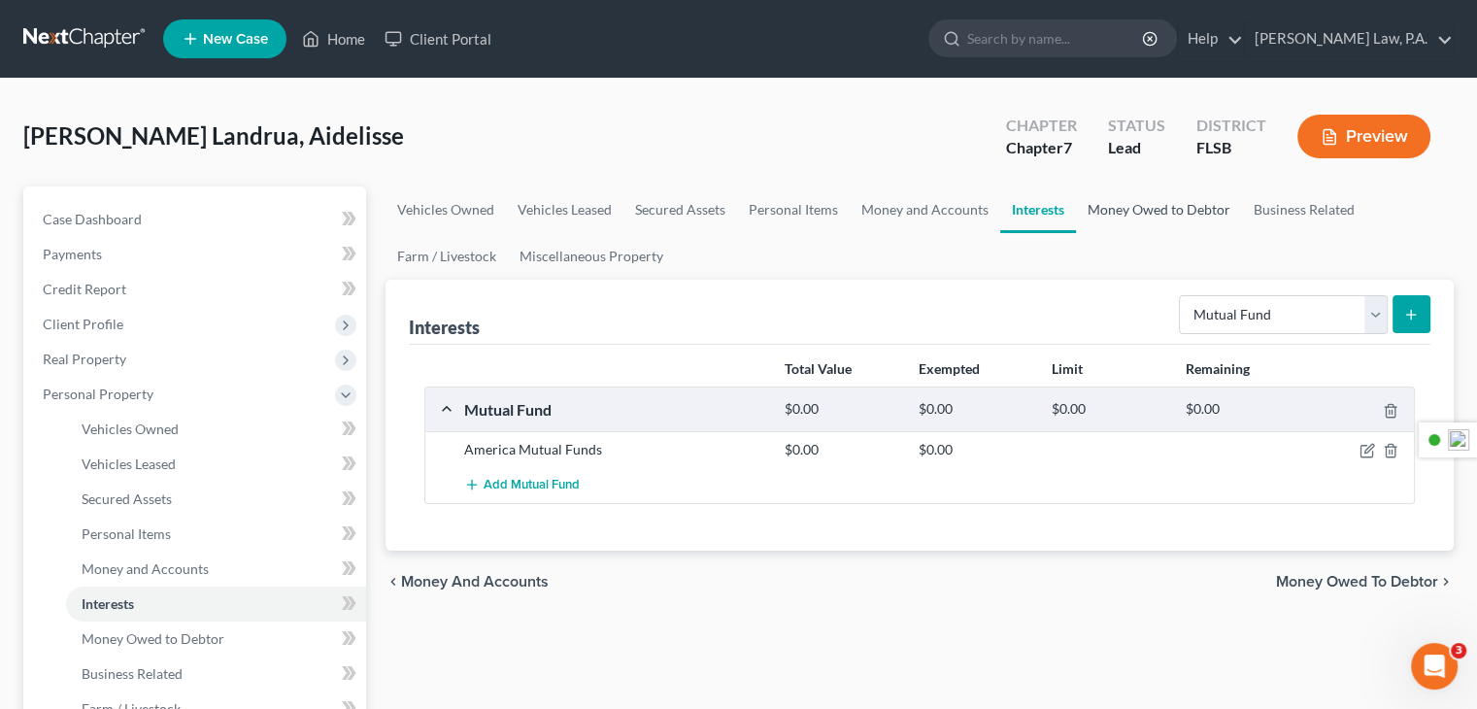
click at [1109, 215] on link "Money Owed to Debtor" at bounding box center [1159, 209] width 166 height 47
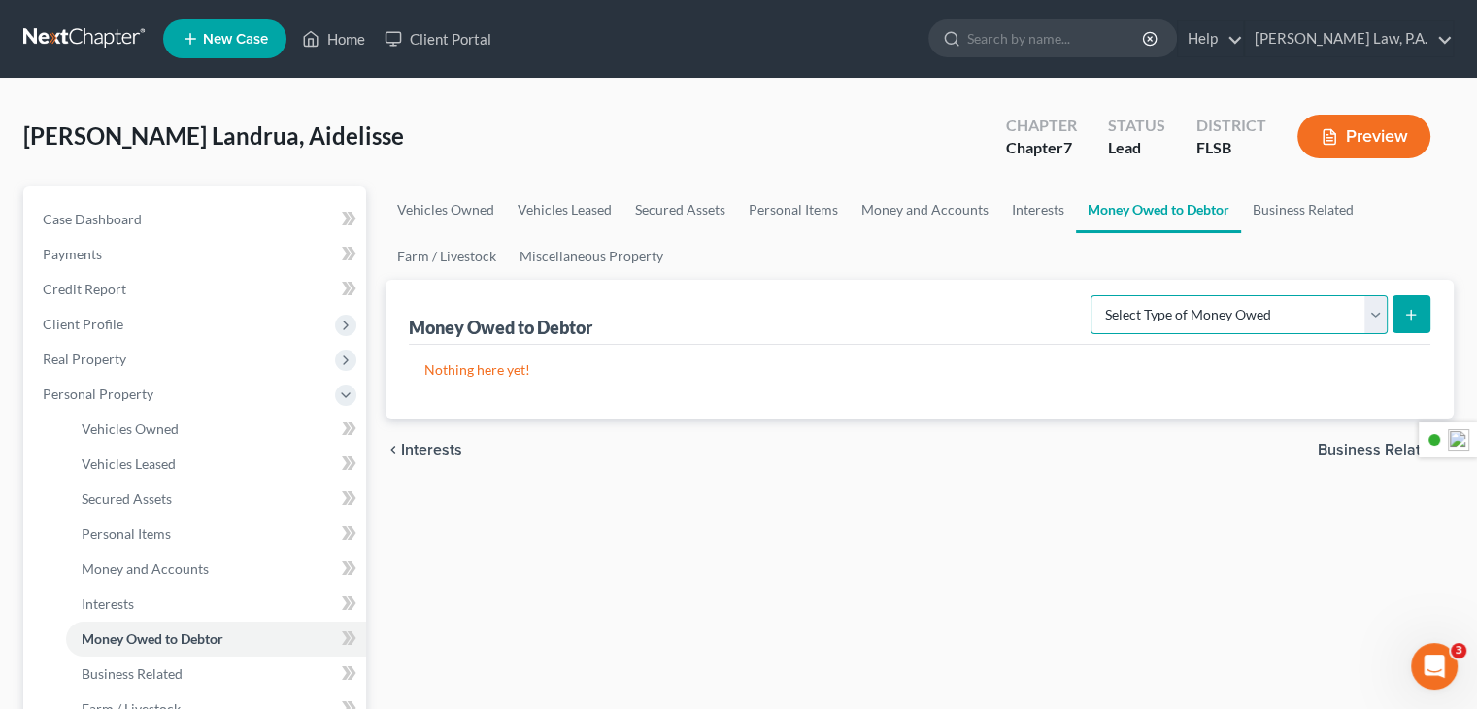
click at [1211, 318] on select "Select Type of Money Owed Accounts Receivable Alimony Child Support Claims Agai…" at bounding box center [1238, 314] width 297 height 39
click at [731, 156] on div "[PERSON_NAME] Landrua, Aidelisse Upgraded Chapter Chapter 7 Status Lead Distric…" at bounding box center [738, 144] width 1430 height 84
click at [1297, 209] on link "Business Related" at bounding box center [1303, 209] width 124 height 47
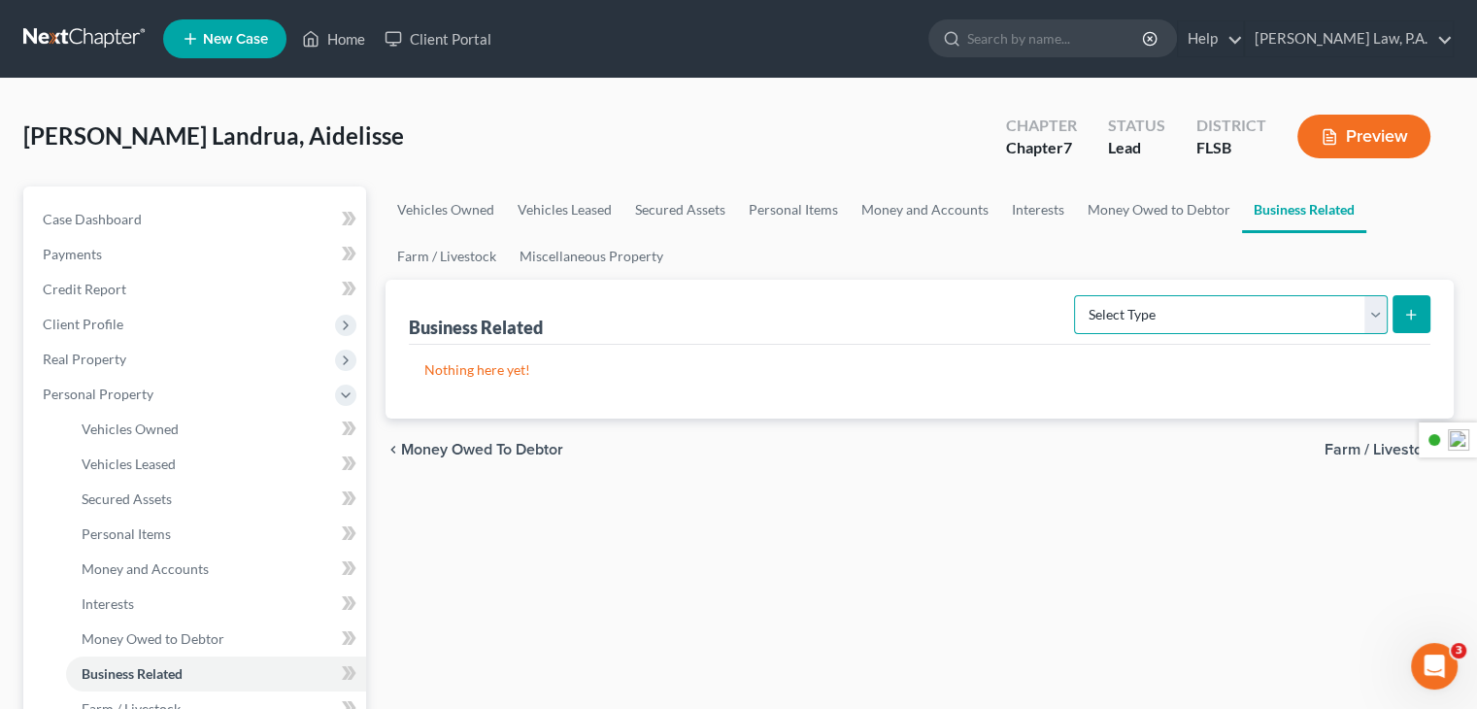
click at [1375, 304] on select "Select Type Customer Lists Franchises Inventory Licenses Machinery Office Equip…" at bounding box center [1231, 314] width 314 height 39
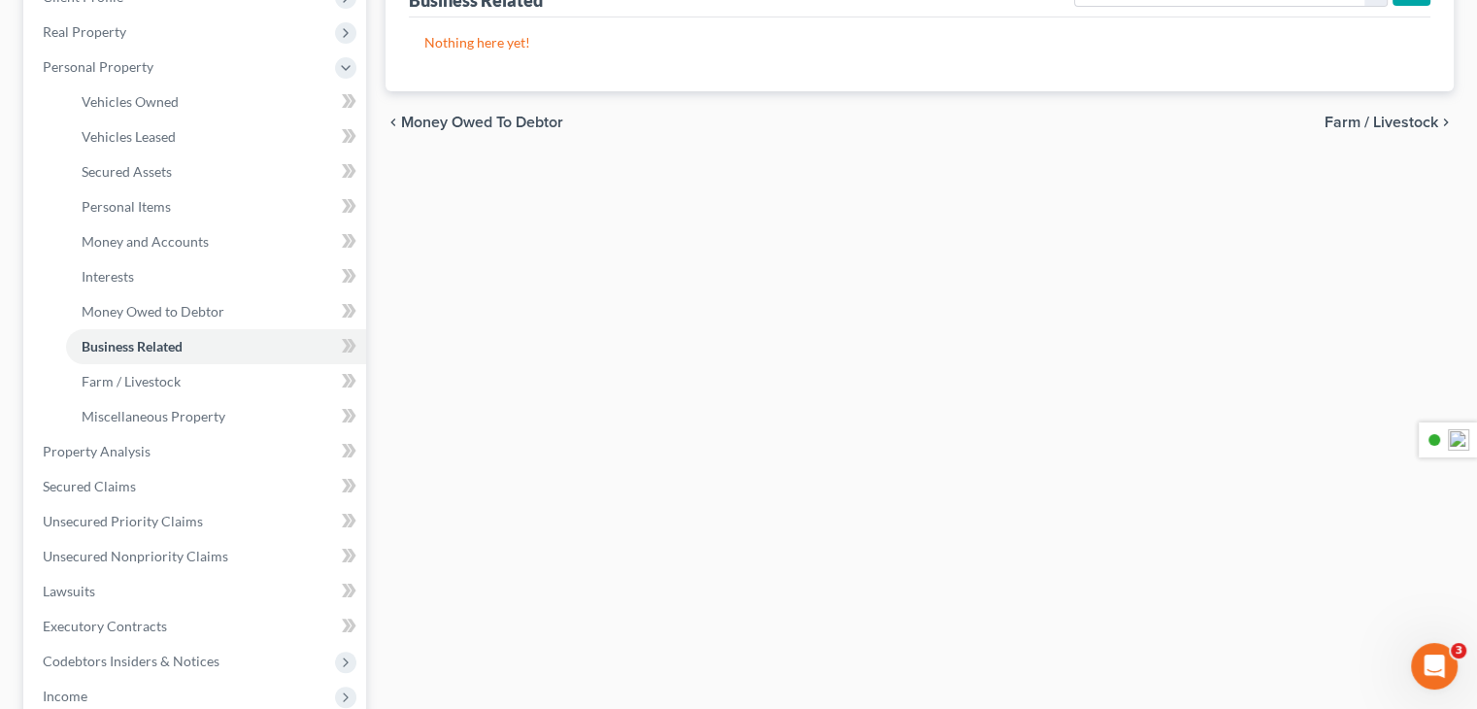
scroll to position [388, 0]
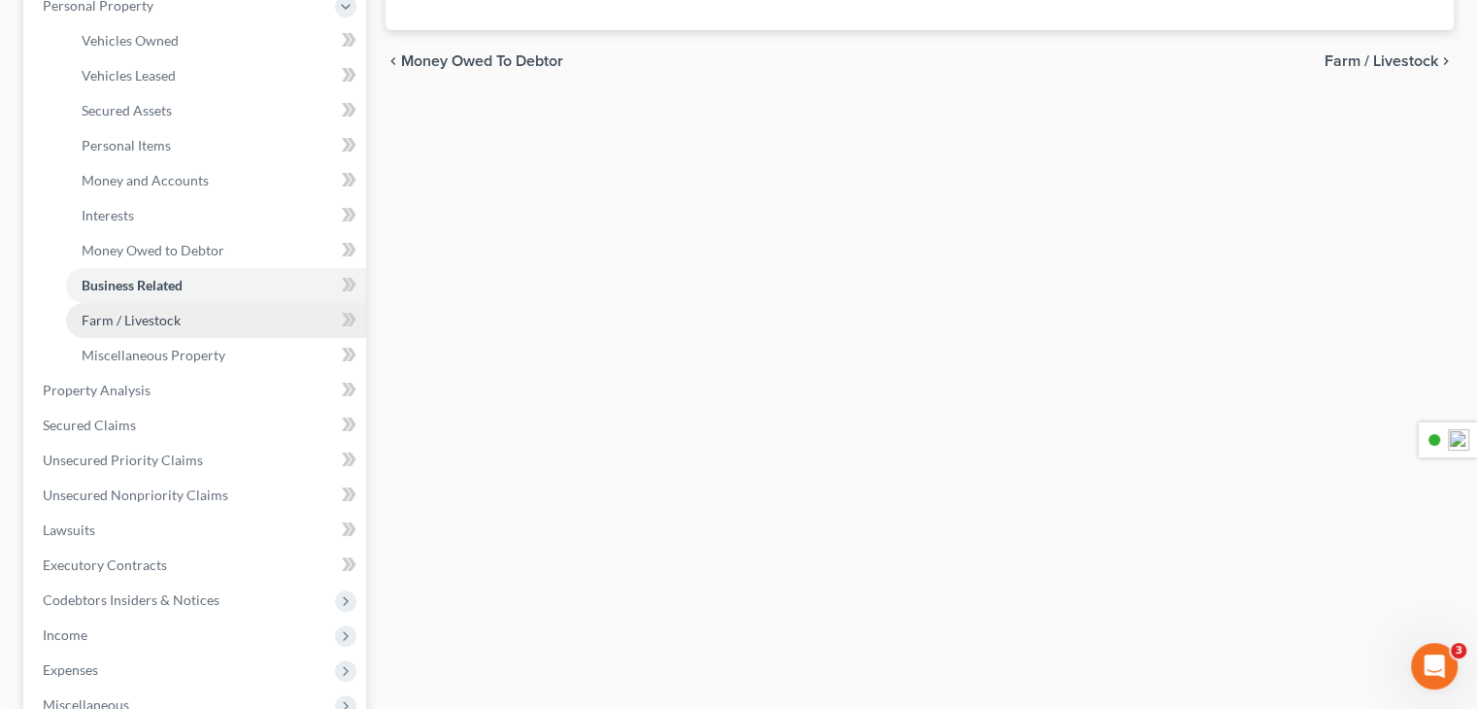
click at [130, 318] on span "Farm / Livestock" at bounding box center [131, 320] width 99 height 17
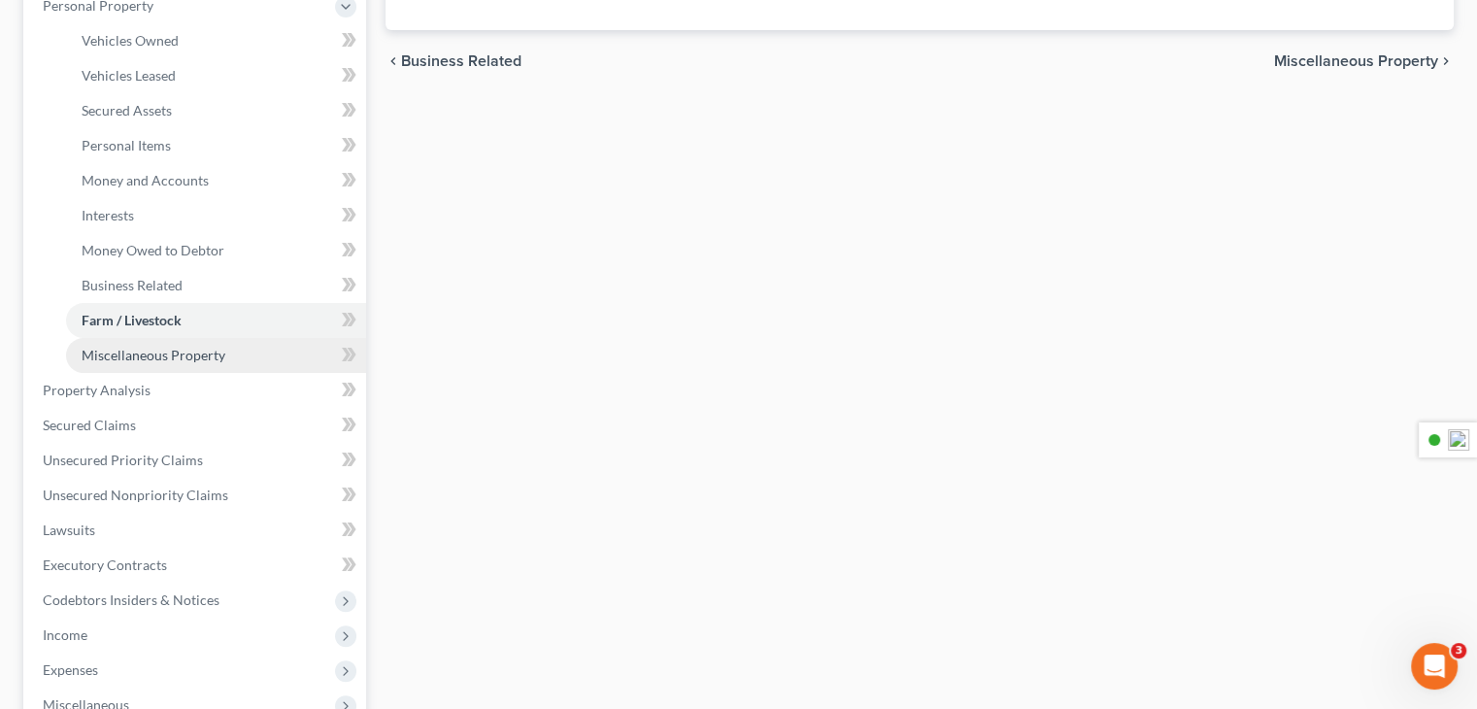
click at [167, 363] on link "Miscellaneous Property" at bounding box center [216, 355] width 300 height 35
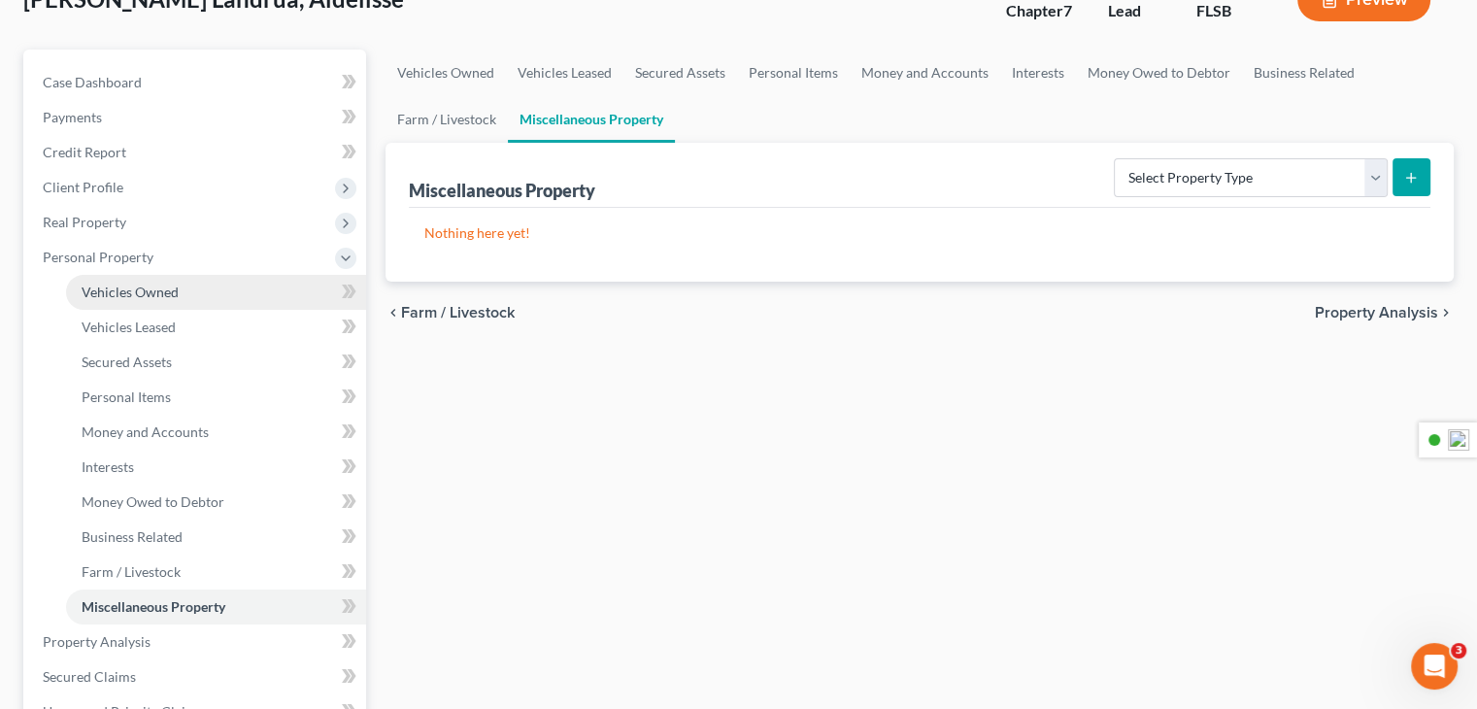
scroll to position [194, 0]
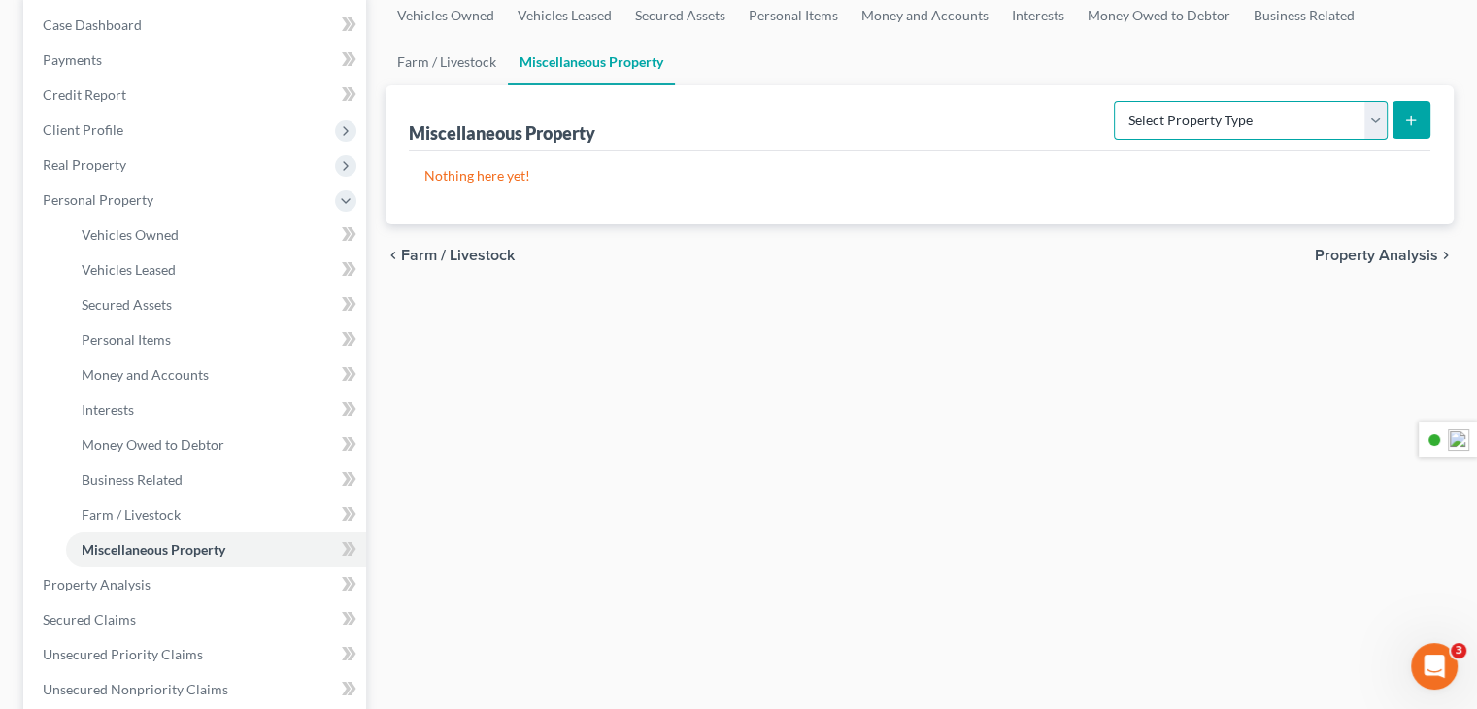
click at [1295, 134] on select "Select Property Type Assigned for Creditor Benefit [DATE] Holding for Another N…" at bounding box center [1251, 120] width 274 height 39
drag, startPoint x: 771, startPoint y: 265, endPoint x: 584, endPoint y: 321, distance: 195.7
click at [771, 265] on div "chevron_left Farm / Livestock Property Analysis chevron_right" at bounding box center [919, 255] width 1068 height 62
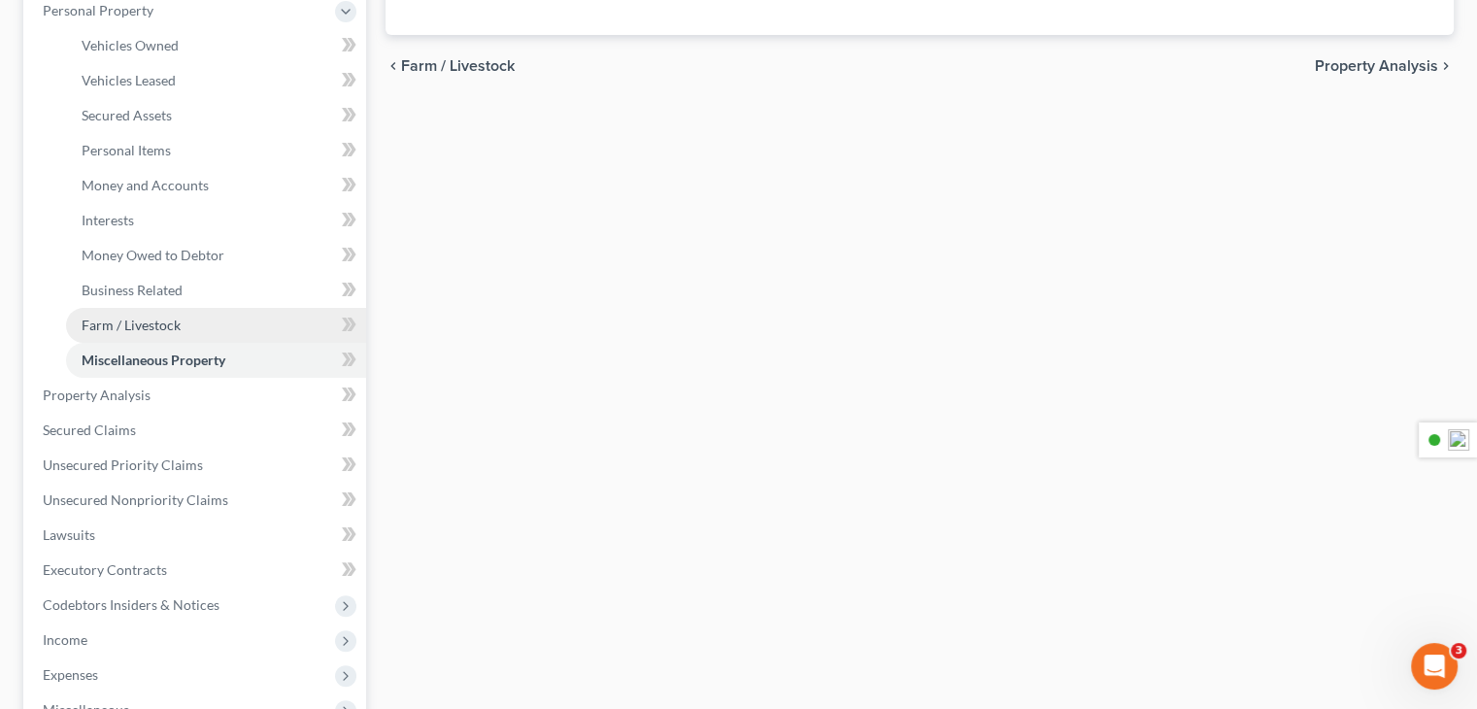
scroll to position [388, 0]
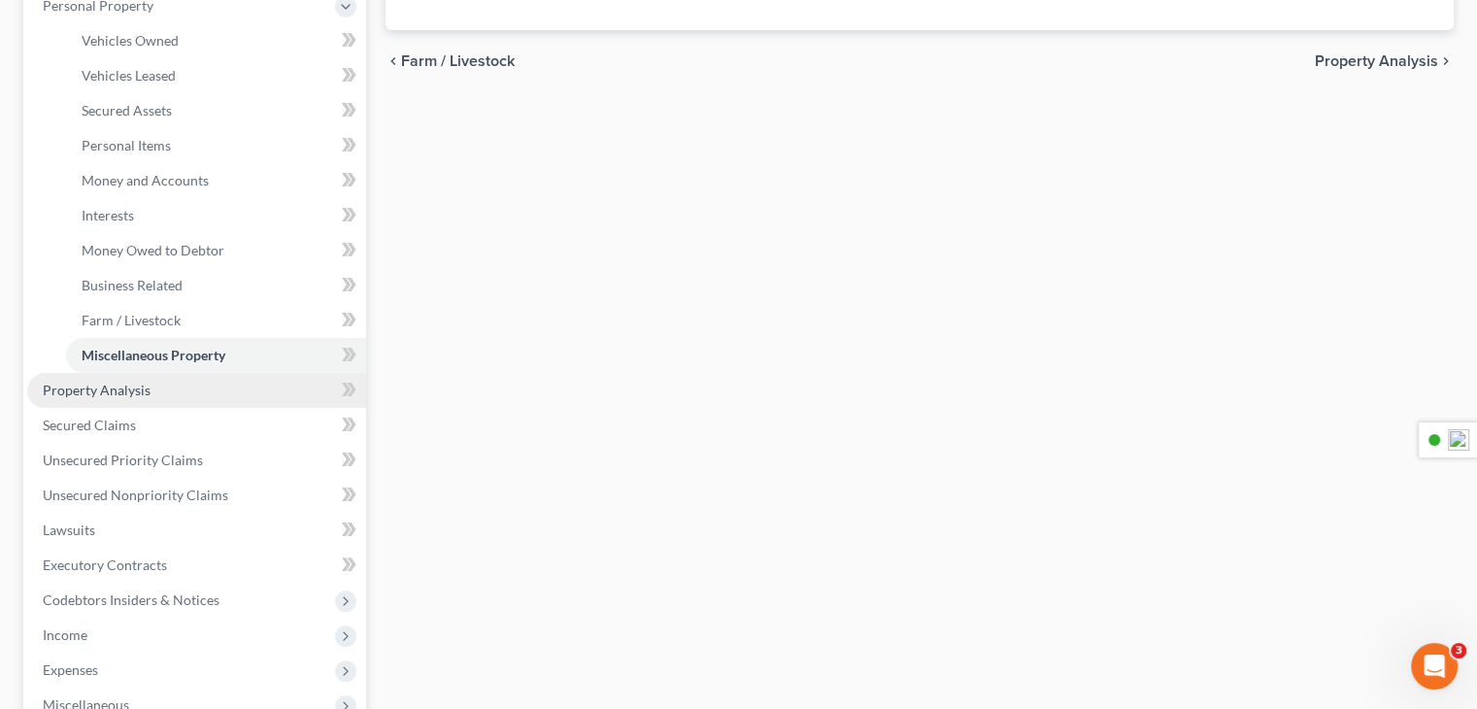
click at [143, 395] on span "Property Analysis" at bounding box center [97, 390] width 108 height 17
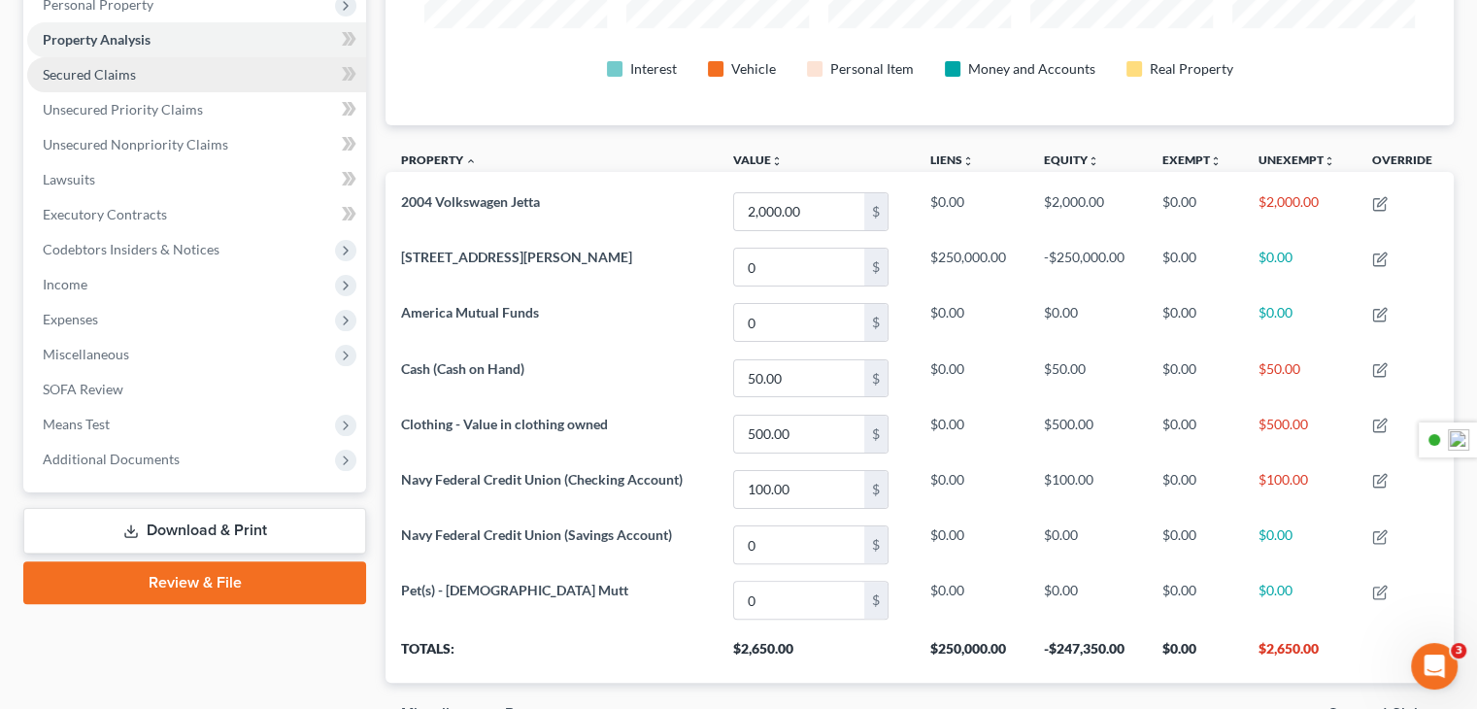
scroll to position [485, 0]
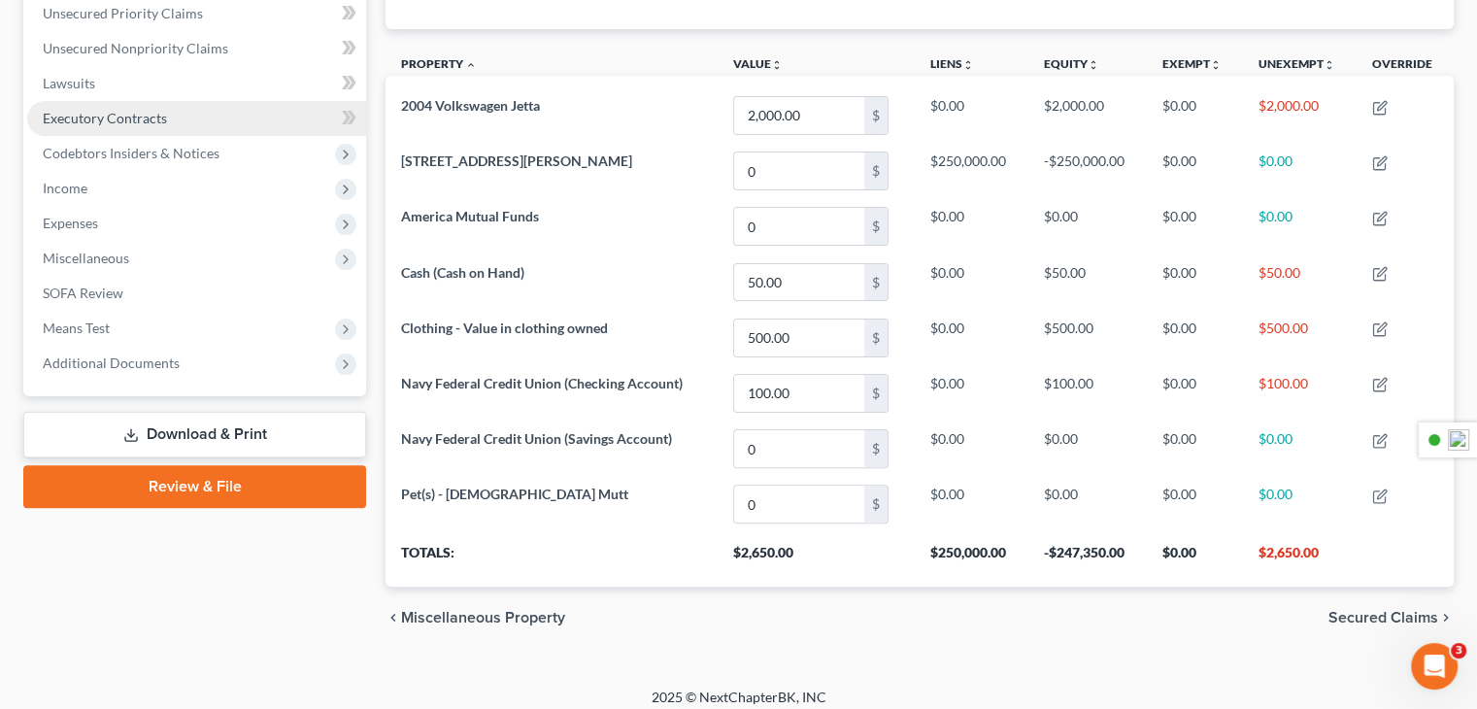
click at [148, 123] on span "Executory Contracts" at bounding box center [105, 118] width 124 height 17
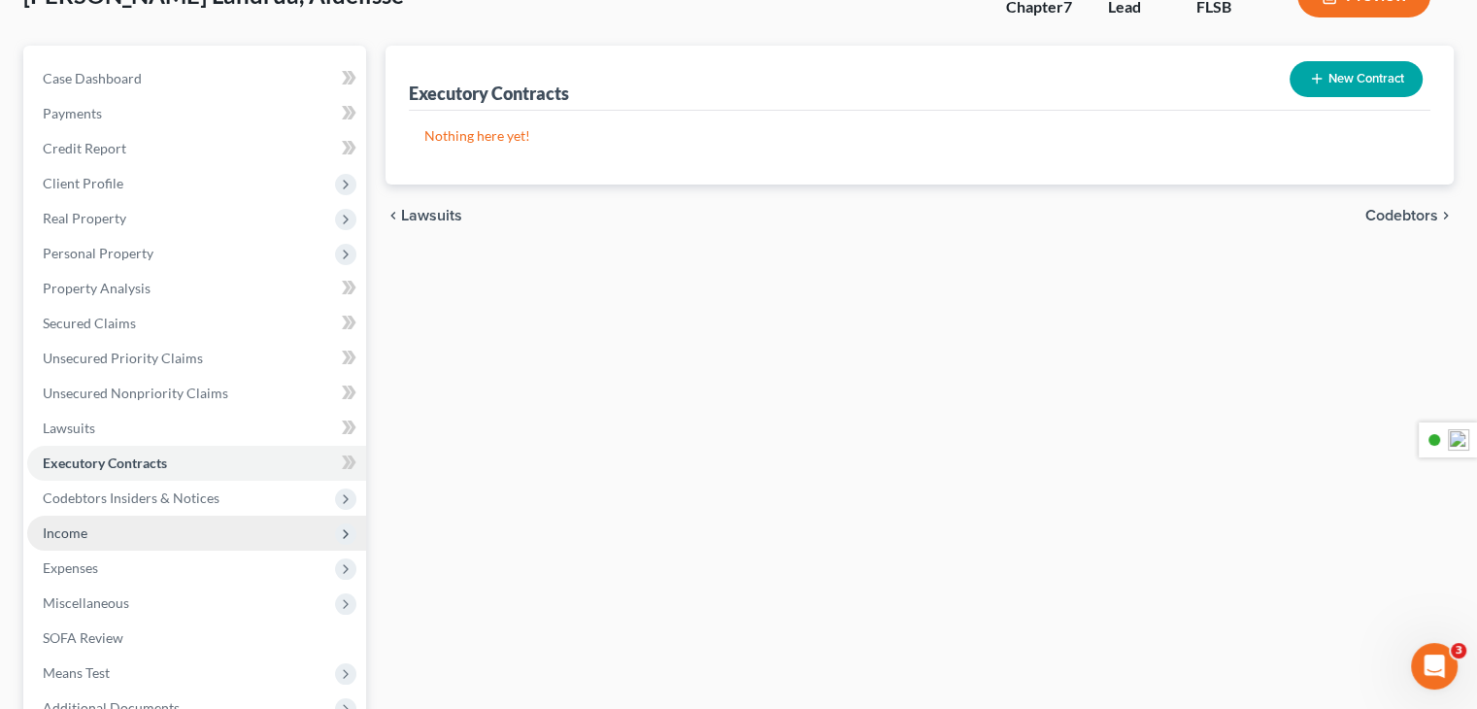
scroll to position [163, 0]
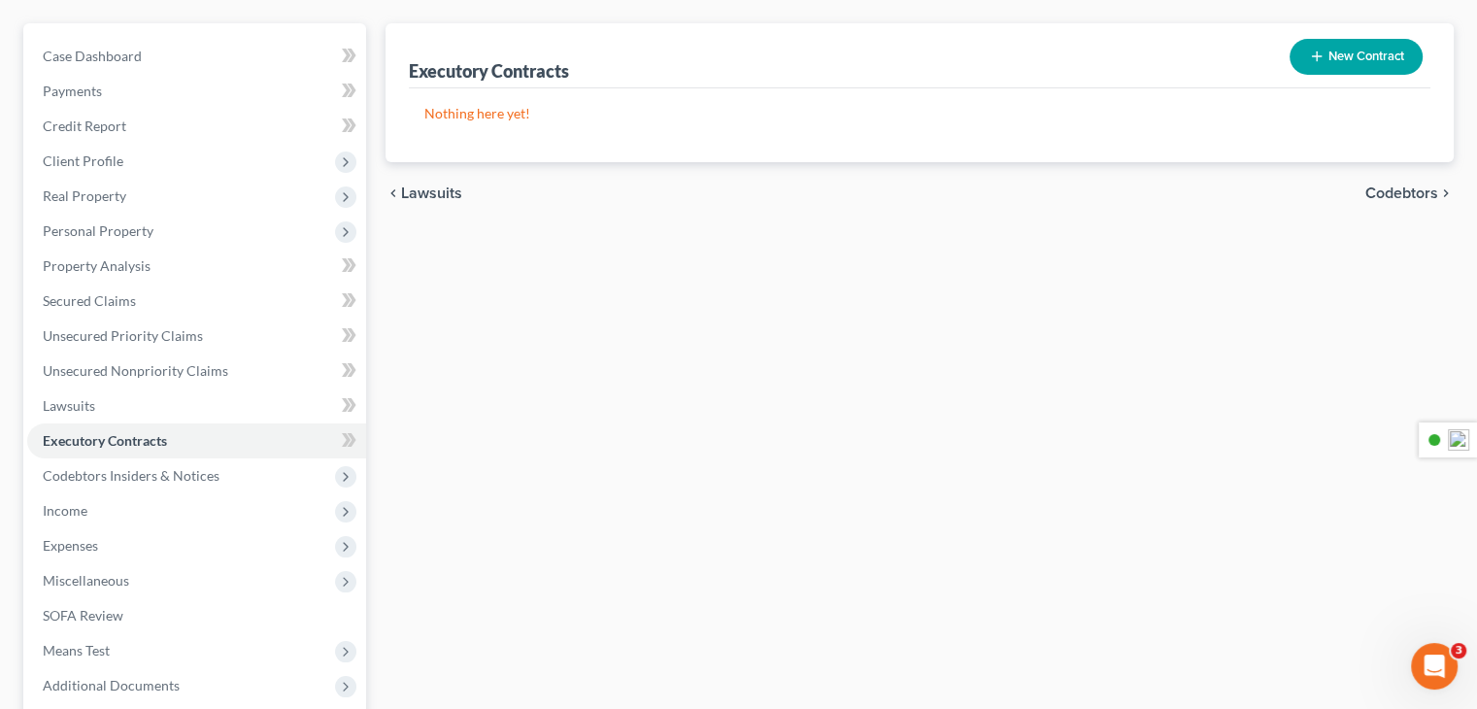
click at [1332, 60] on button "New Contract" at bounding box center [1355, 57] width 133 height 36
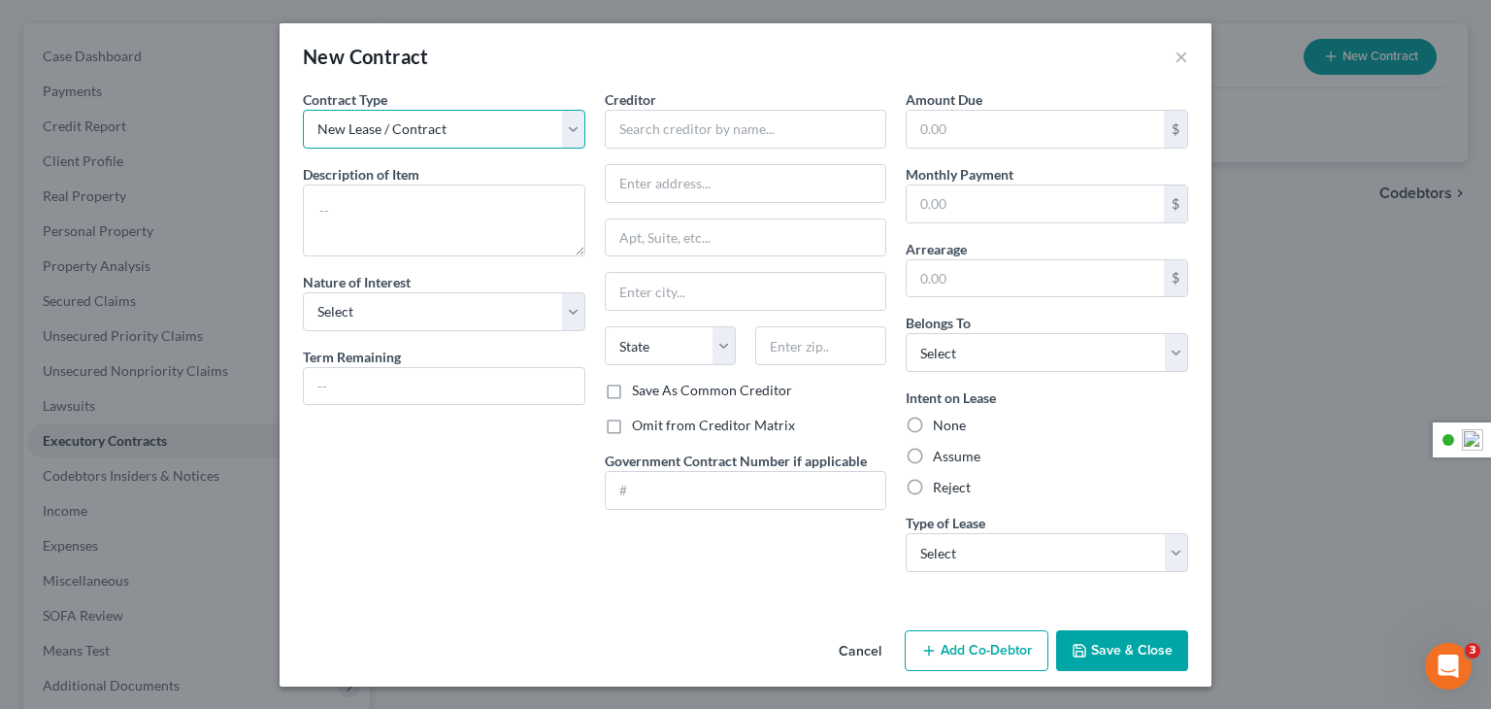
click at [554, 114] on select "New Lease / Contract New Timeshare" at bounding box center [444, 129] width 283 height 39
click at [647, 89] on label "Creditor *" at bounding box center [630, 99] width 51 height 20
click at [866, 644] on button "Cancel" at bounding box center [860, 651] width 74 height 39
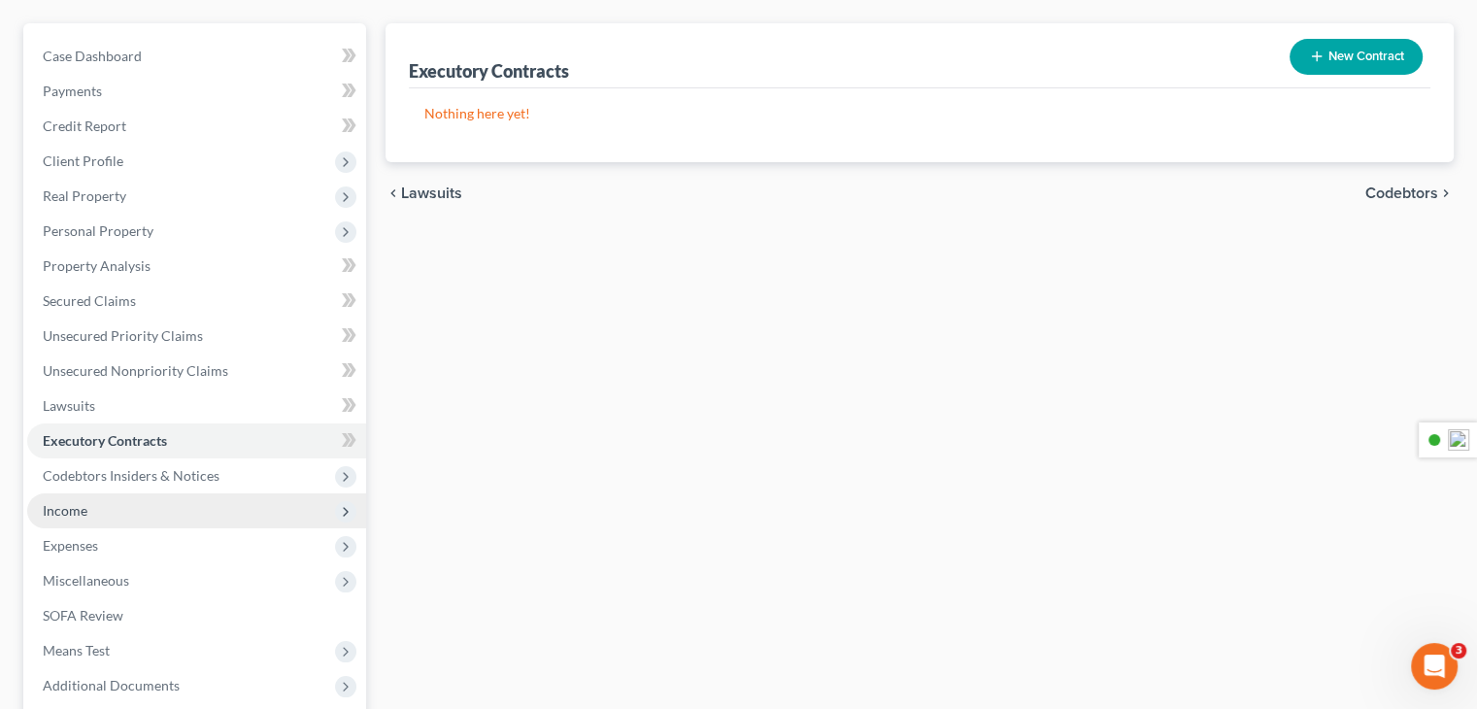
click at [100, 514] on span "Income" at bounding box center [196, 510] width 339 height 35
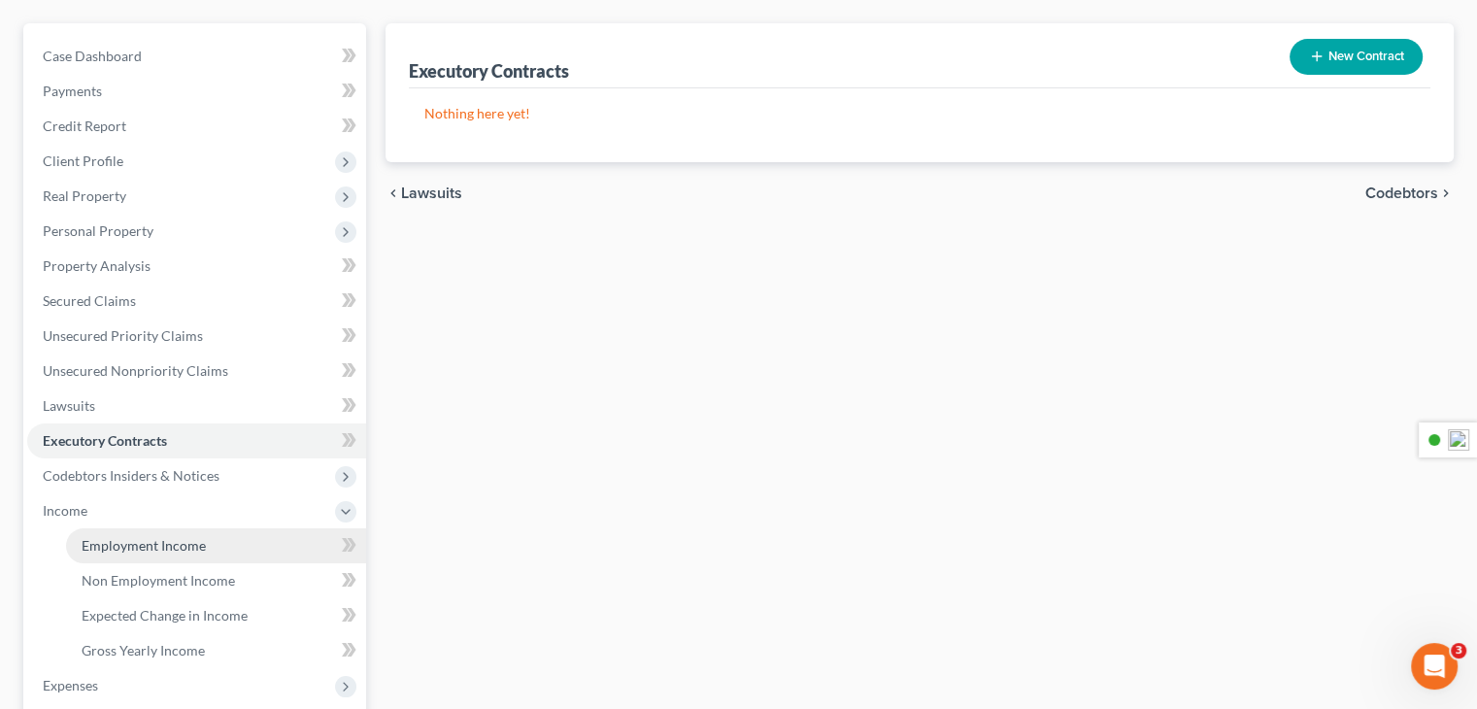
click at [113, 552] on span "Employment Income" at bounding box center [144, 545] width 124 height 17
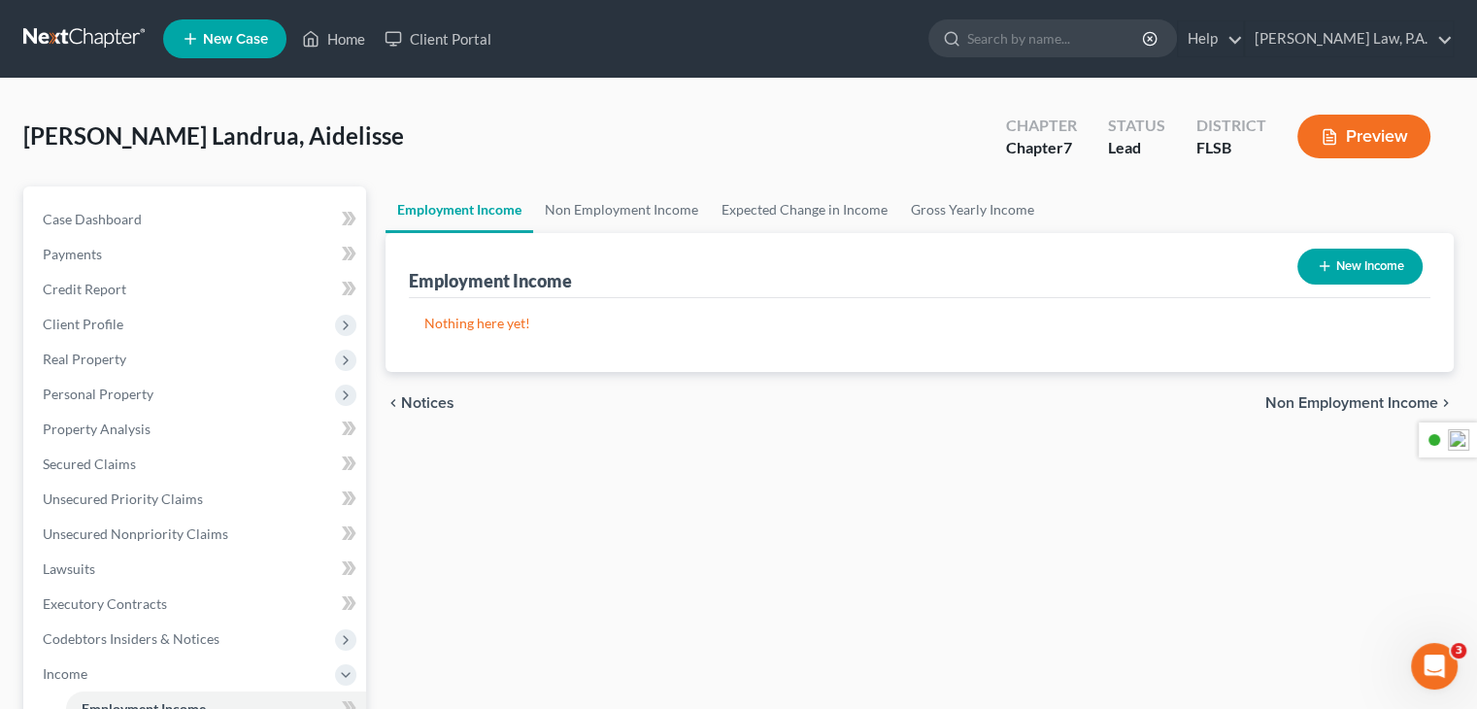
click at [1352, 255] on button "New Income" at bounding box center [1359, 267] width 125 height 36
select select "0"
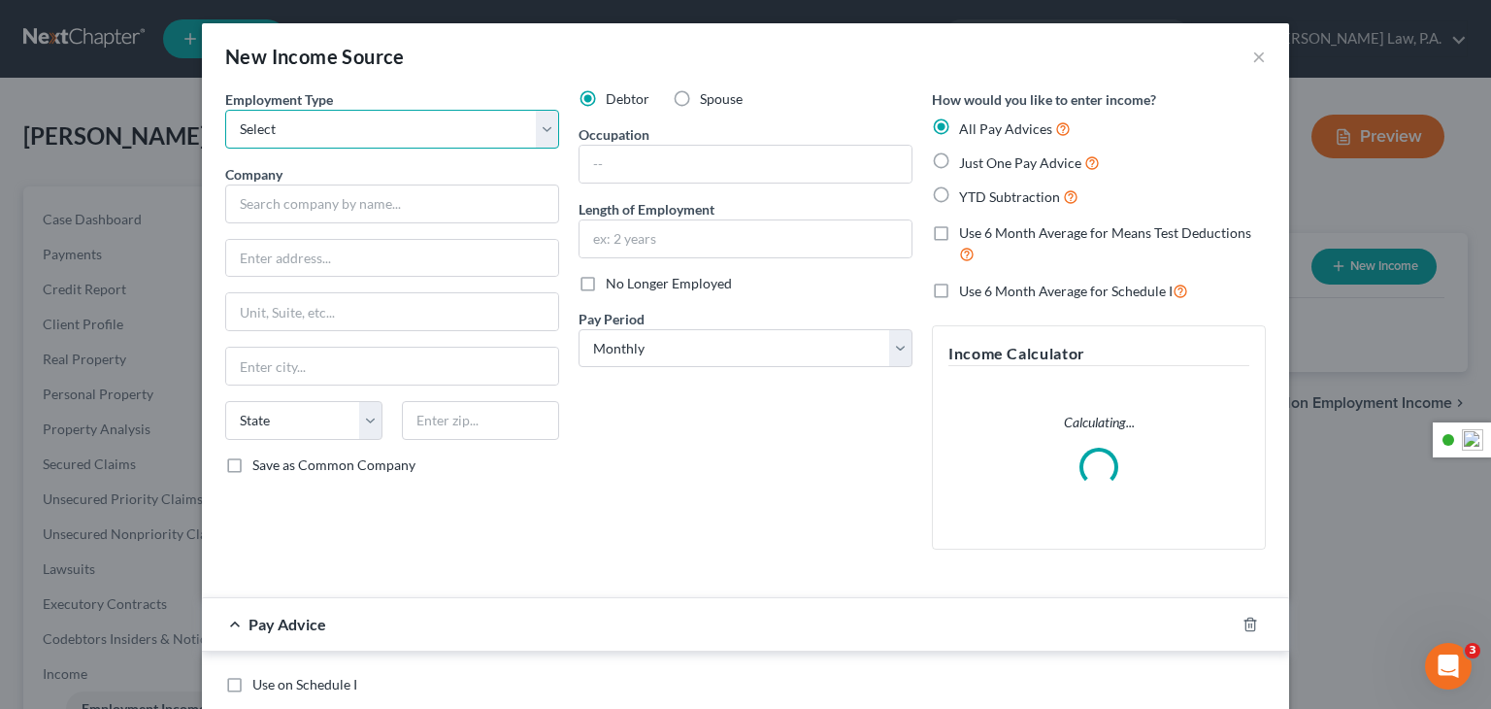
click at [540, 133] on select "Select Full or [DEMOGRAPHIC_DATA] Employment Self Employment" at bounding box center [392, 129] width 334 height 39
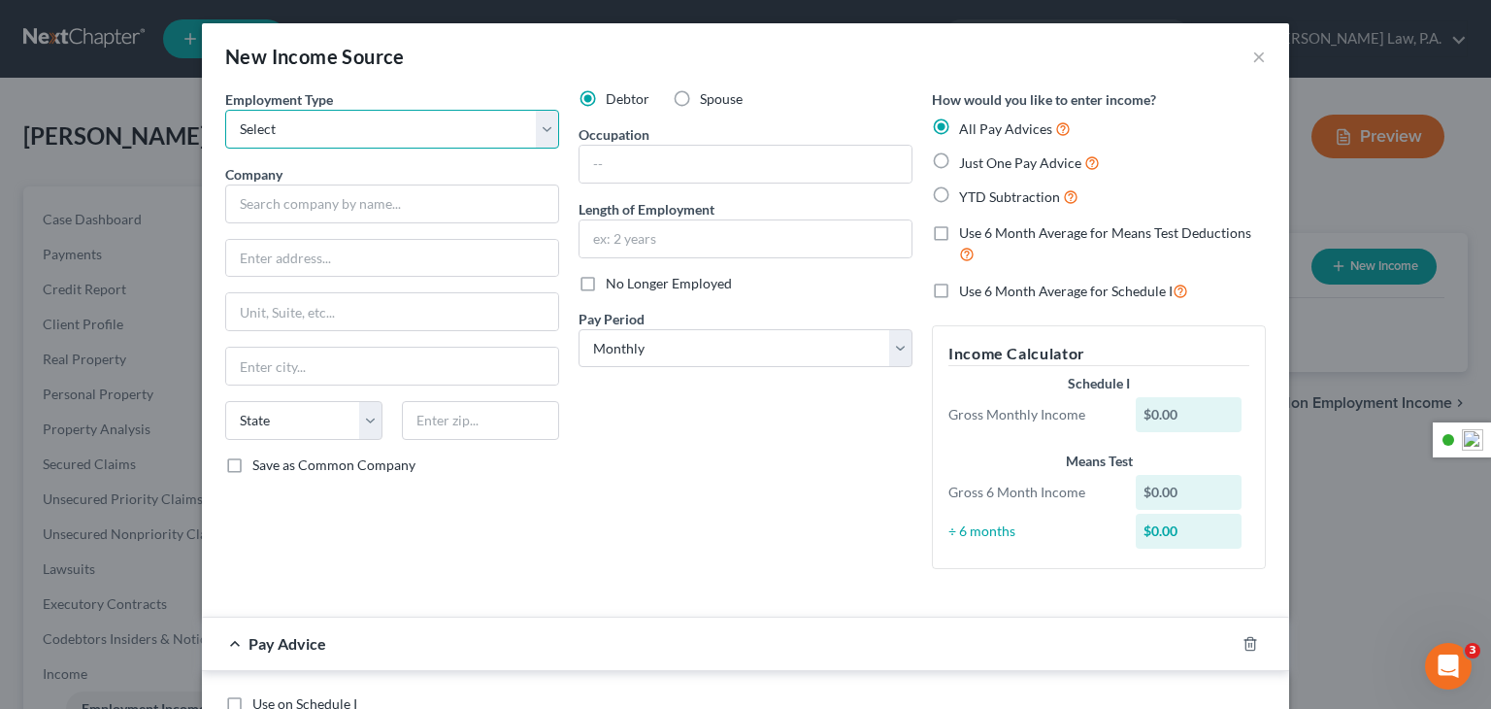
select select "1"
click at [225, 110] on select "Select Full or [DEMOGRAPHIC_DATA] Employment Self Employment" at bounding box center [392, 129] width 334 height 39
click at [606, 156] on input "text" at bounding box center [746, 164] width 332 height 37
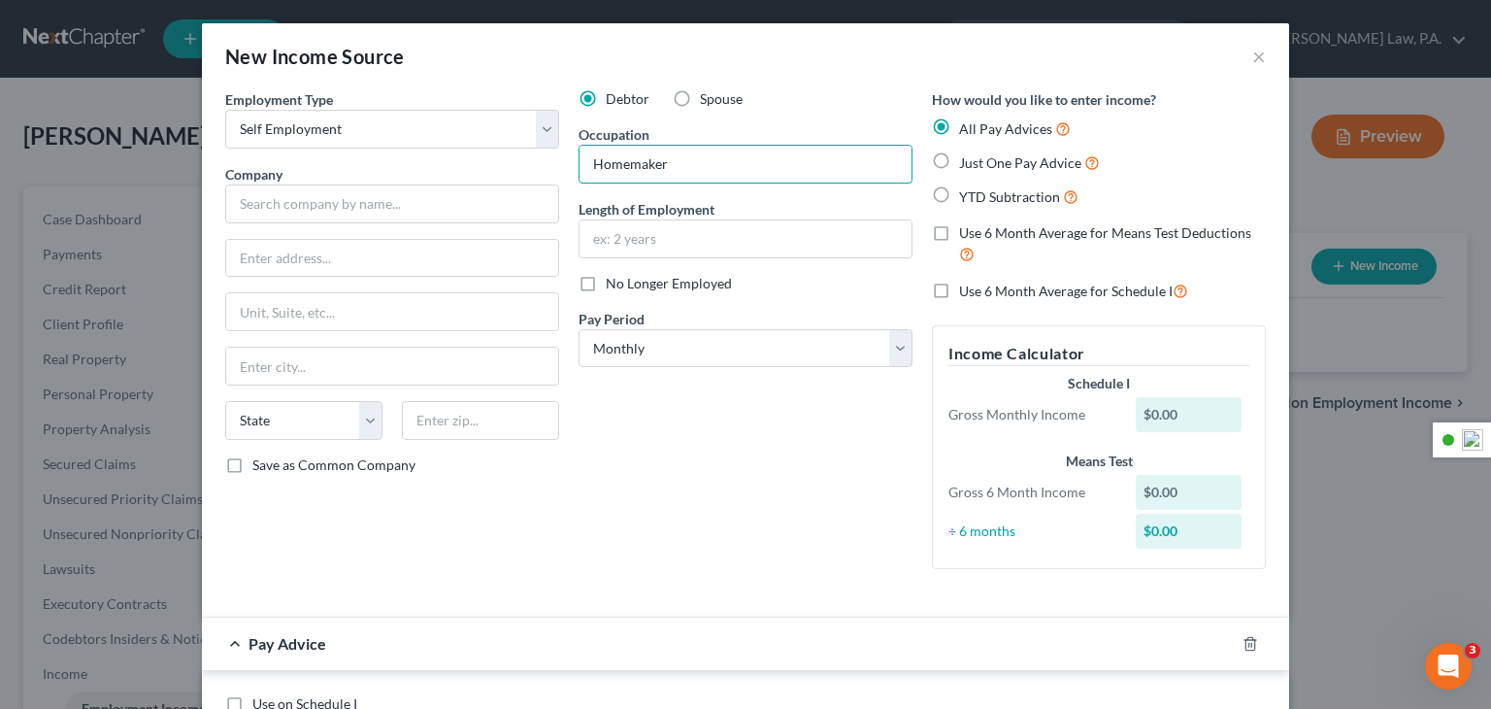
type input "Homemaker"
click at [901, 199] on div "Length of Employment" at bounding box center [746, 228] width 334 height 59
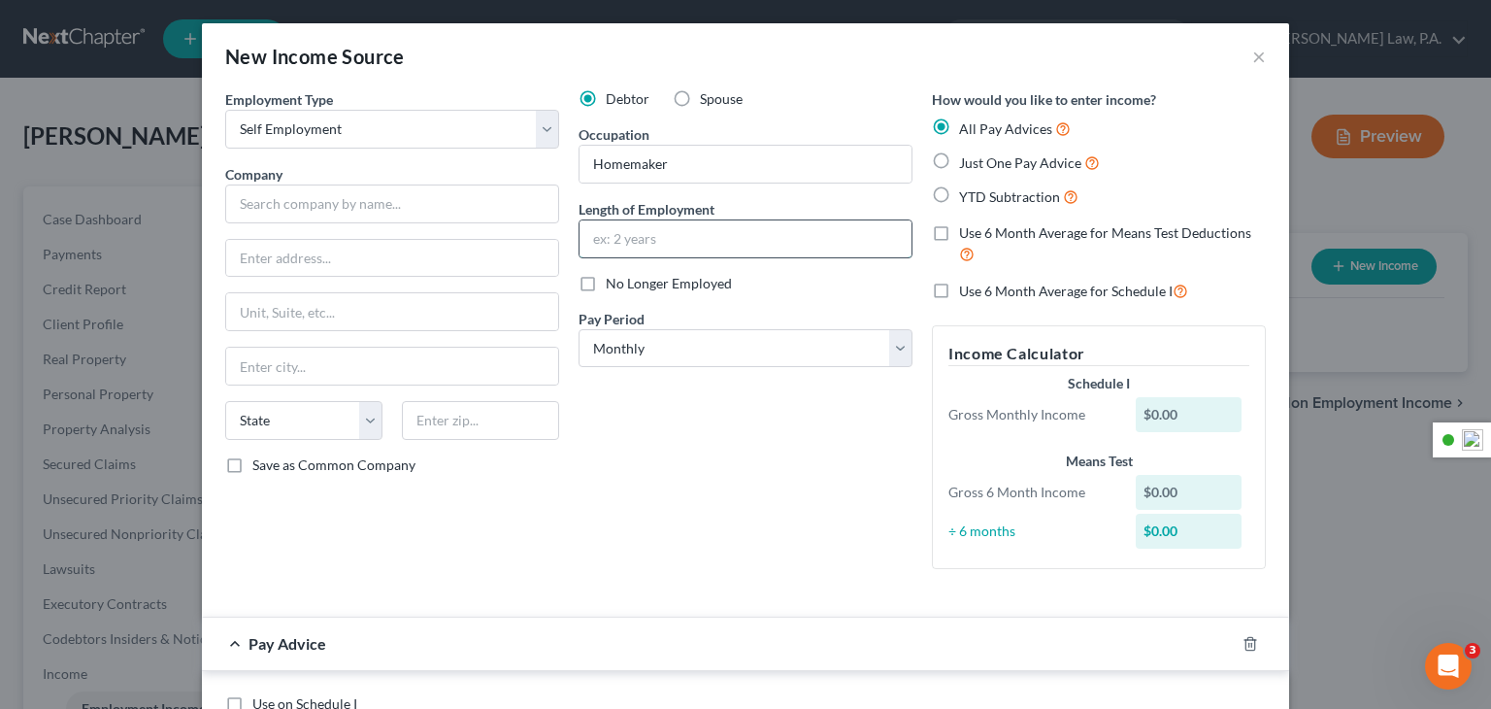
click at [773, 241] on input "text" at bounding box center [746, 238] width 332 height 37
type input "1 year"
click at [683, 292] on div "Debtor Spouse Occupation Homemaker Length of Employment 1 year No Longer Employ…" at bounding box center [745, 336] width 353 height 495
click at [580, 300] on div "Debtor Spouse Occupation Homemaker Length of Employment 1 year No Longer Employ…" at bounding box center [745, 336] width 353 height 495
click at [606, 288] on label "No Longer Employed" at bounding box center [669, 283] width 126 height 19
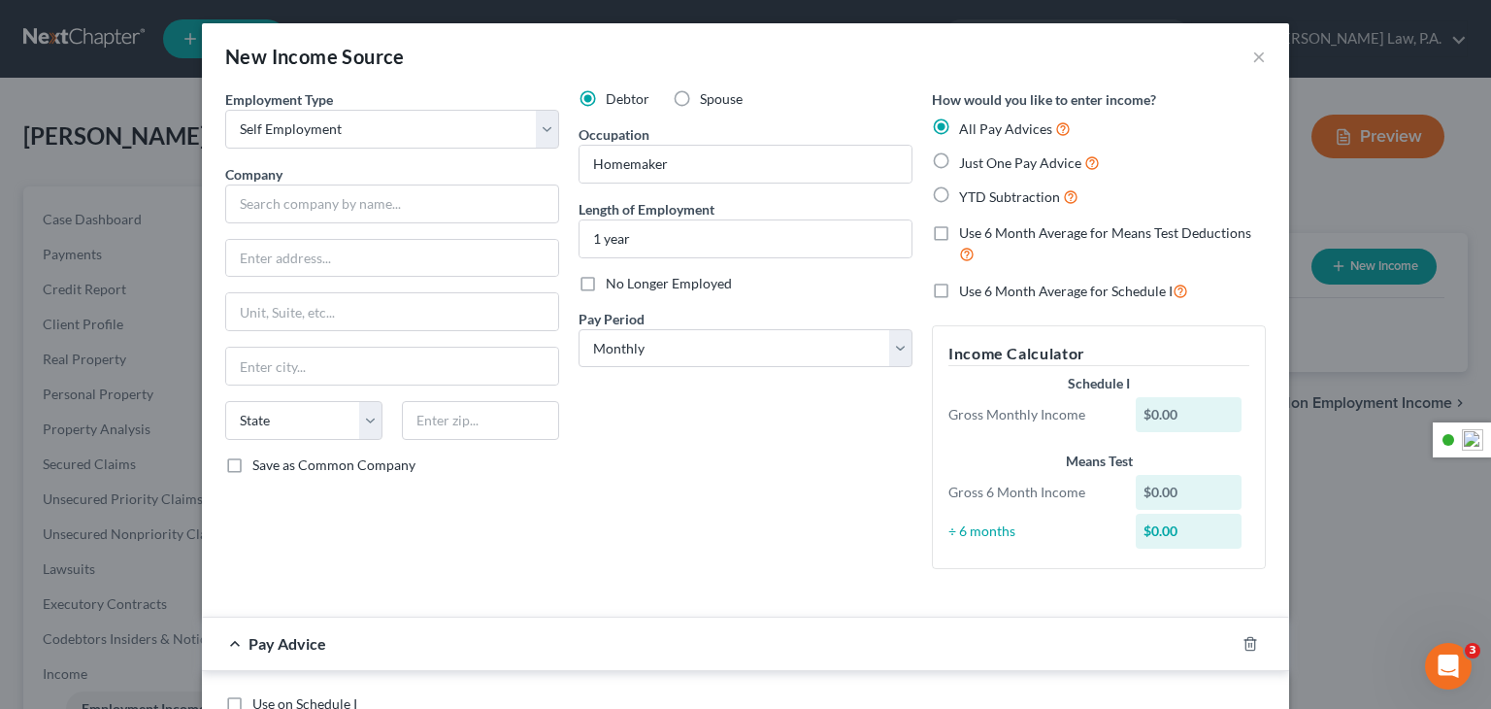
click at [614, 286] on input "No Longer Employed" at bounding box center [620, 280] width 13 height 13
checkbox input "true"
click at [715, 364] on select "Select Monthly Twice Monthly Every Other Week Weekly" at bounding box center [746, 348] width 334 height 39
click at [777, 318] on div "Pay Period * Select Monthly Twice Monthly Every Other Week Weekly" at bounding box center [746, 338] width 334 height 59
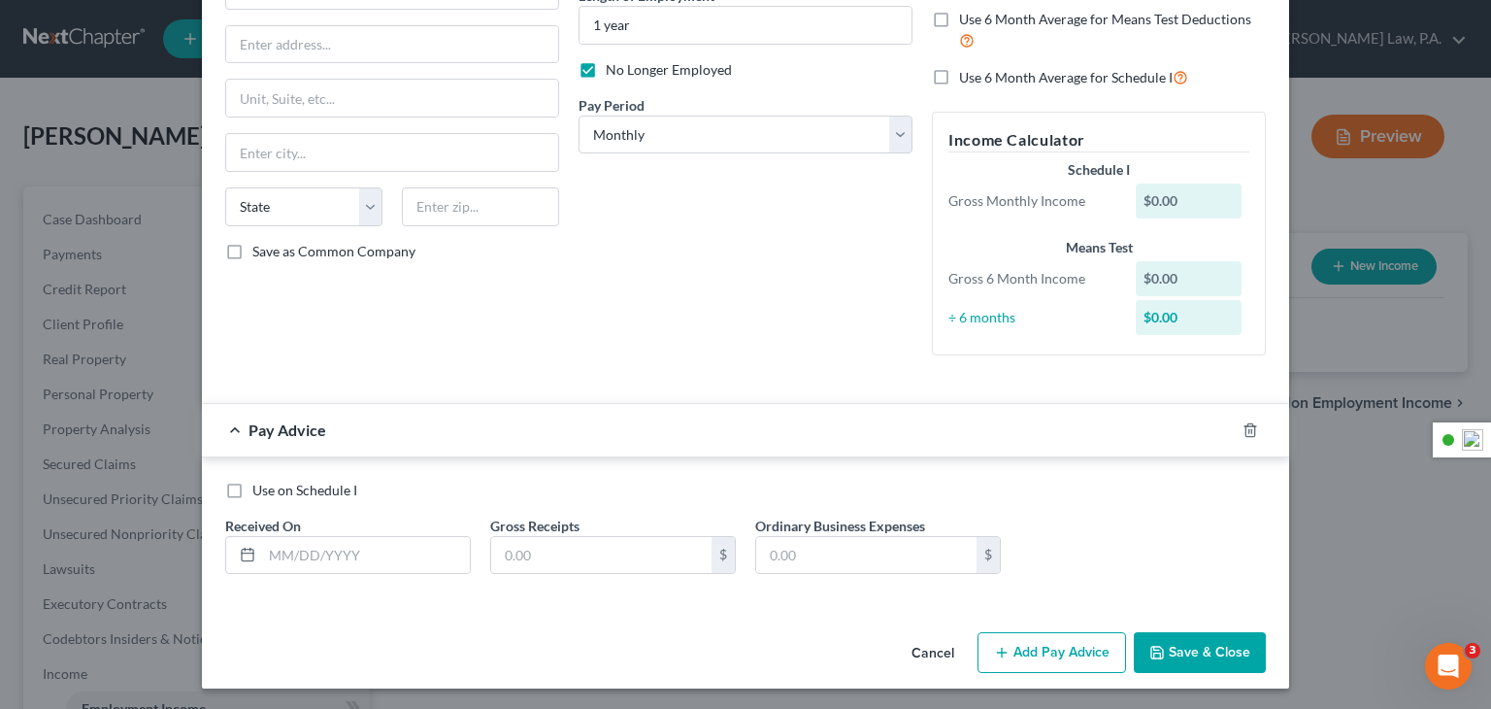
scroll to position [215, 0]
click at [1173, 654] on button "Save & Close" at bounding box center [1200, 651] width 132 height 41
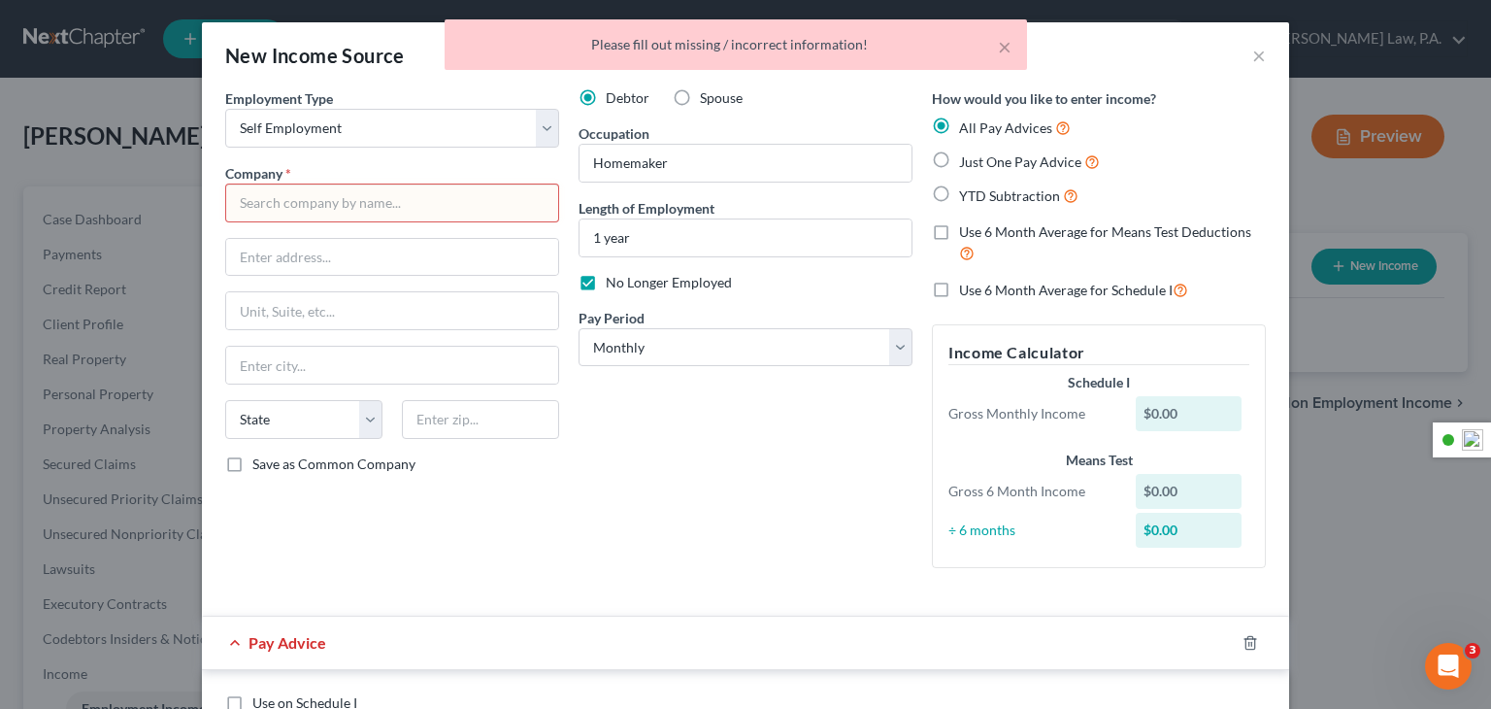
scroll to position [0, 0]
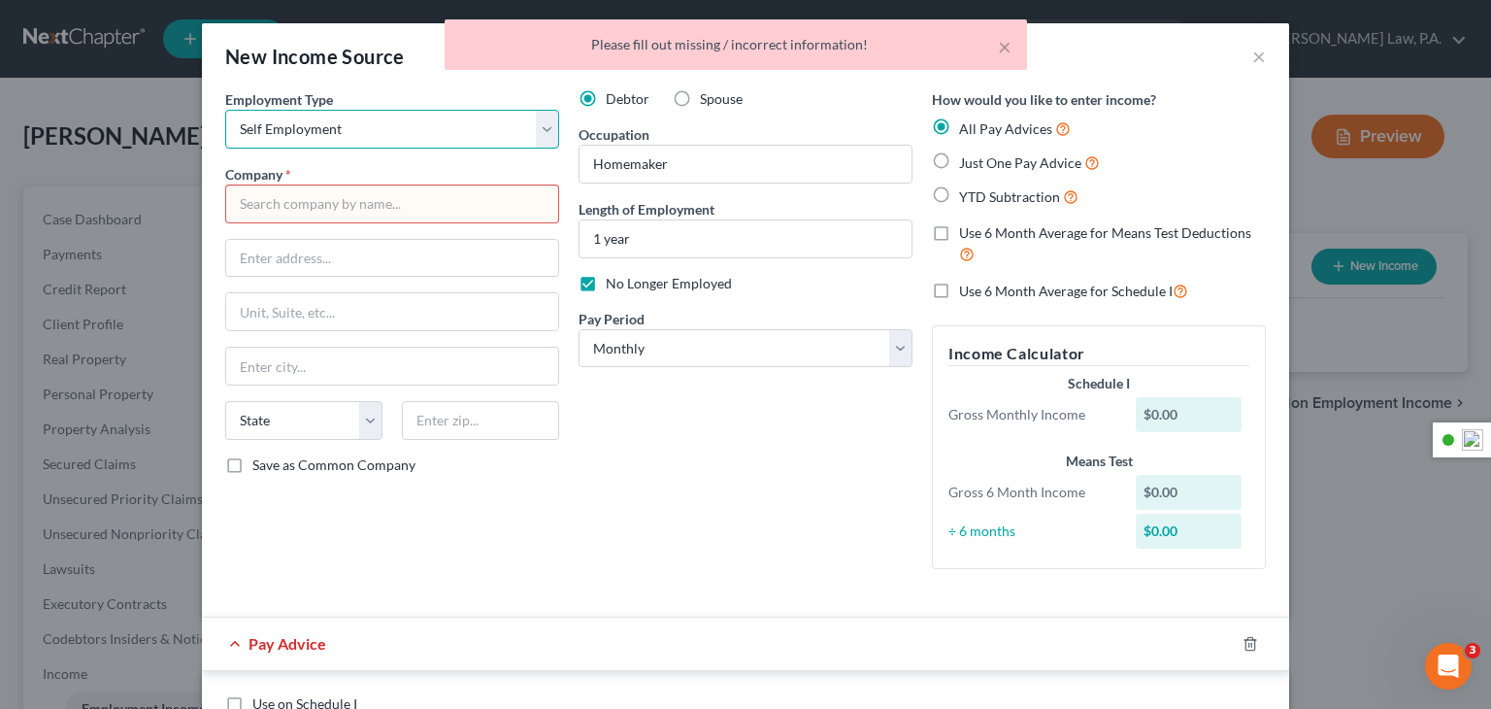
click at [530, 117] on select "Select Full or [DEMOGRAPHIC_DATA] Employment Self Employment" at bounding box center [392, 129] width 334 height 39
select select
click at [225, 110] on select "Select Full or [DEMOGRAPHIC_DATA] Employment Self Employment" at bounding box center [392, 129] width 334 height 39
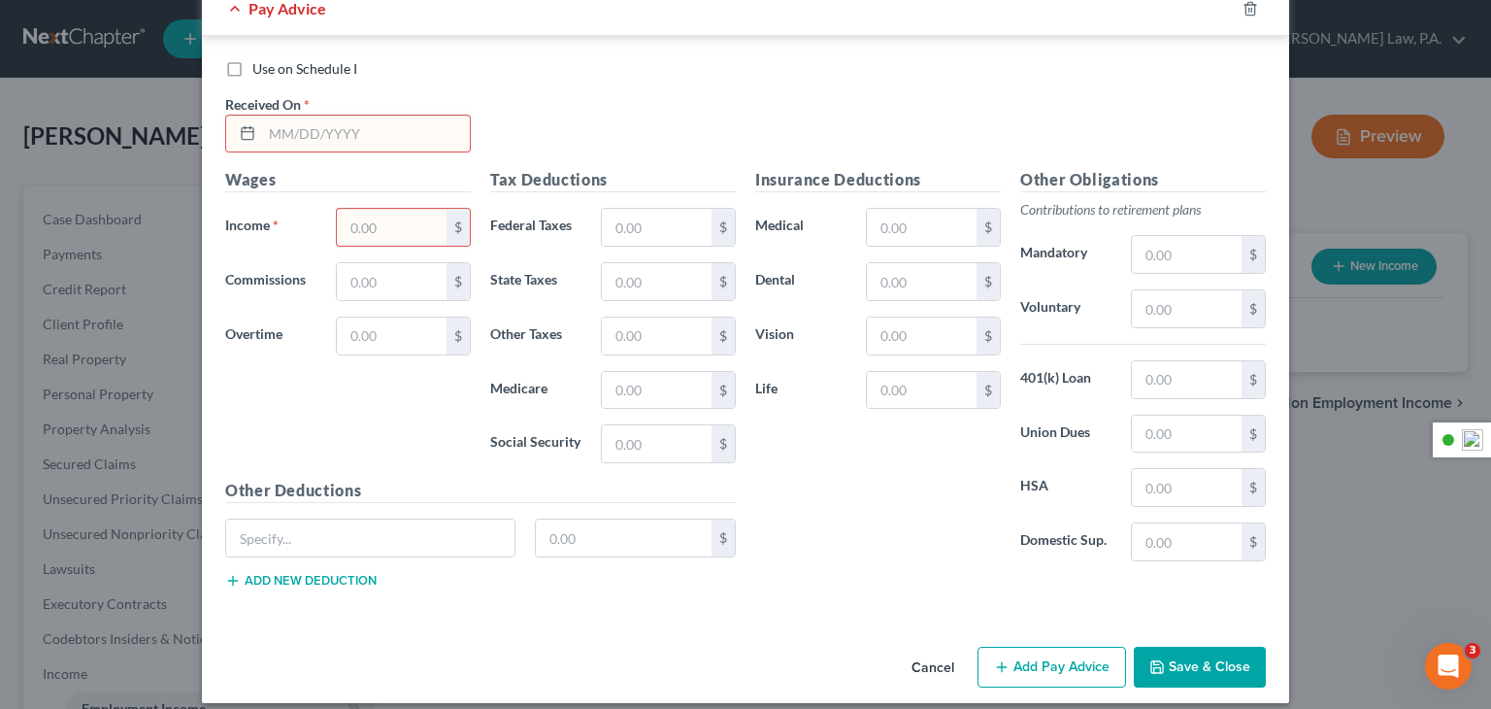
scroll to position [649, 0]
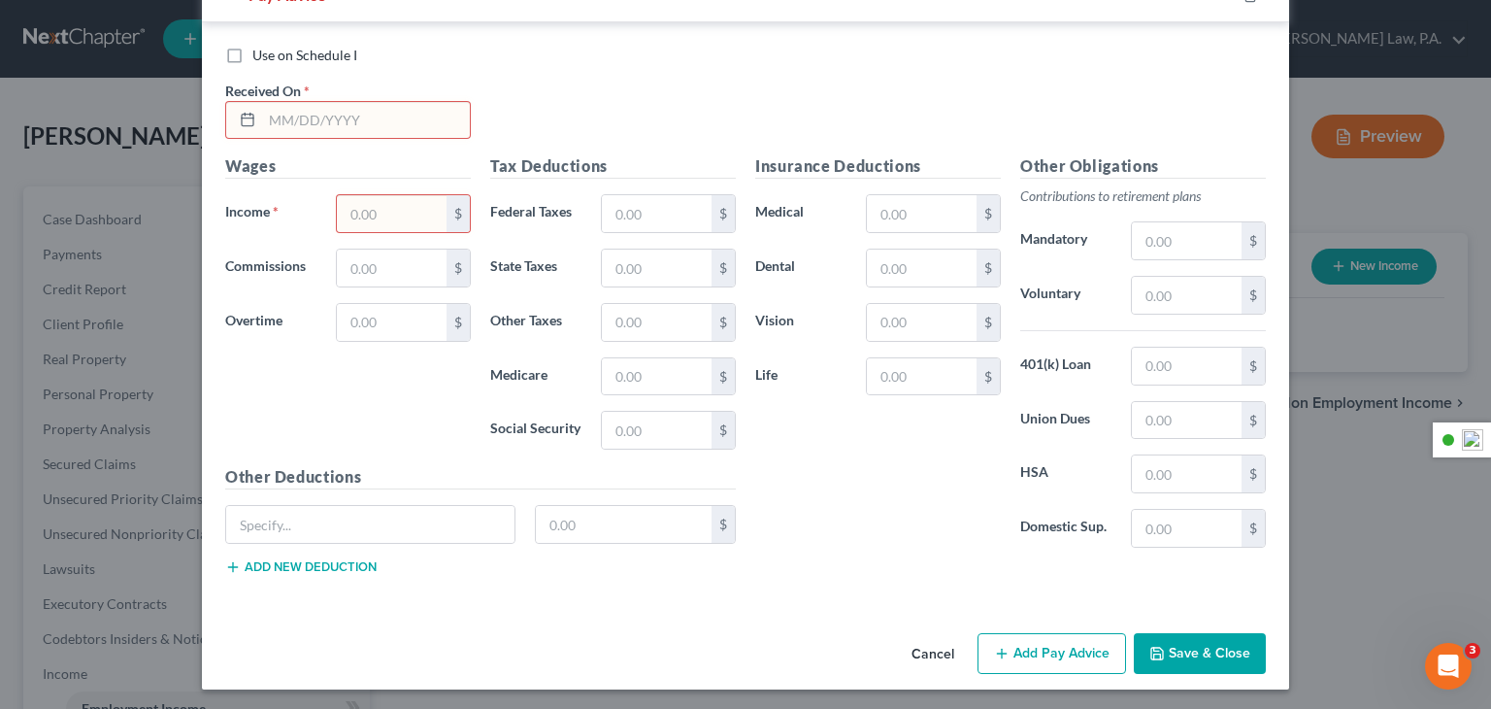
click at [1213, 640] on button "Save & Close" at bounding box center [1200, 653] width 132 height 41
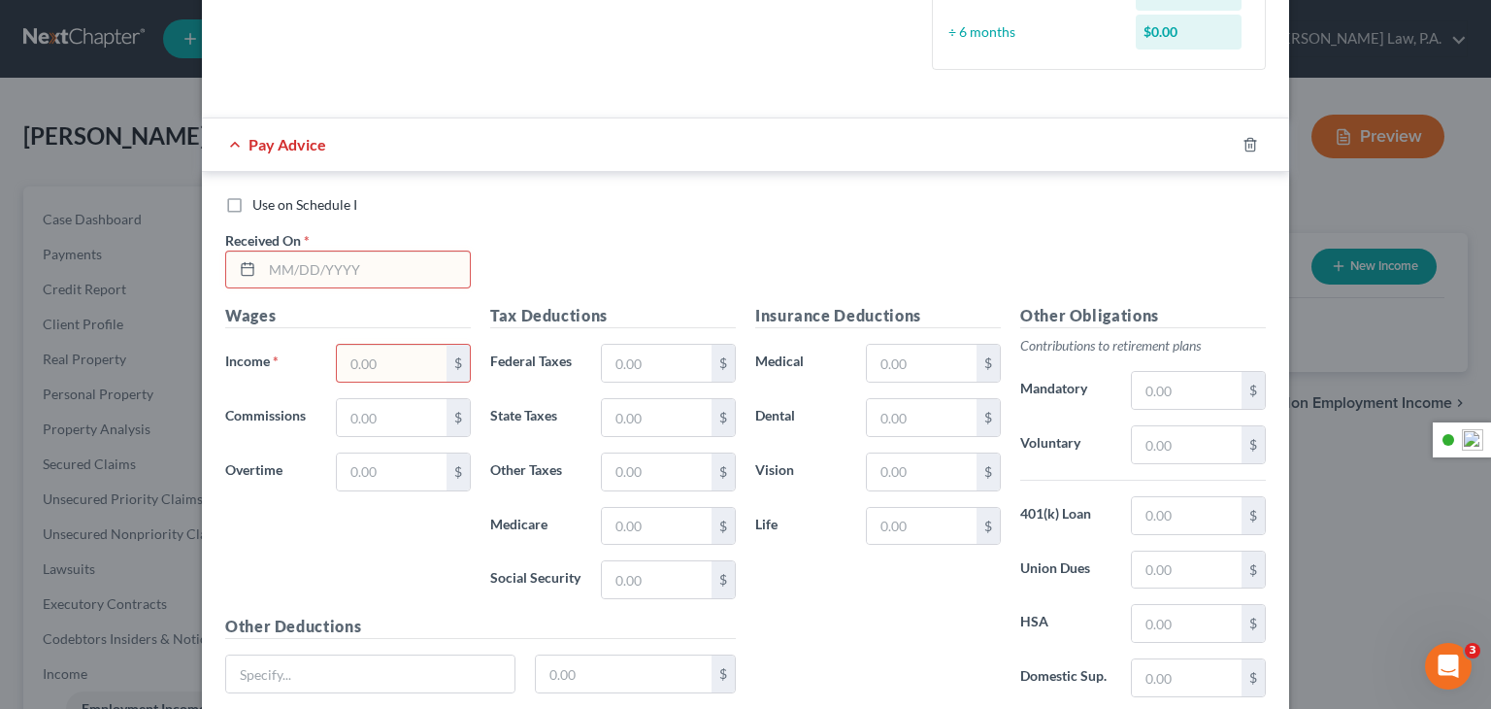
scroll to position [454, 0]
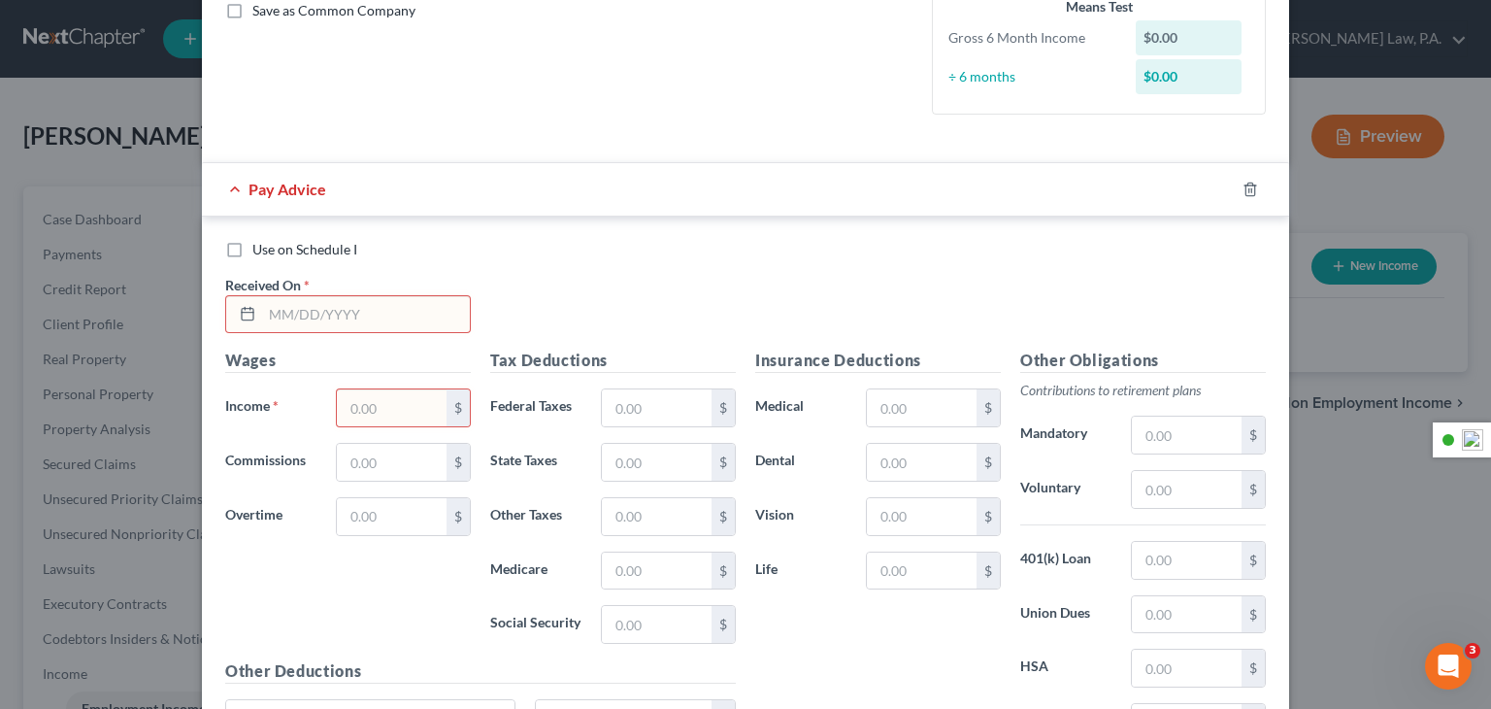
click at [252, 250] on label "Use on Schedule I" at bounding box center [304, 249] width 105 height 19
click at [260, 250] on input "Use on Schedule I" at bounding box center [266, 246] width 13 height 13
checkbox input "true"
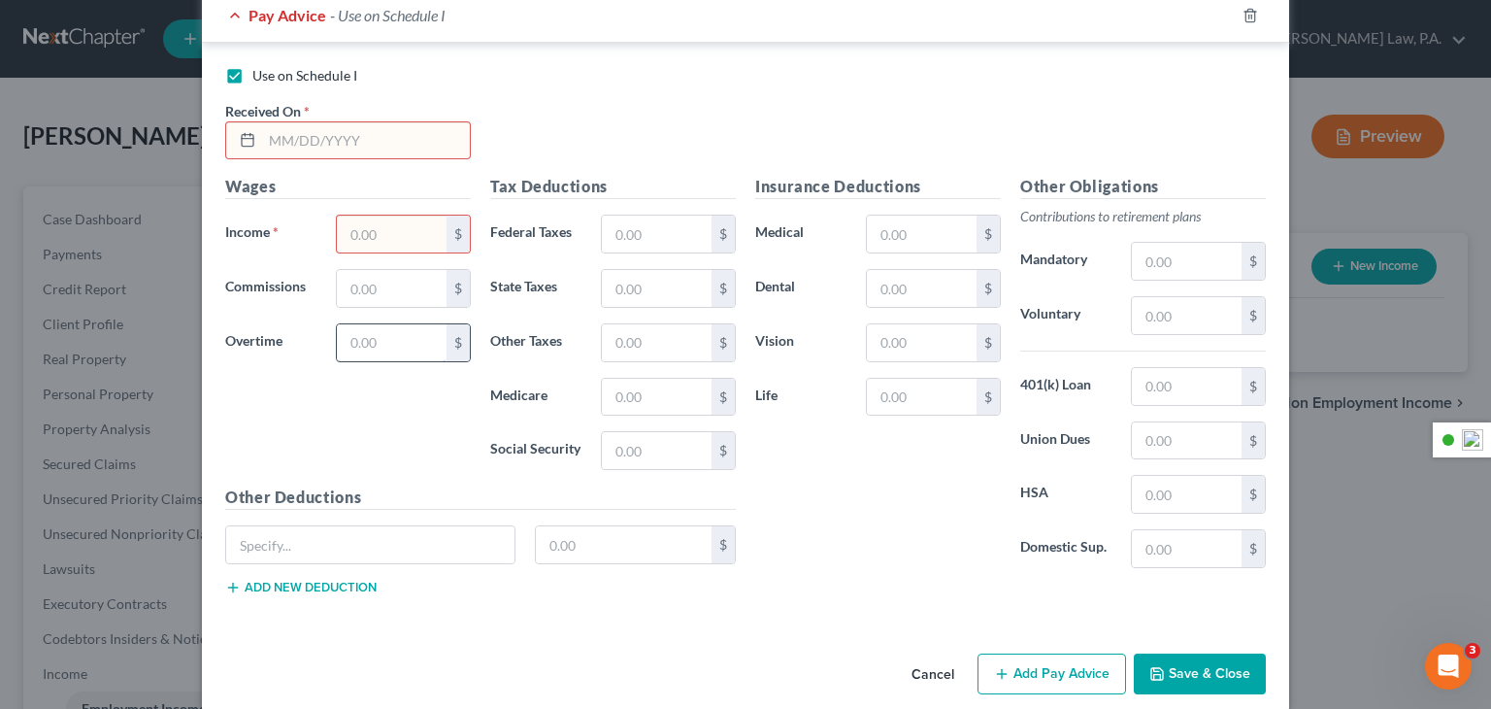
scroll to position [649, 0]
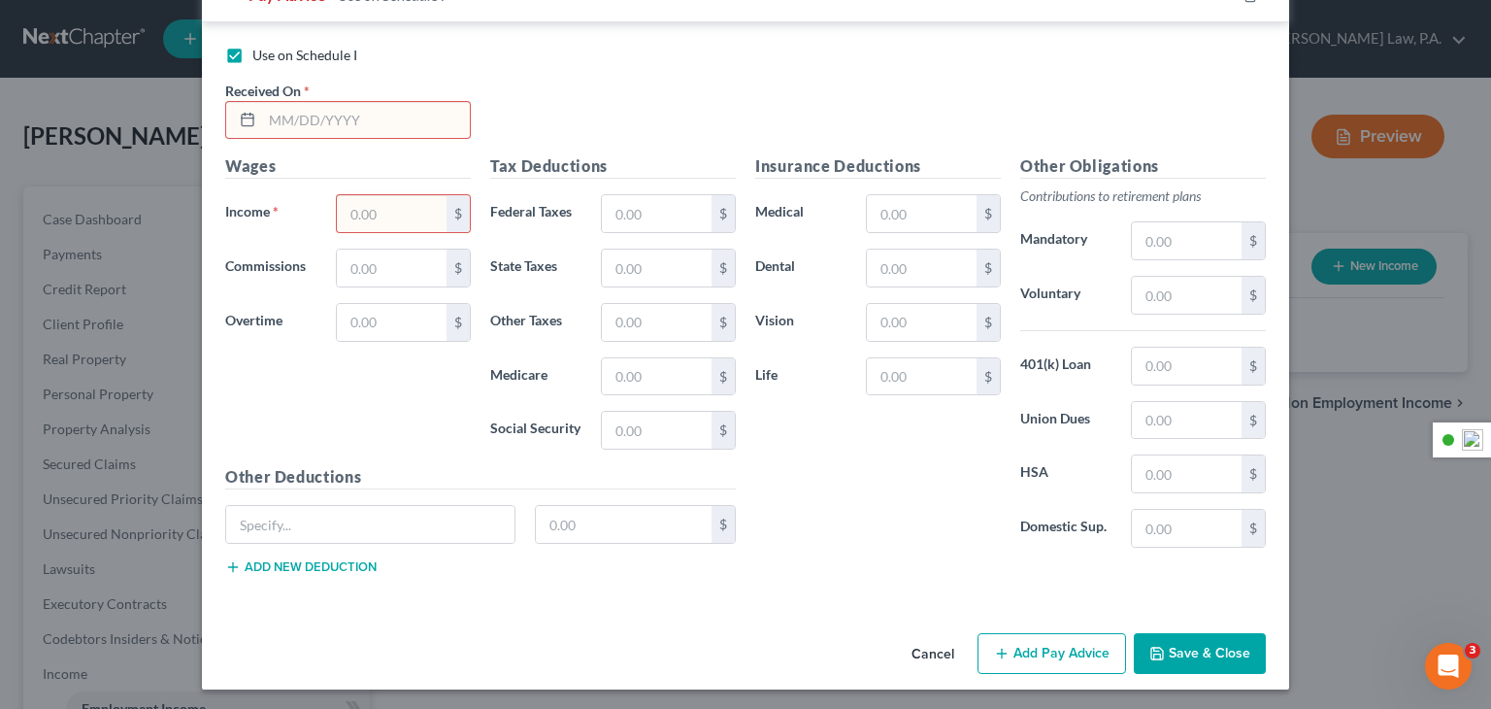
click at [1207, 656] on button "Save & Close" at bounding box center [1200, 653] width 132 height 41
click at [429, 220] on input "text" at bounding box center [392, 213] width 110 height 37
type input "0.00"
click at [932, 220] on input "text" at bounding box center [922, 213] width 110 height 37
type input "0.00"
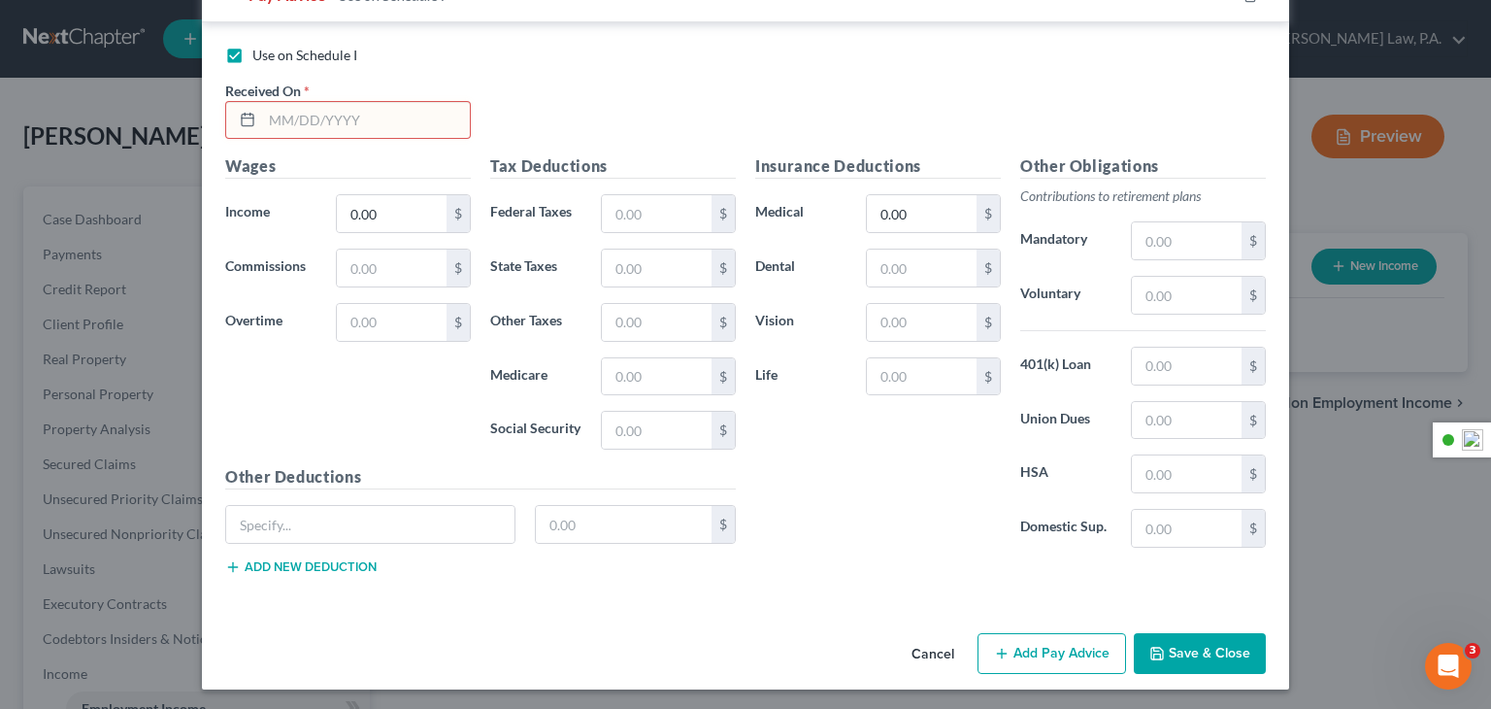
click at [240, 114] on icon at bounding box center [248, 120] width 16 height 16
click at [236, 126] on div at bounding box center [244, 120] width 36 height 37
click at [267, 121] on input "text" at bounding box center [366, 120] width 208 height 37
type input "0"
click at [240, 117] on icon at bounding box center [248, 120] width 16 height 16
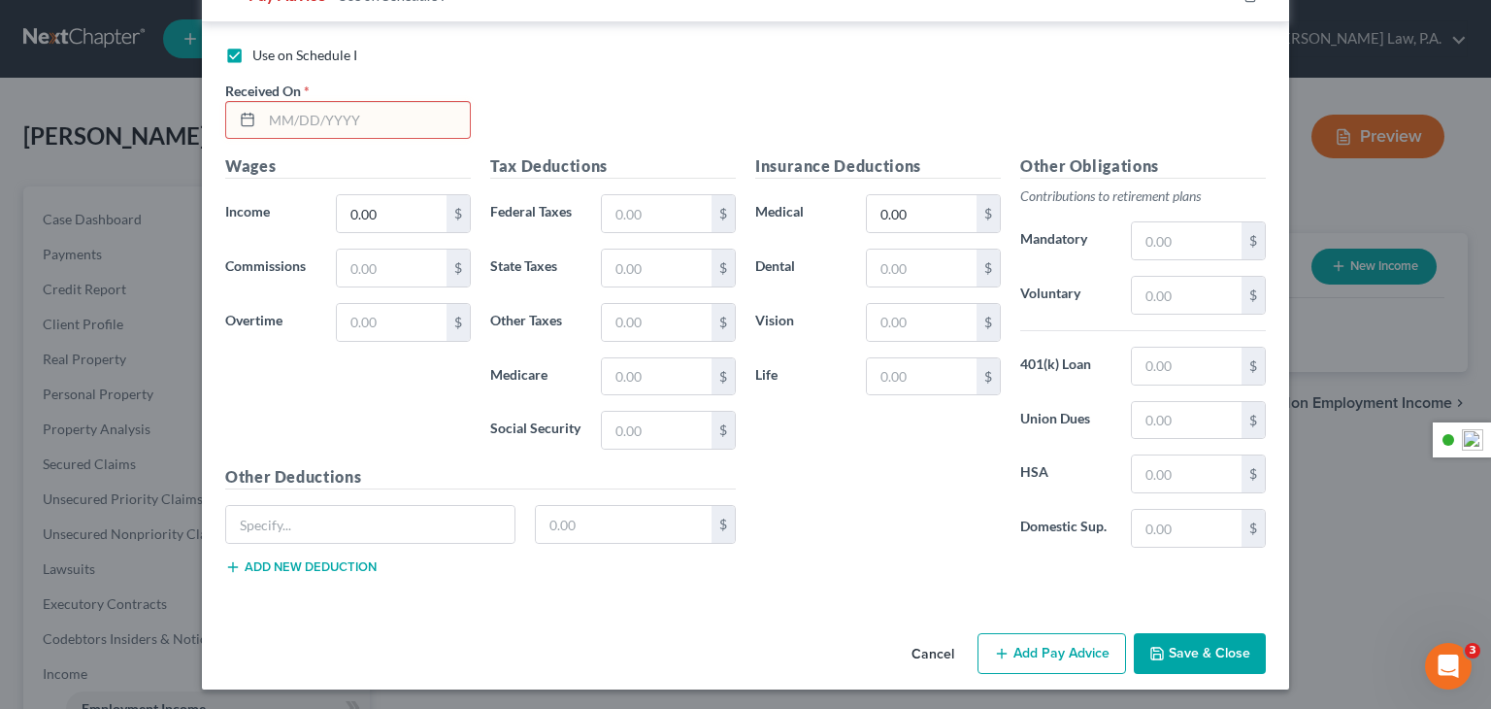
click at [242, 118] on line at bounding box center [248, 118] width 12 height 0
click at [246, 118] on line at bounding box center [248, 118] width 12 height 0
click at [1209, 661] on button "Save & Close" at bounding box center [1200, 653] width 132 height 41
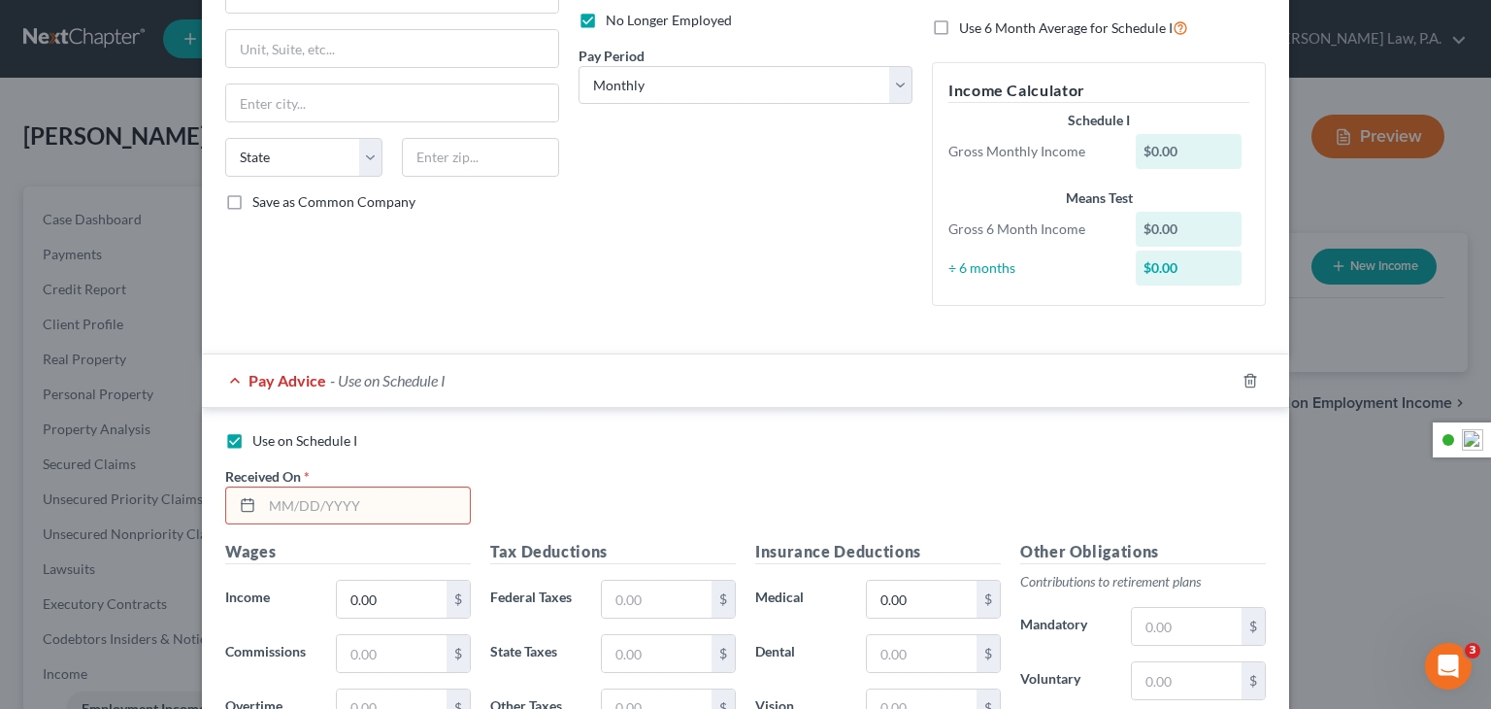
scroll to position [260, 0]
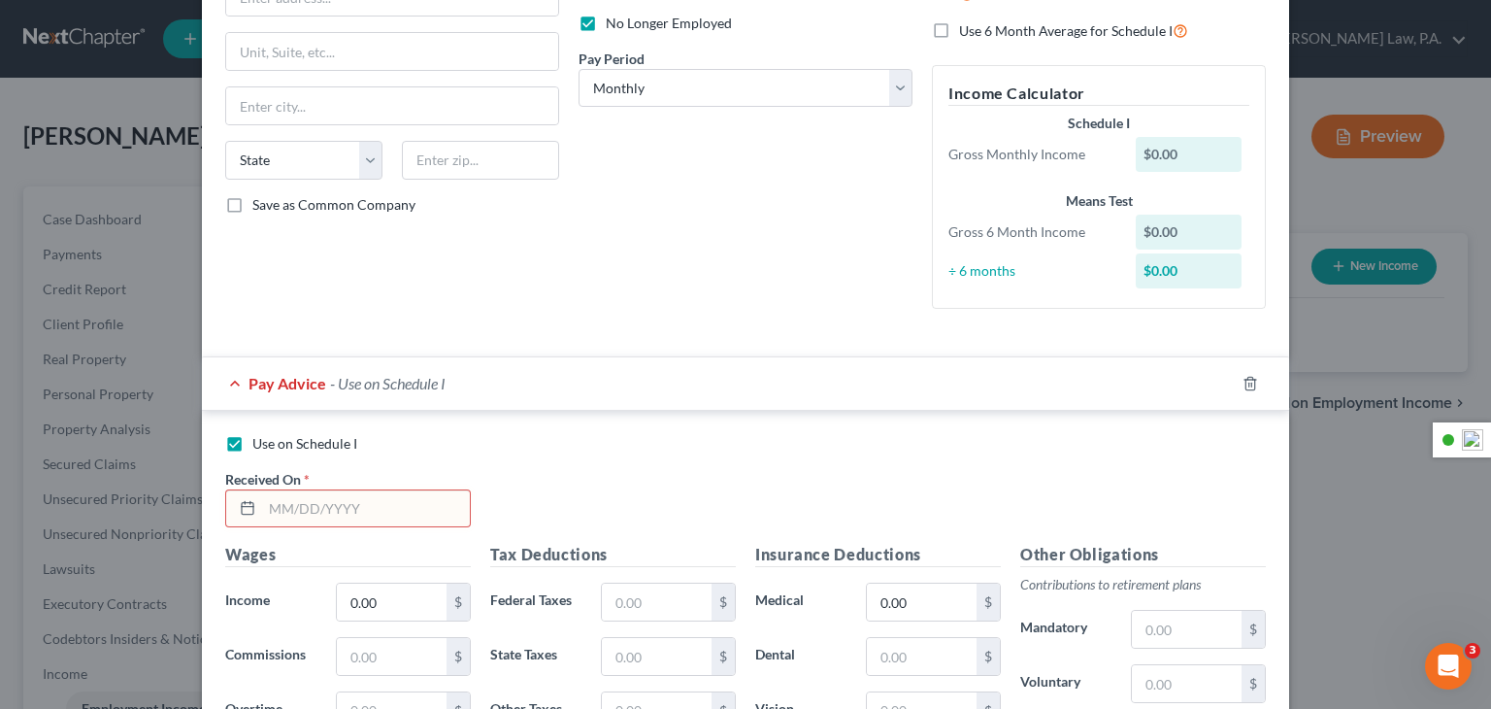
click at [307, 524] on input "text" at bounding box center [366, 508] width 208 height 37
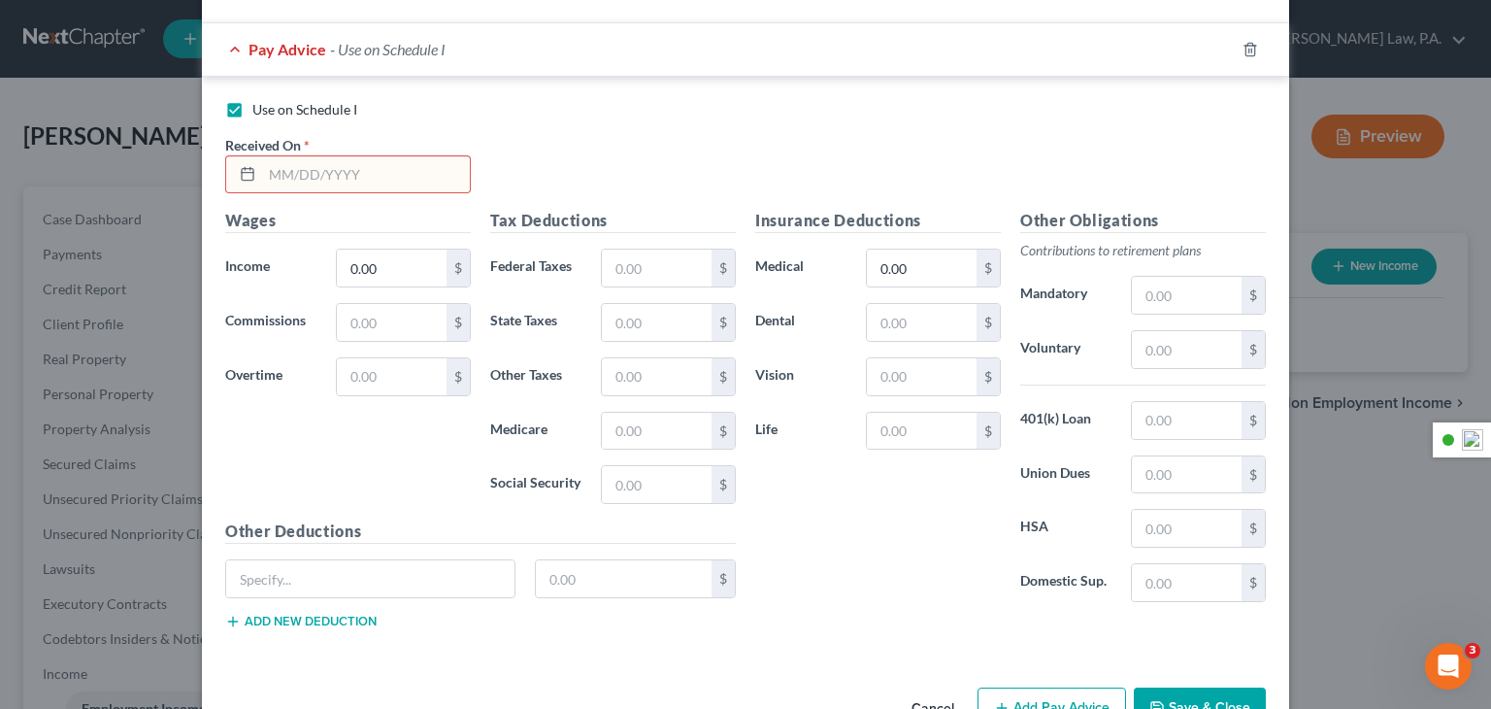
scroll to position [552, 0]
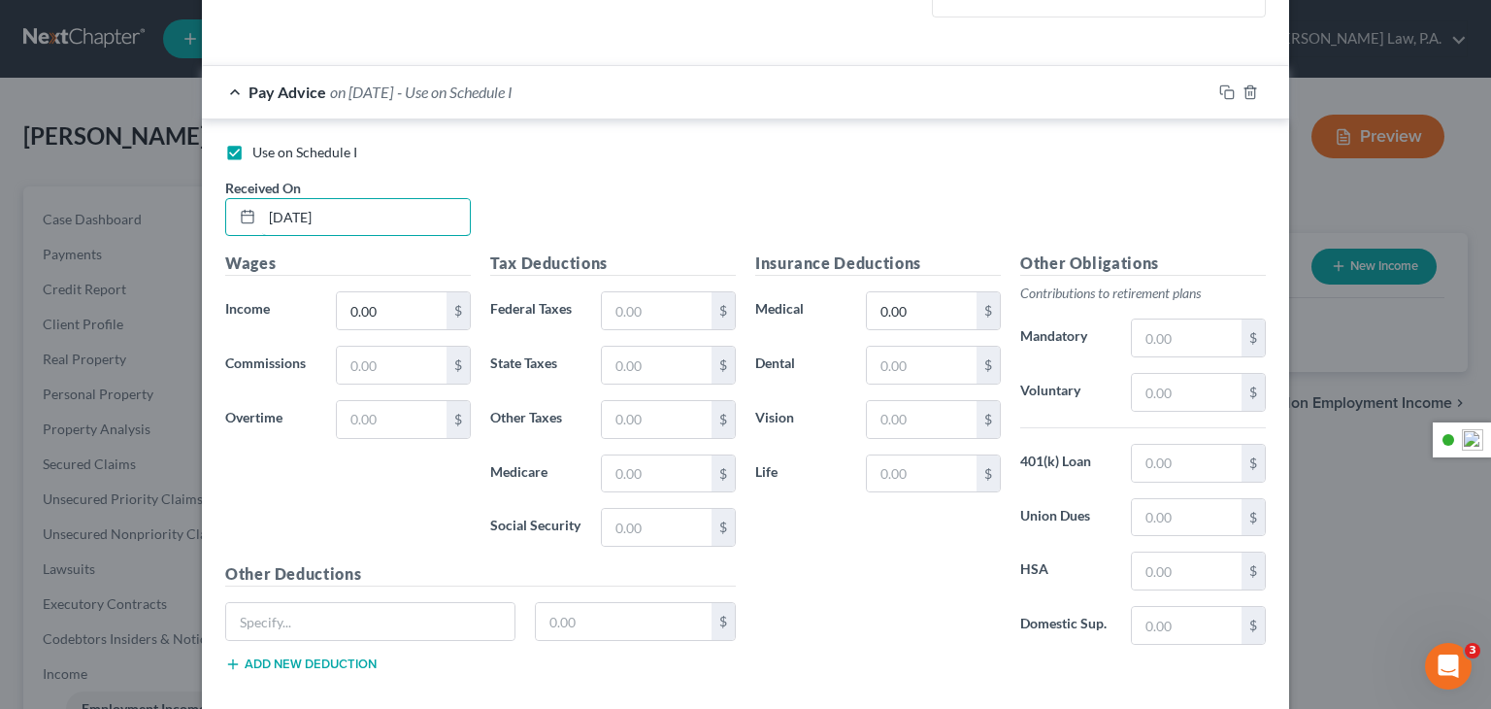
type input "[DATE]"
type input "25,637"
click at [634, 325] on input "text" at bounding box center [657, 310] width 110 height 37
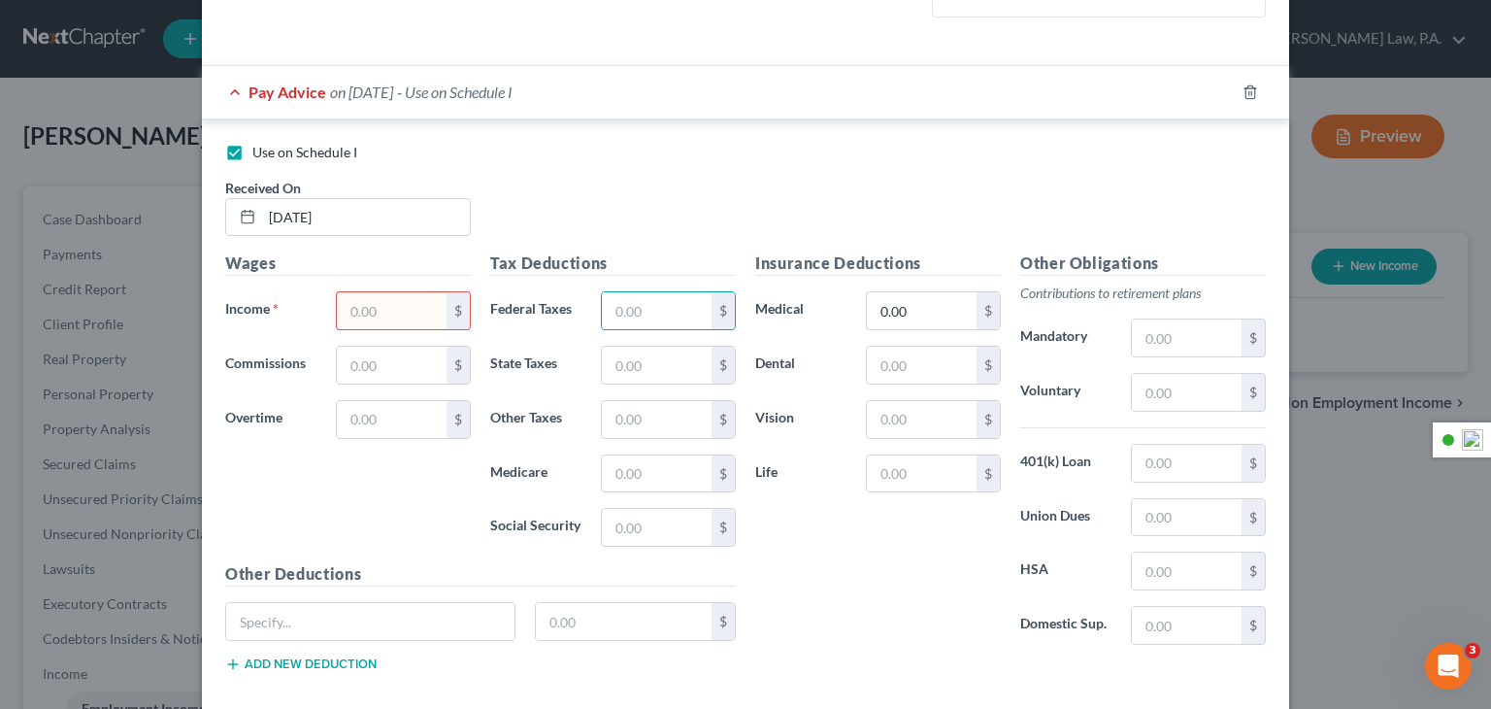
click at [252, 149] on label "Use on Schedule I" at bounding box center [304, 152] width 105 height 19
click at [260, 149] on input "Use on Schedule I" at bounding box center [266, 149] width 13 height 13
checkbox input "false"
click at [619, 323] on input "text" at bounding box center [657, 310] width 110 height 37
type input "25,637"
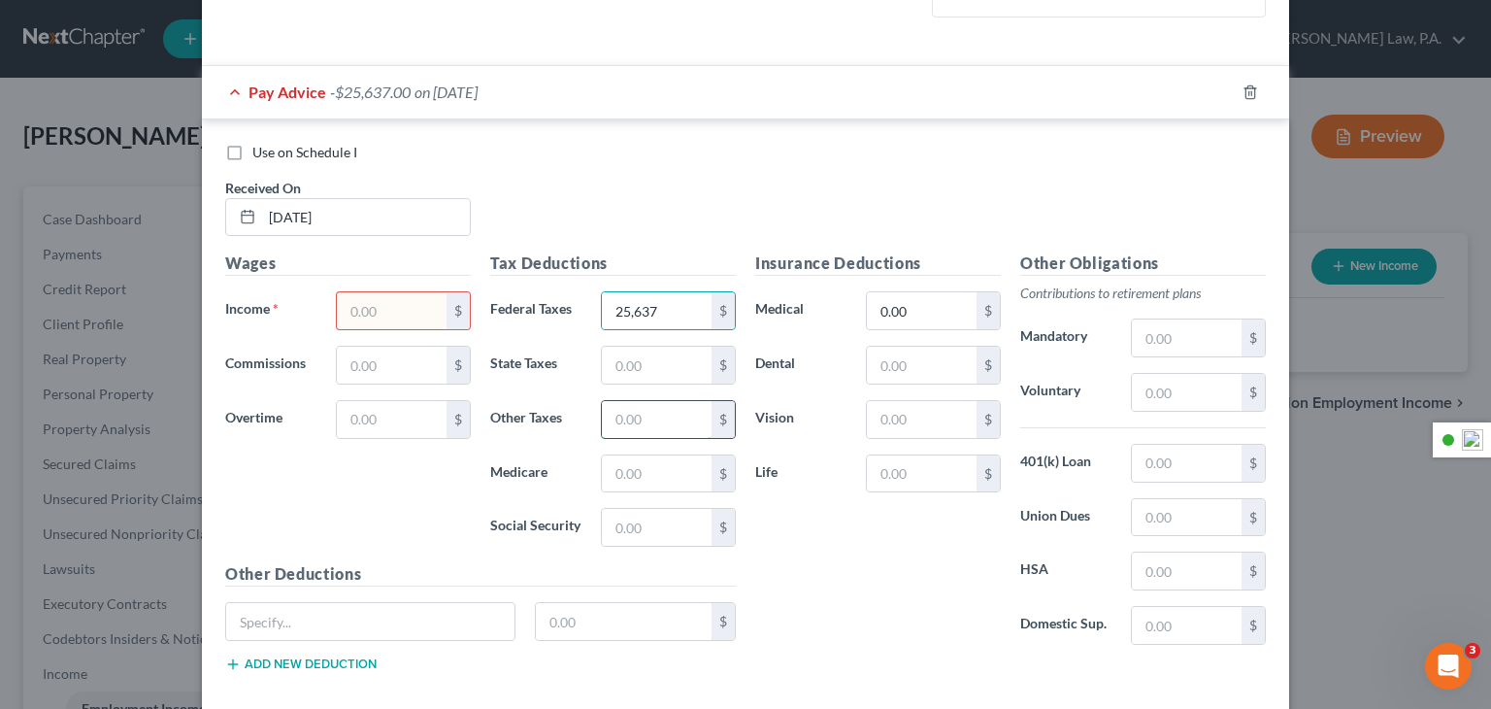
click at [648, 417] on input "text" at bounding box center [657, 419] width 110 height 37
type input "554"
click at [352, 309] on input "text" at bounding box center [392, 310] width 110 height 37
type input "3"
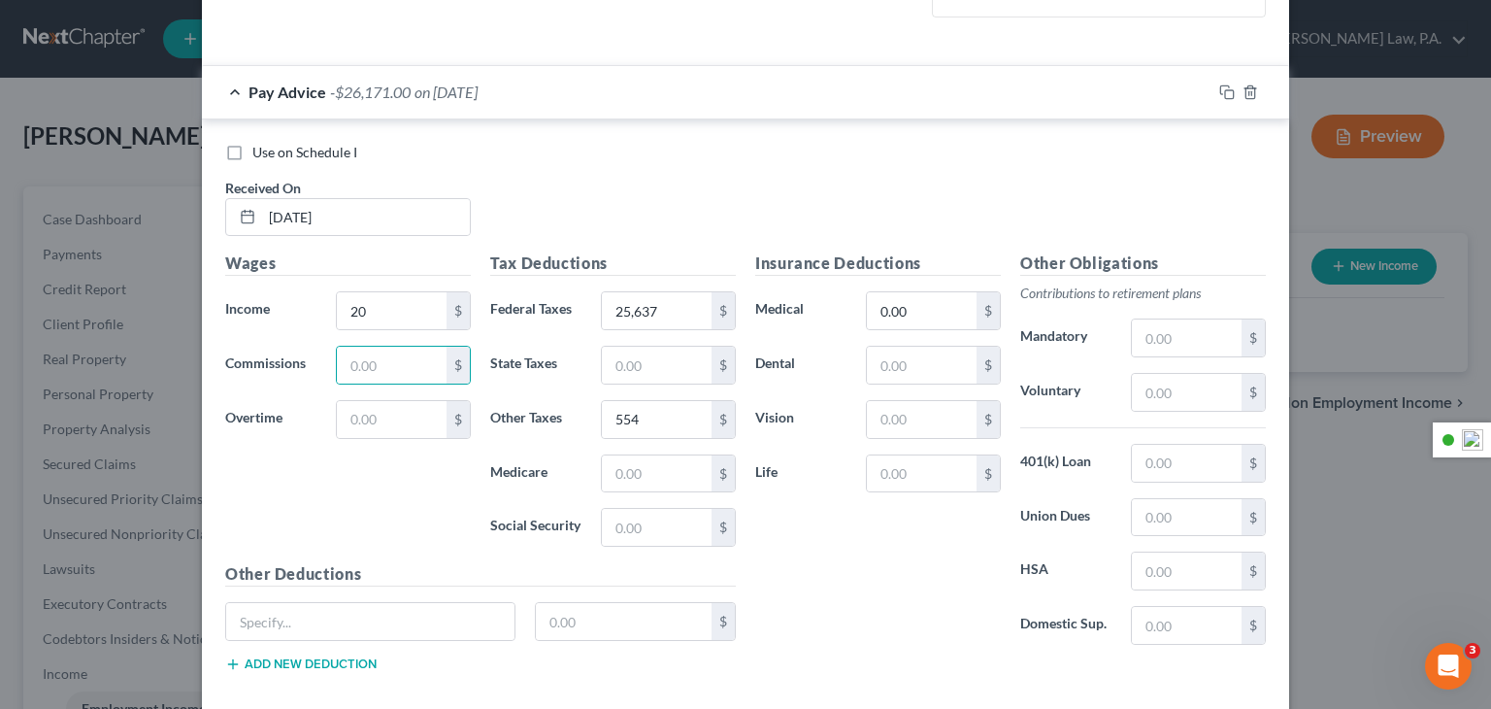
click at [551, 244] on div "Use on Schedule I Received On * [DATE]" at bounding box center [746, 198] width 1060 height 110
click at [371, 301] on input "20" at bounding box center [392, 310] width 110 height 37
type input "30,000"
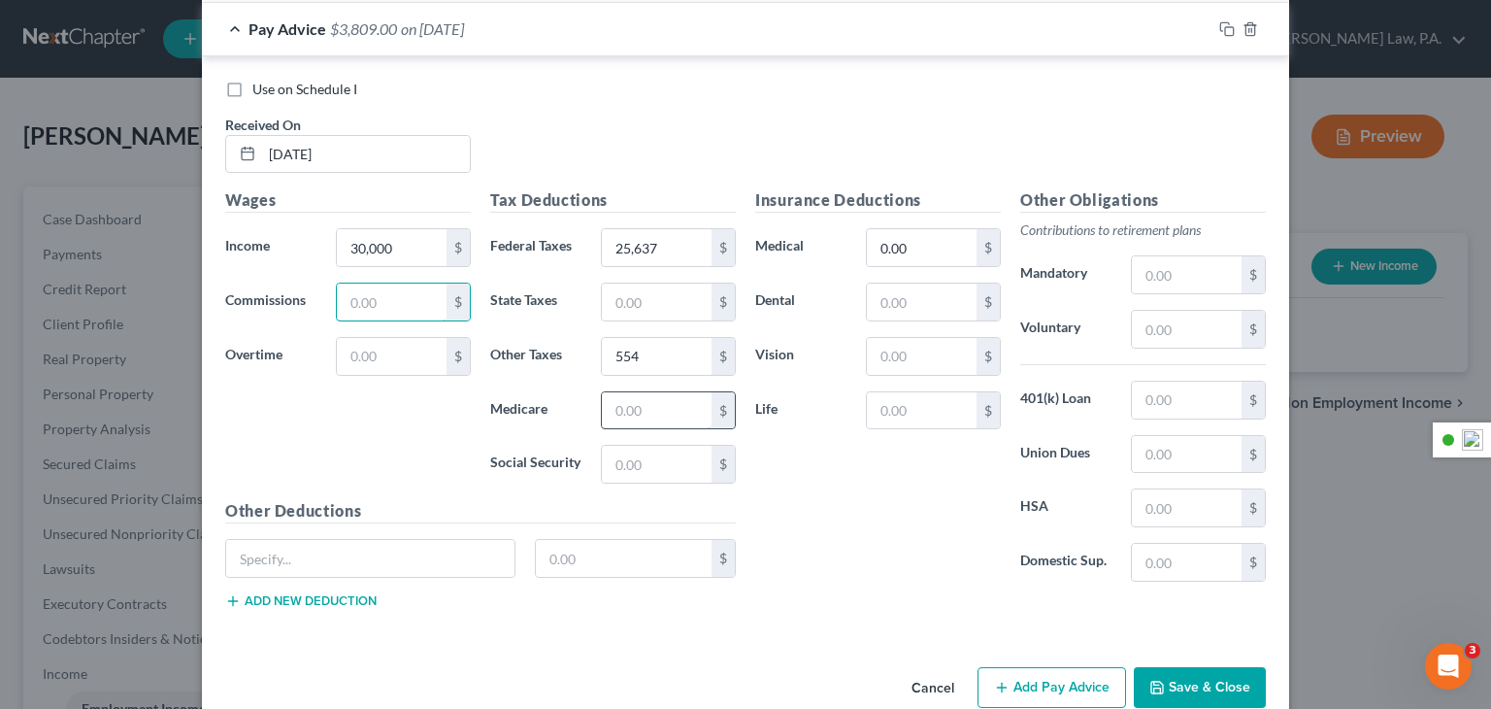
scroll to position [649, 0]
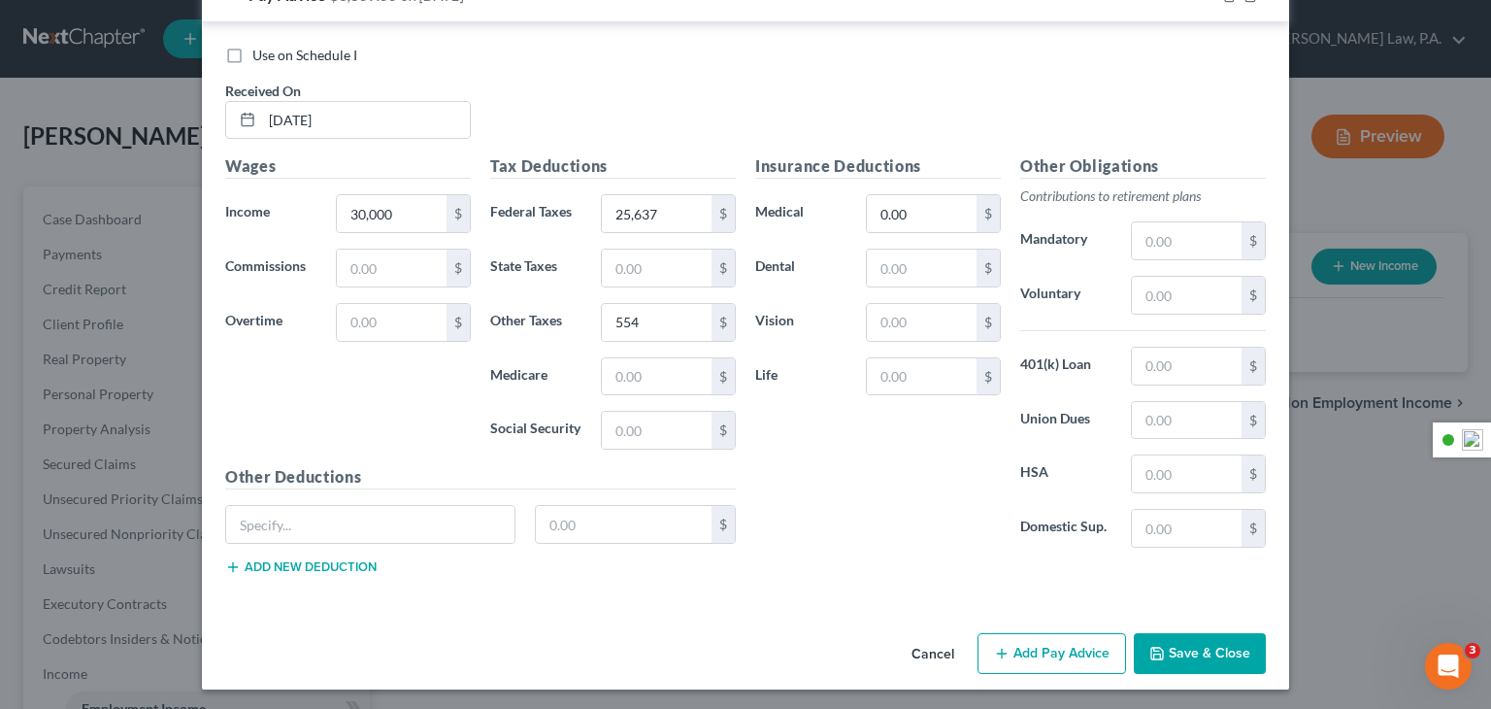
click at [1152, 654] on icon "button" at bounding box center [1158, 654] width 12 height 12
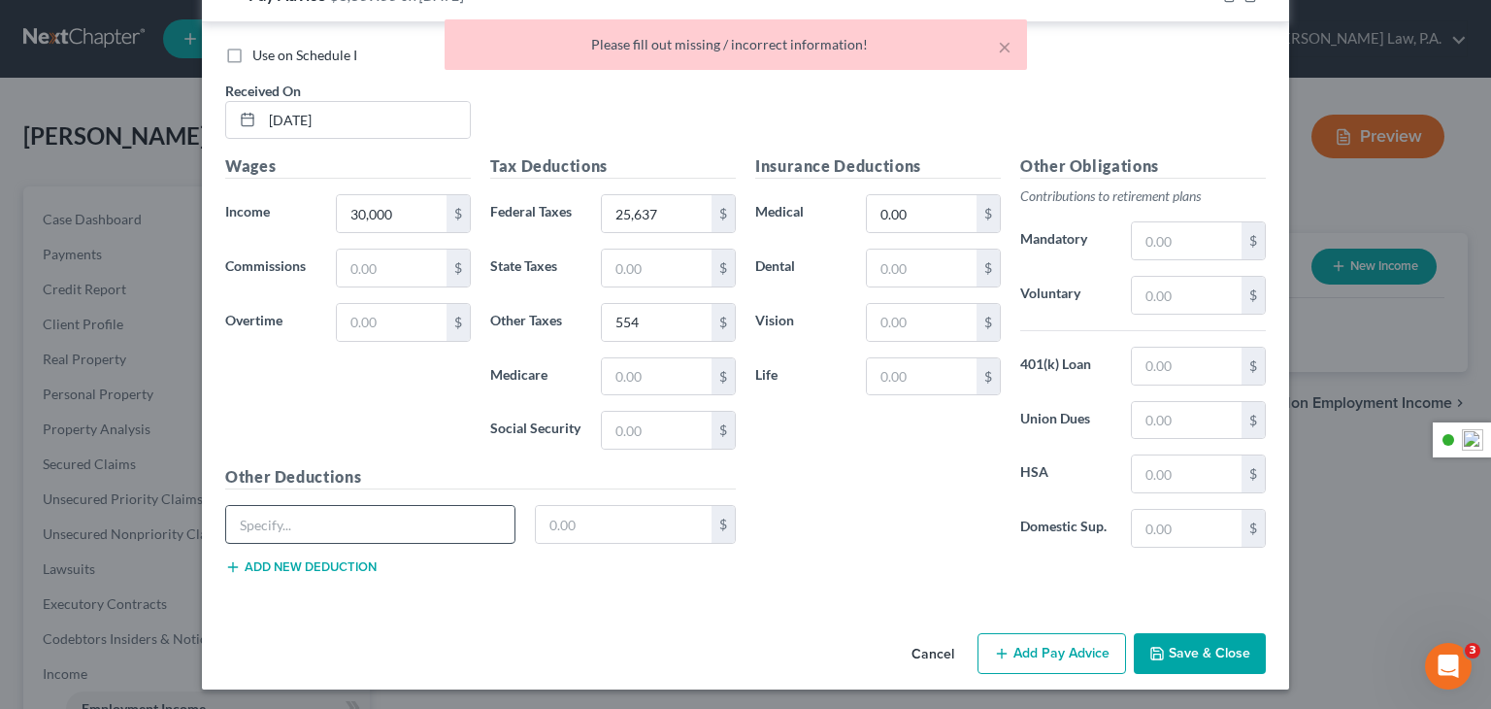
drag, startPoint x: 1152, startPoint y: 654, endPoint x: 341, endPoint y: 518, distance: 822.2
click at [522, 509] on div "New Income Source × Employment Type * Select Full or [DEMOGRAPHIC_DATA] Employm…" at bounding box center [745, 32] width 1087 height 1315
click at [299, 566] on button "Add new deduction" at bounding box center [300, 567] width 151 height 16
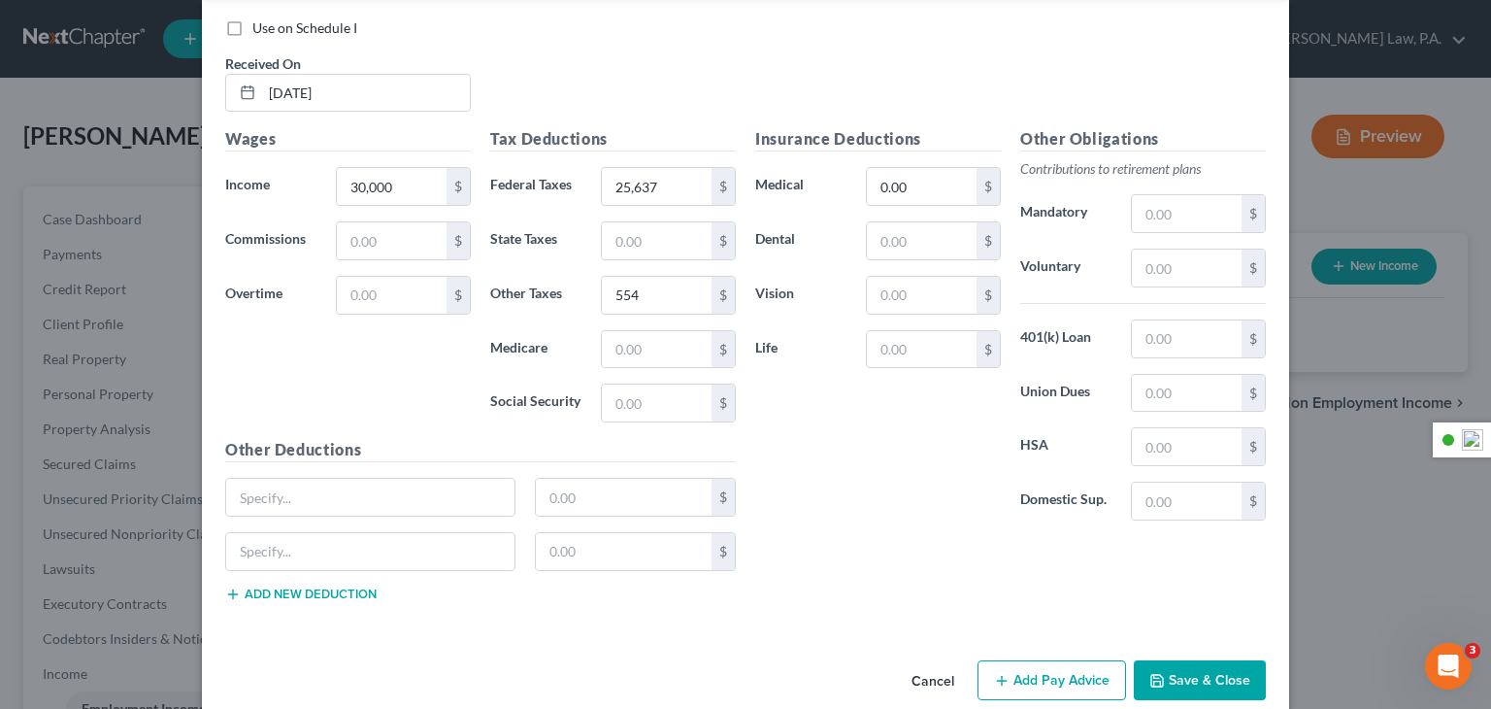
scroll to position [702, 0]
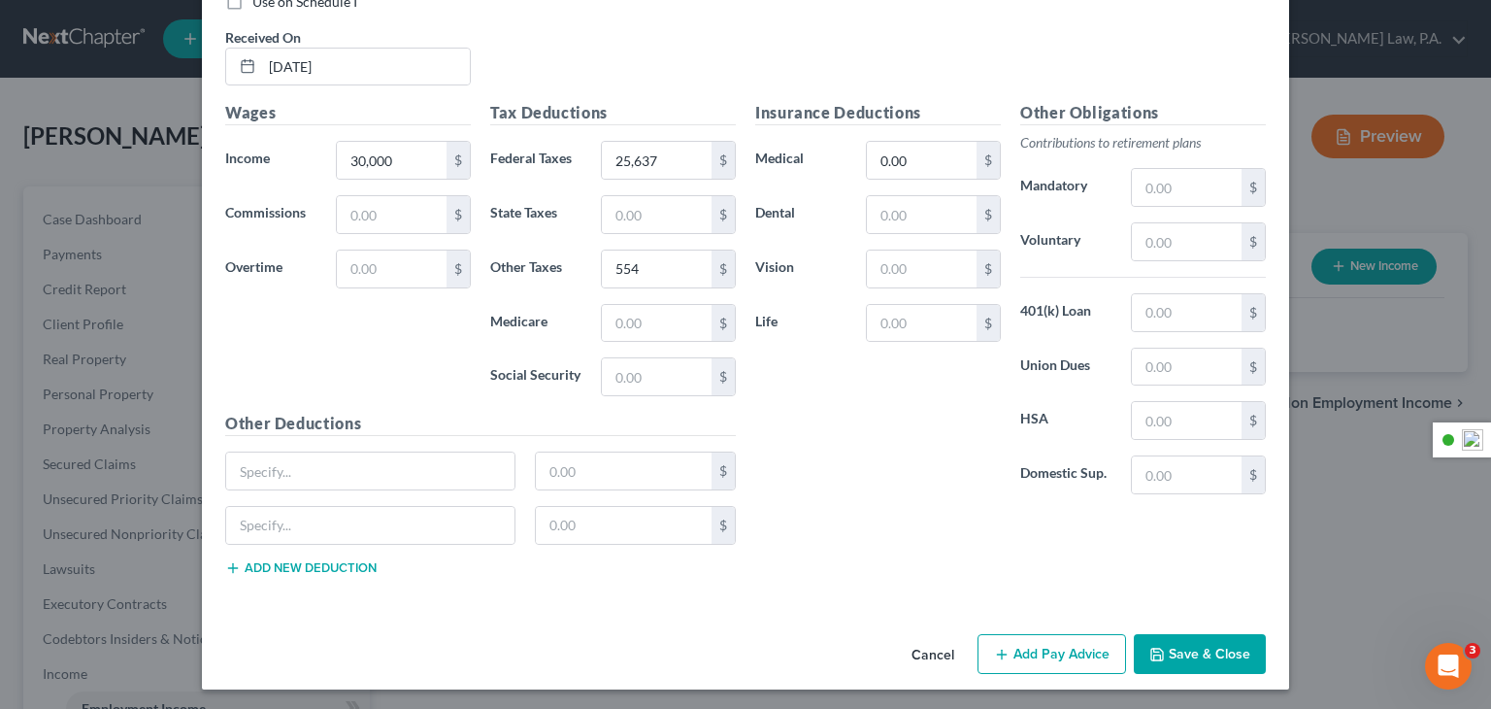
click at [1192, 657] on button "Save & Close" at bounding box center [1200, 654] width 132 height 41
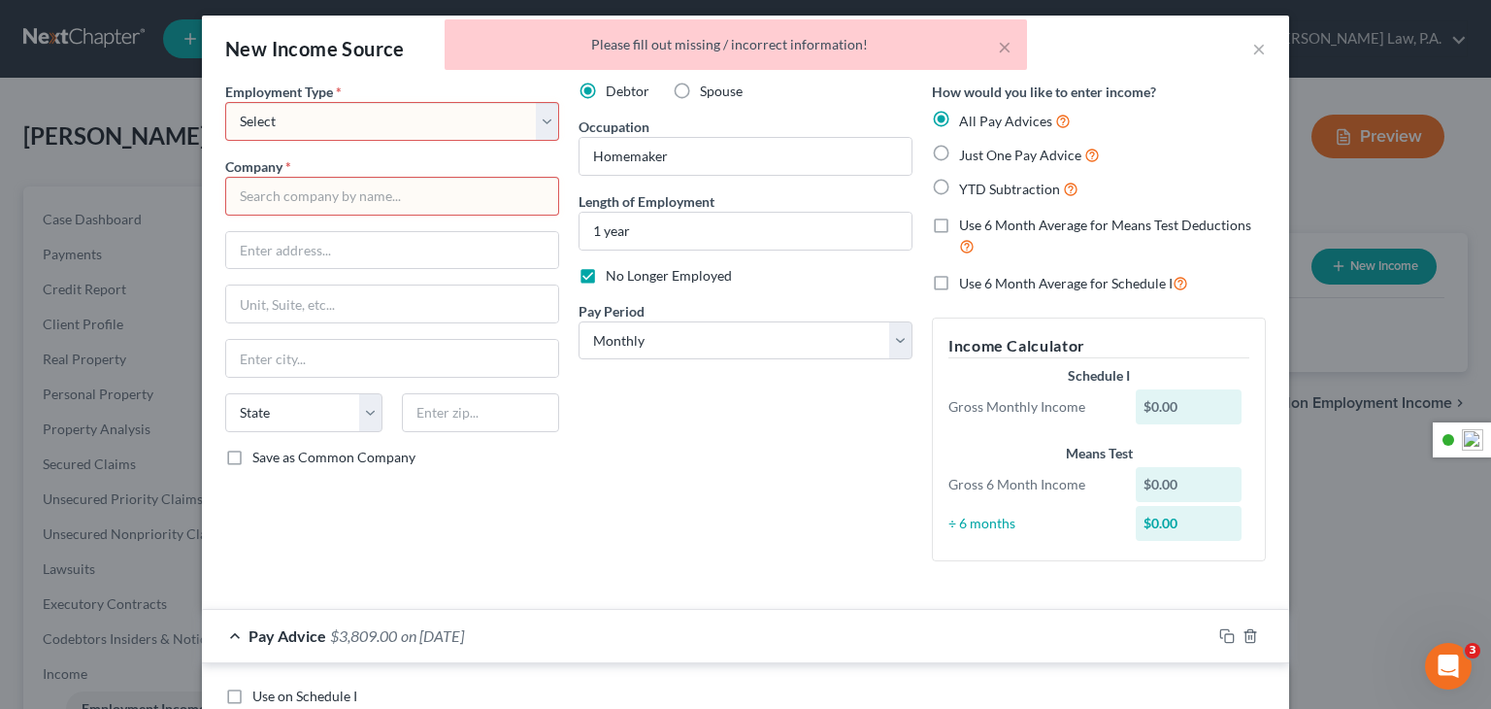
scroll to position [0, 0]
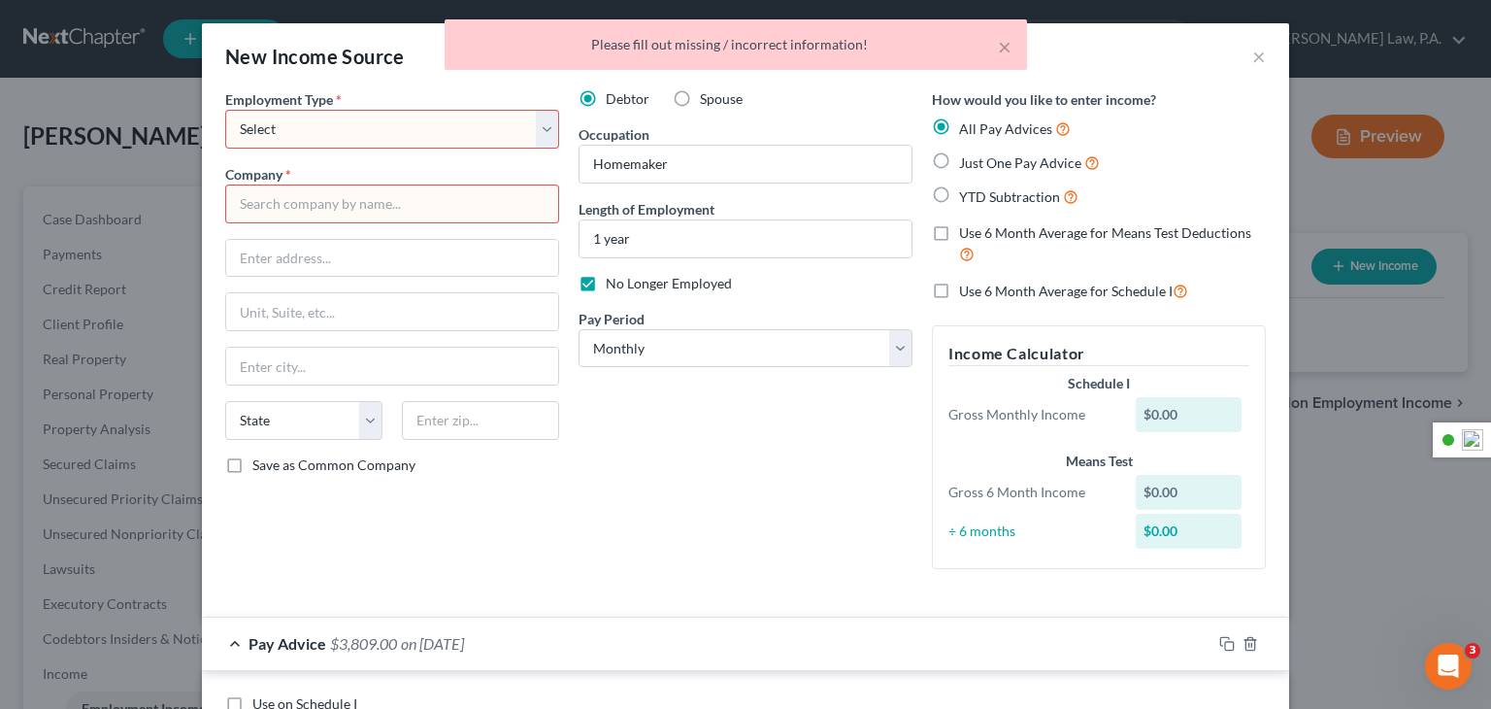
click at [505, 148] on select "Select Full or [DEMOGRAPHIC_DATA] Employment Self Employment" at bounding box center [392, 129] width 334 height 39
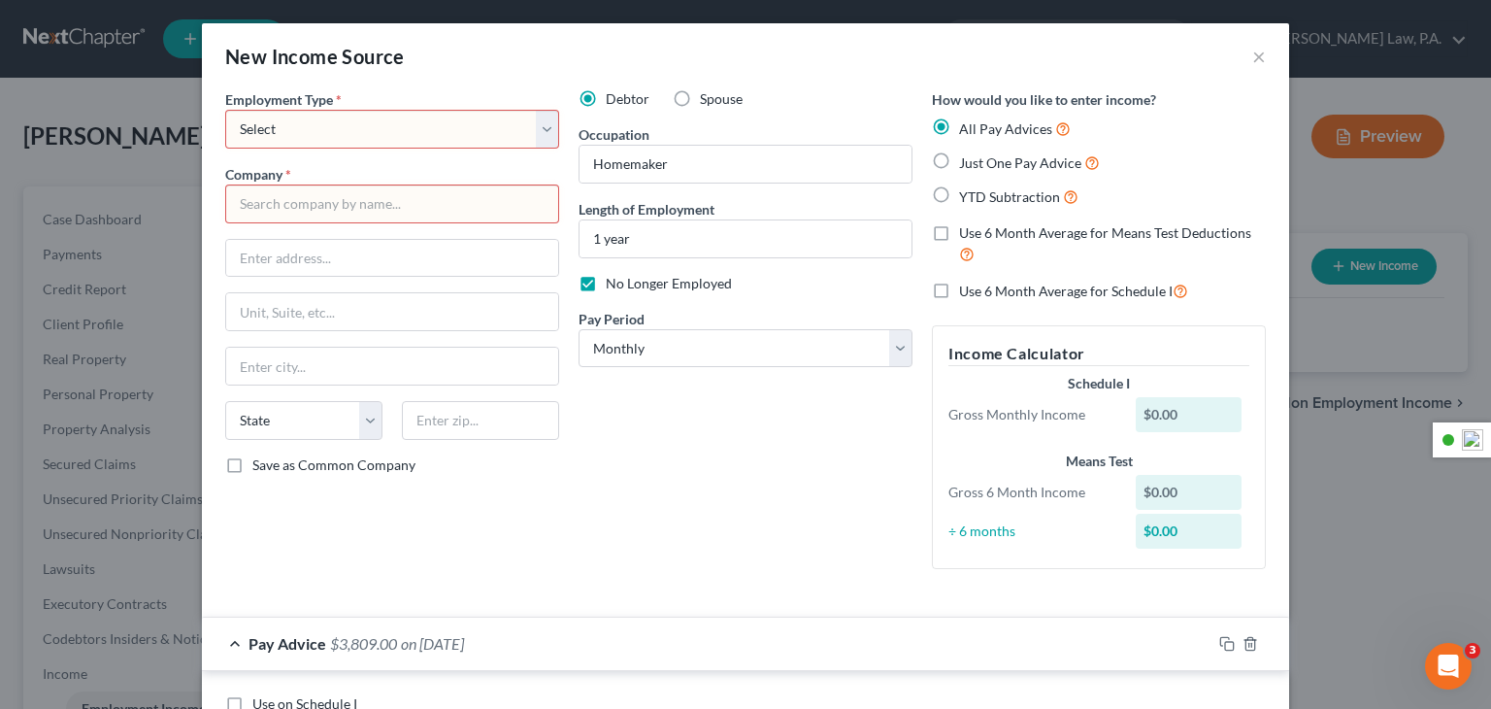
select select "1"
click at [225, 110] on select "Select Full or [DEMOGRAPHIC_DATA] Employment Self Employment" at bounding box center [392, 129] width 334 height 39
click at [427, 200] on input "text" at bounding box center [392, 203] width 334 height 39
click at [467, 124] on select "Select Full or [DEMOGRAPHIC_DATA] Employment Self Employment" at bounding box center [392, 129] width 334 height 39
click at [225, 110] on select "Select Full or [DEMOGRAPHIC_DATA] Employment Self Employment" at bounding box center [392, 129] width 334 height 39
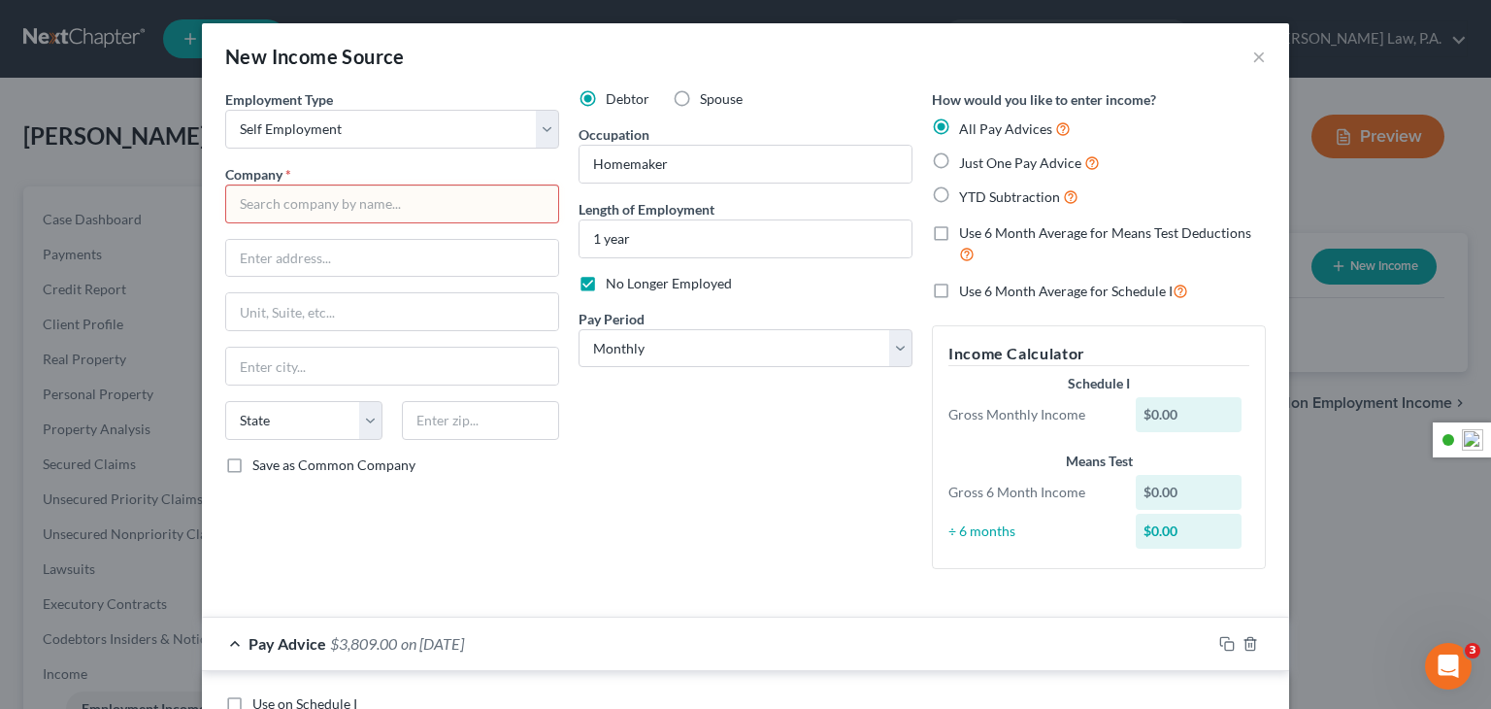
click at [422, 207] on input "text" at bounding box center [392, 203] width 334 height 39
type input "Unemployed"
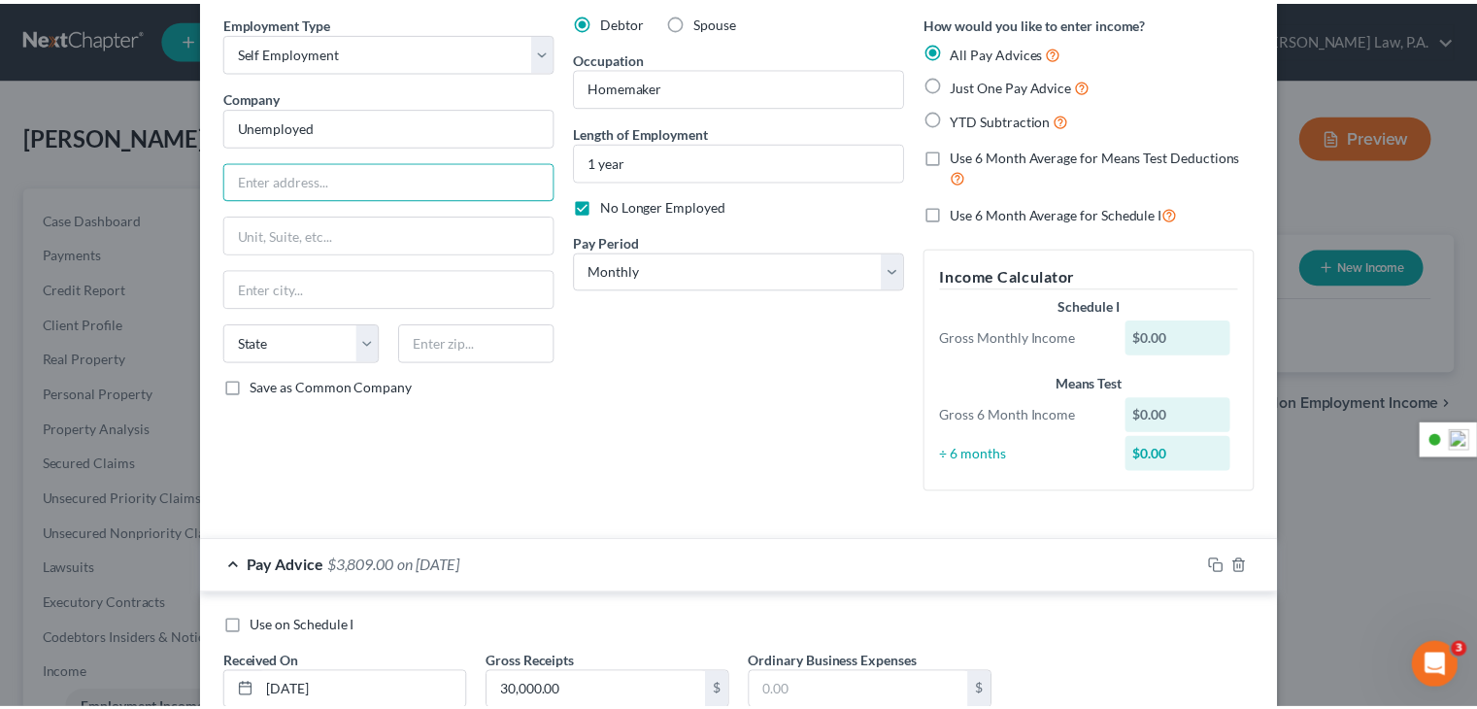
scroll to position [215, 0]
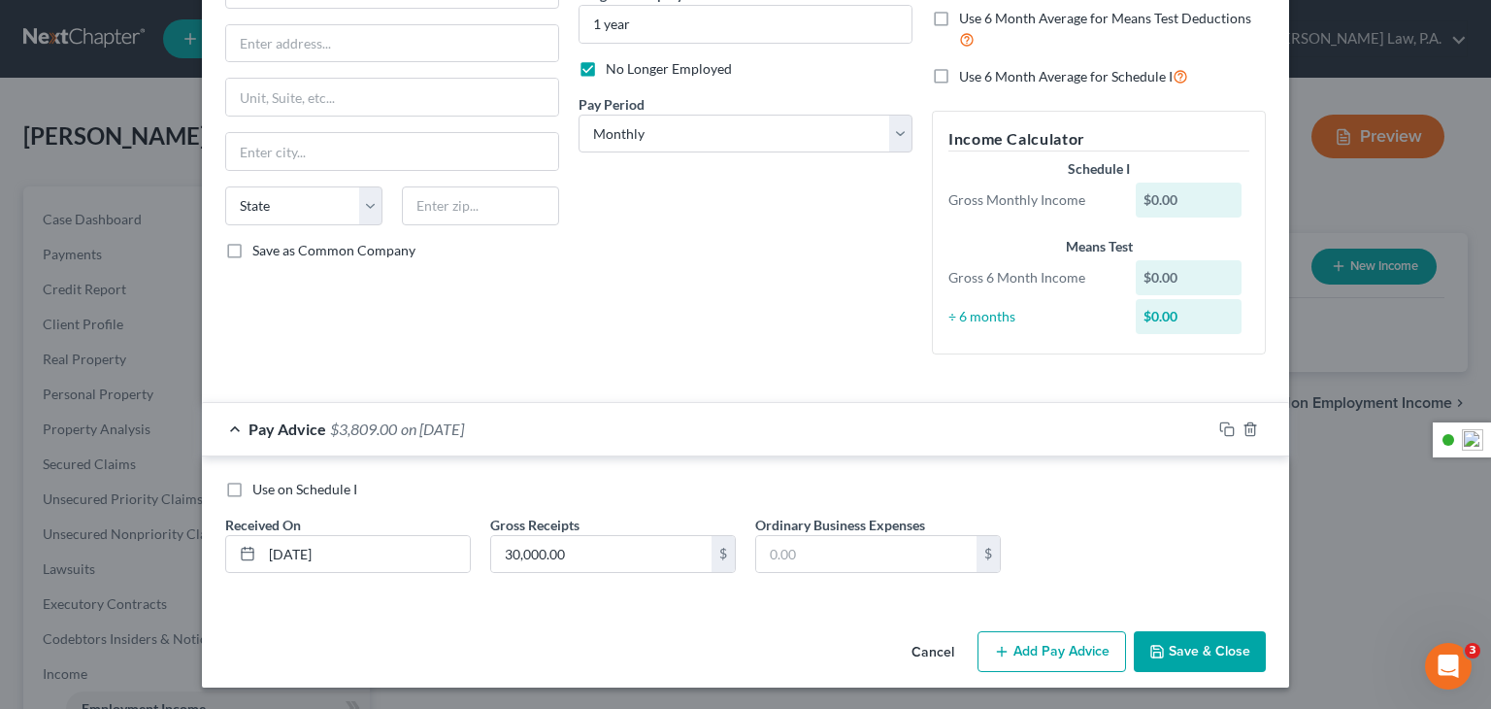
click at [1192, 652] on button "Save & Close" at bounding box center [1200, 651] width 132 height 41
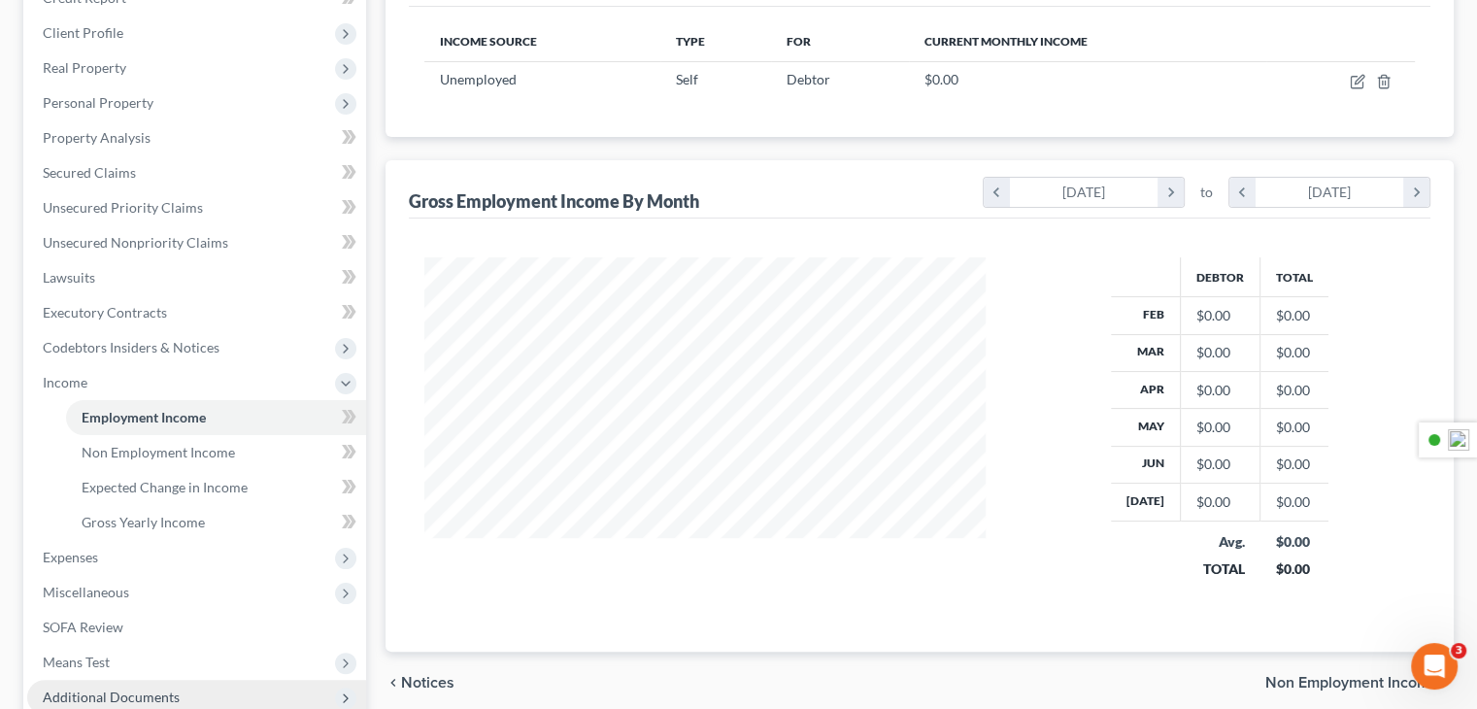
scroll to position [485, 0]
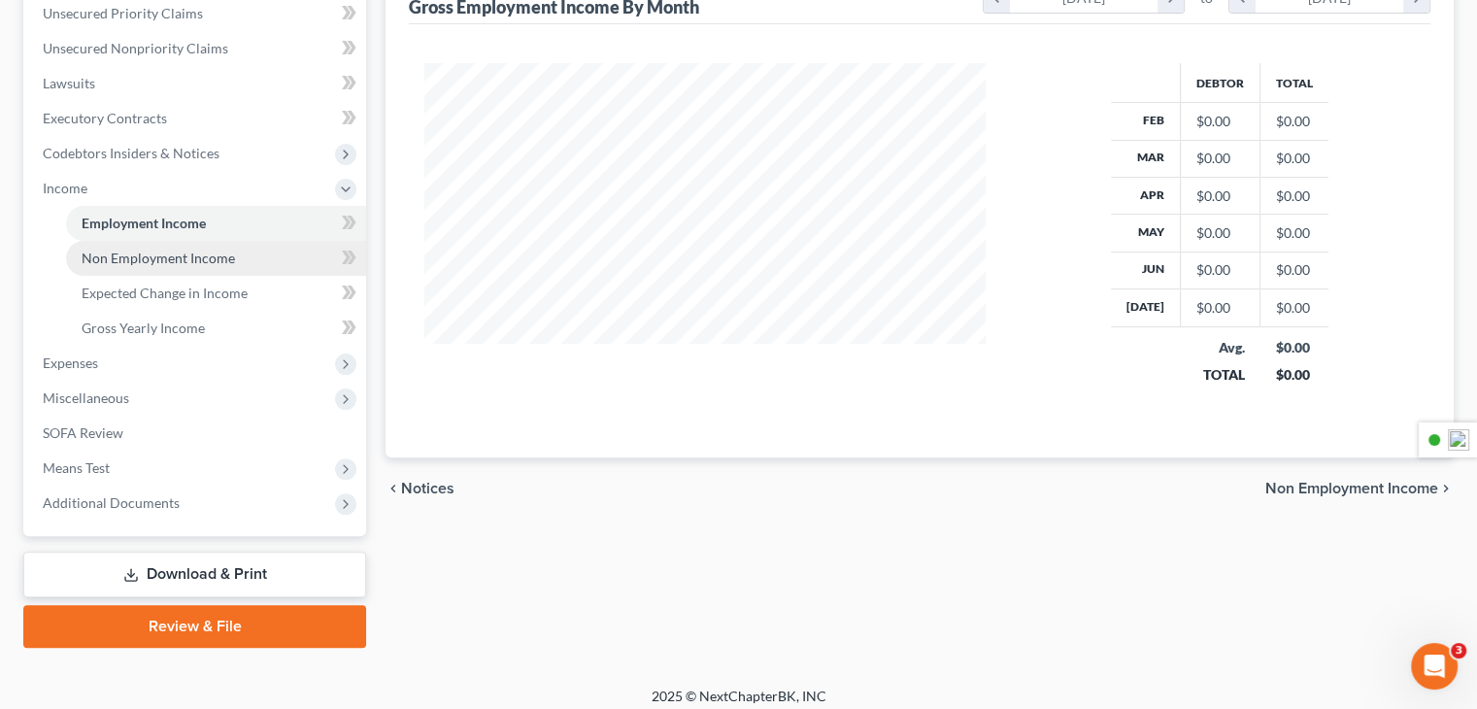
click at [213, 269] on link "Non Employment Income" at bounding box center [216, 258] width 300 height 35
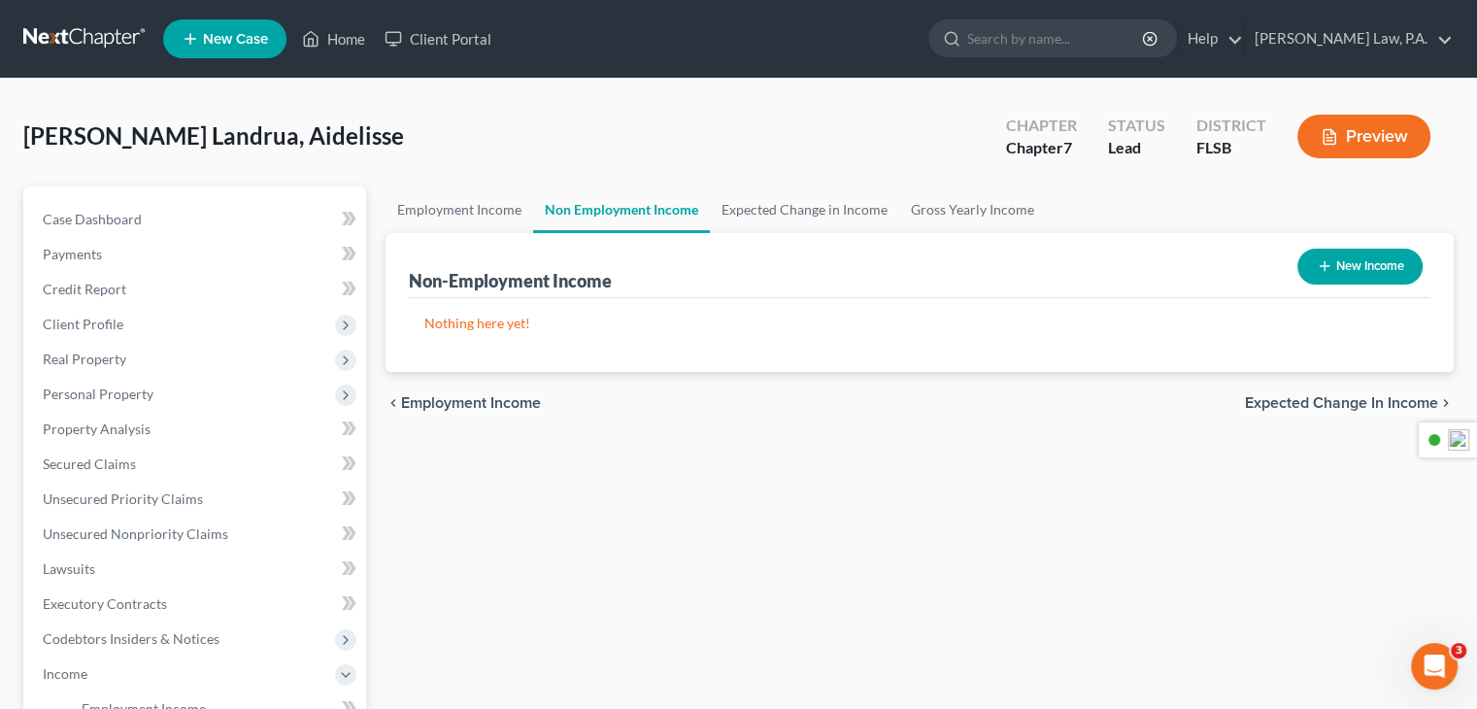
click at [1371, 266] on button "New Income" at bounding box center [1359, 267] width 125 height 36
select select "0"
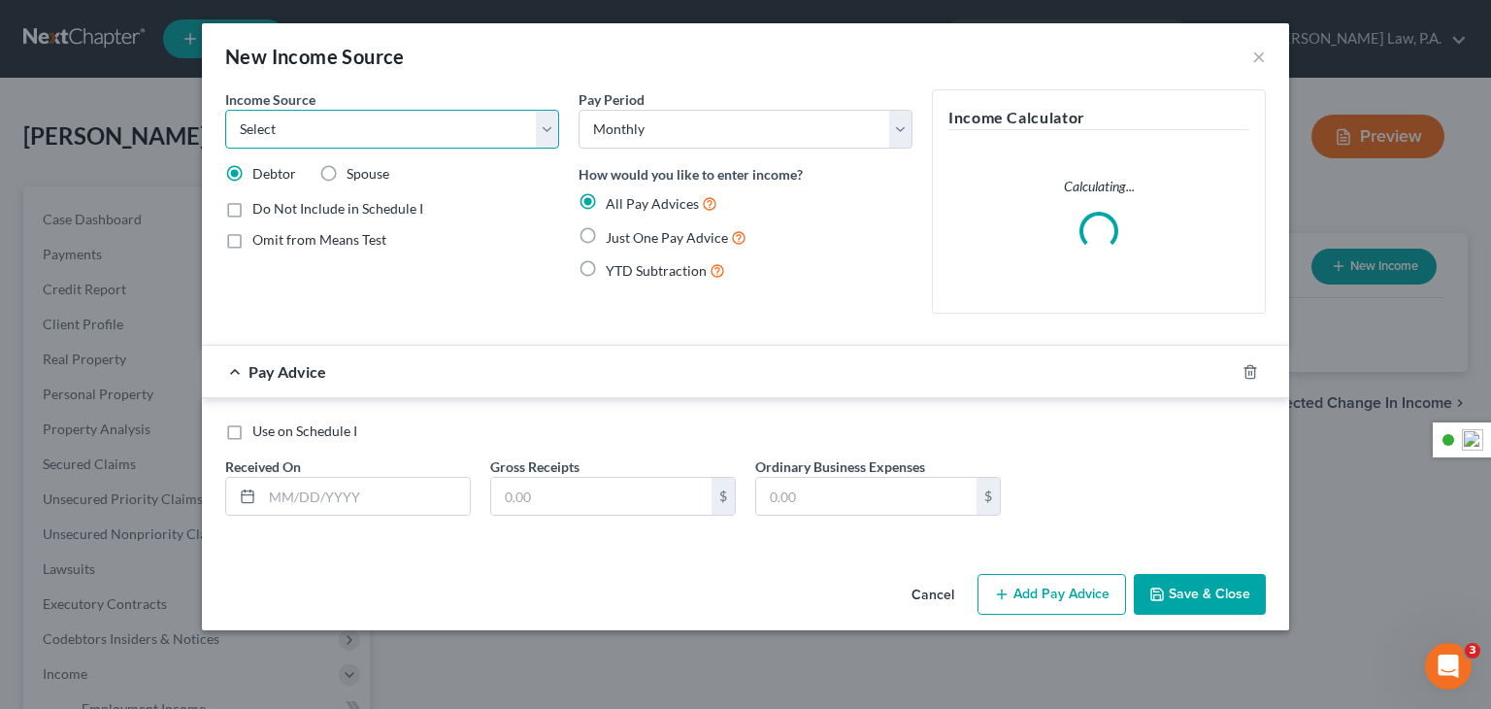
click at [316, 132] on select "Select Unemployment Disability (from employer) Pension Retirement Social Securi…" at bounding box center [392, 129] width 334 height 39
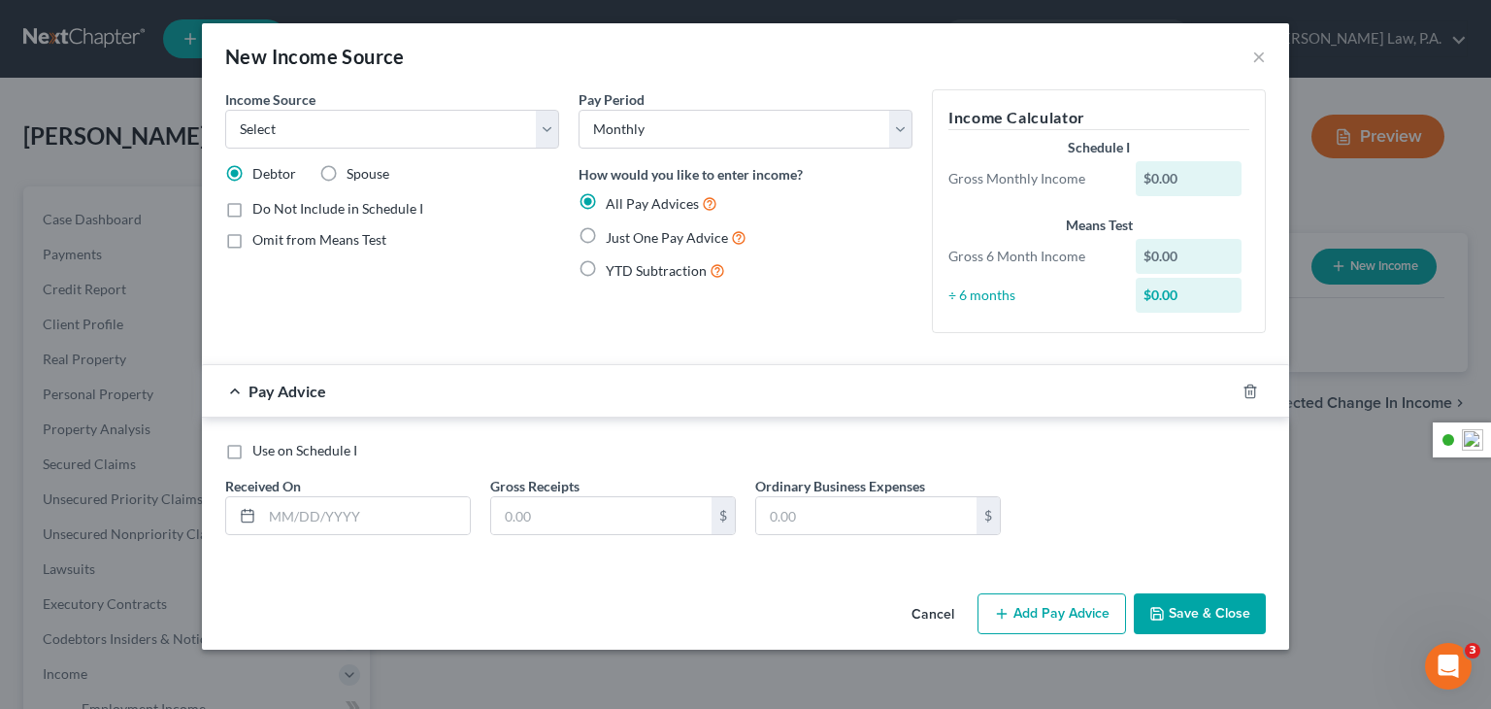
click at [648, 345] on div "Pay Period Select Monthly Twice Monthly Every Other Week Weekly How would you l…" at bounding box center [745, 218] width 353 height 259
click at [939, 625] on button "Cancel" at bounding box center [933, 614] width 74 height 39
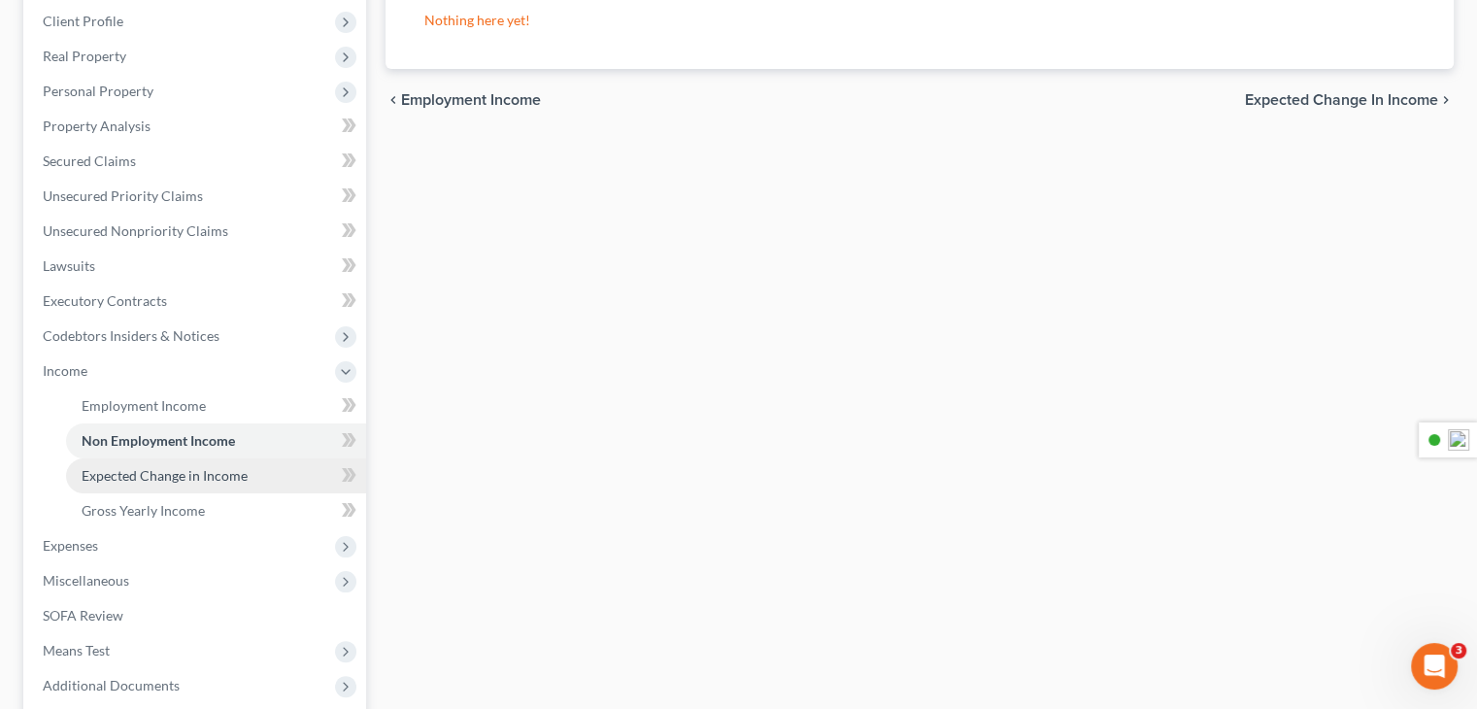
click at [198, 475] on span "Expected Change in Income" at bounding box center [165, 475] width 166 height 17
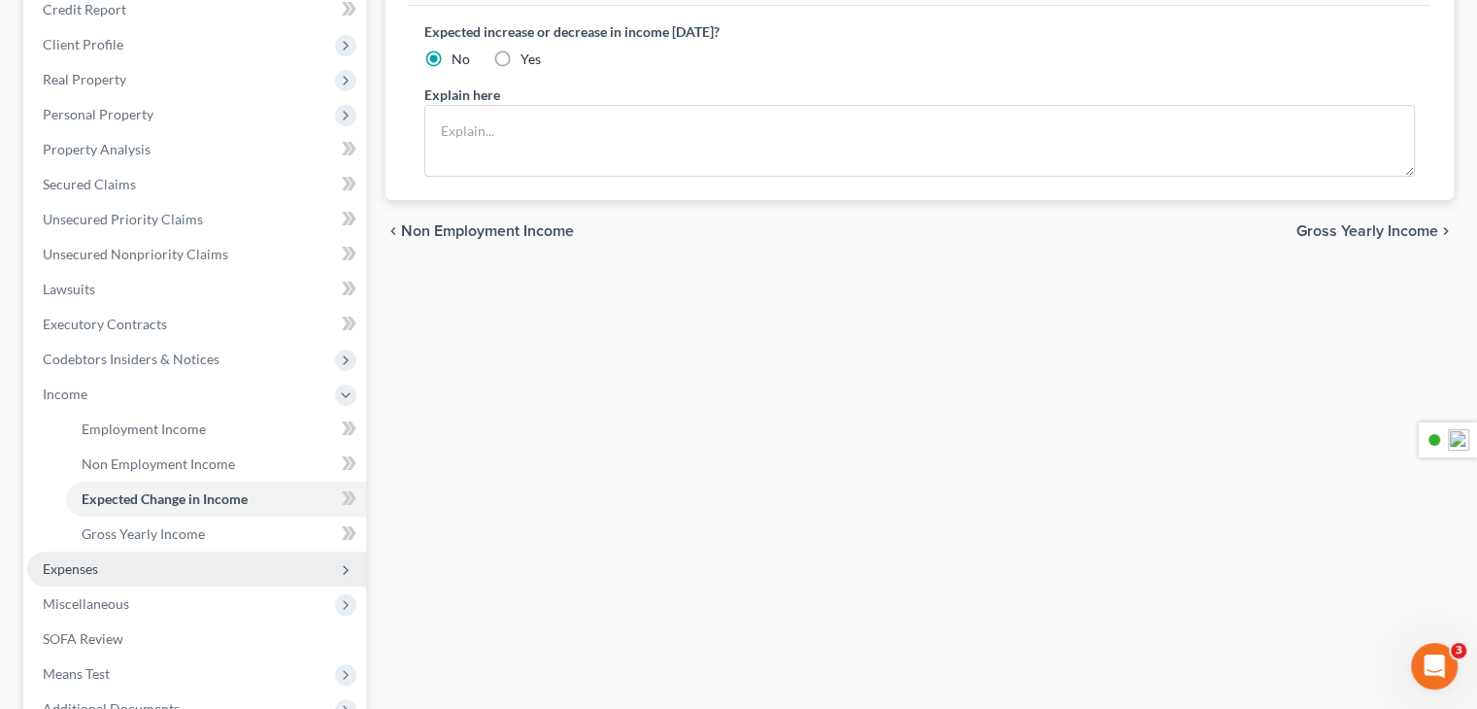
scroll to position [291, 0]
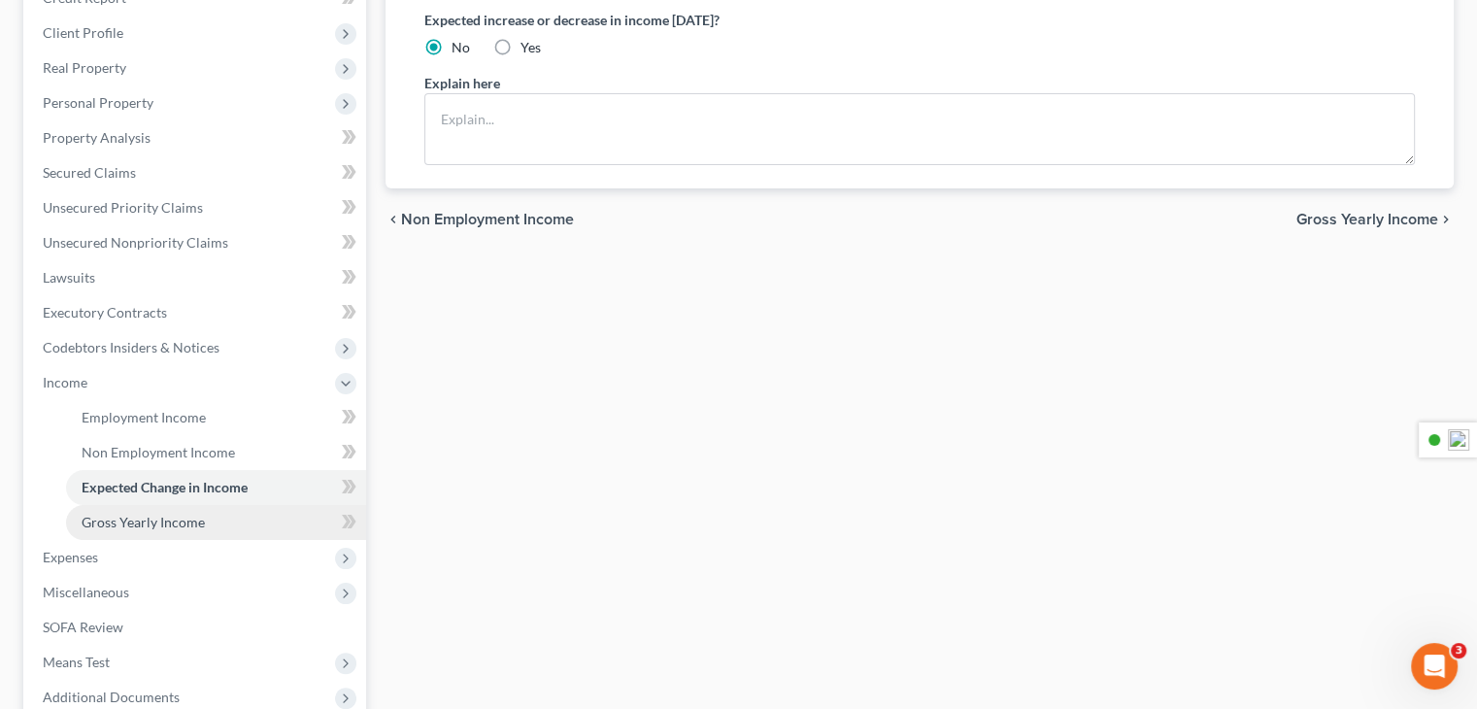
click at [175, 521] on span "Gross Yearly Income" at bounding box center [143, 522] width 123 height 17
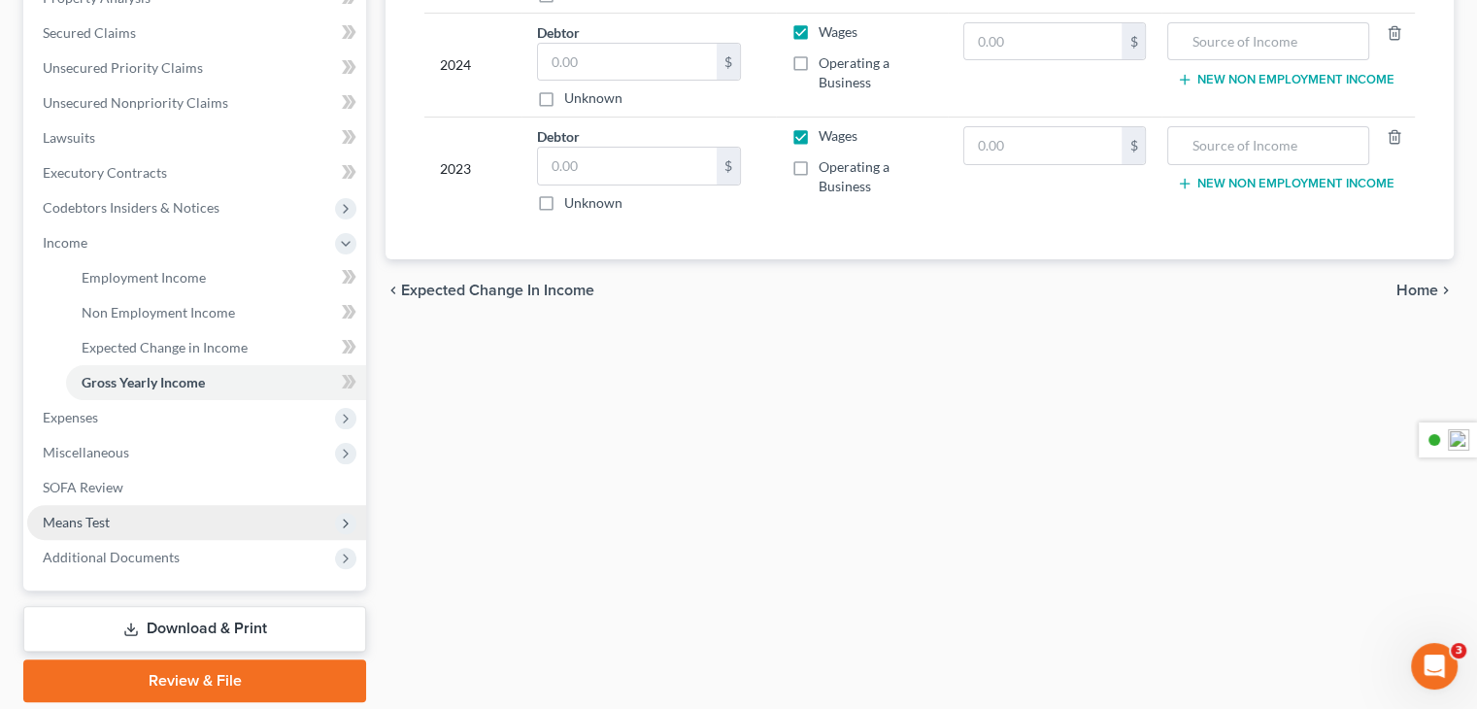
scroll to position [485, 0]
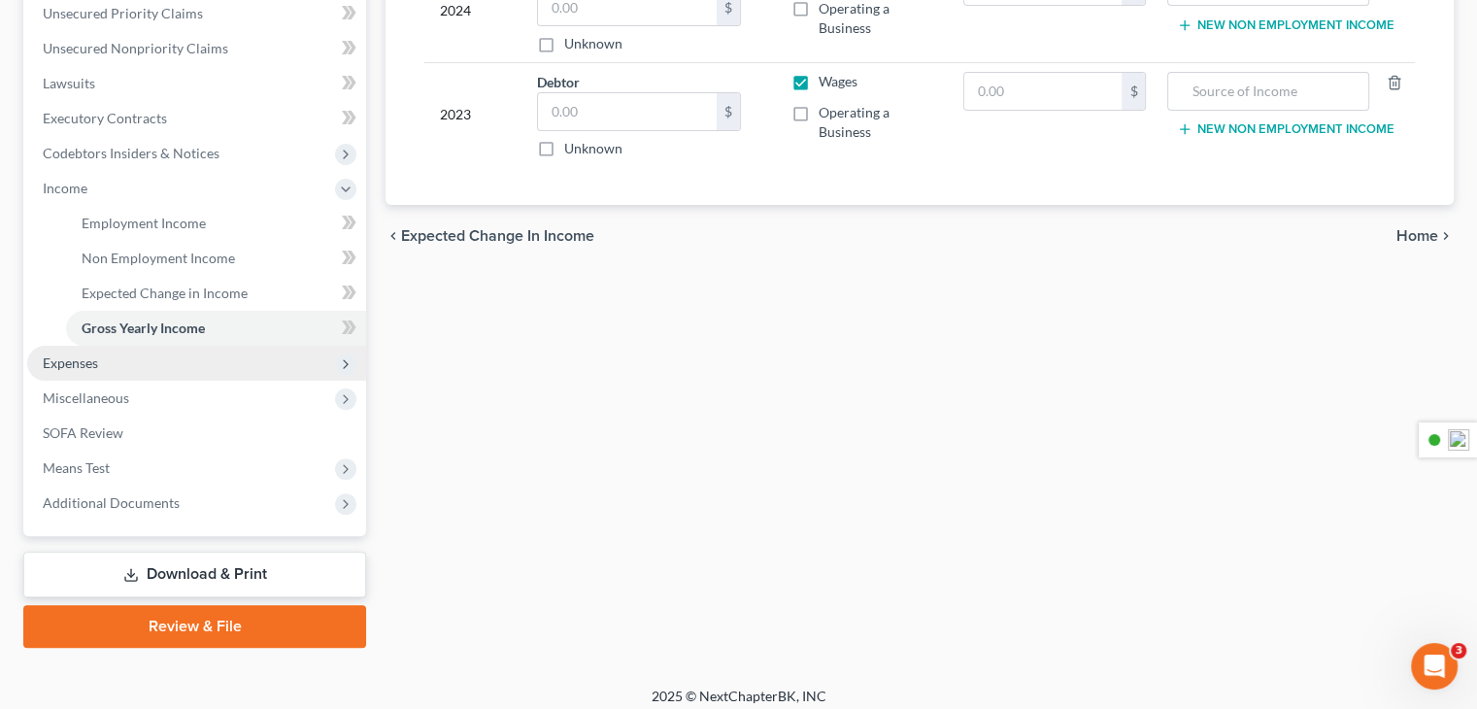
click at [102, 365] on span "Expenses" at bounding box center [196, 363] width 339 height 35
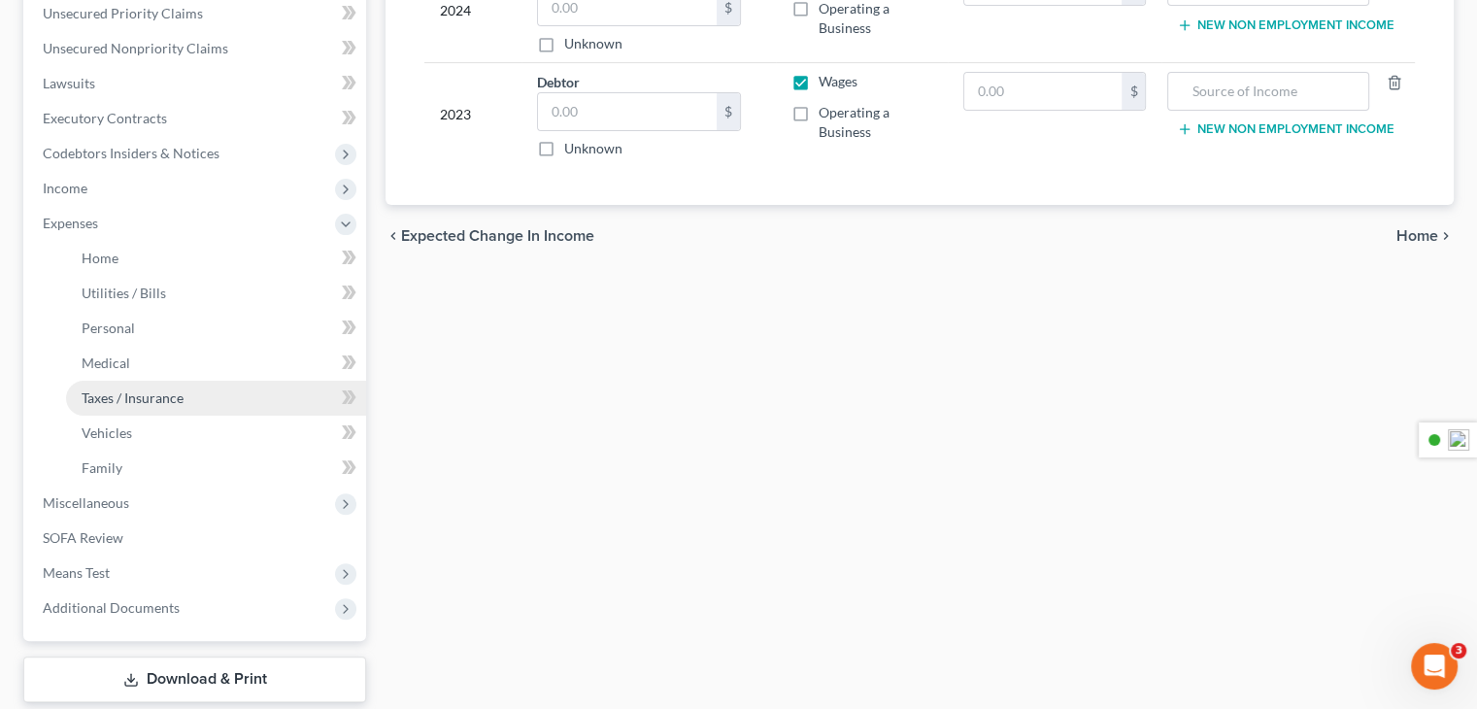
click at [128, 394] on span "Taxes / Insurance" at bounding box center [133, 397] width 102 height 17
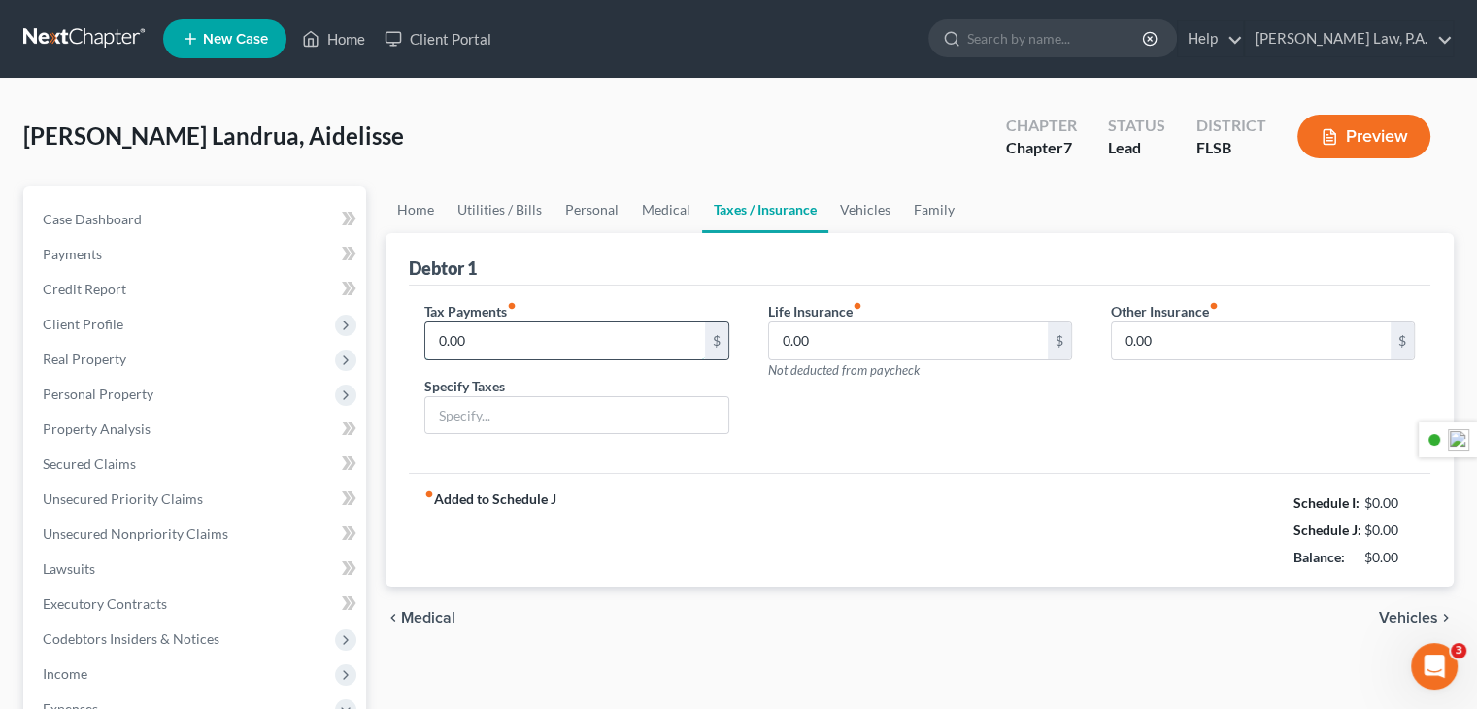
click at [554, 354] on input "0.00" at bounding box center [564, 340] width 279 height 37
click at [567, 337] on input "0.00" at bounding box center [564, 340] width 279 height 37
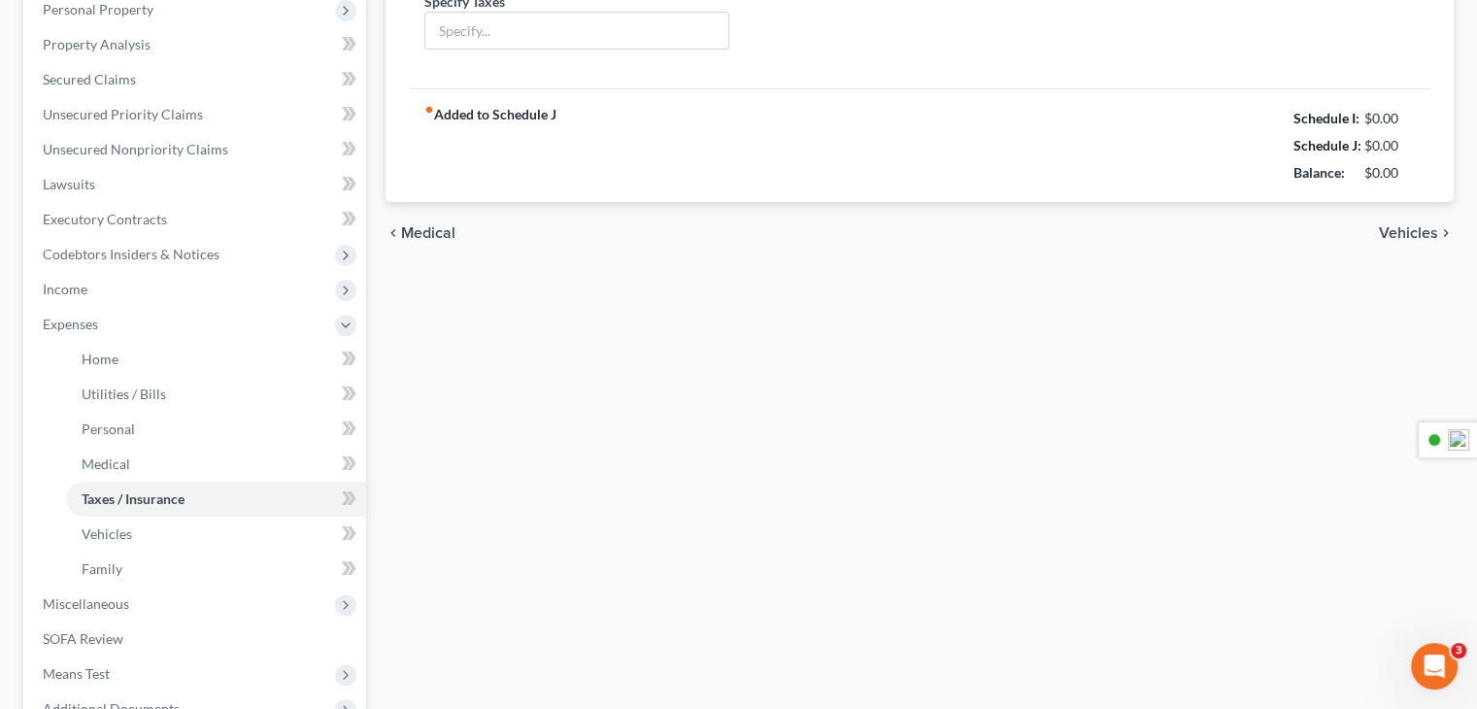
scroll to position [583, 0]
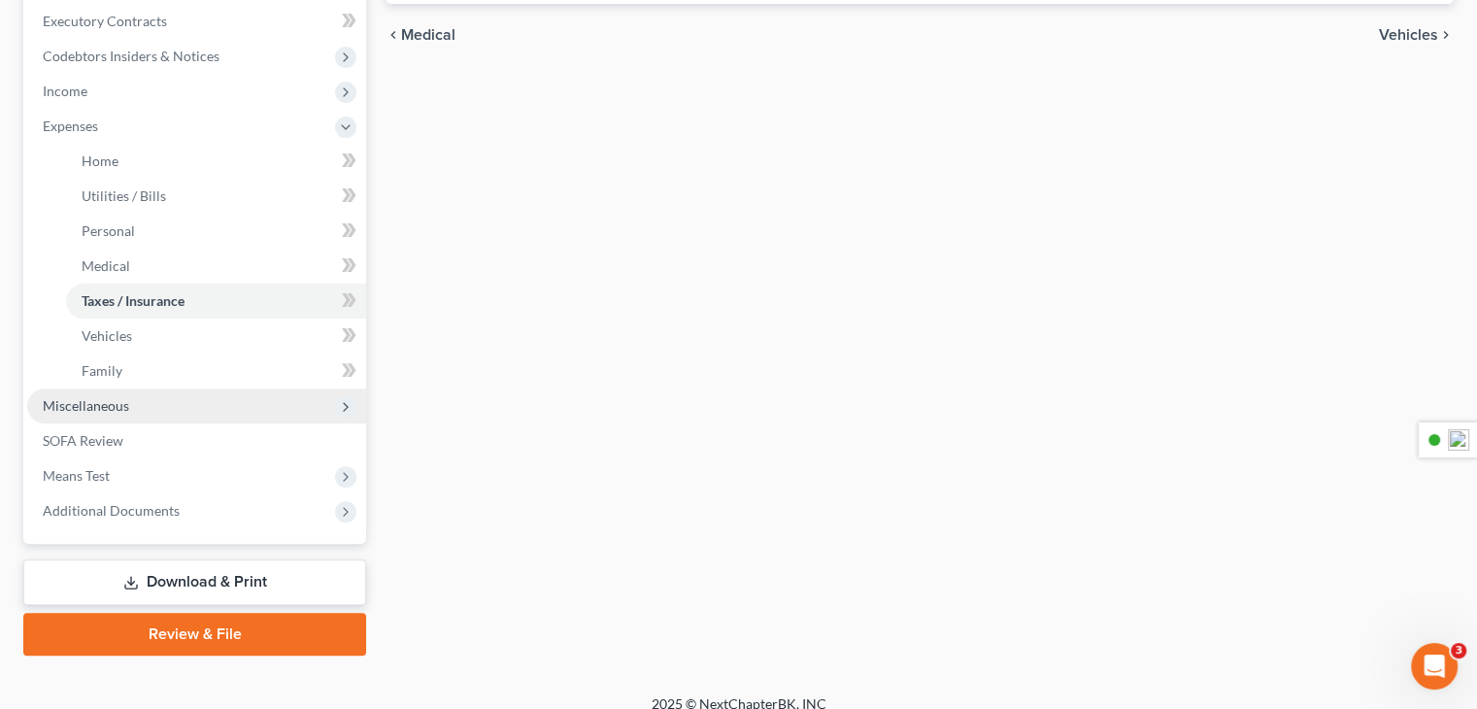
click at [74, 405] on span "Miscellaneous" at bounding box center [86, 405] width 86 height 17
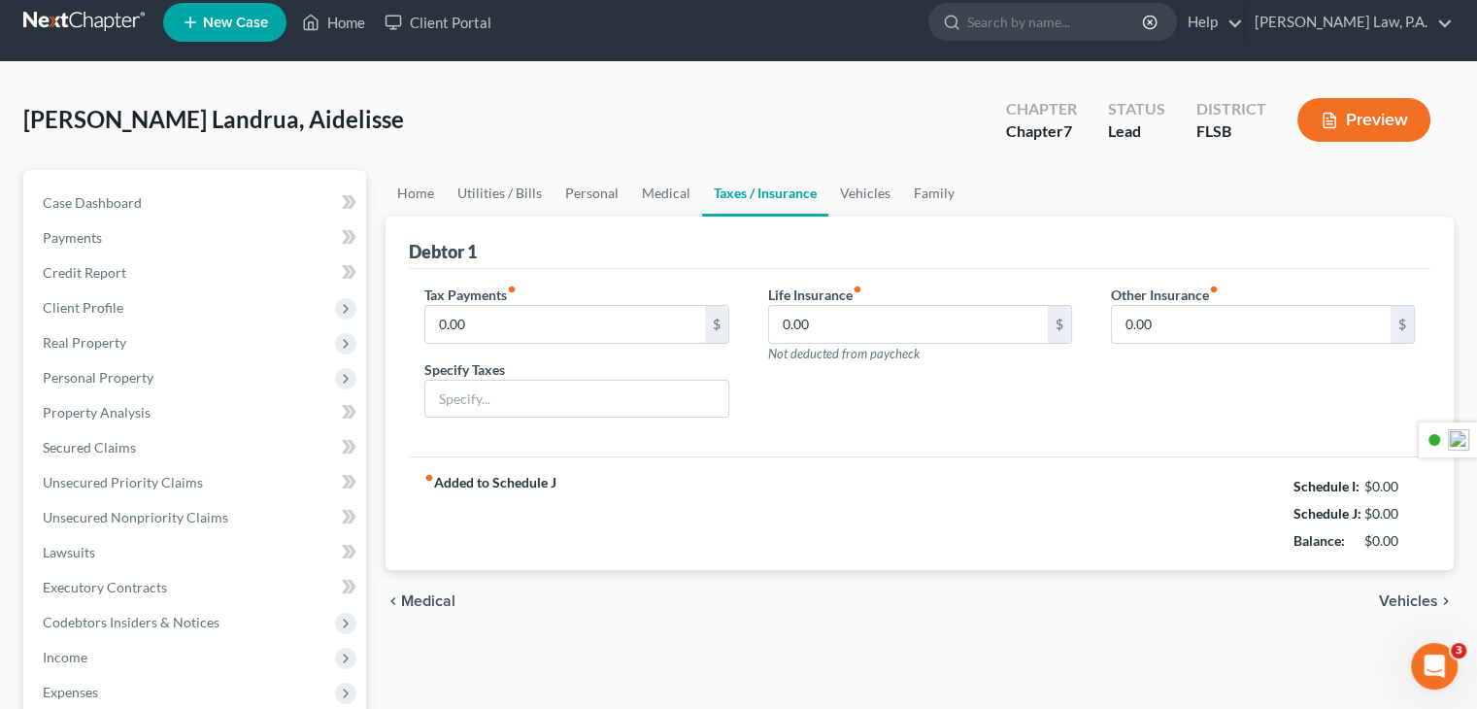
scroll to position [0, 0]
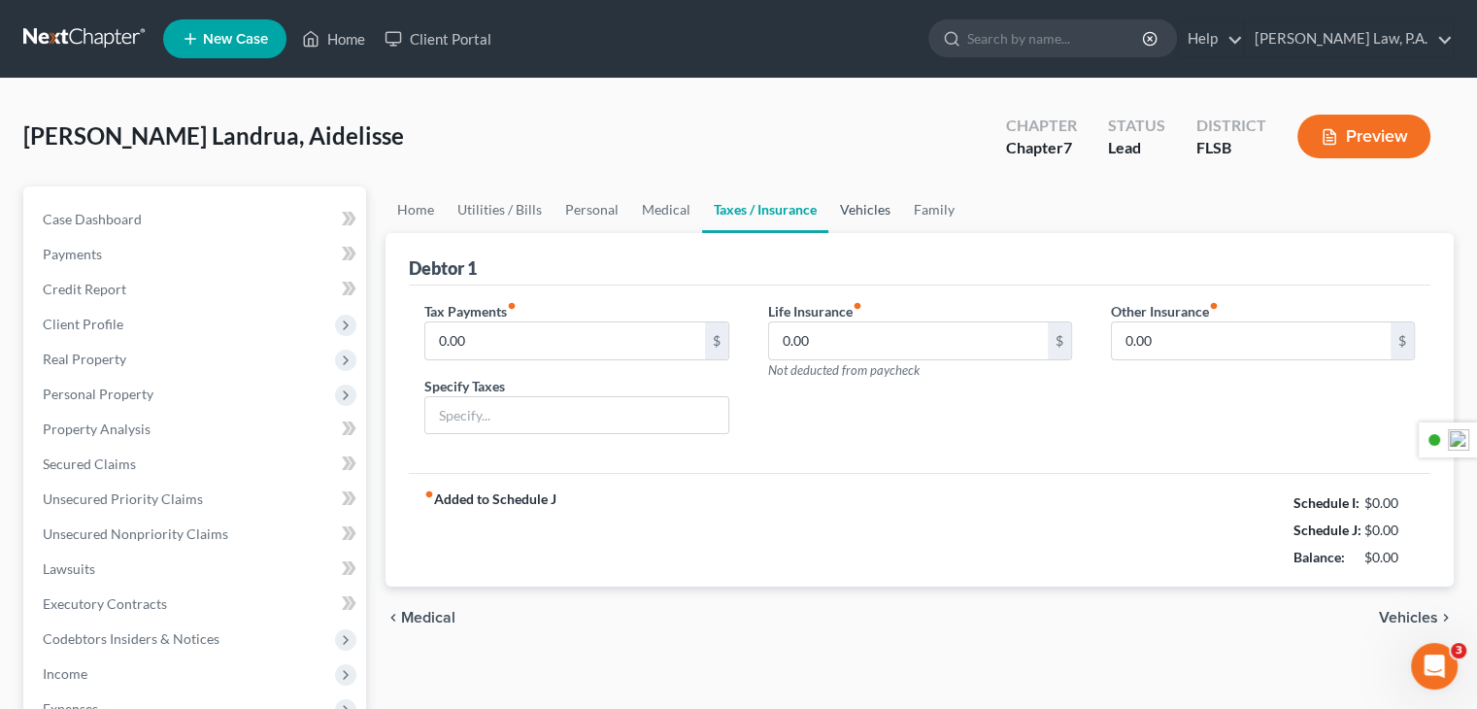
click at [875, 205] on link "Vehicles" at bounding box center [865, 209] width 74 height 47
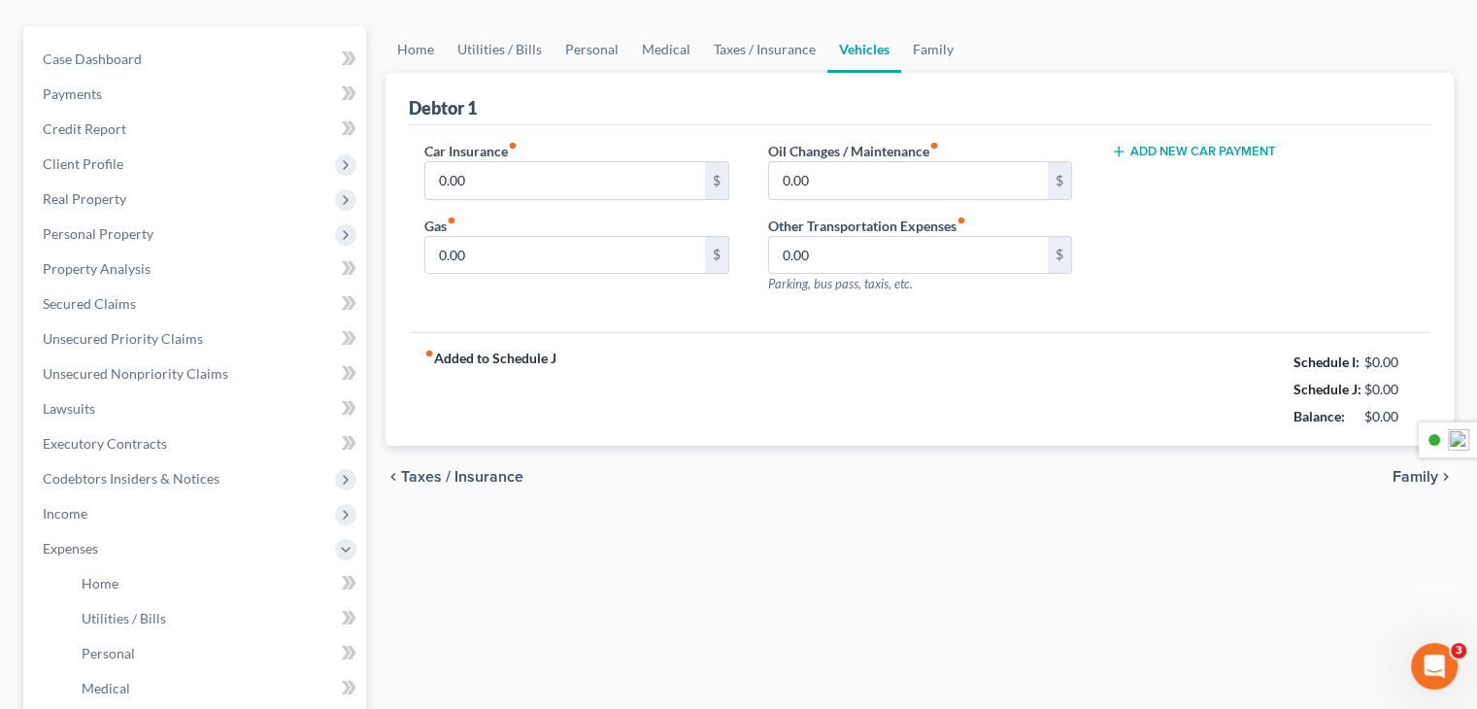
scroll to position [194, 0]
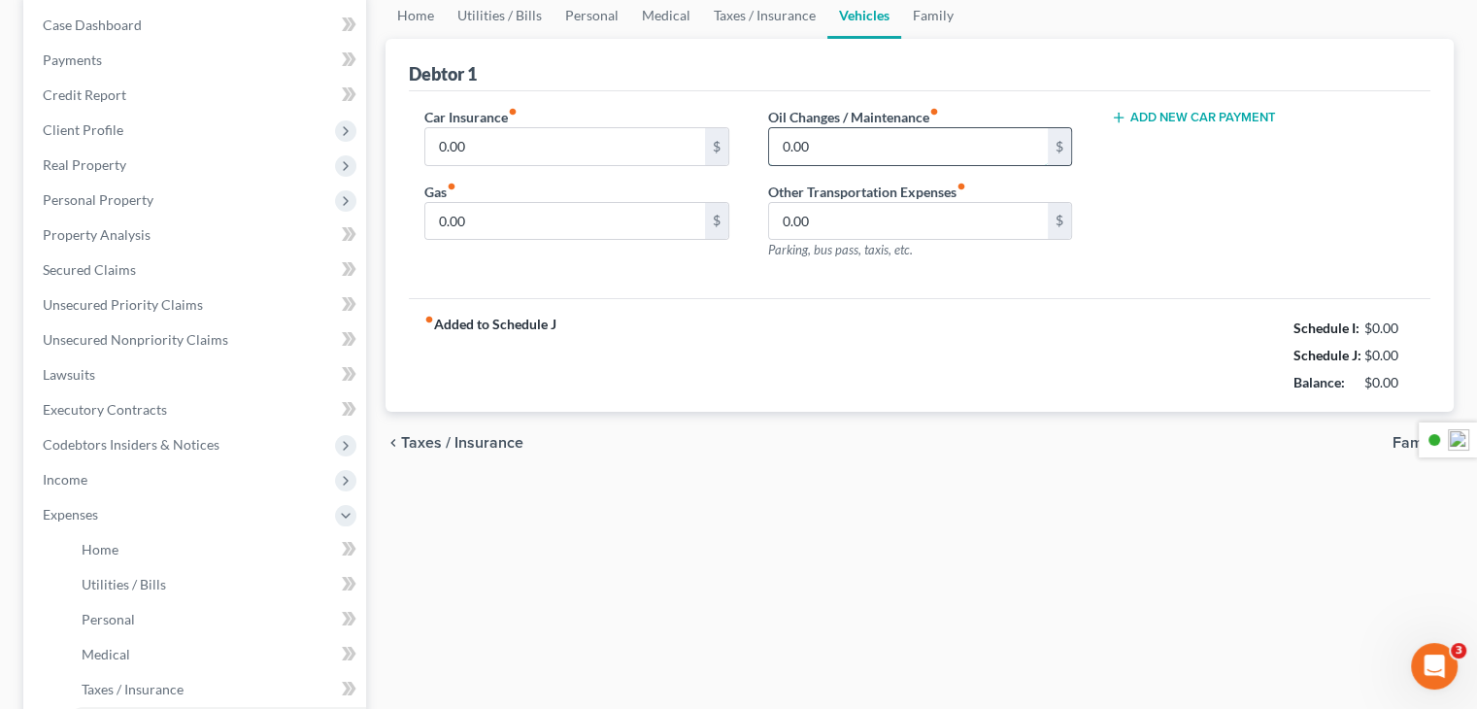
click at [893, 141] on input "0.00" at bounding box center [908, 146] width 279 height 37
click at [470, 210] on input "0.00" at bounding box center [564, 221] width 279 height 37
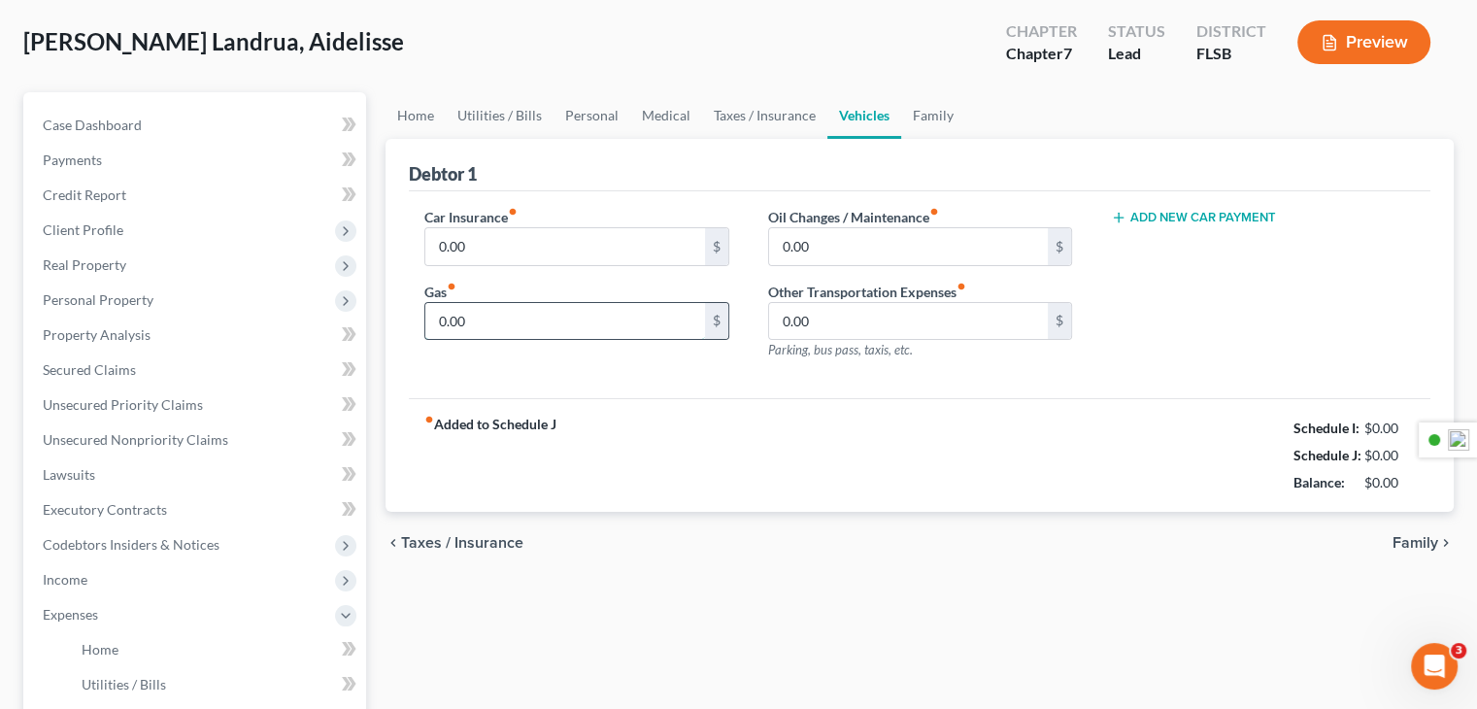
scroll to position [97, 0]
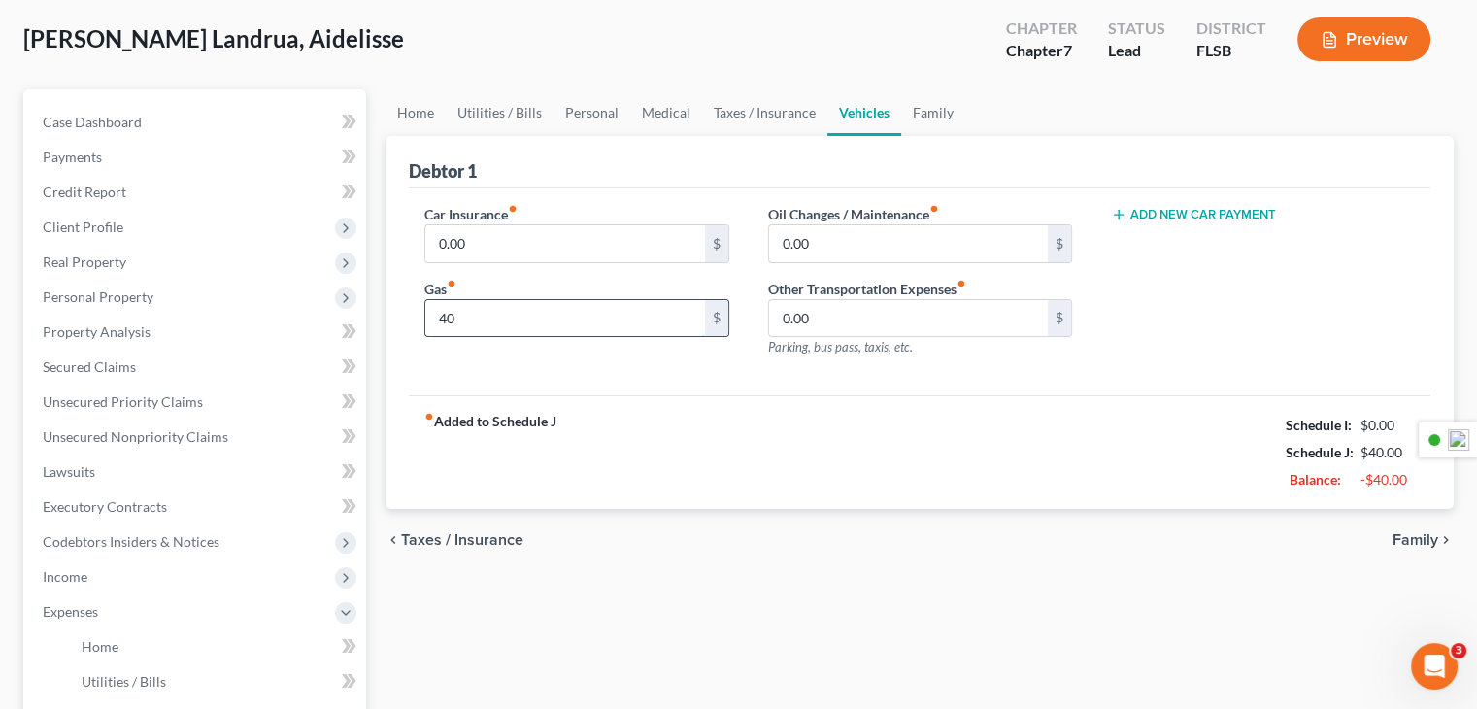
type input "40"
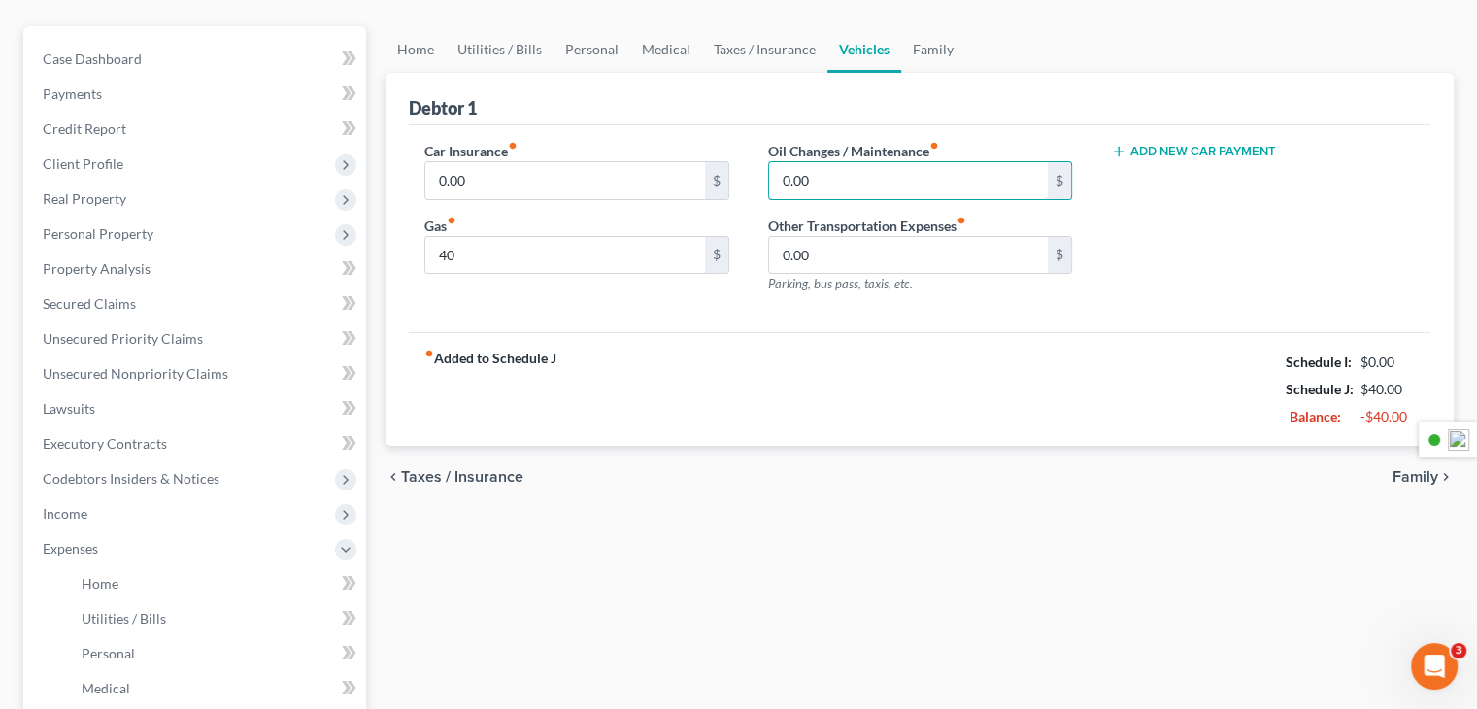
scroll to position [194, 0]
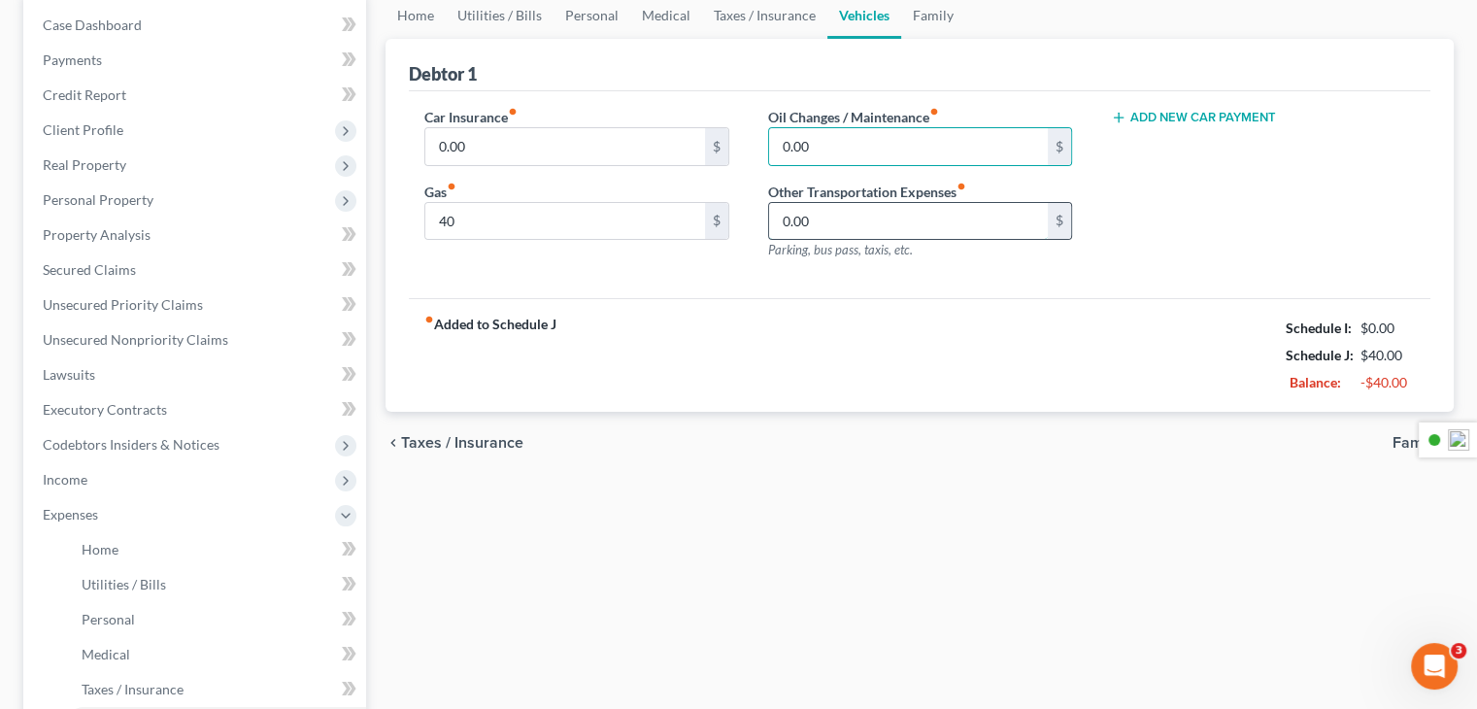
click at [895, 224] on input "0.00" at bounding box center [908, 221] width 279 height 37
click at [954, 153] on input "0.00" at bounding box center [908, 146] width 279 height 37
type input "1"
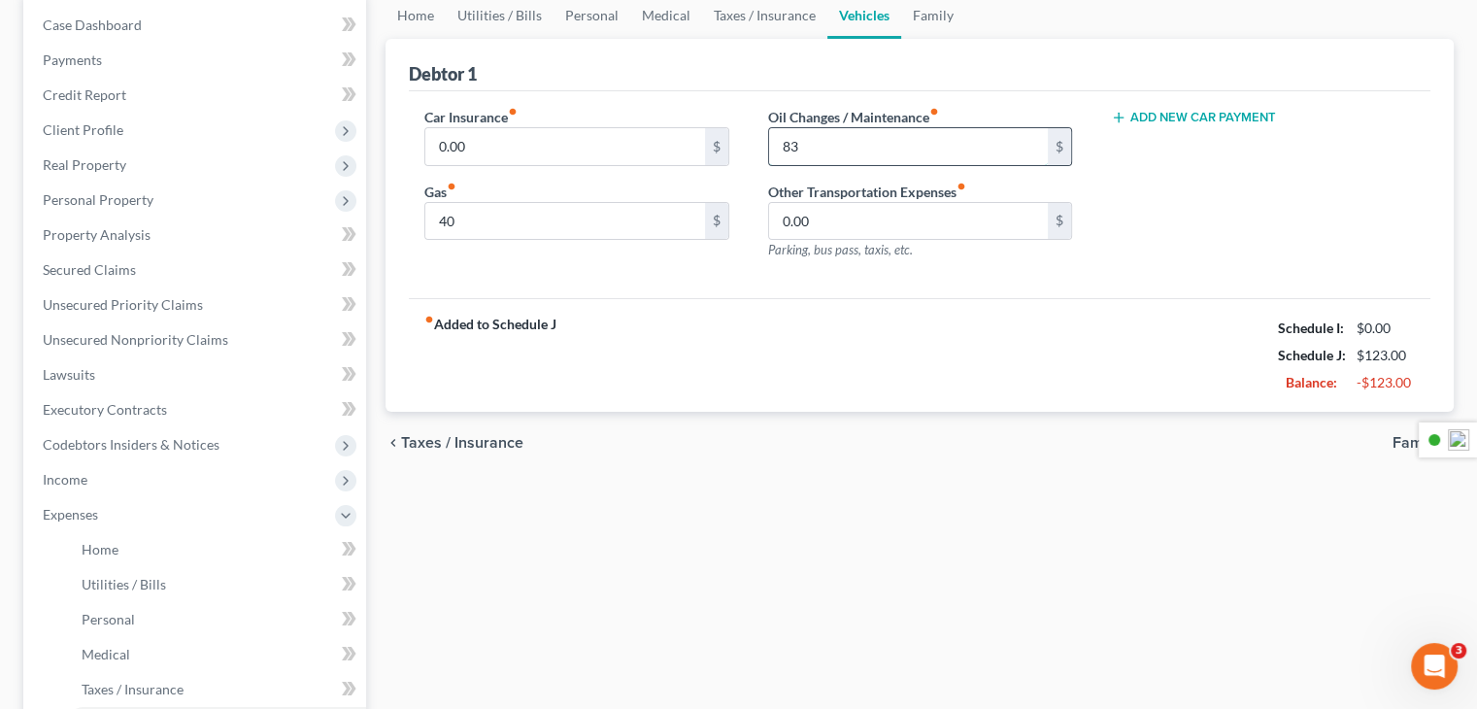
type input "83"
click at [924, 26] on link "Family" at bounding box center [933, 15] width 64 height 47
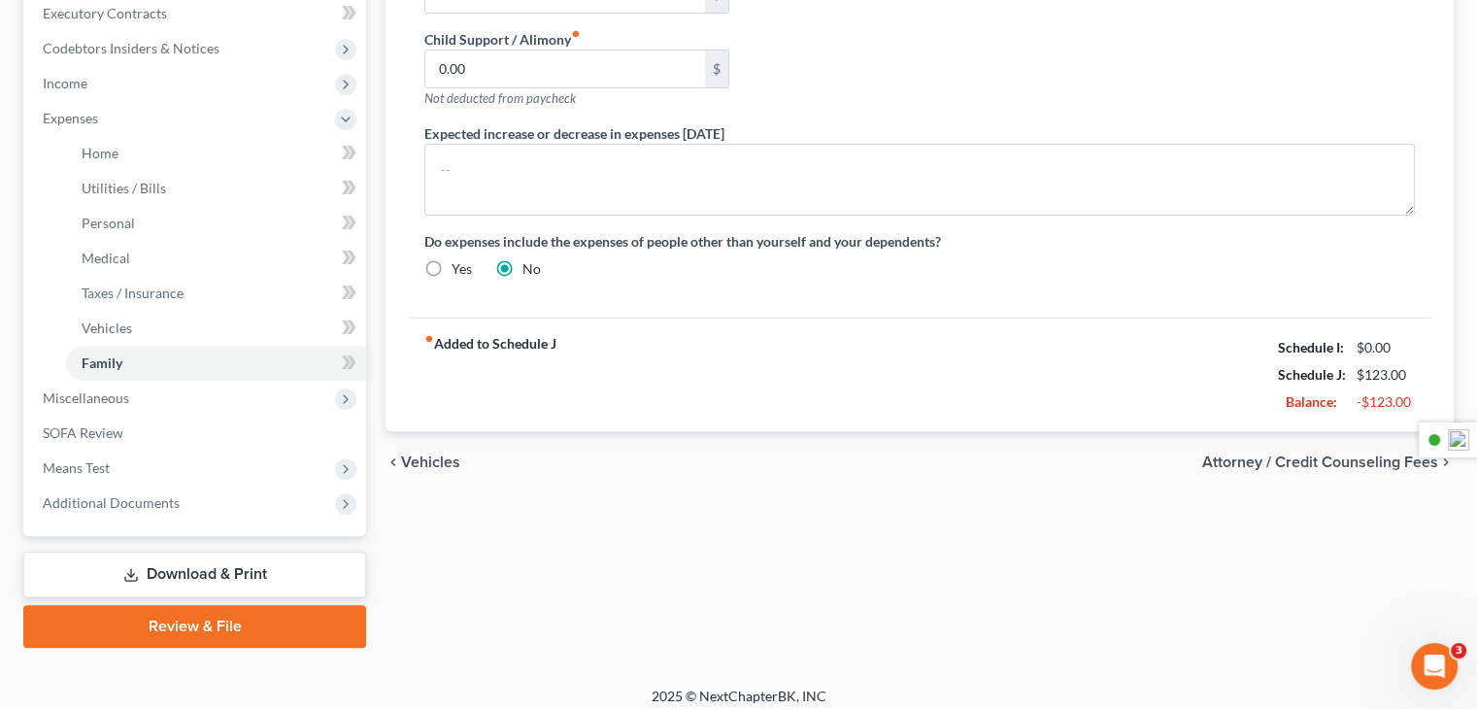
scroll to position [602, 0]
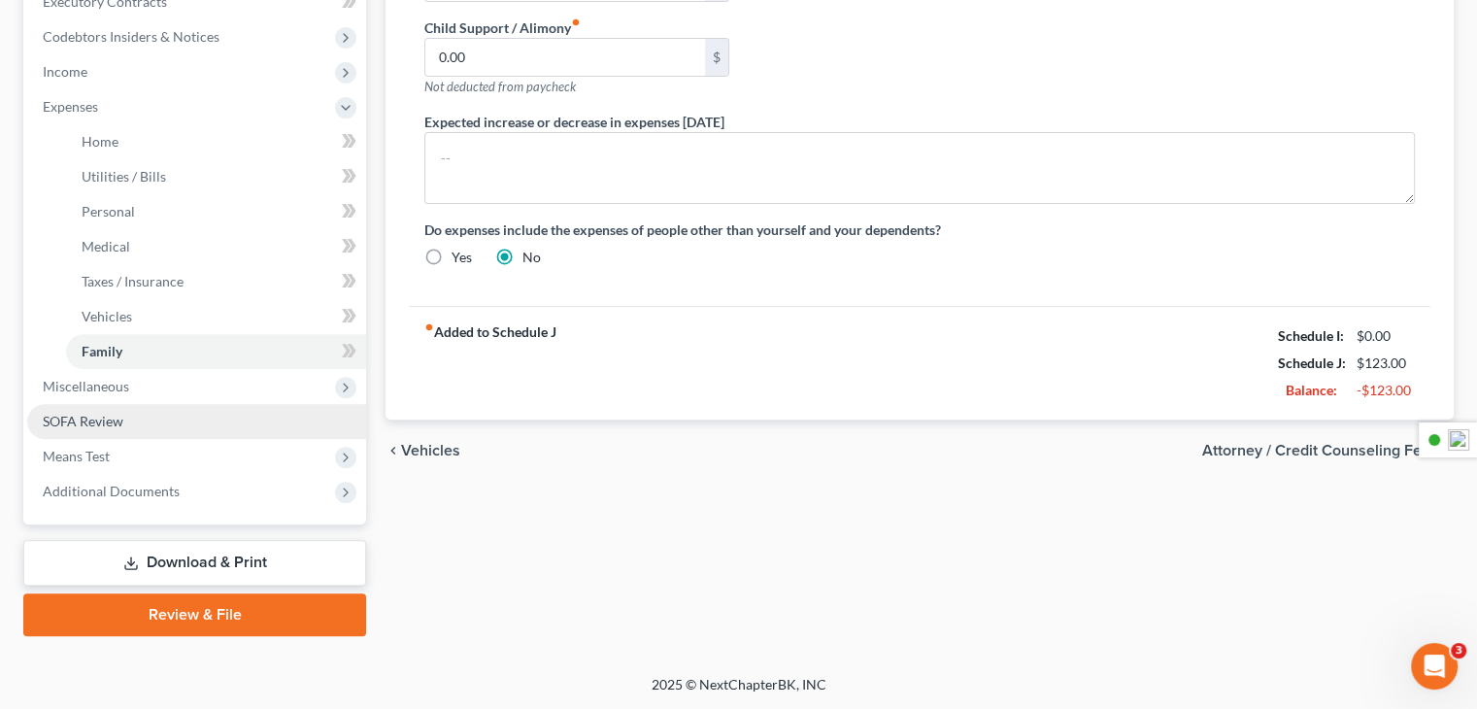
click at [130, 404] on link "SOFA Review" at bounding box center [196, 421] width 339 height 35
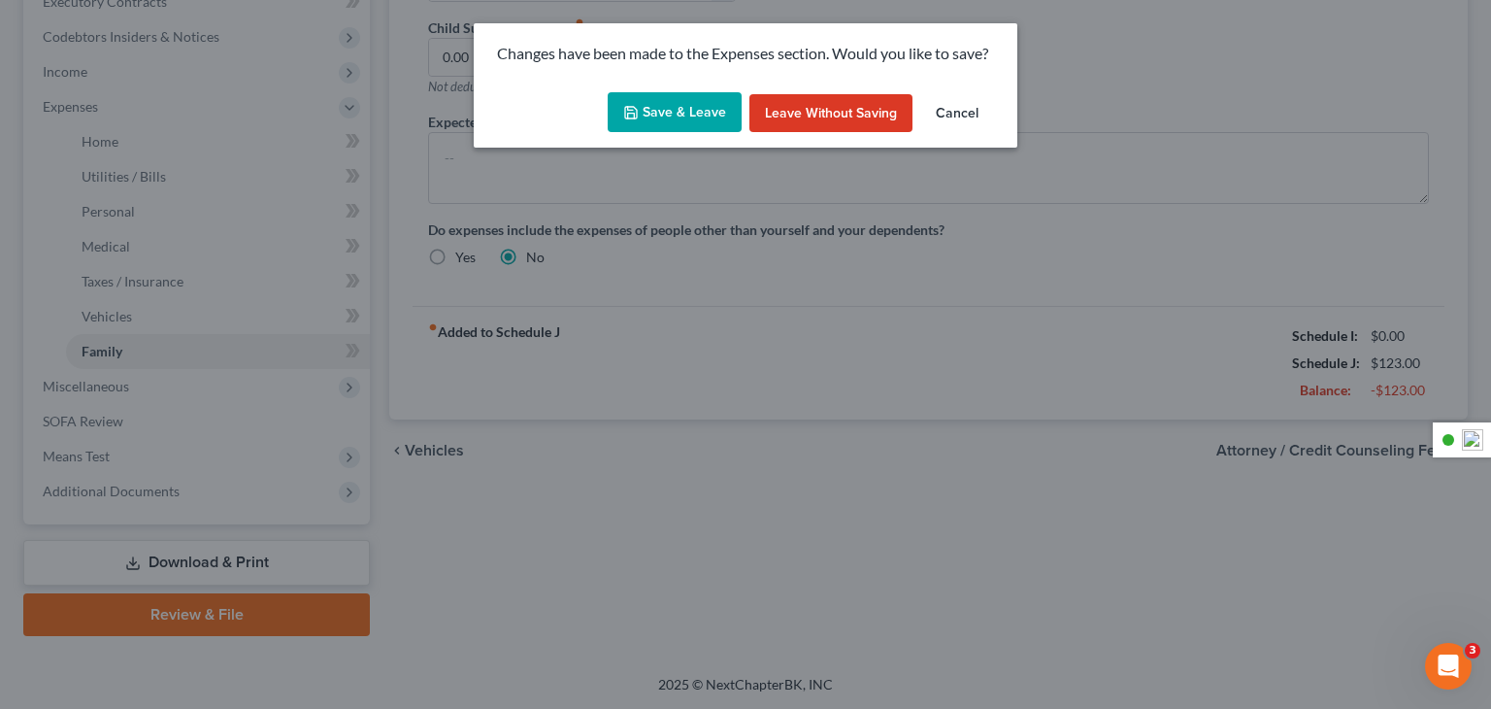
click at [971, 117] on button "Cancel" at bounding box center [957, 113] width 74 height 39
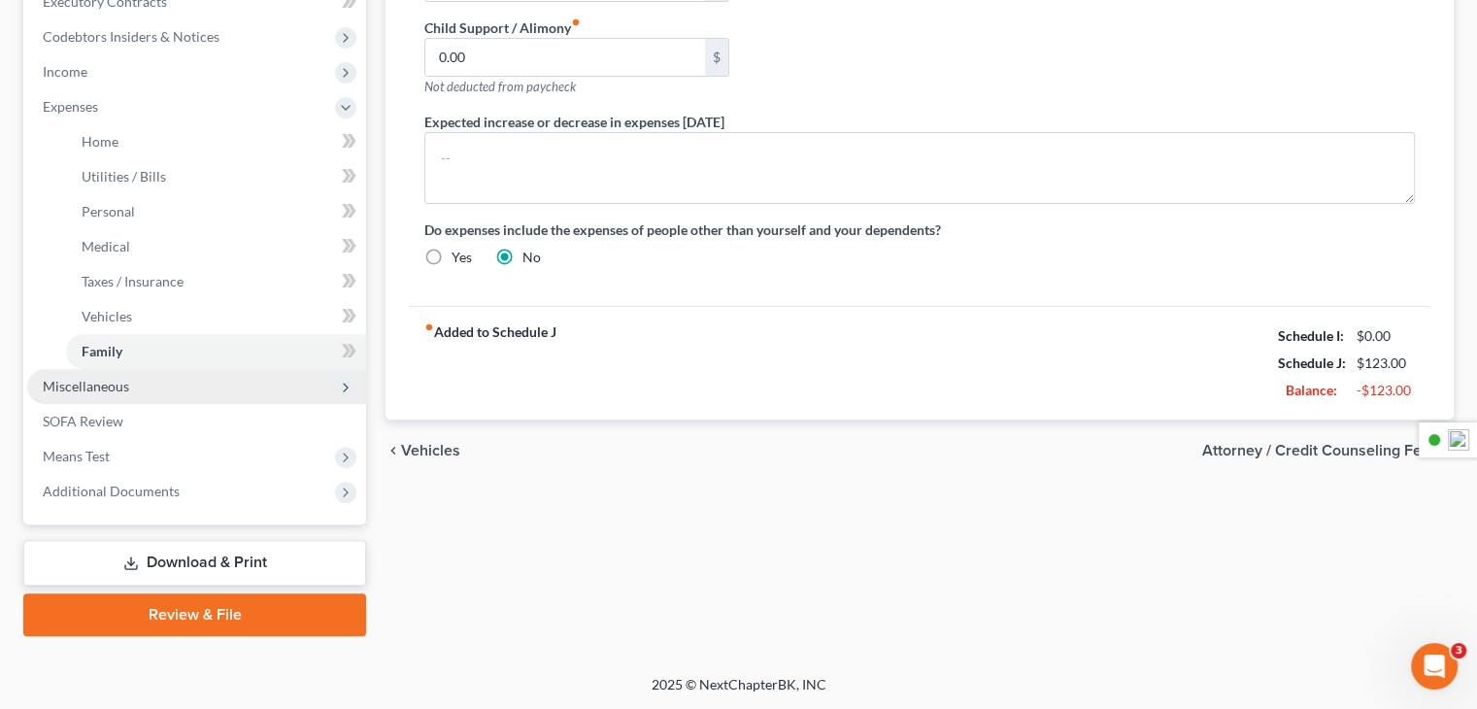
click at [120, 393] on span "Miscellaneous" at bounding box center [86, 386] width 86 height 17
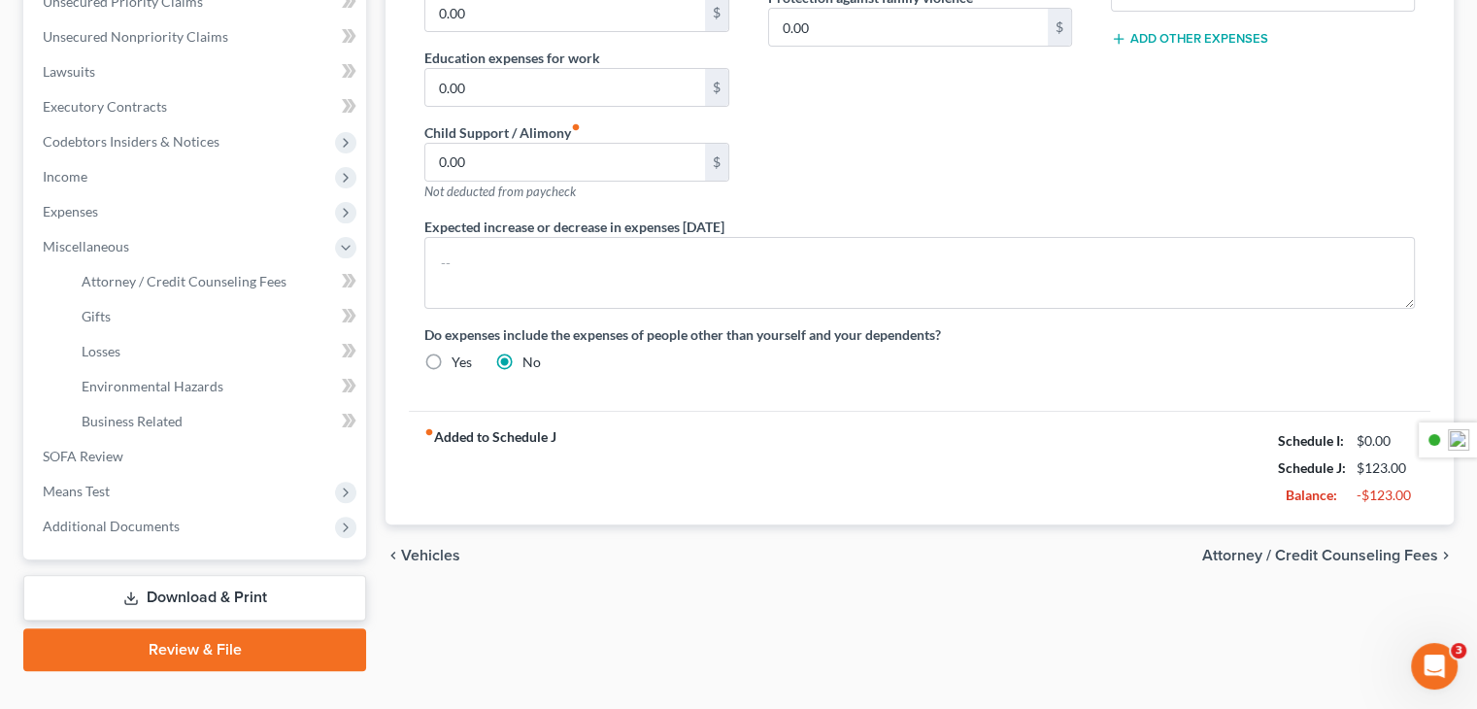
scroll to position [532, 0]
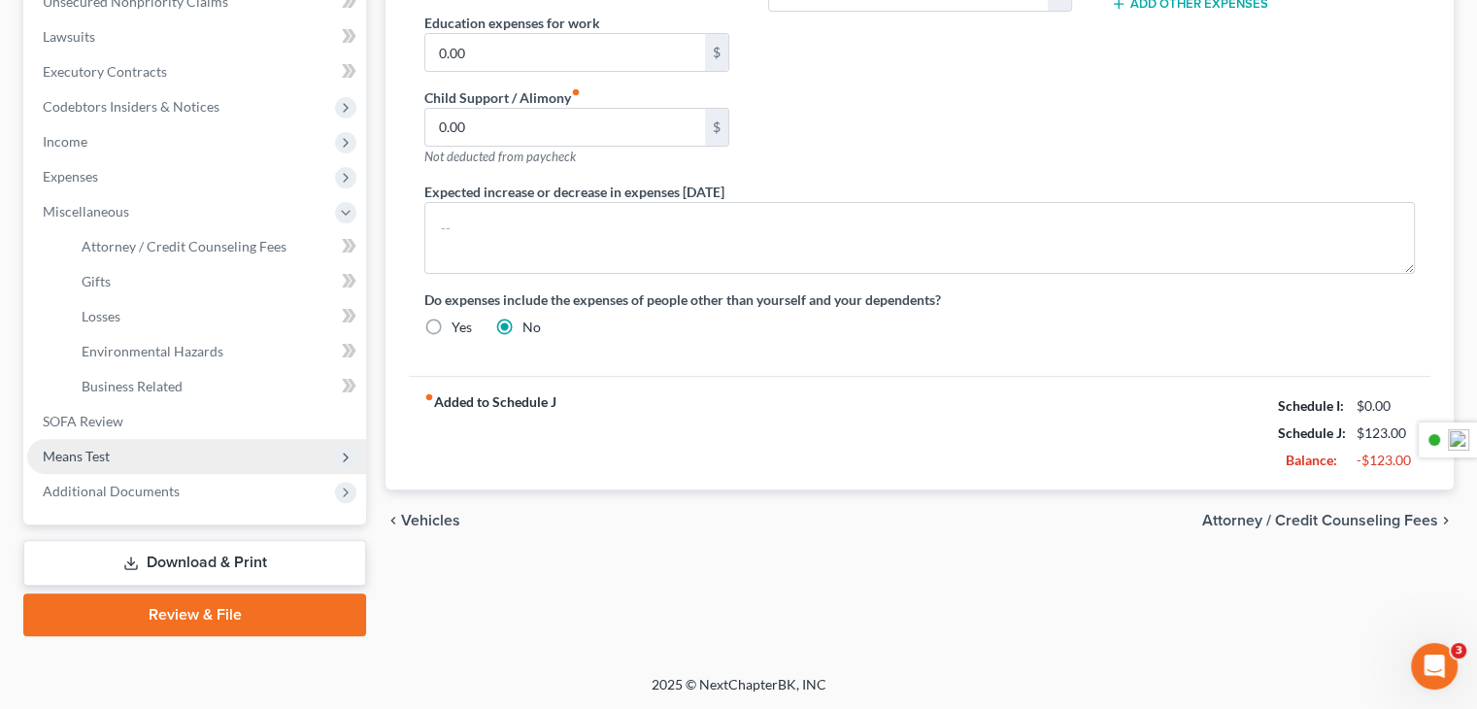
click at [133, 459] on span "Means Test" at bounding box center [196, 456] width 339 height 35
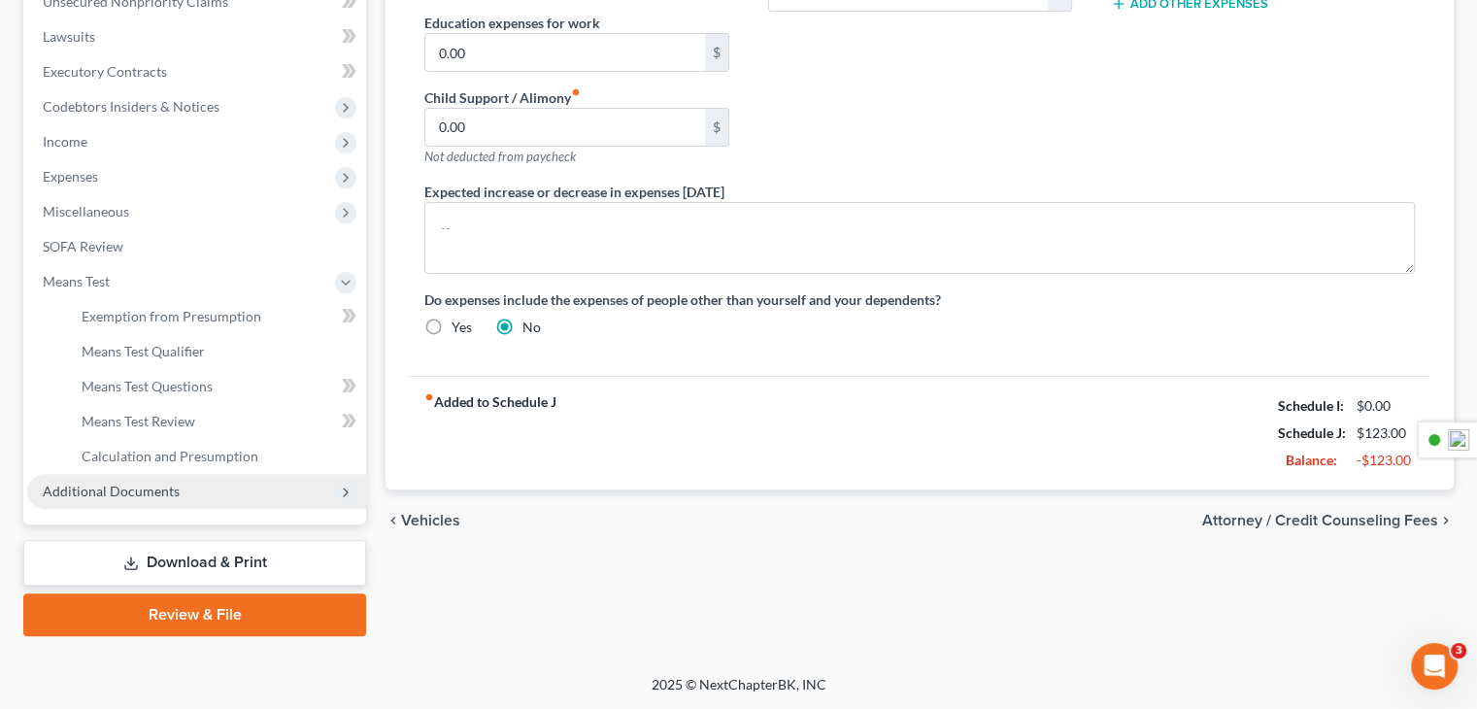
click at [287, 495] on span "Additional Documents" at bounding box center [196, 491] width 339 height 35
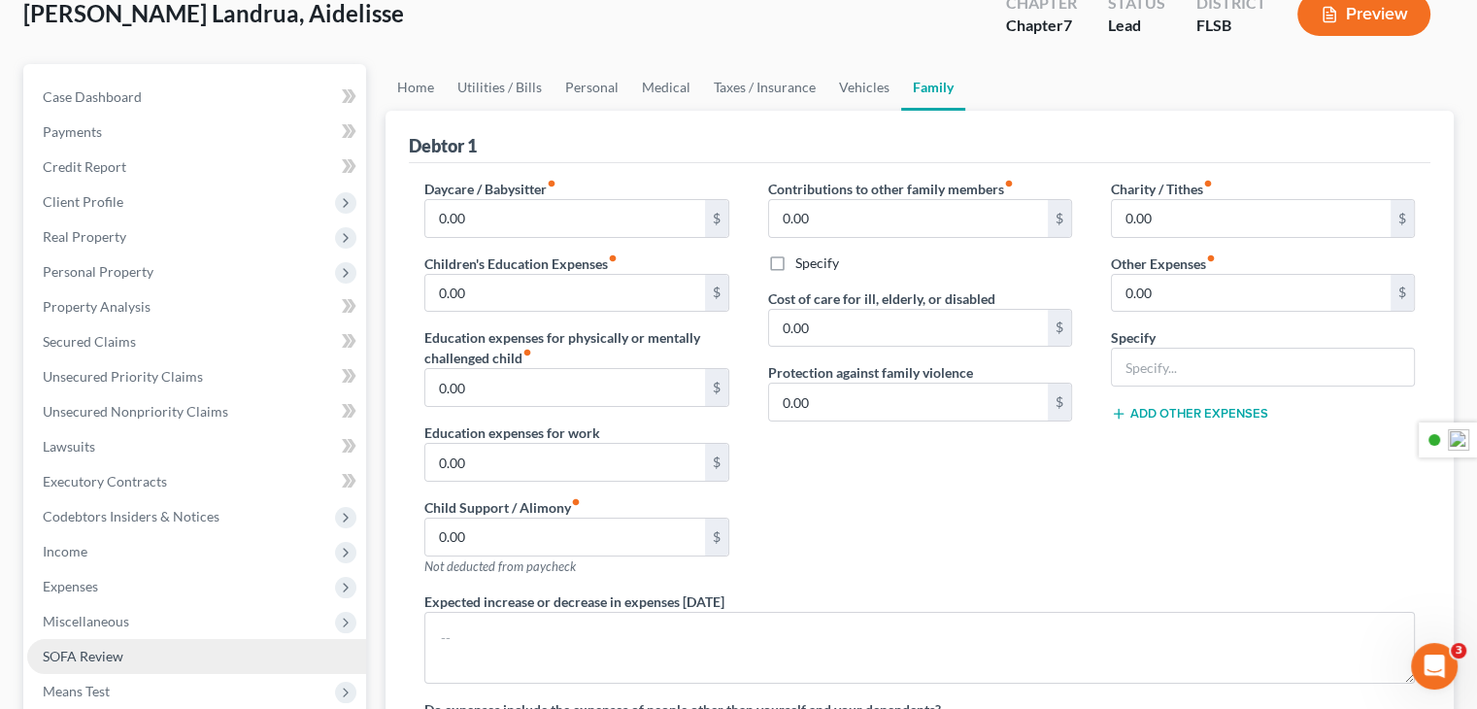
scroll to position [241, 0]
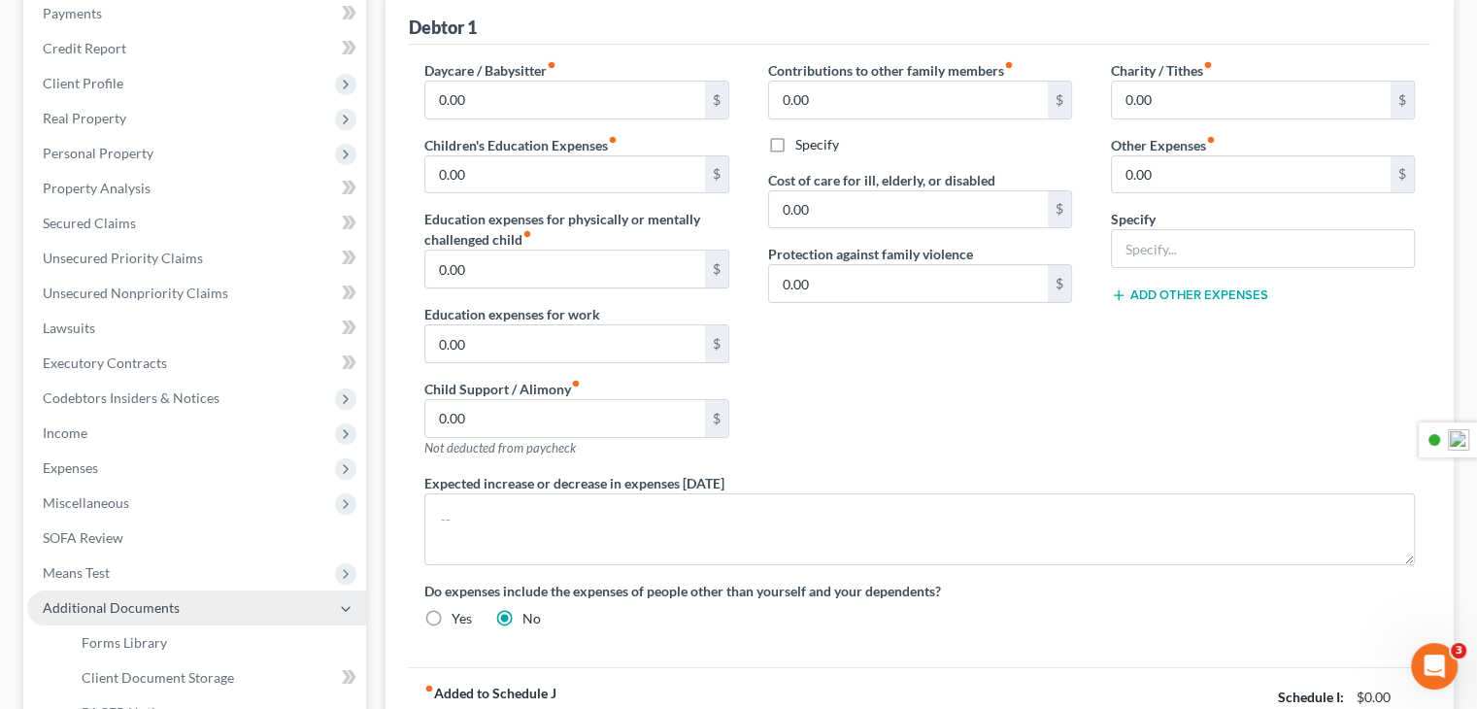
click at [128, 613] on span "Additional Documents" at bounding box center [111, 607] width 137 height 17
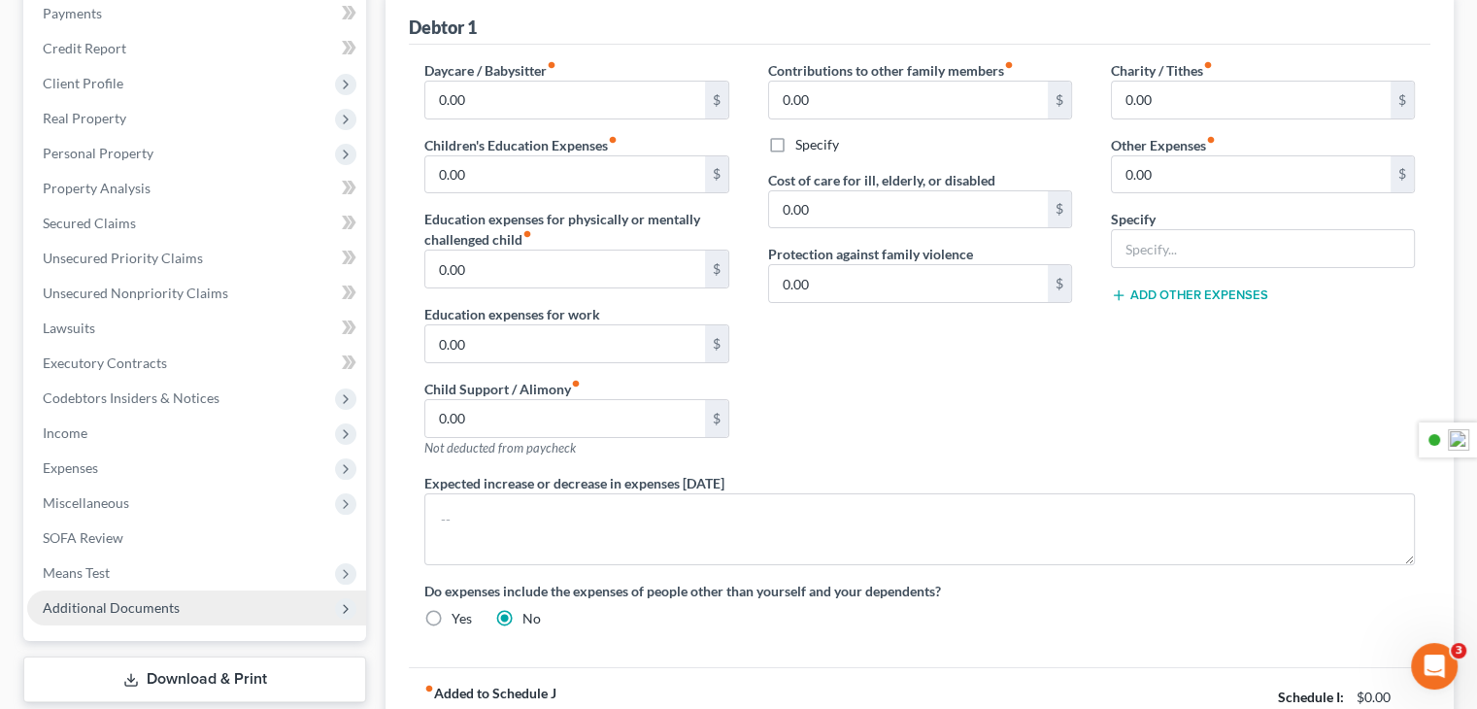
click at [137, 613] on span "Additional Documents" at bounding box center [111, 607] width 137 height 17
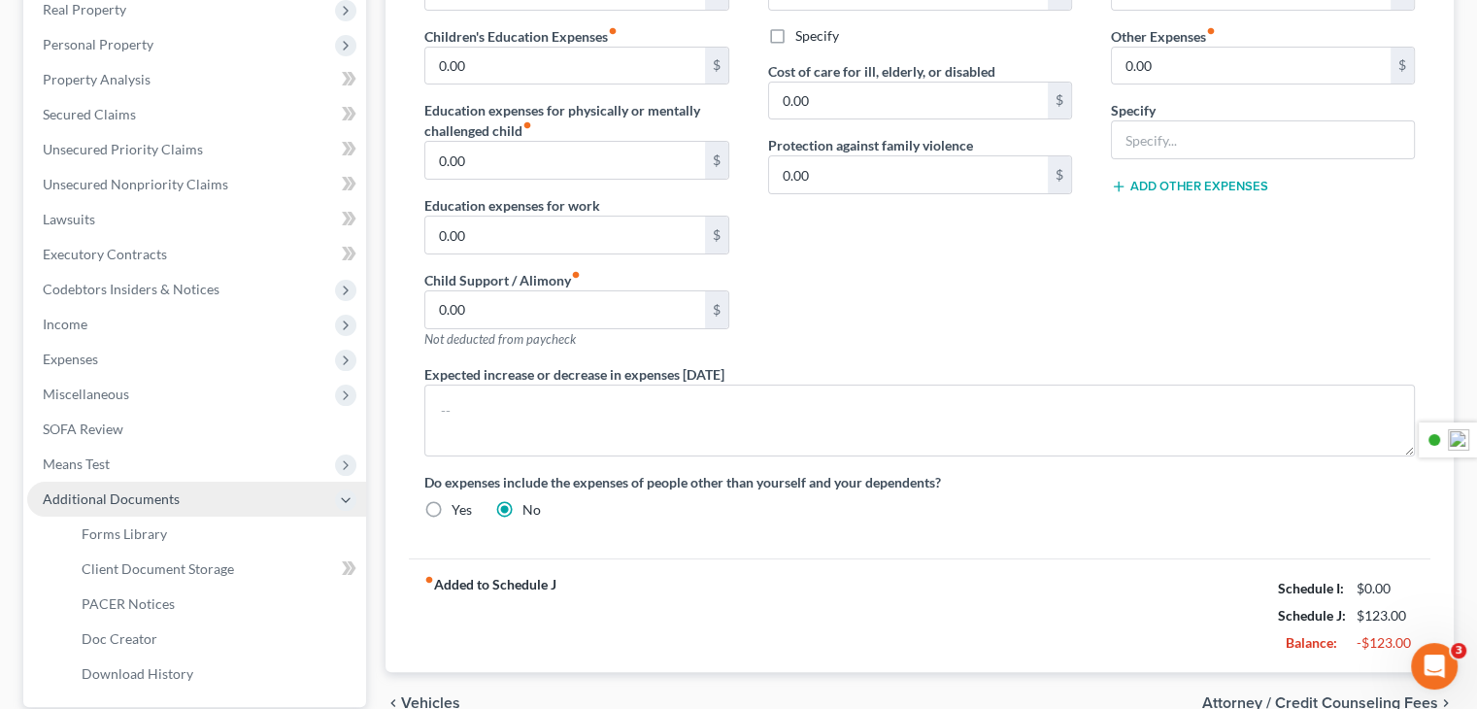
scroll to position [435, 0]
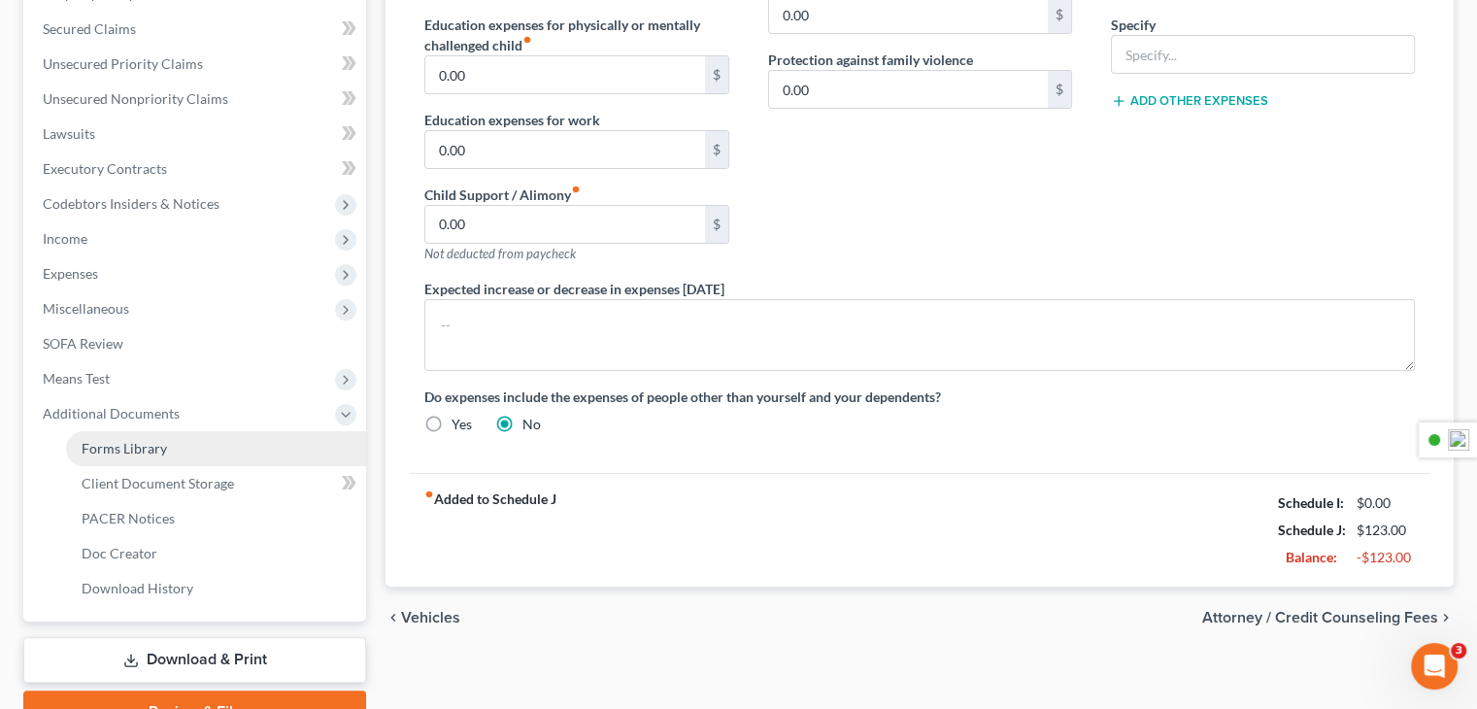
click at [223, 451] on link "Forms Library" at bounding box center [216, 448] width 300 height 35
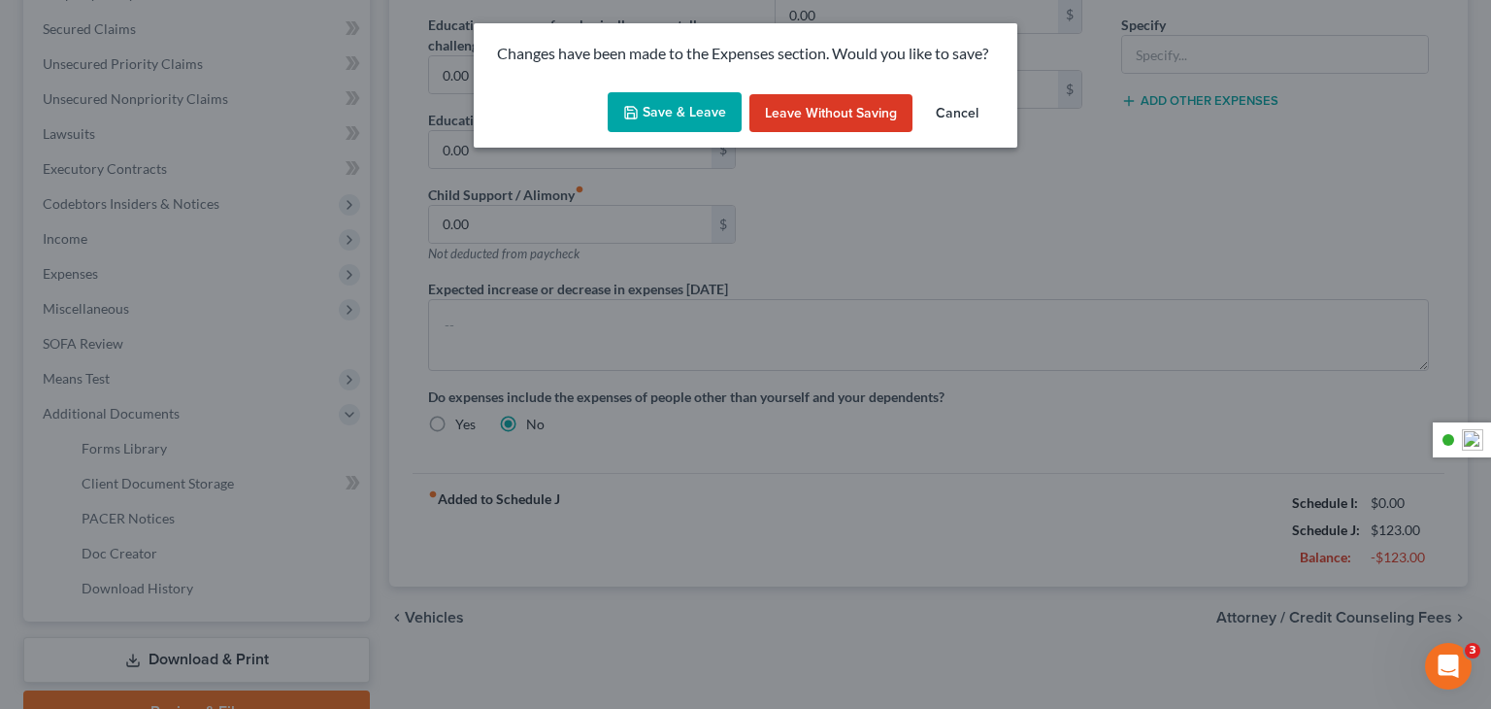
click at [690, 114] on button "Save & Leave" at bounding box center [675, 112] width 134 height 41
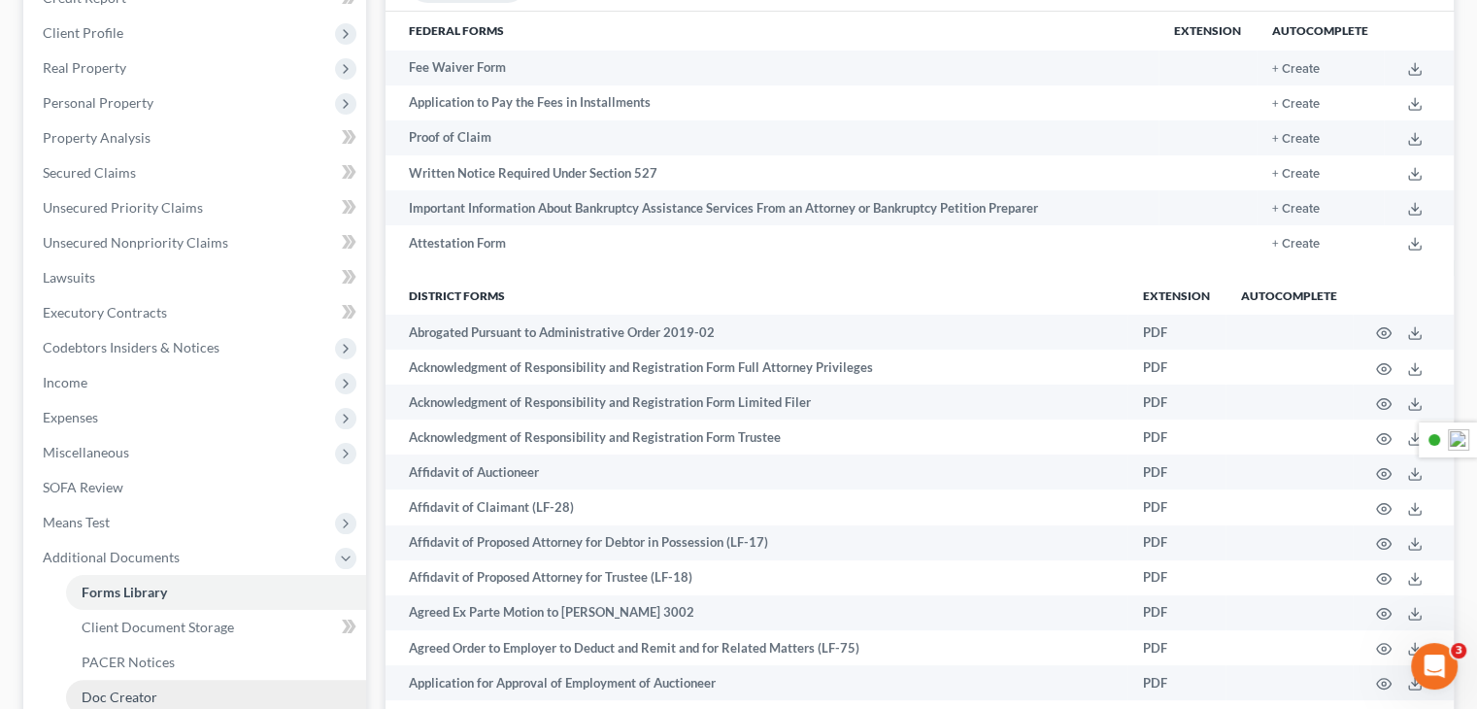
scroll to position [388, 0]
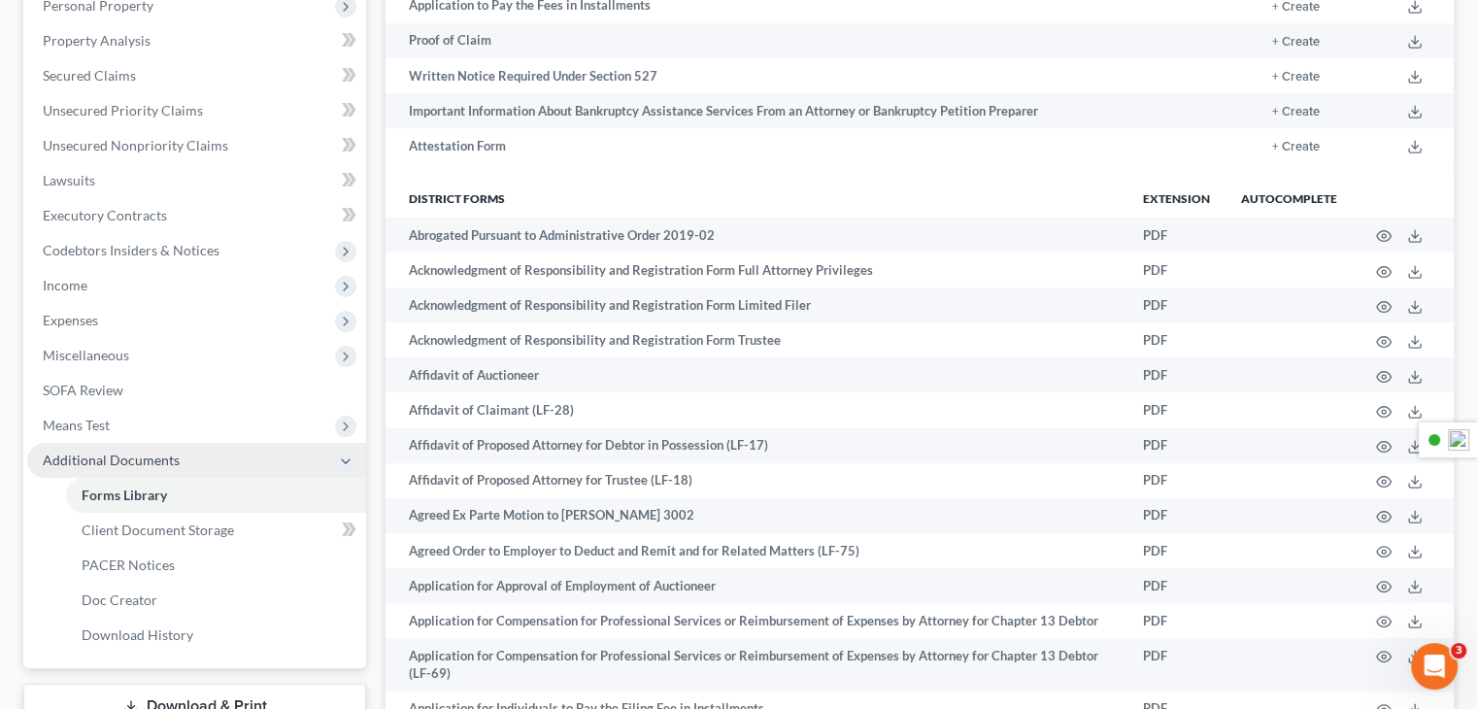
click at [153, 463] on span "Additional Documents" at bounding box center [111, 459] width 137 height 17
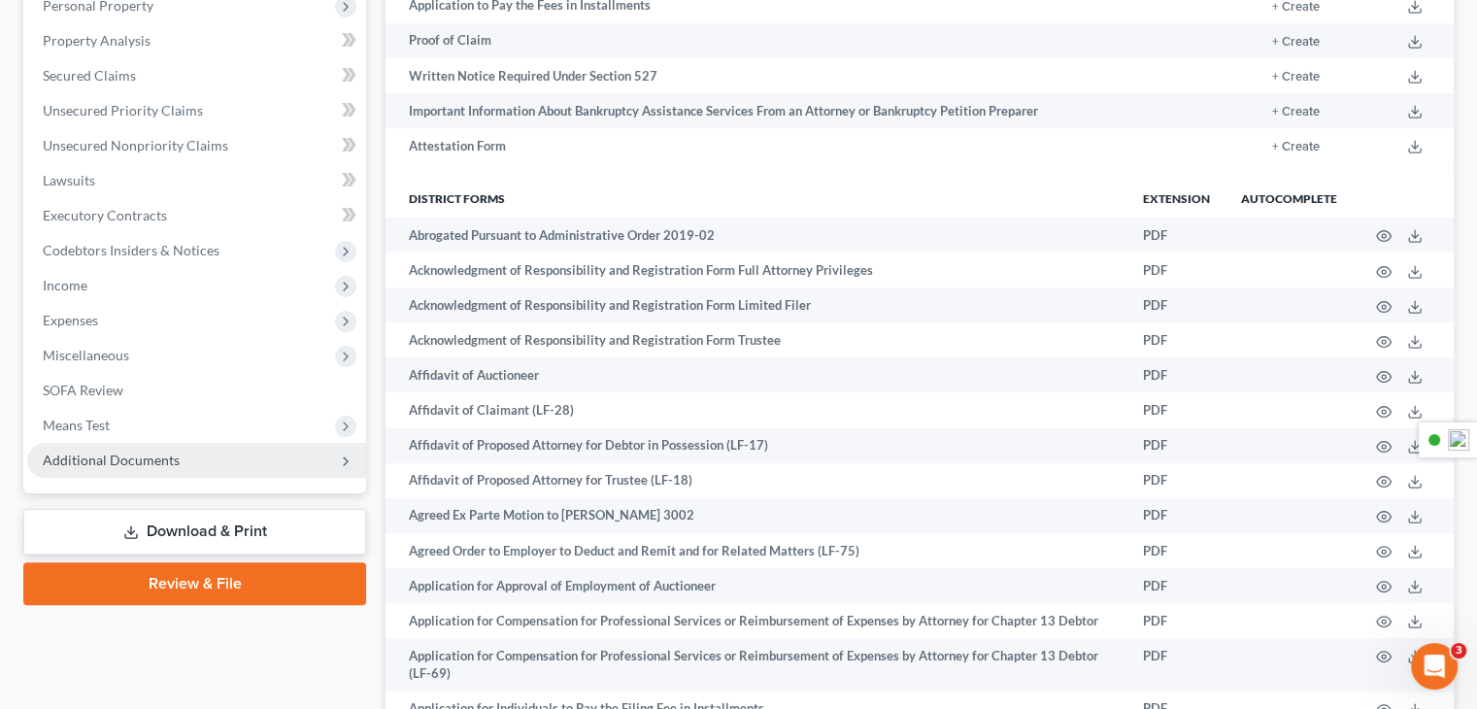
click at [153, 463] on span "Additional Documents" at bounding box center [111, 459] width 137 height 17
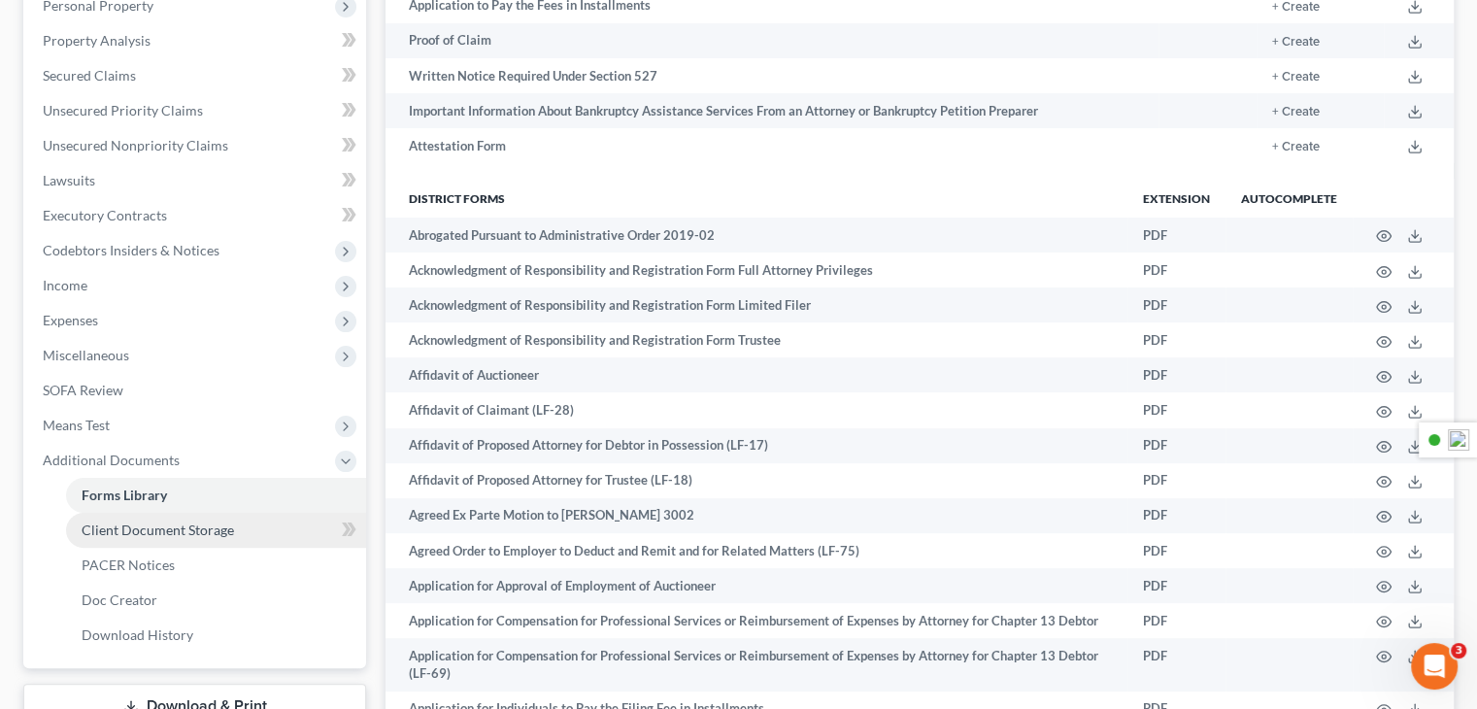
click at [221, 533] on span "Client Document Storage" at bounding box center [158, 529] width 152 height 17
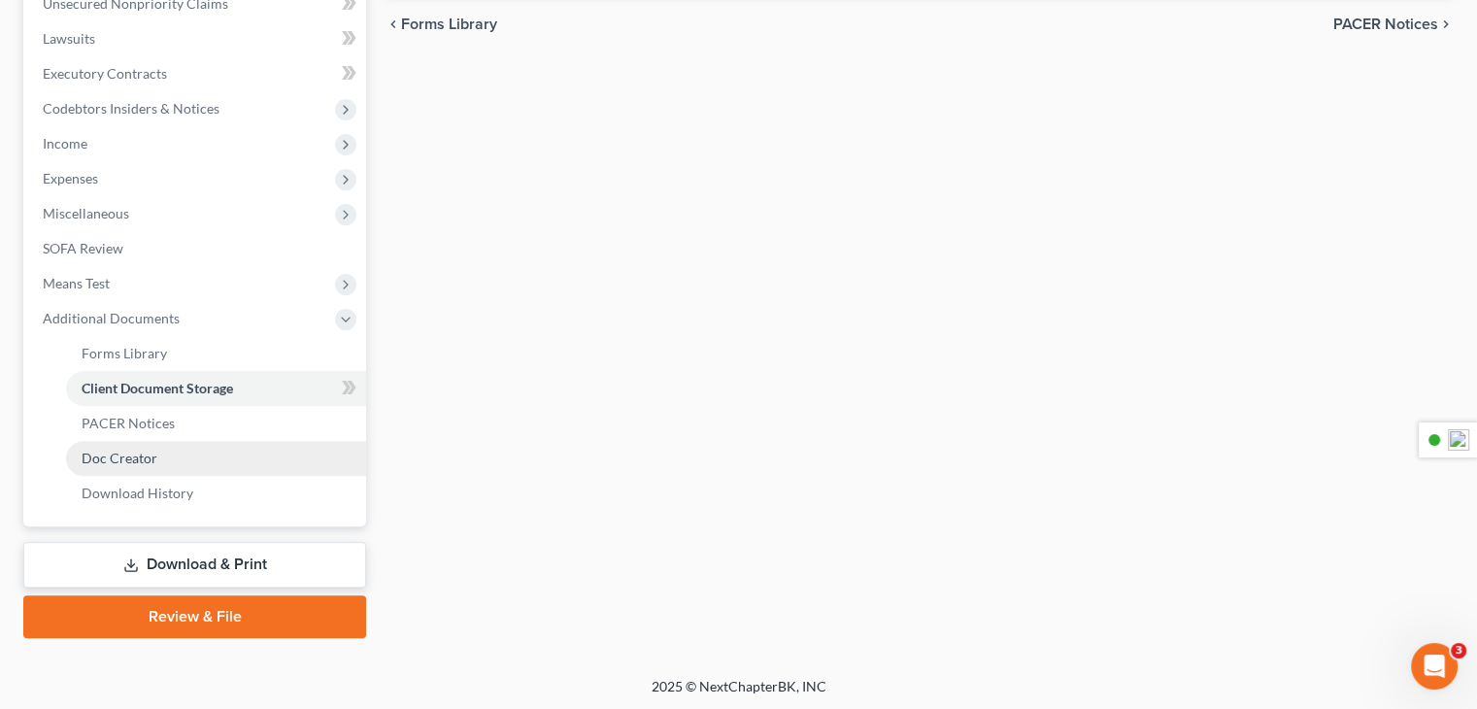
scroll to position [532, 0]
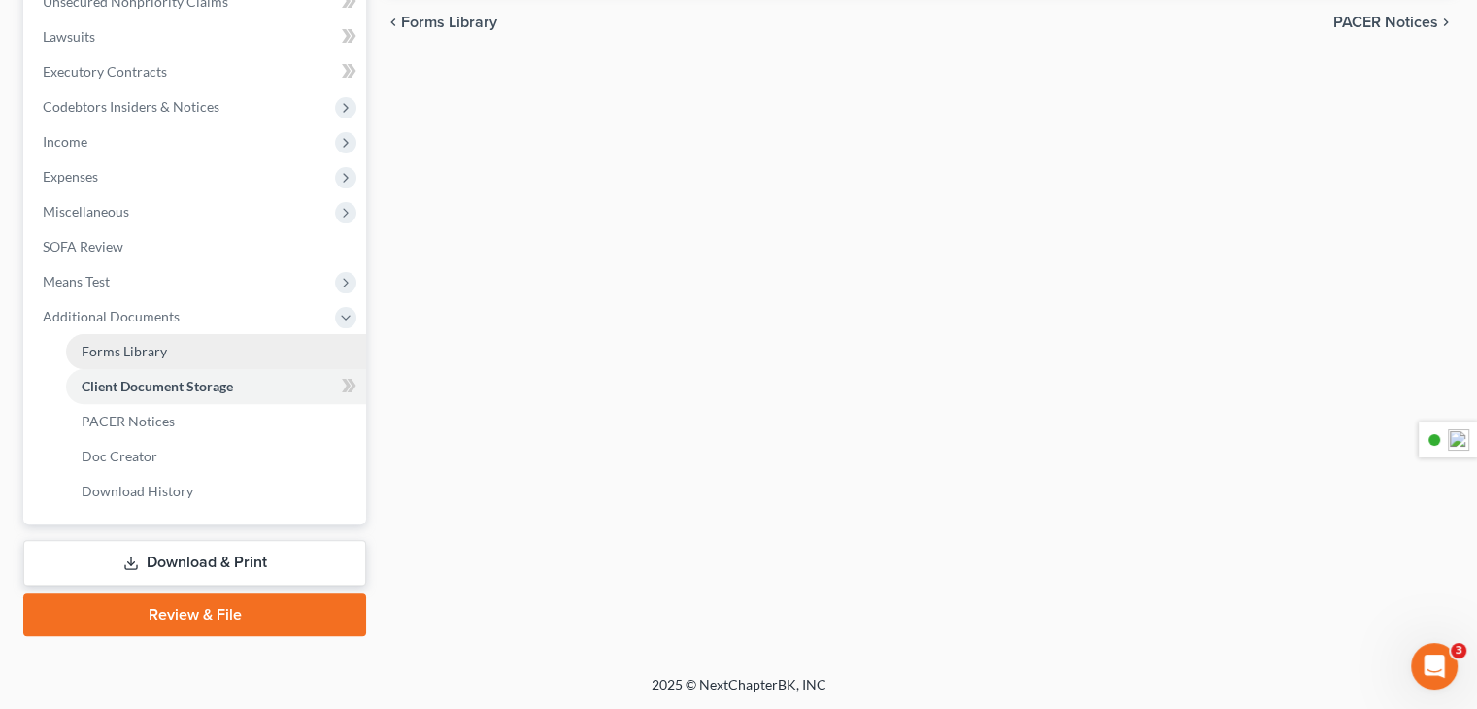
click at [186, 351] on link "Forms Library" at bounding box center [216, 351] width 300 height 35
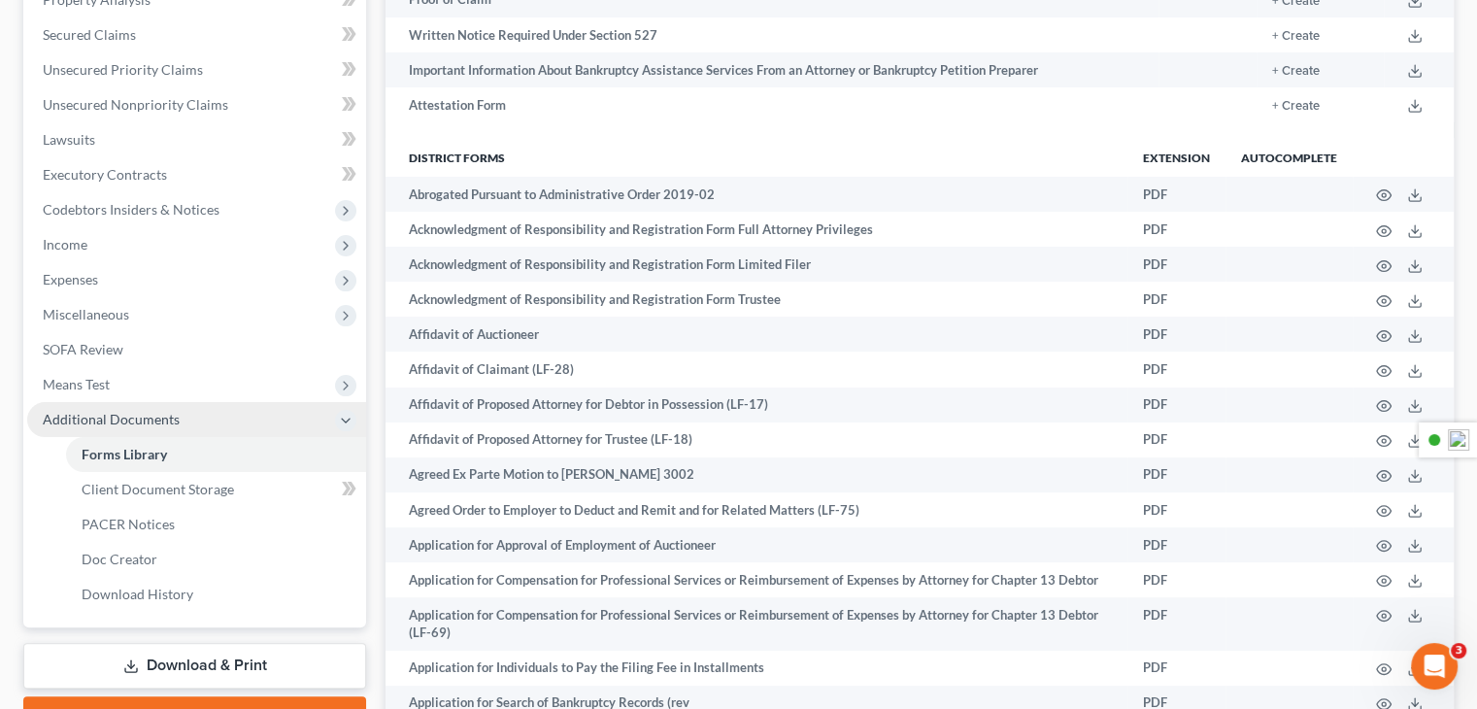
scroll to position [583, 0]
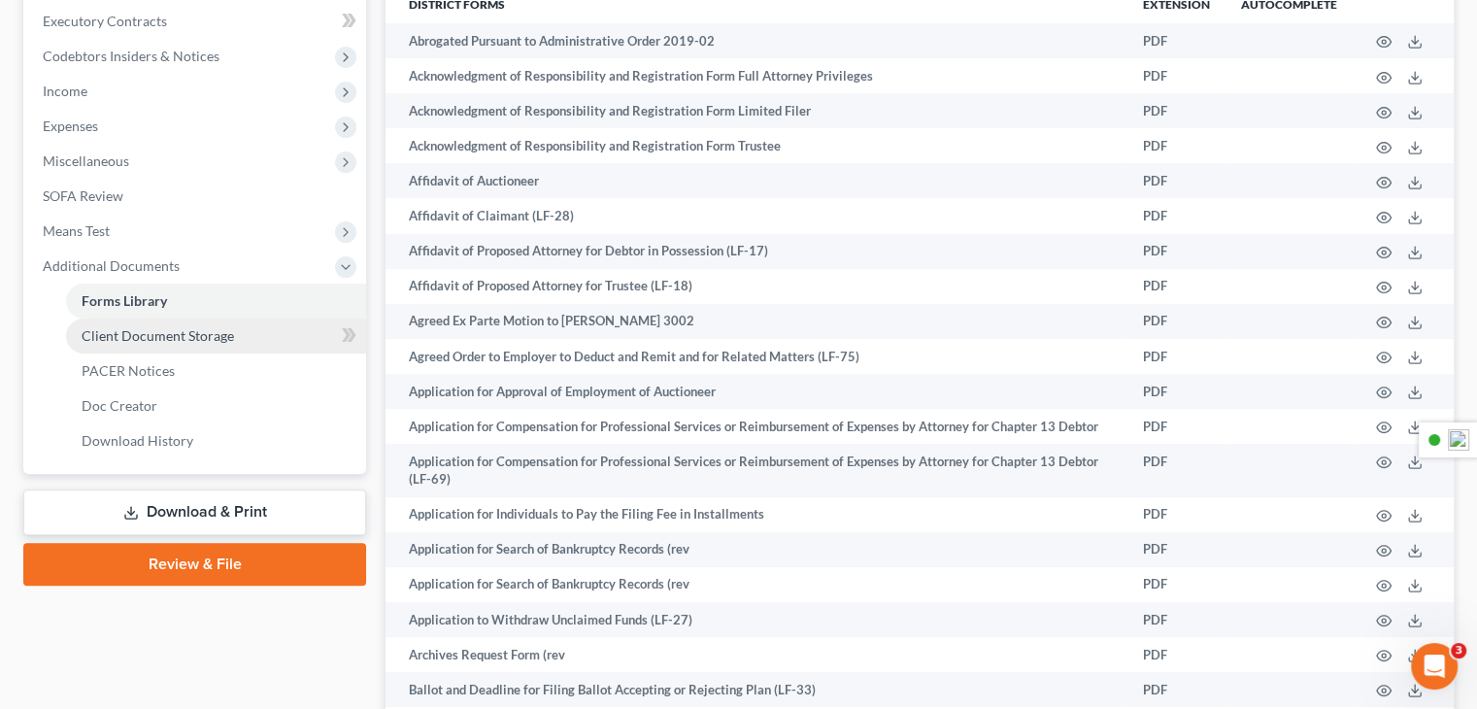
click at [210, 343] on span "Client Document Storage" at bounding box center [158, 335] width 152 height 17
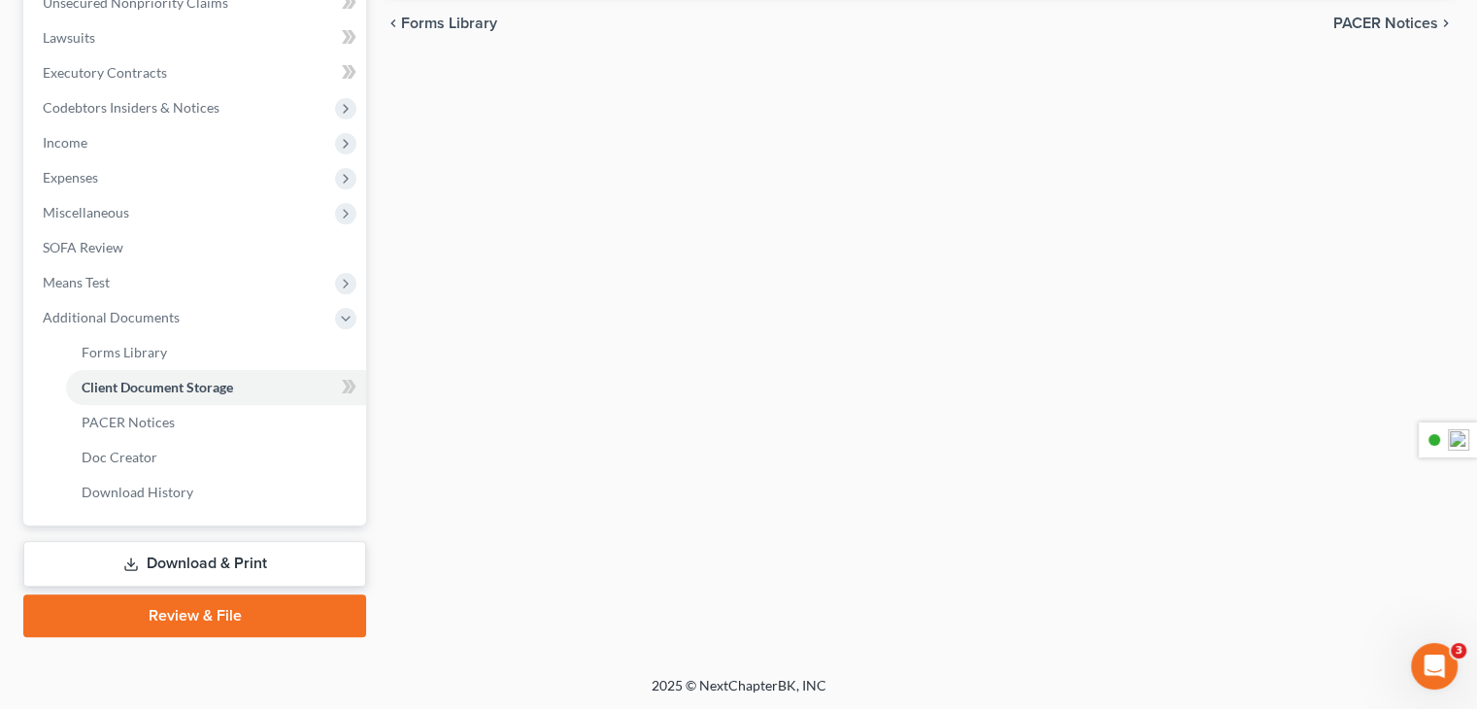
scroll to position [532, 0]
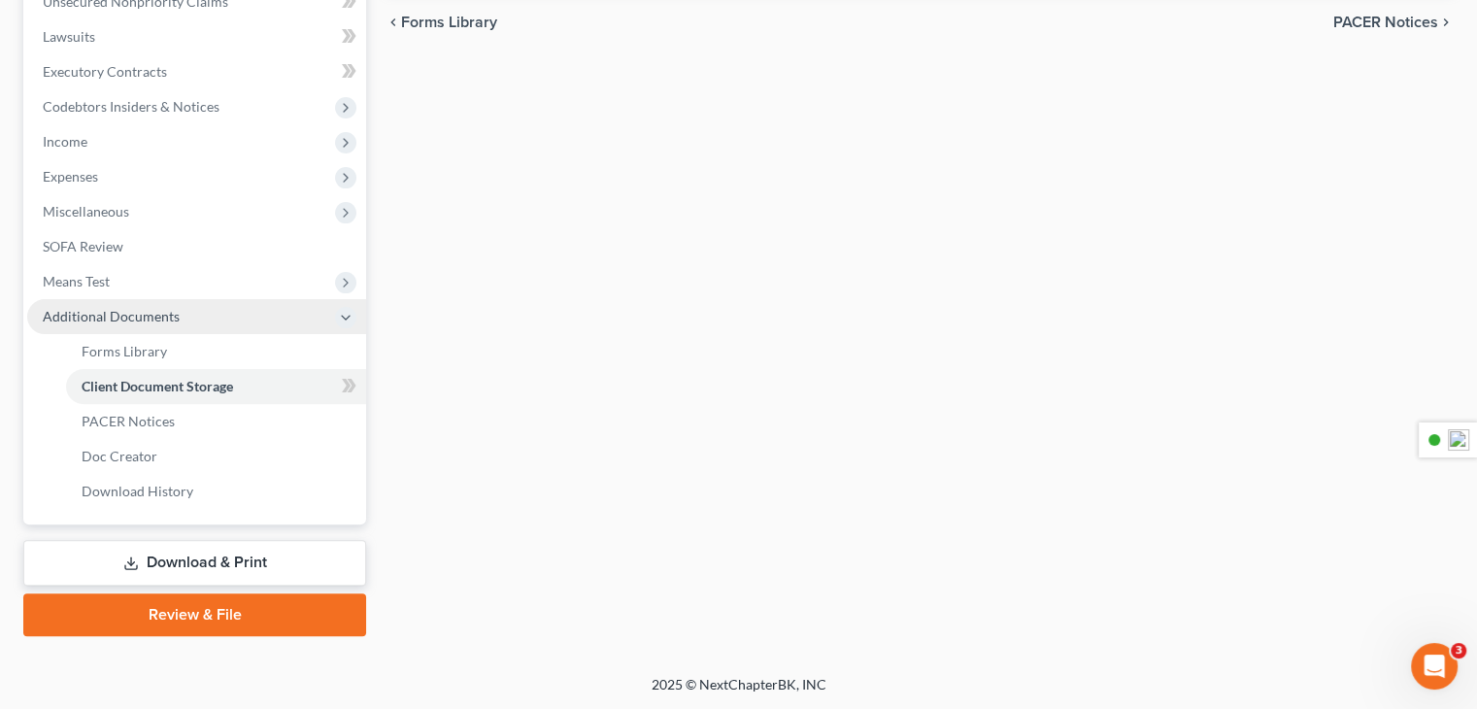
click at [120, 319] on span "Additional Documents" at bounding box center [111, 316] width 137 height 17
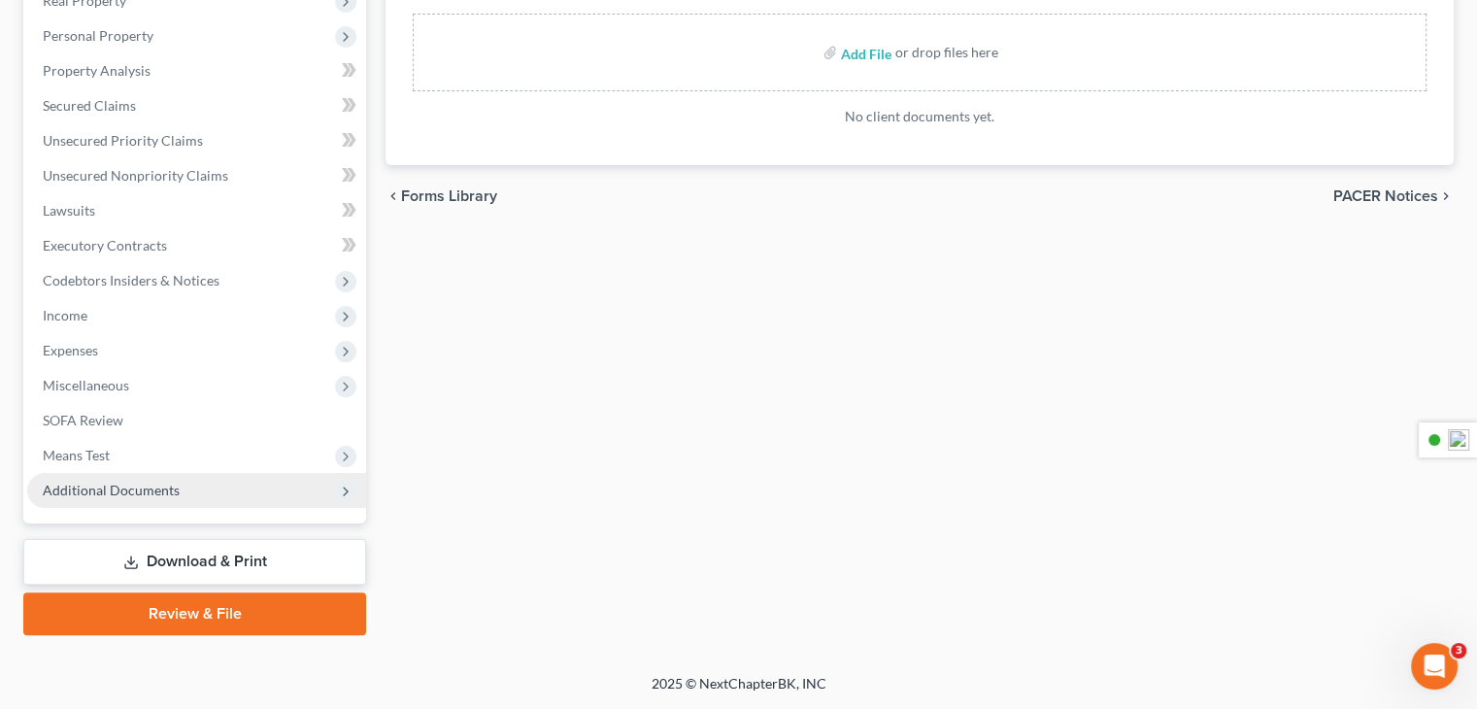
scroll to position [357, 0]
click at [198, 495] on span "Additional Documents" at bounding box center [196, 491] width 339 height 35
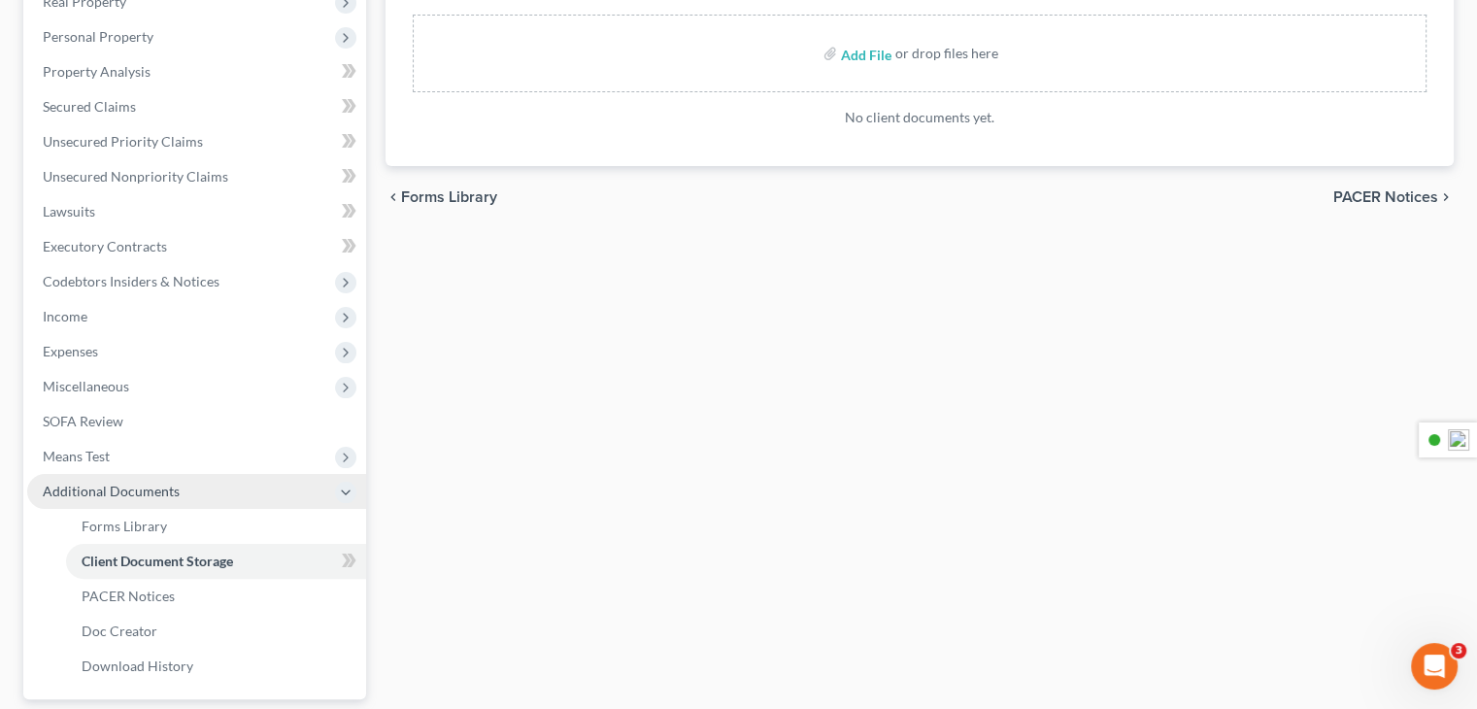
scroll to position [532, 0]
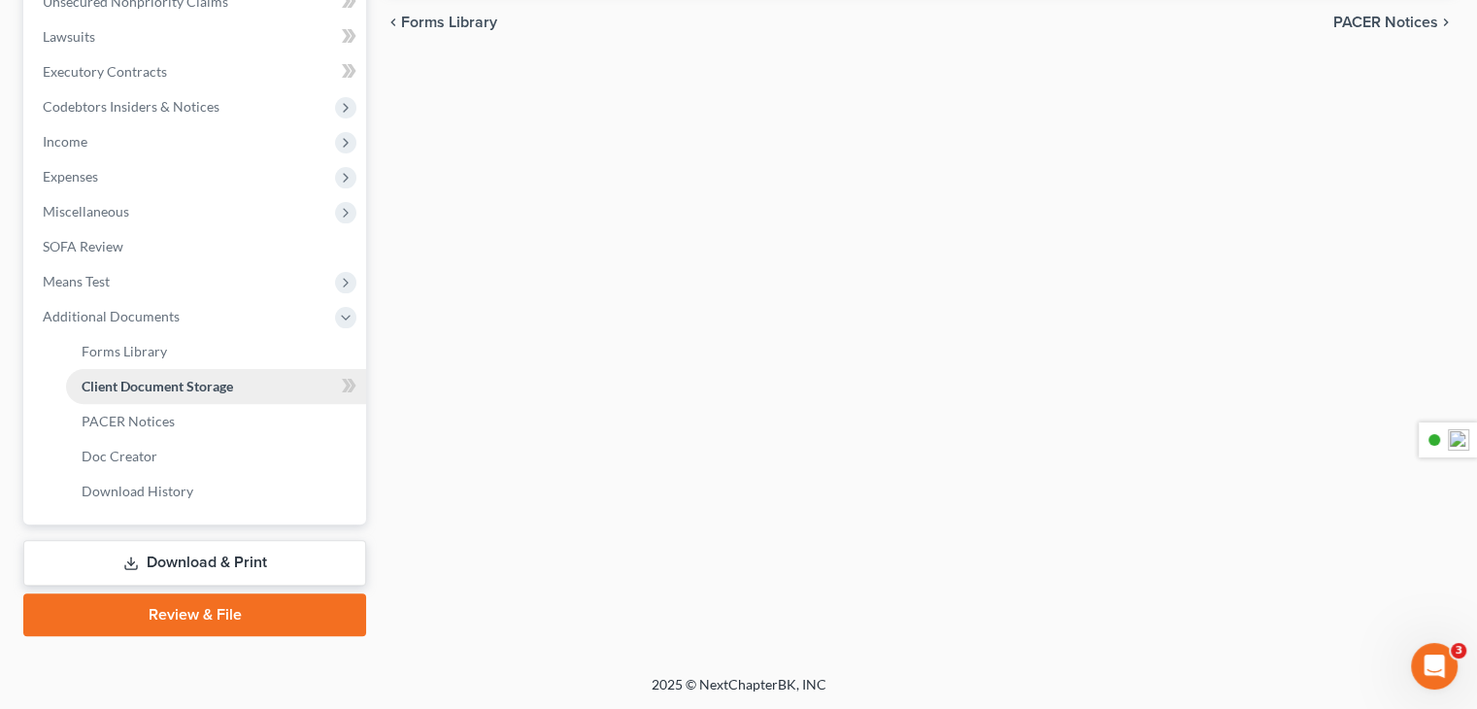
click at [232, 382] on span "Client Document Storage" at bounding box center [157, 386] width 151 height 17
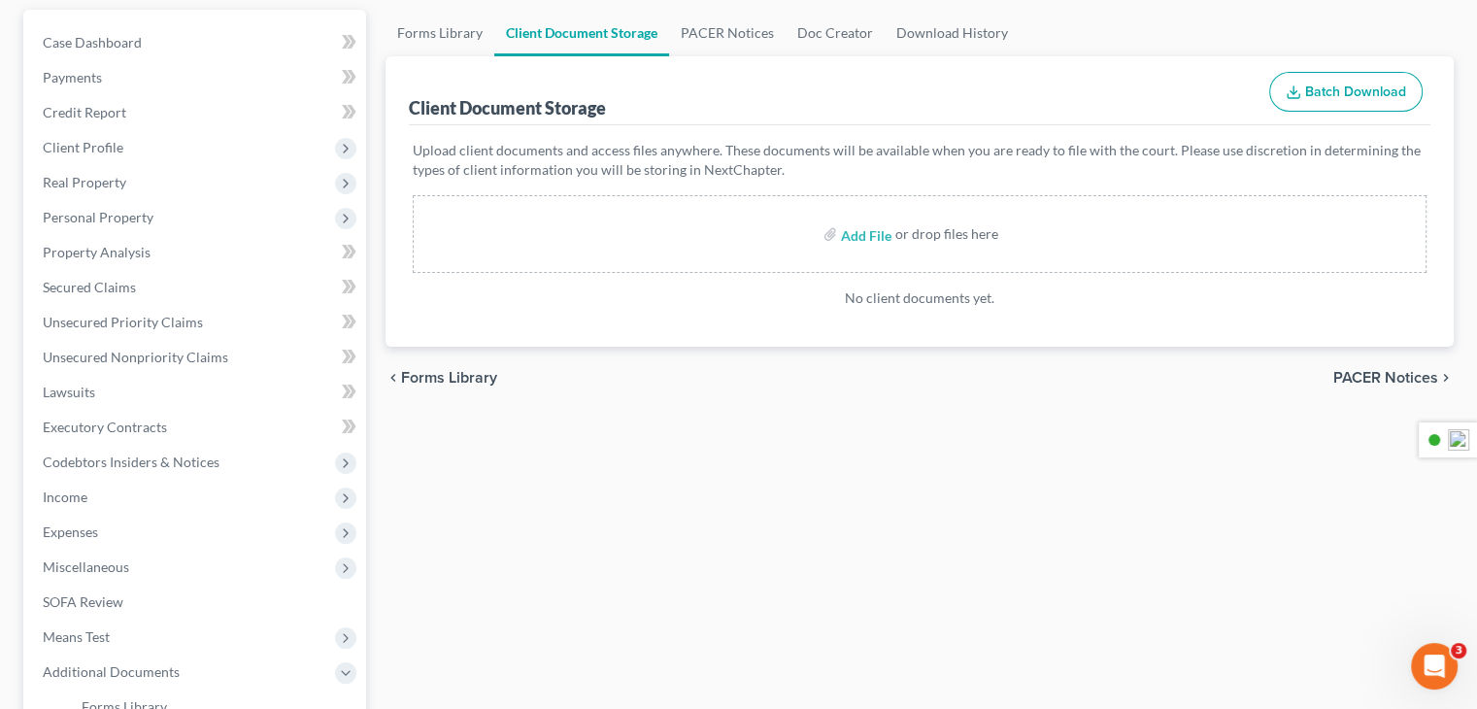
scroll to position [144, 0]
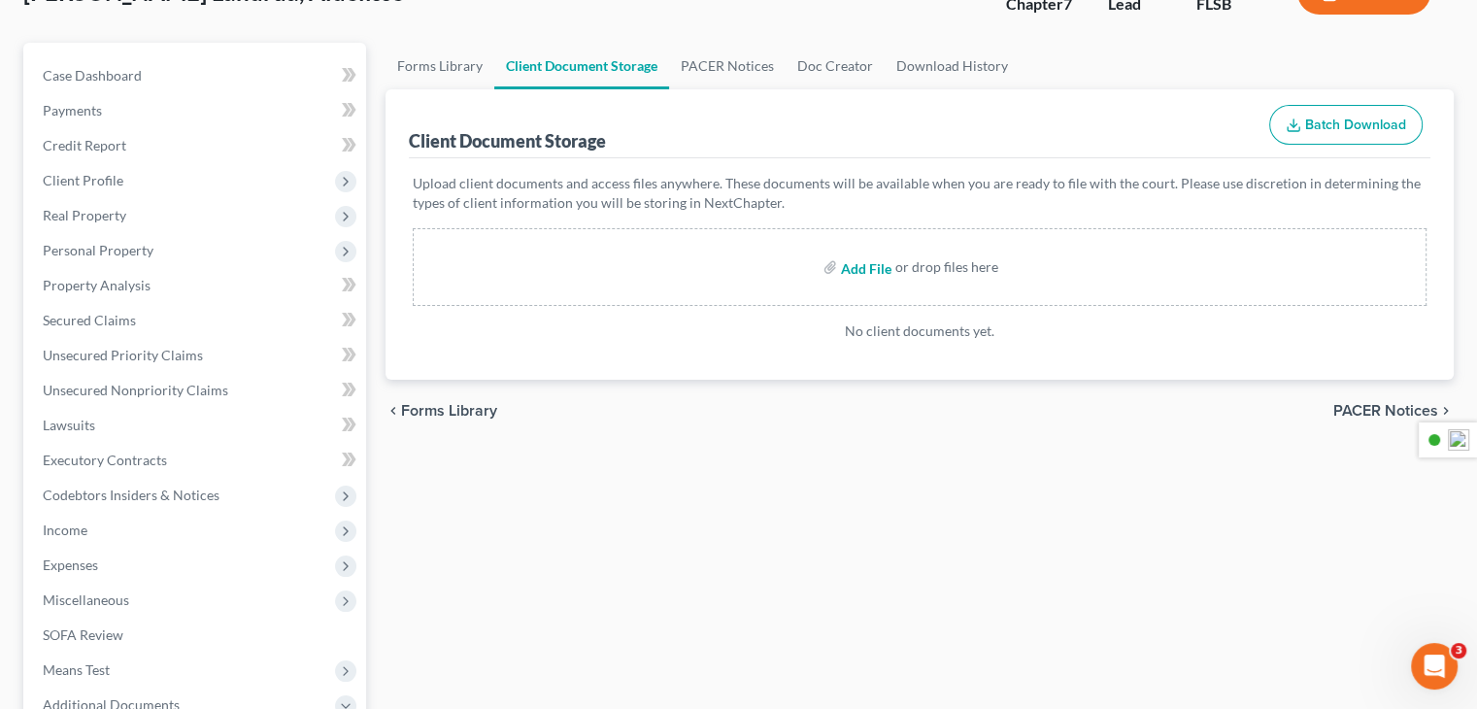
click at [886, 273] on input "file" at bounding box center [864, 267] width 47 height 35
type input "C:\fakepath\signed seller docs aidelisse.pdf"
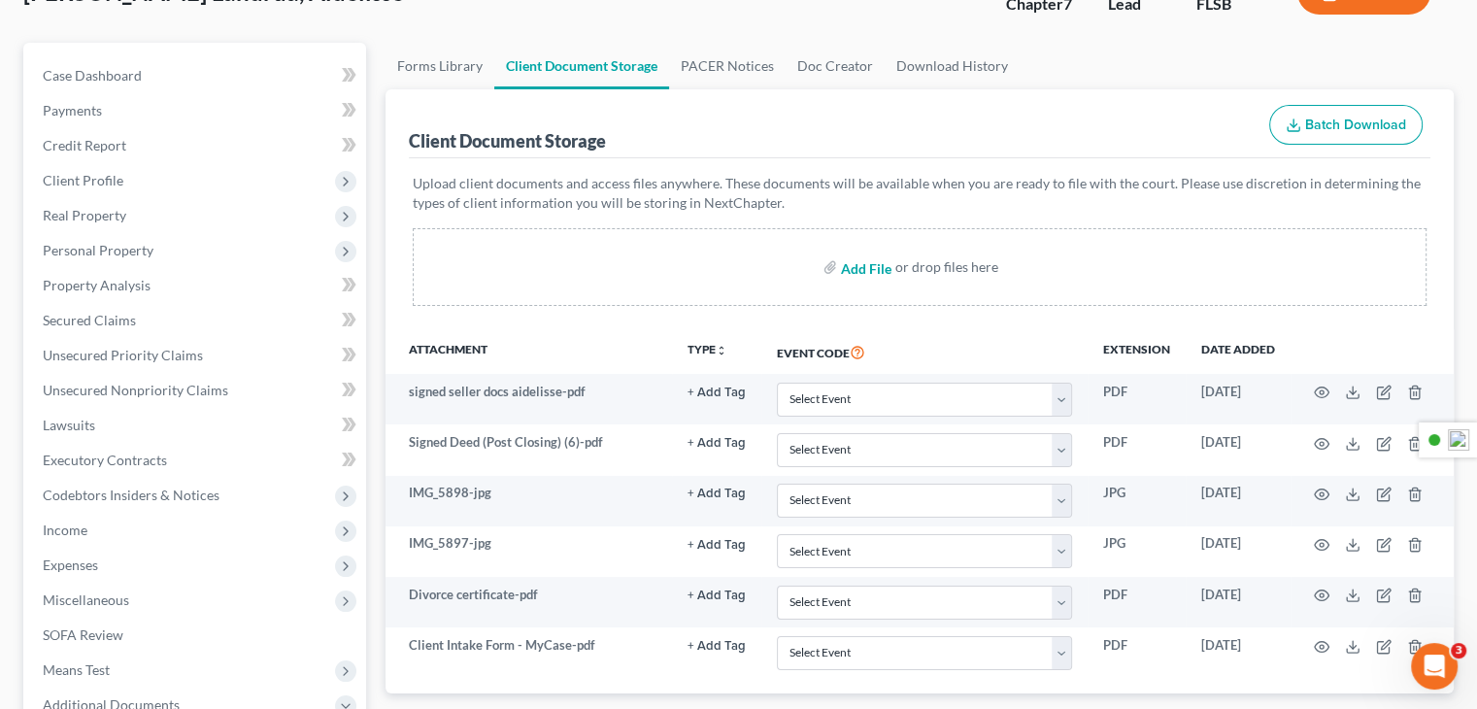
click at [855, 265] on input "file" at bounding box center [864, 267] width 47 height 35
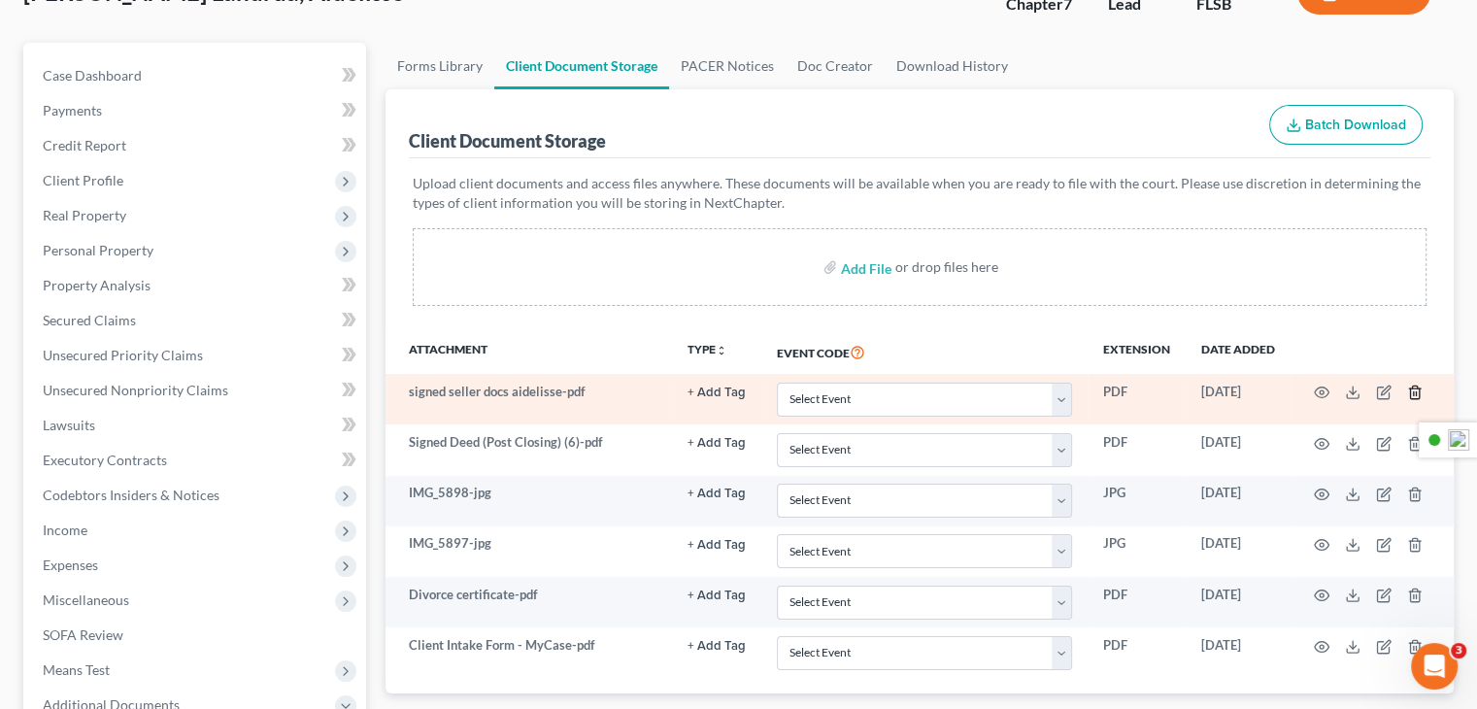
click at [1418, 394] on icon "button" at bounding box center [1414, 392] width 9 height 13
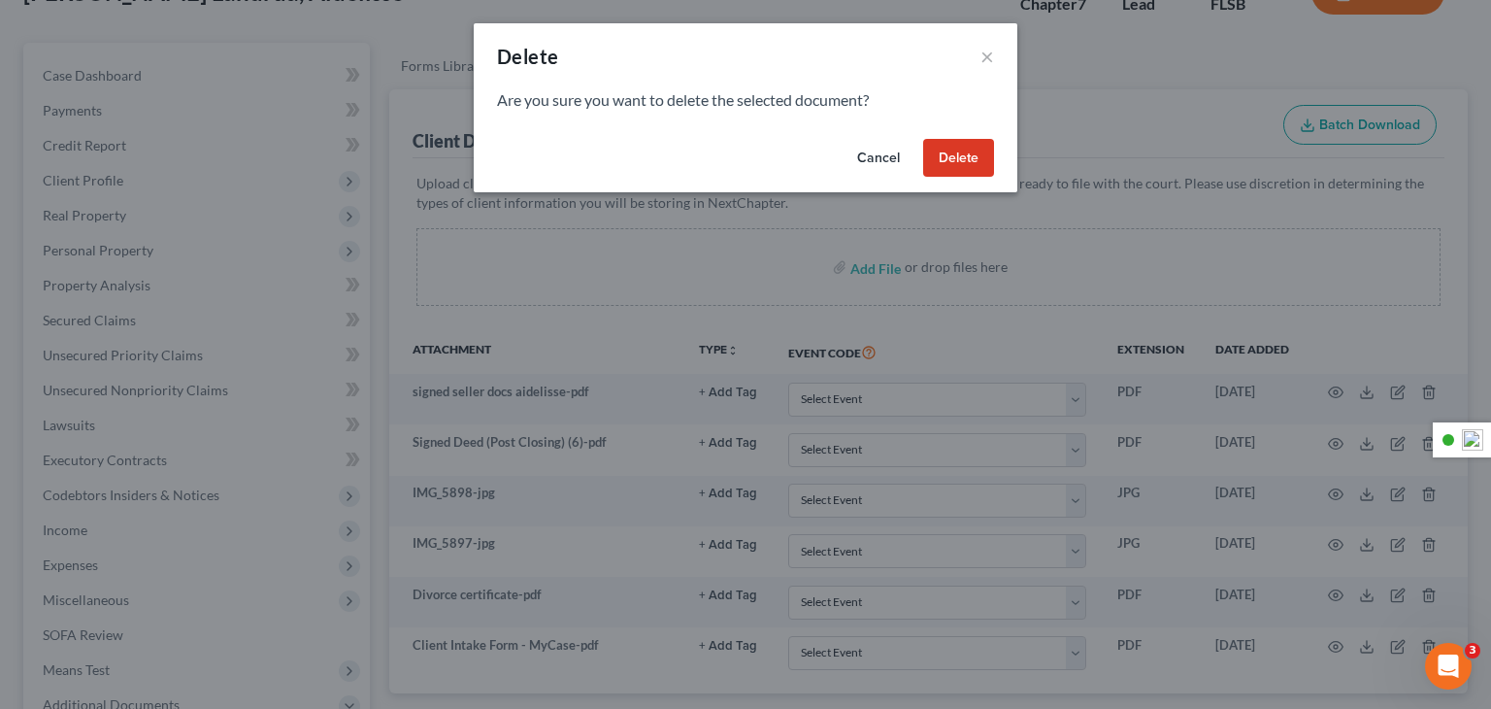
click at [978, 161] on button "Delete" at bounding box center [958, 158] width 71 height 39
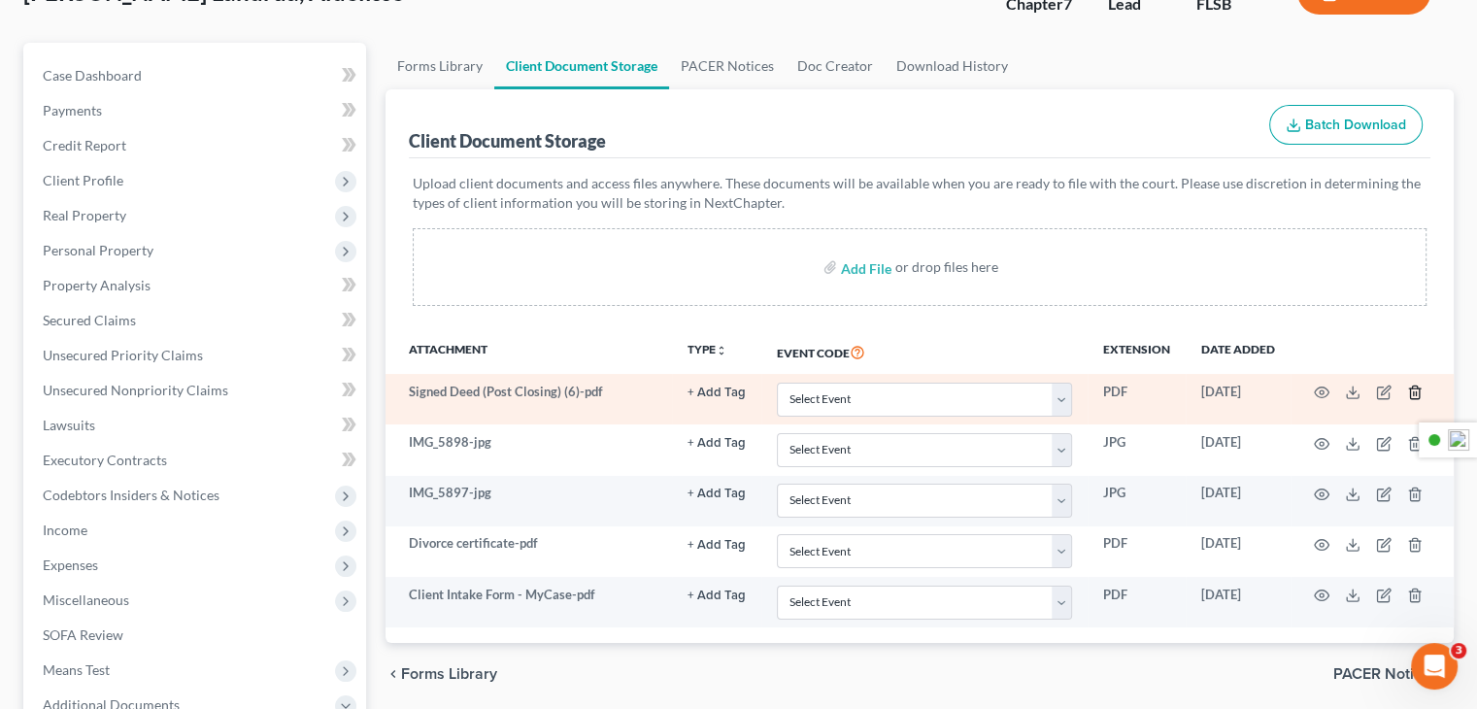
click at [1410, 389] on icon "button" at bounding box center [1414, 392] width 9 height 13
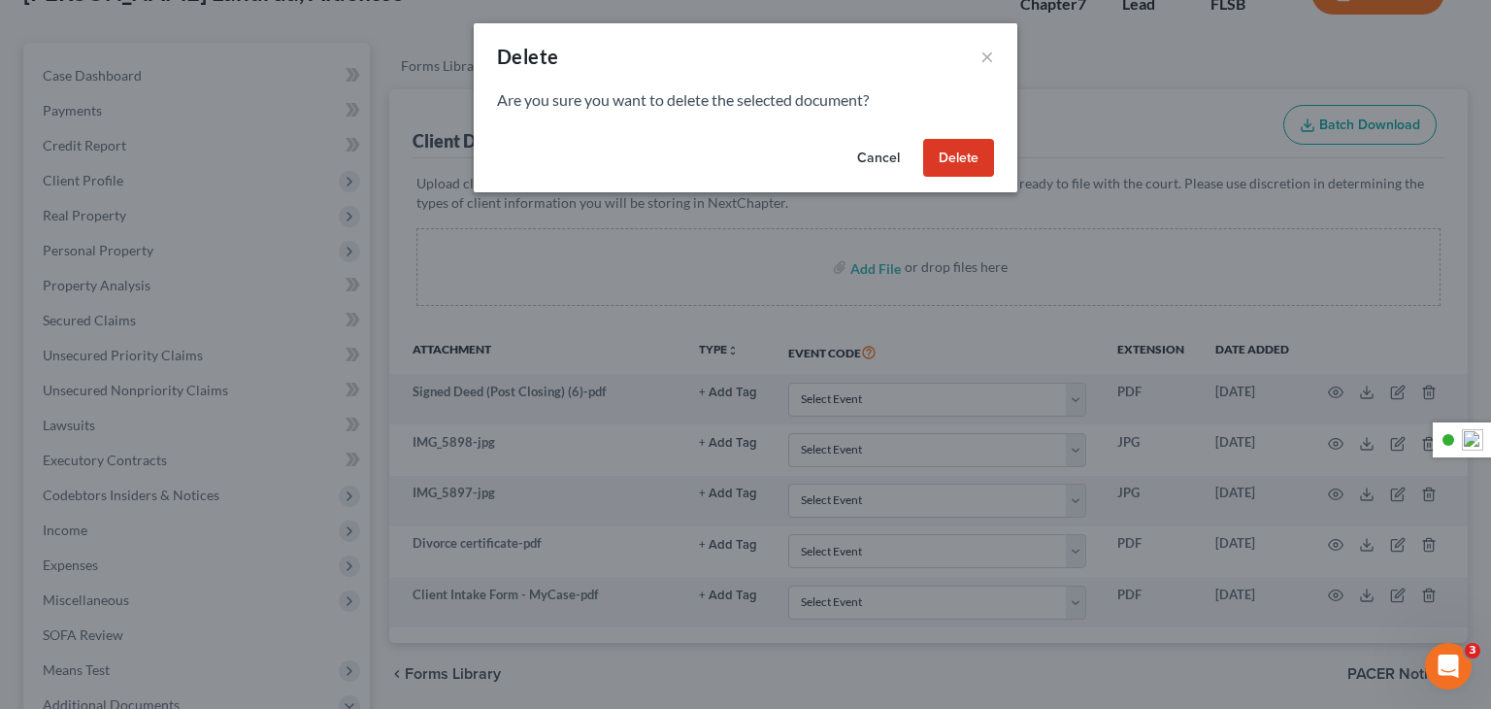
click at [986, 167] on button "Delete" at bounding box center [958, 158] width 71 height 39
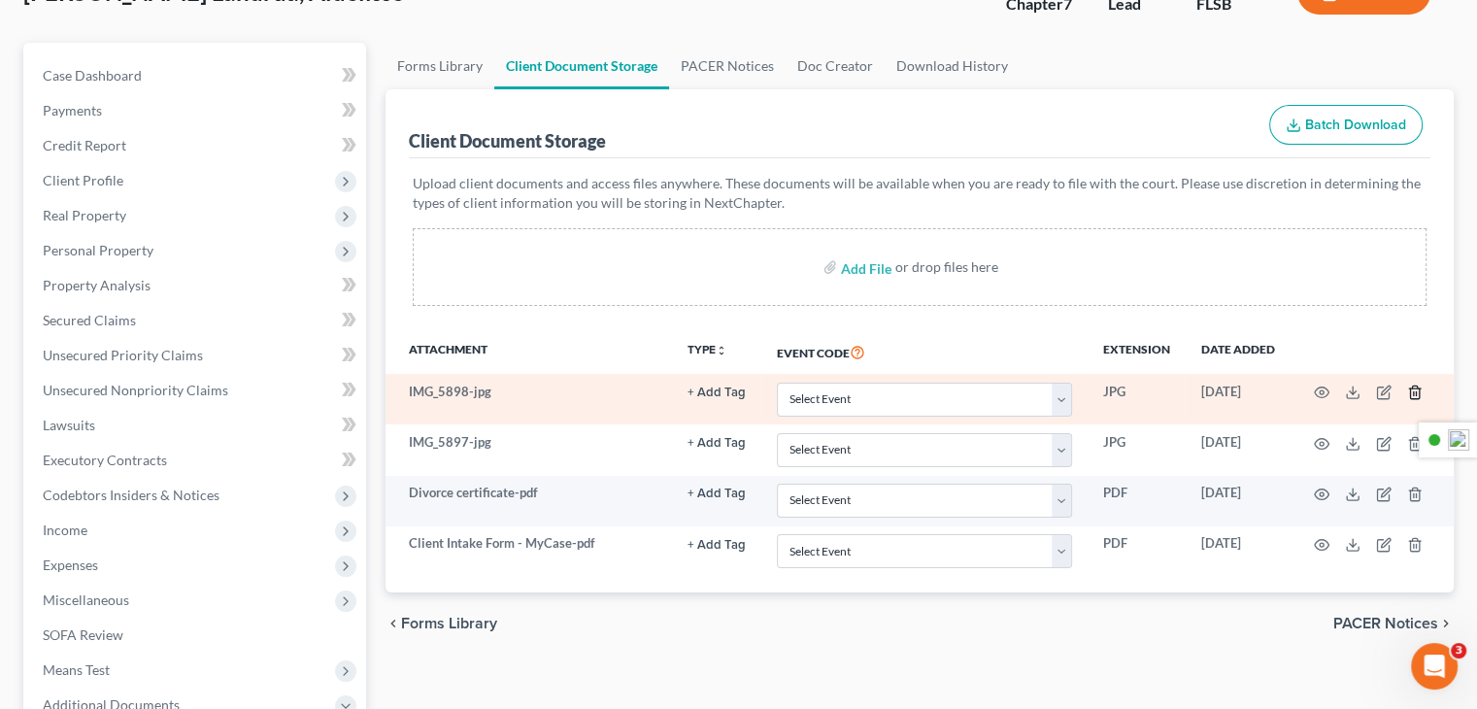
click at [1414, 397] on icon "button" at bounding box center [1414, 392] width 9 height 13
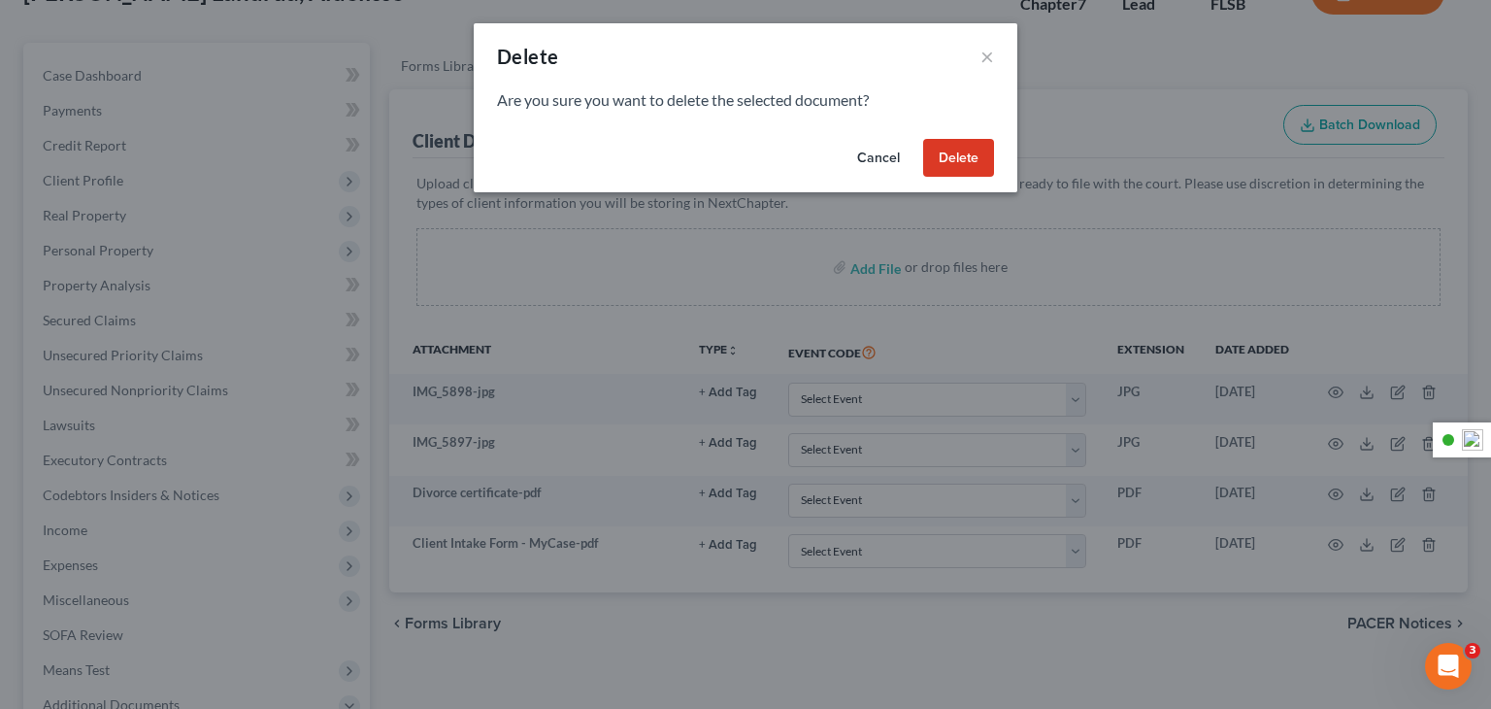
click at [948, 156] on button "Delete" at bounding box center [958, 158] width 71 height 39
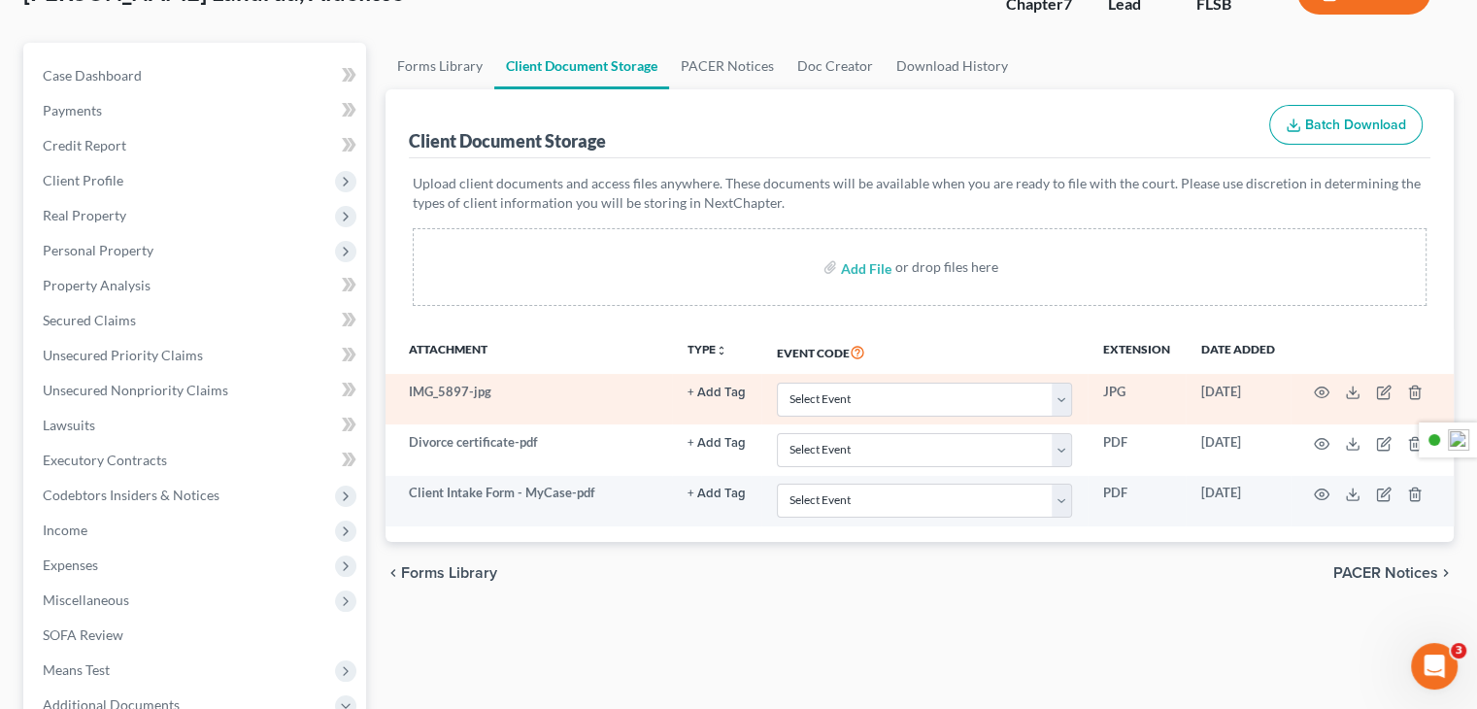
click at [1421, 400] on td at bounding box center [1371, 399] width 163 height 50
click at [1420, 397] on icon "button" at bounding box center [1415, 392] width 16 height 16
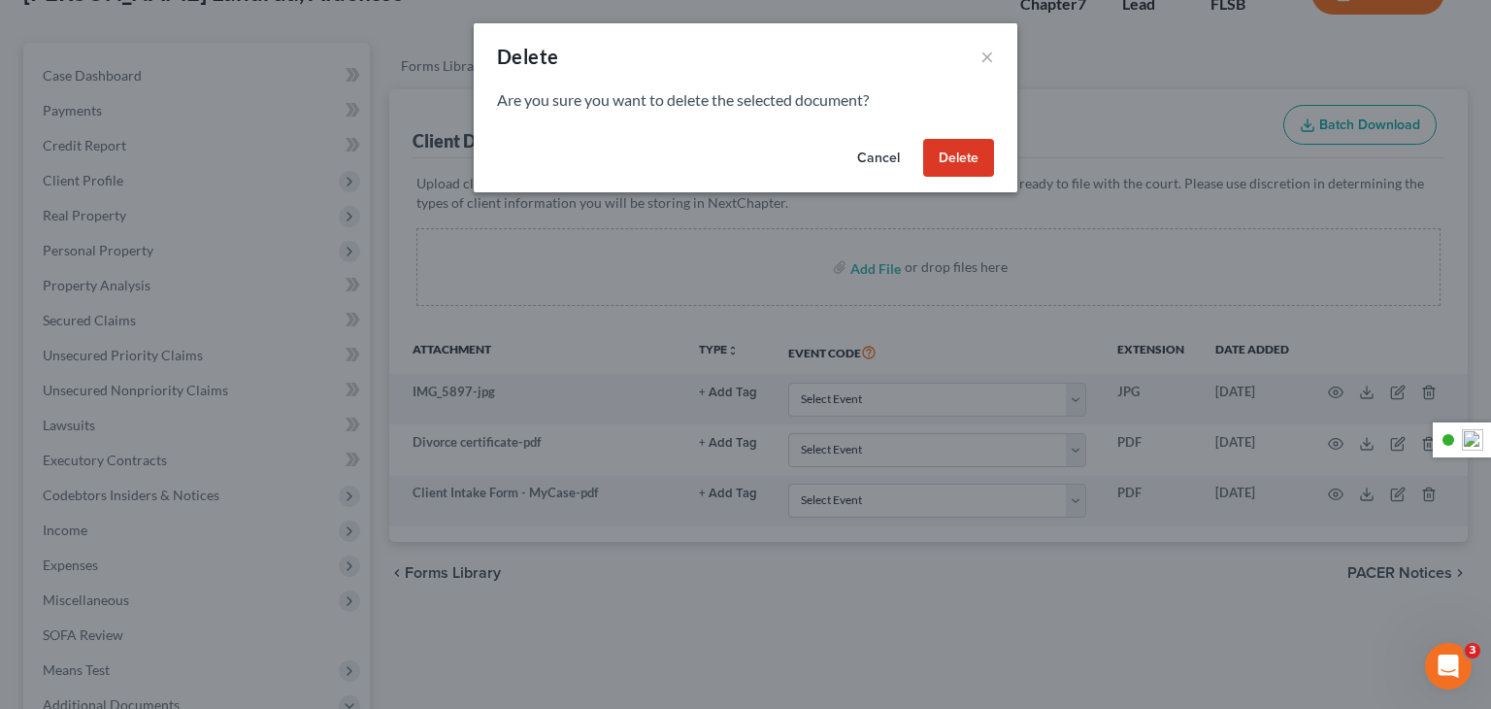
click at [933, 154] on button "Delete" at bounding box center [958, 158] width 71 height 39
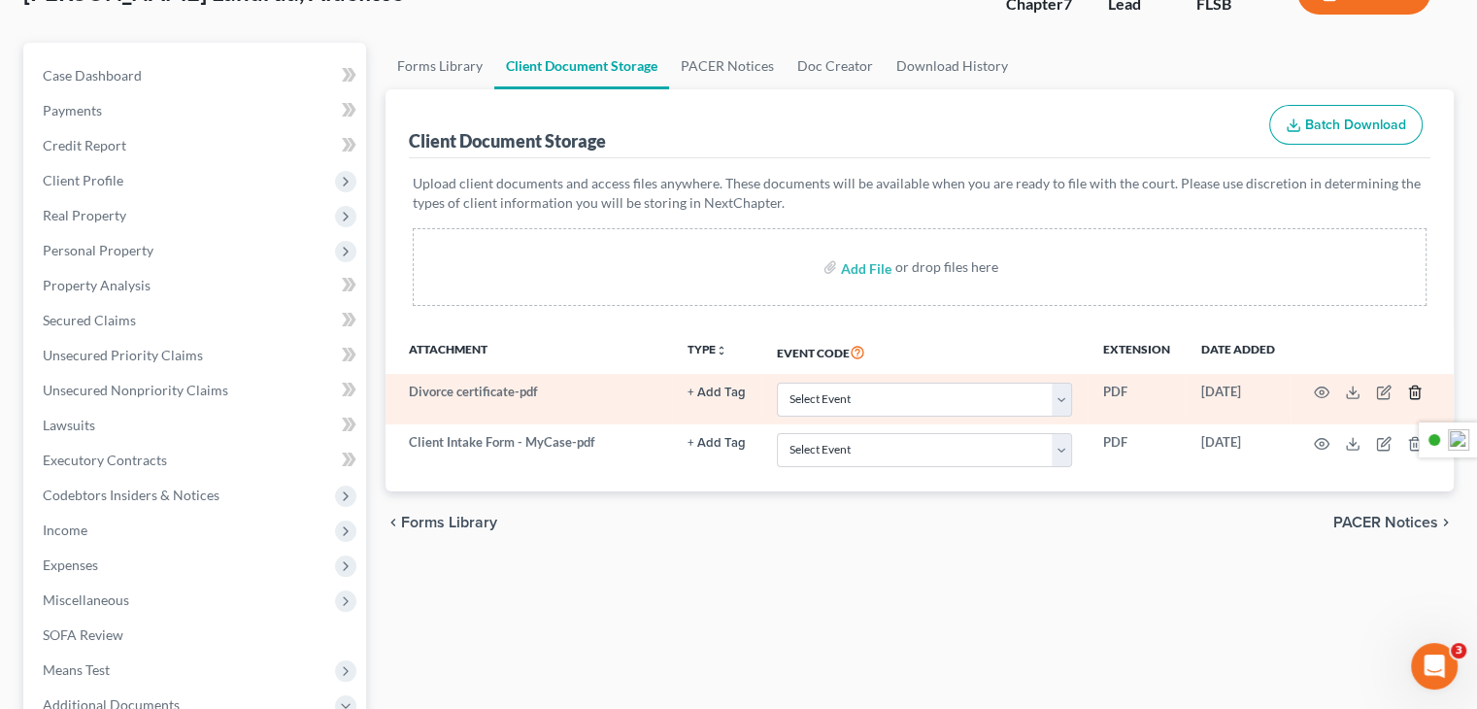
click at [1413, 385] on icon "button" at bounding box center [1415, 392] width 16 height 16
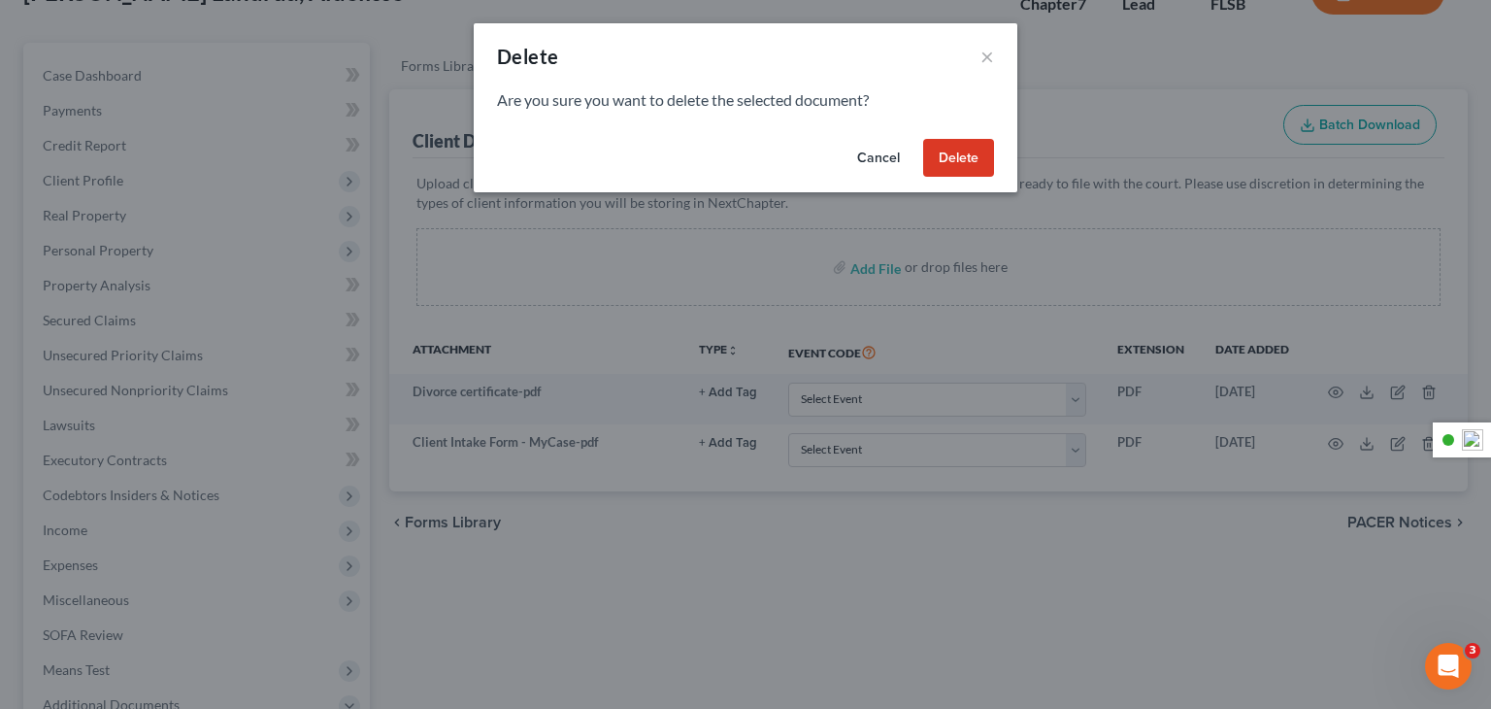
click at [981, 174] on button "Delete" at bounding box center [958, 158] width 71 height 39
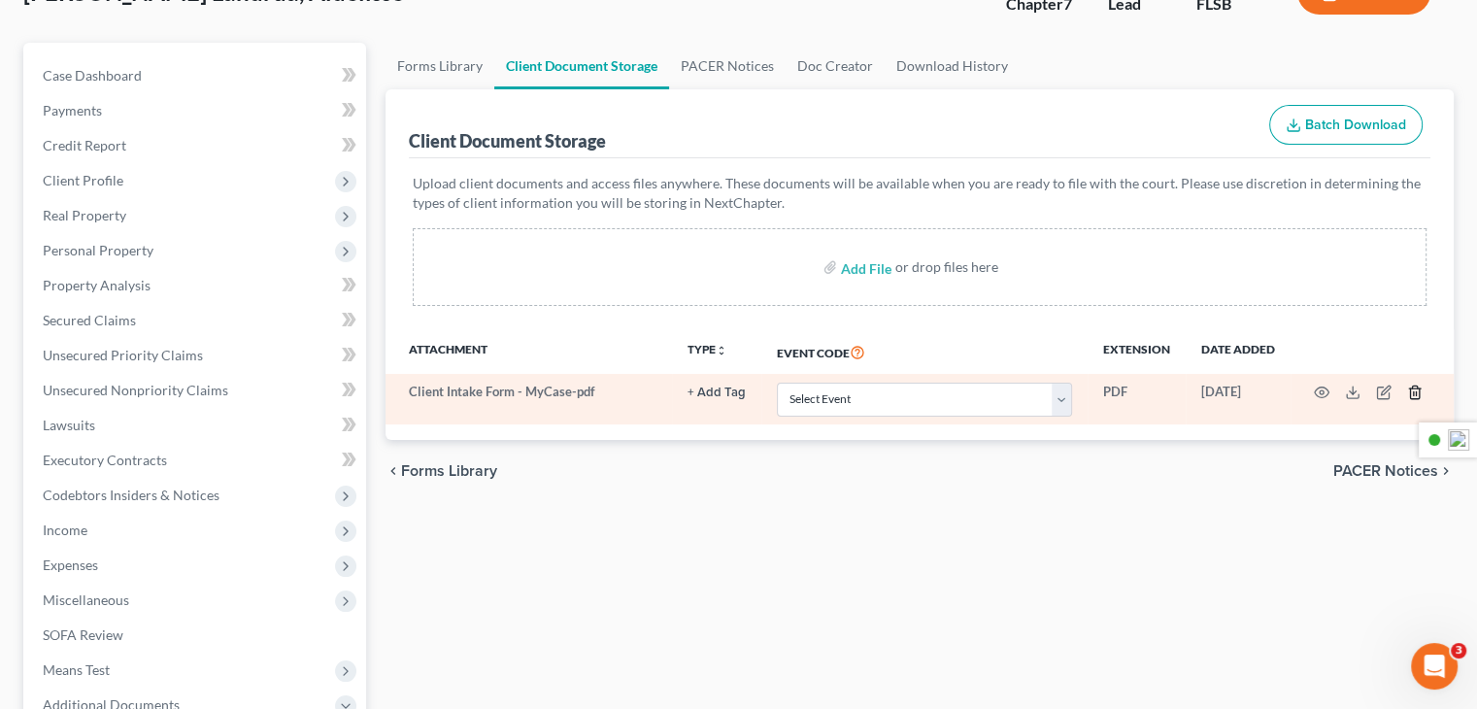
click at [1407, 386] on icon "button" at bounding box center [1415, 392] width 16 height 16
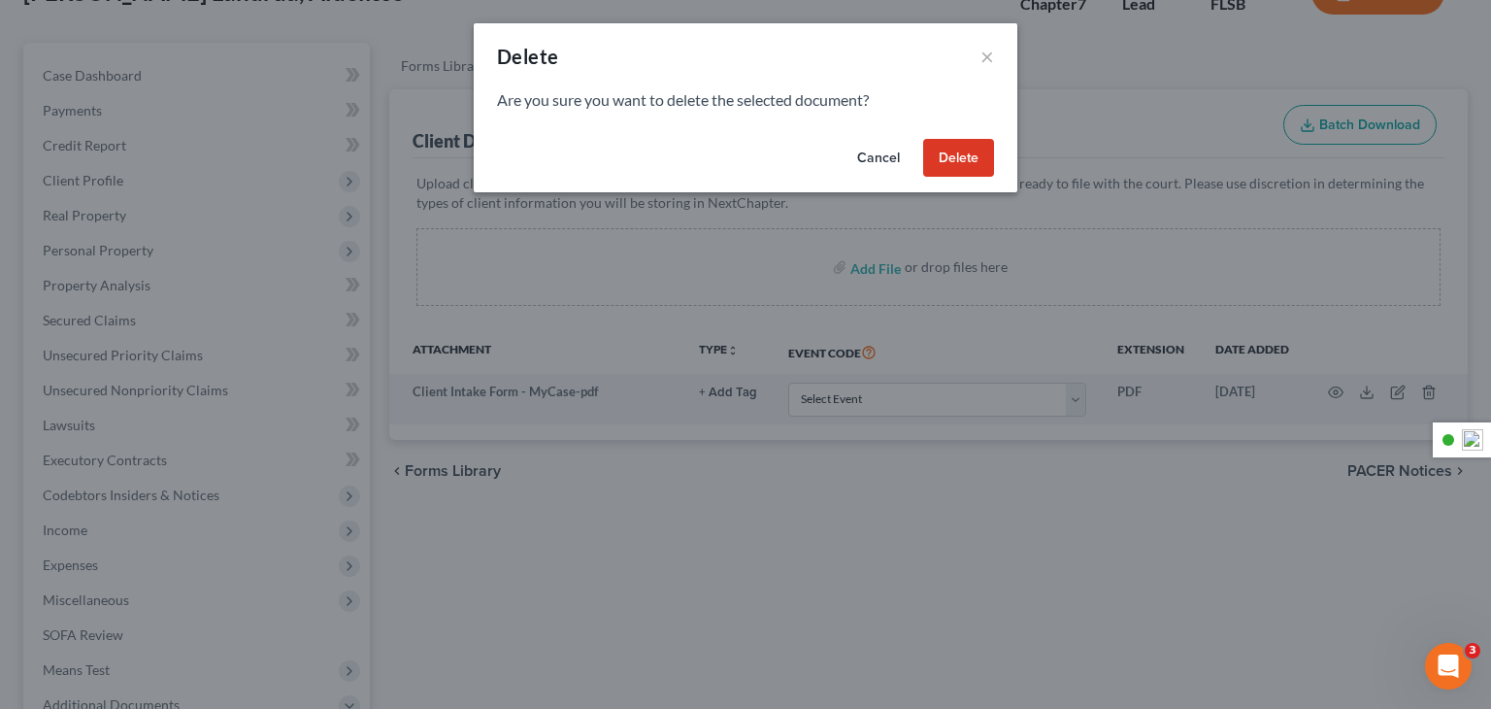
click at [954, 163] on button "Delete" at bounding box center [958, 158] width 71 height 39
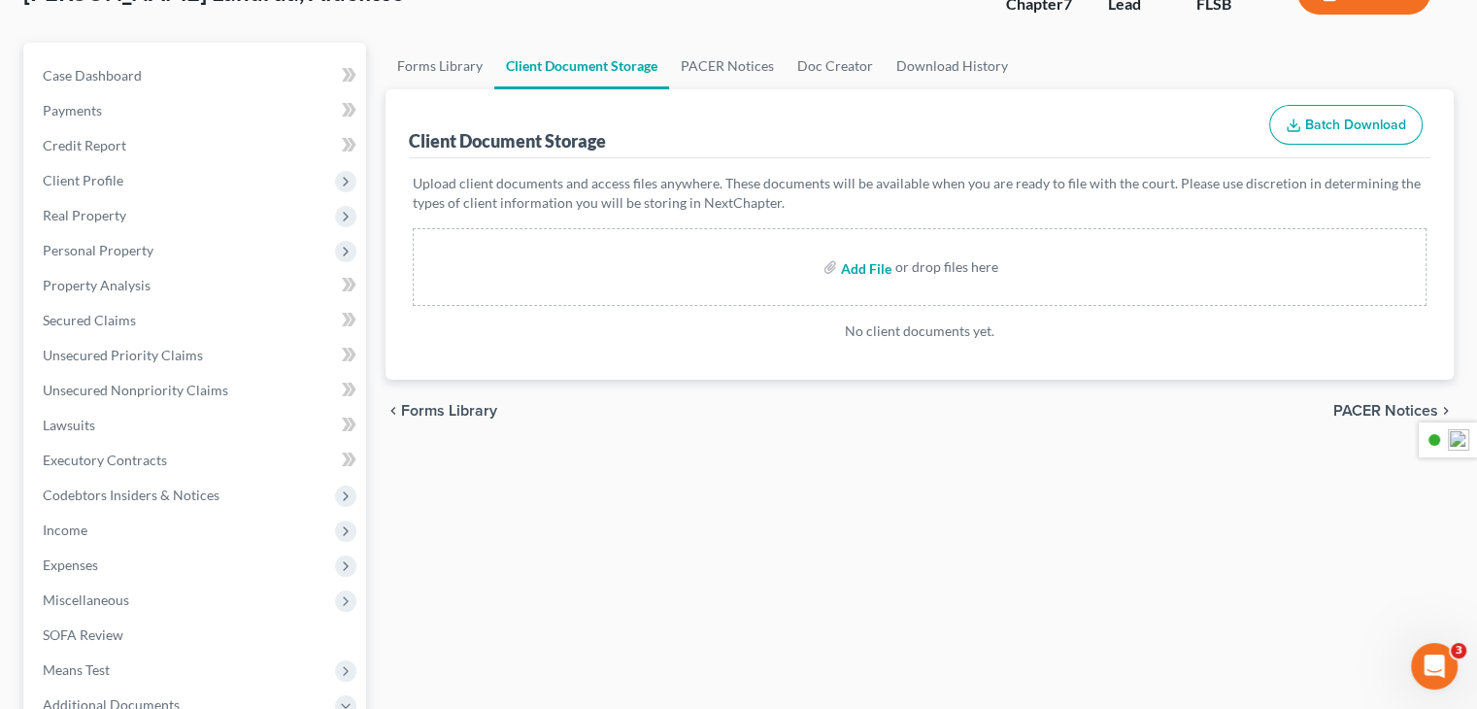
click at [895, 278] on label "Add File" at bounding box center [868, 269] width 54 height 35
click at [882, 272] on input "file" at bounding box center [864, 267] width 47 height 35
type input "C:\fakepath\Williams_Fudge Collection-UF.pdf"
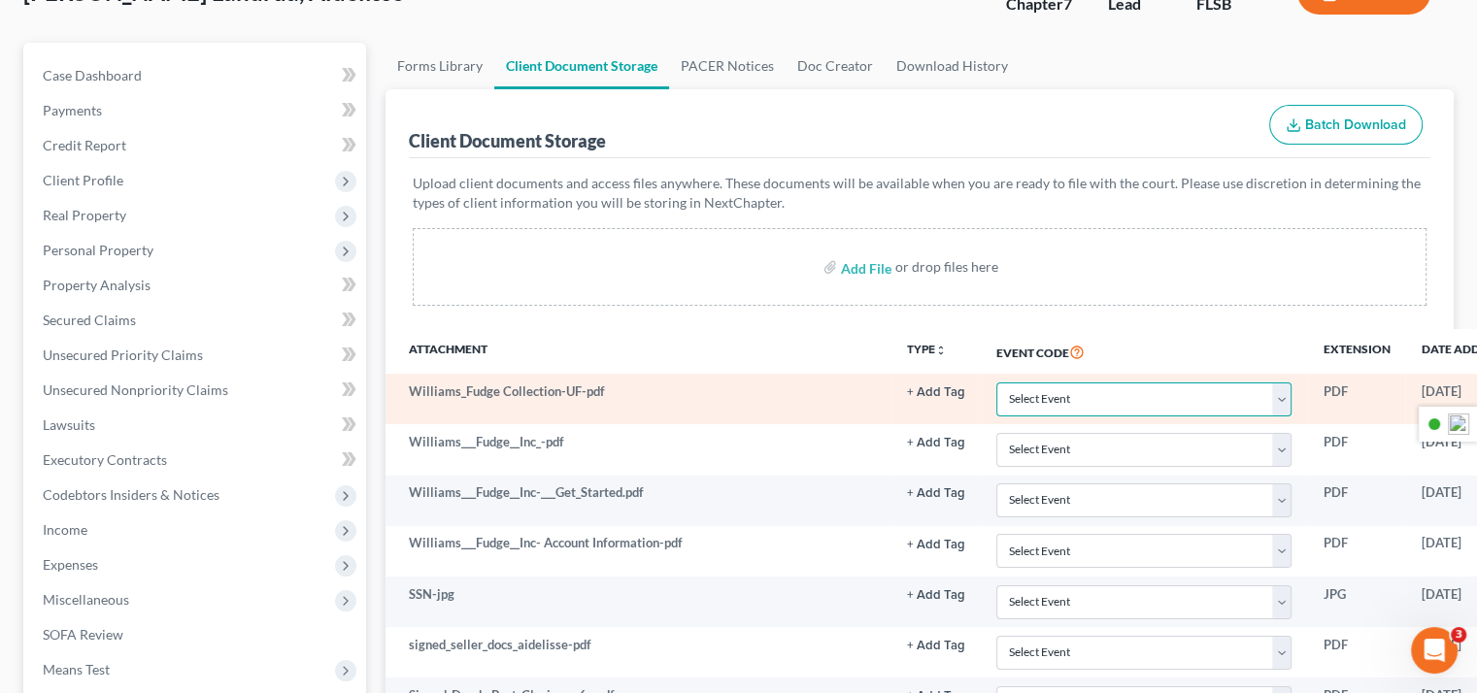
click at [1272, 406] on select "Select Event 20 Largest Unsecured Creditors Affidavit Notice of Case Reassignme…" at bounding box center [1143, 400] width 295 height 34
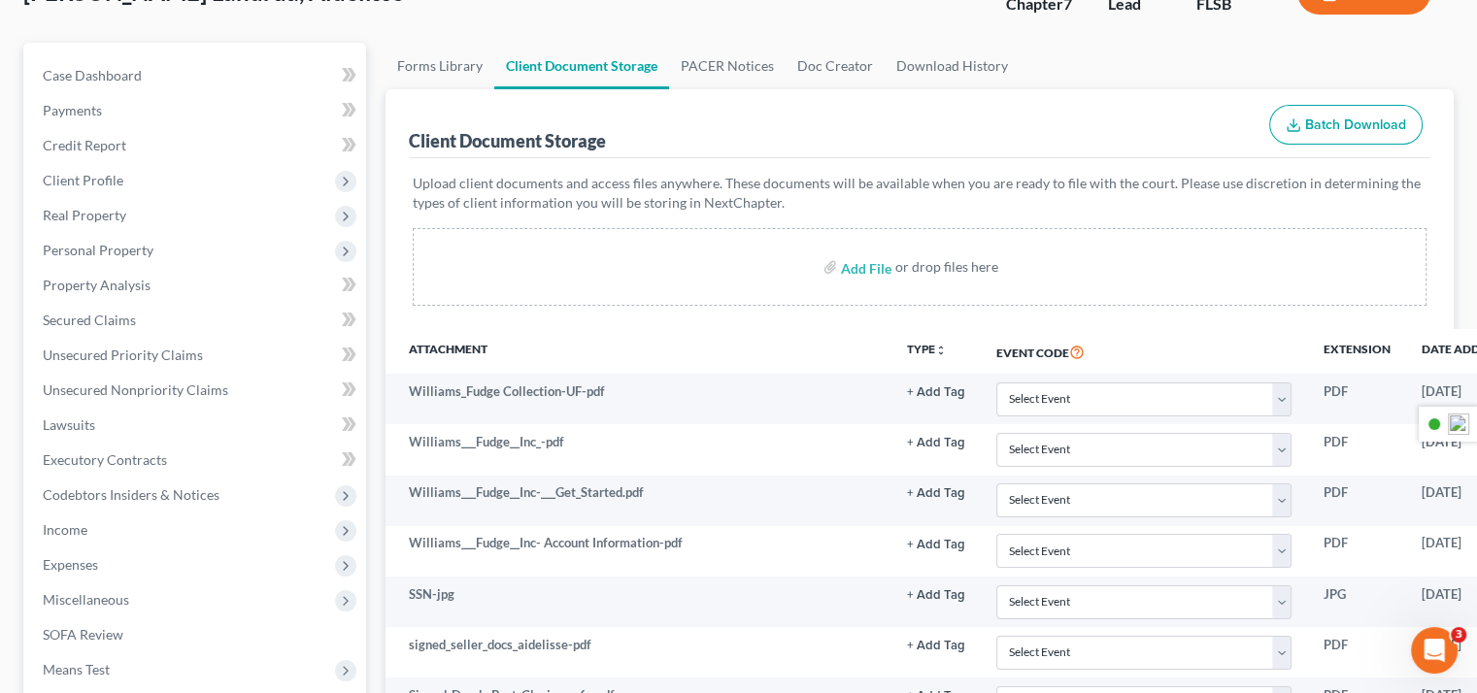
click at [1378, 281] on div "Add File or drop files here" at bounding box center [920, 267] width 1014 height 78
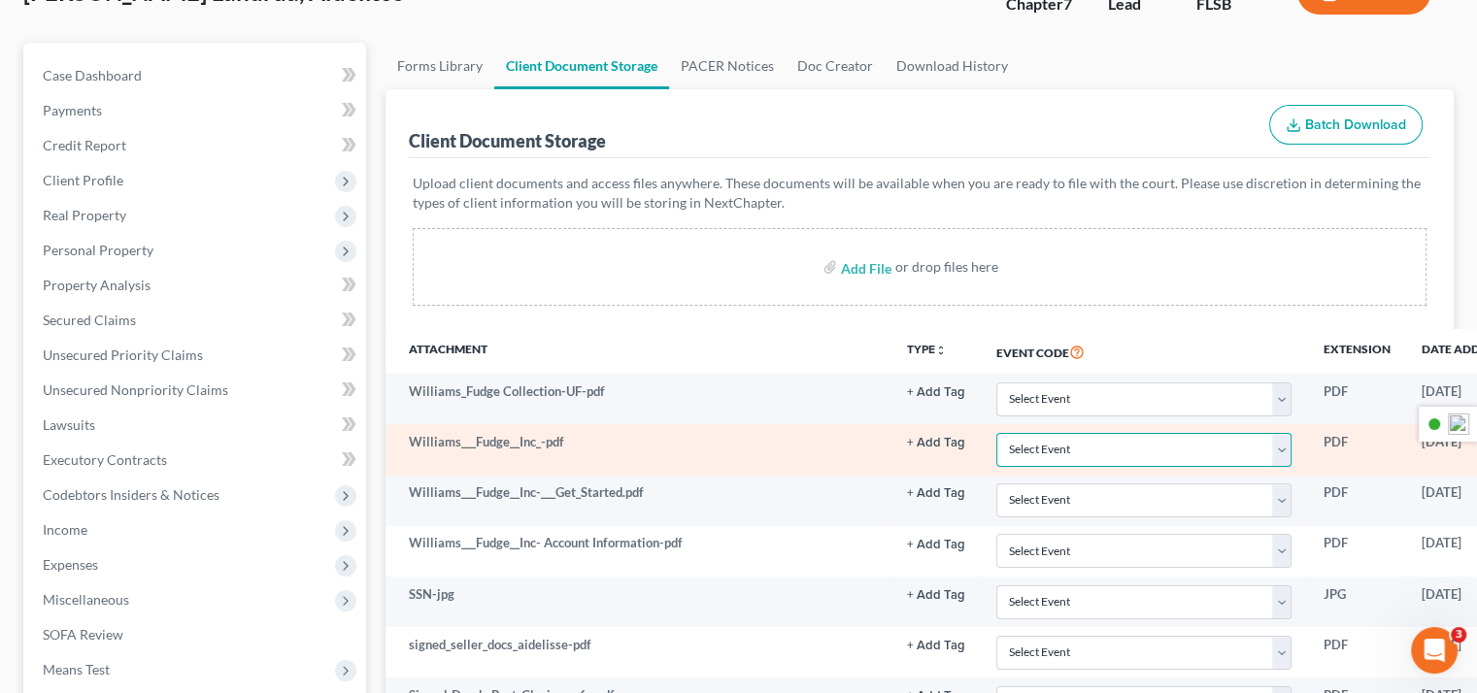
click at [1212, 437] on select "Select Event 20 Largest Unsecured Creditors Affidavit Notice of Case Reassignme…" at bounding box center [1143, 450] width 295 height 34
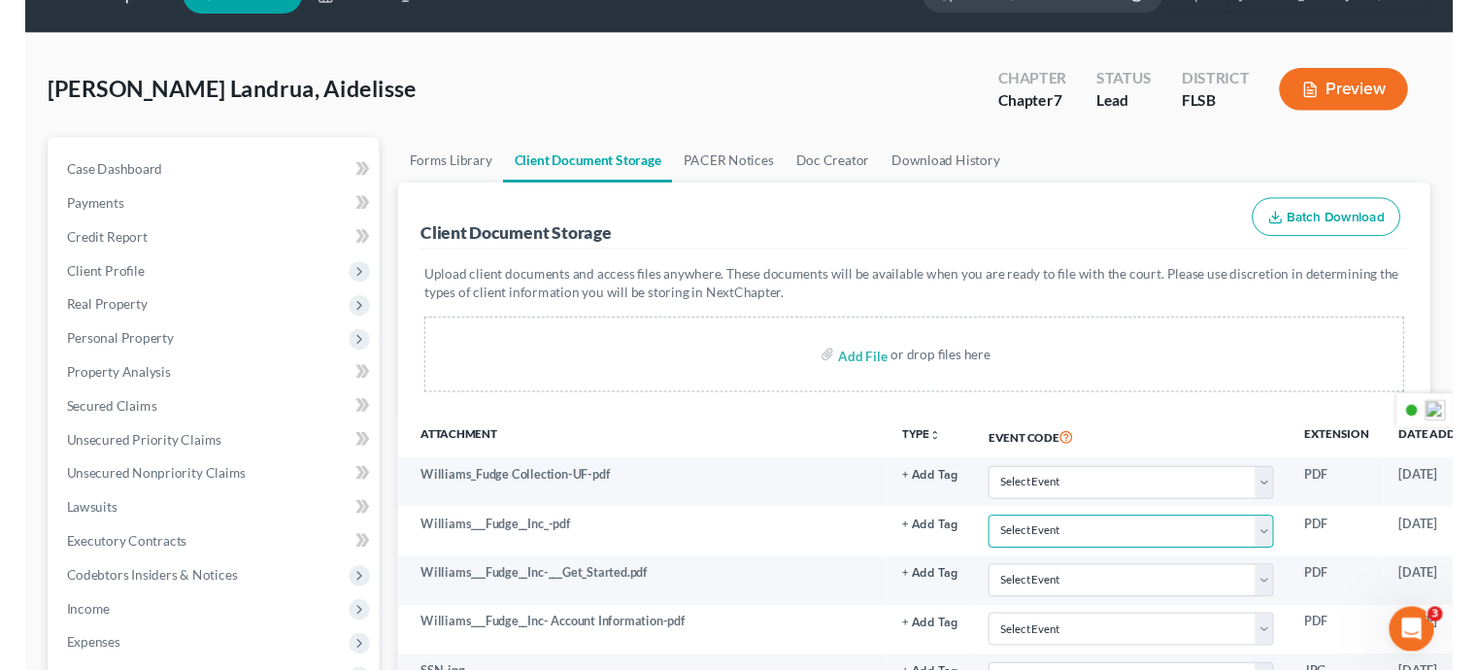
scroll to position [0, 0]
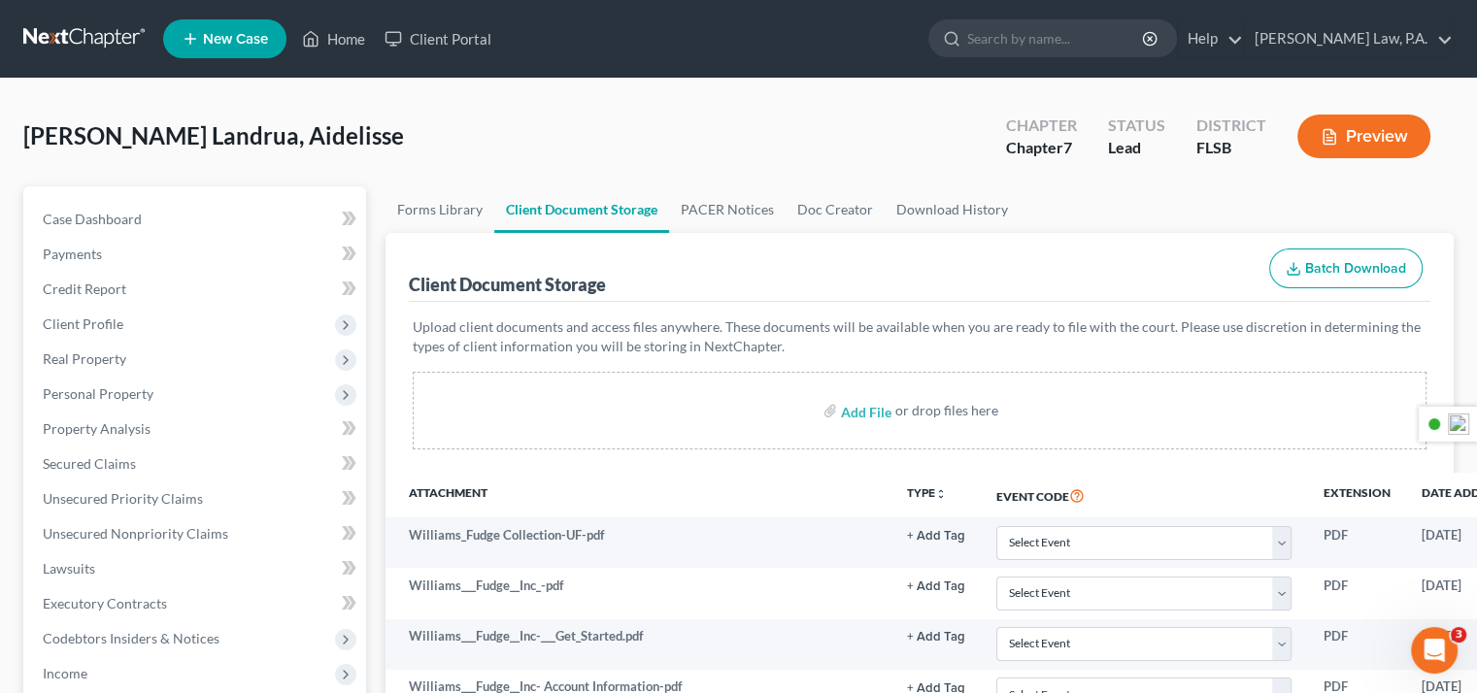
click at [1464, 15] on nav "Home New Case Client Portal [PERSON_NAME] Law, P.A. [EMAIL_ADDRESS][DOMAIN_NAME…" at bounding box center [738, 39] width 1477 height 78
click at [1395, 50] on link "[PERSON_NAME] Law, P.A." at bounding box center [1349, 38] width 208 height 35
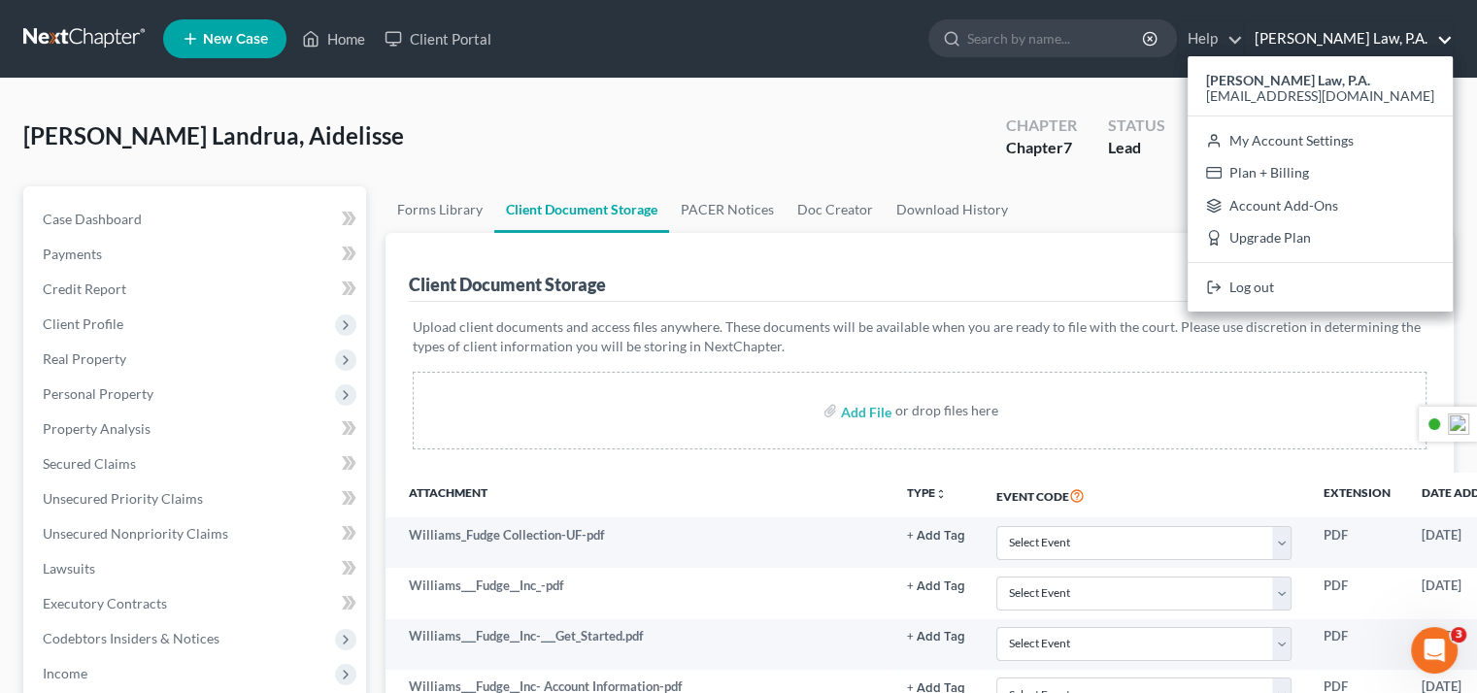
click at [629, 44] on ul "New Case Home Client Portal - No Result - See all results Or Press Enter... Hel…" at bounding box center [808, 39] width 1290 height 50
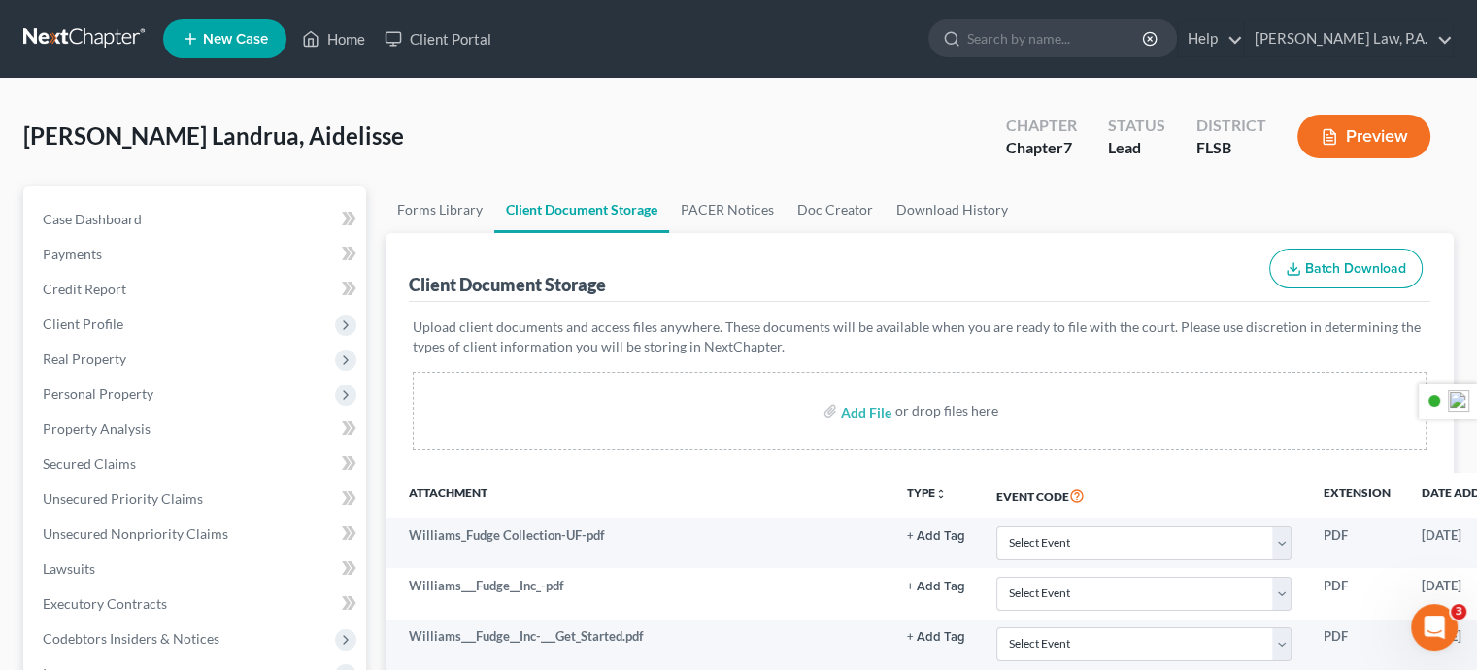
click at [808, 43] on ul "New Case Home Client Portal - No Result - See all results Or Press Enter... Hel…" at bounding box center [808, 39] width 1290 height 50
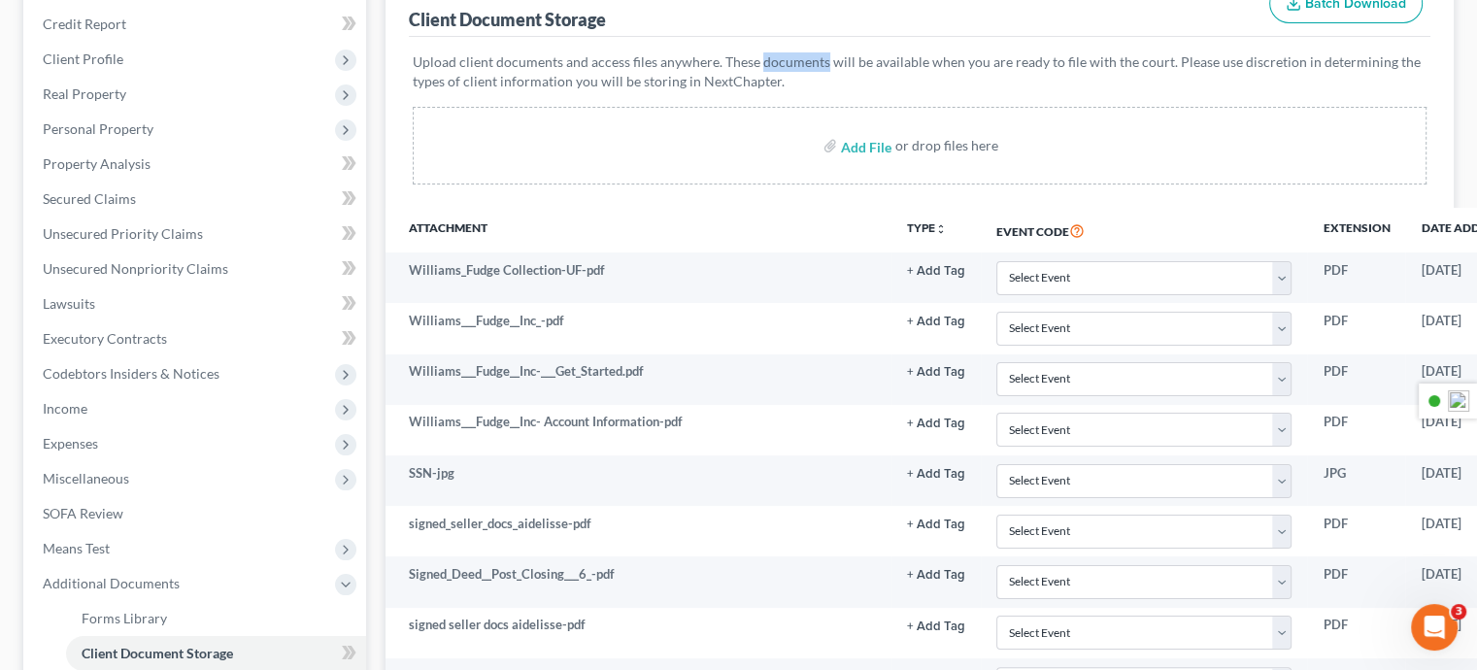
scroll to position [194, 0]
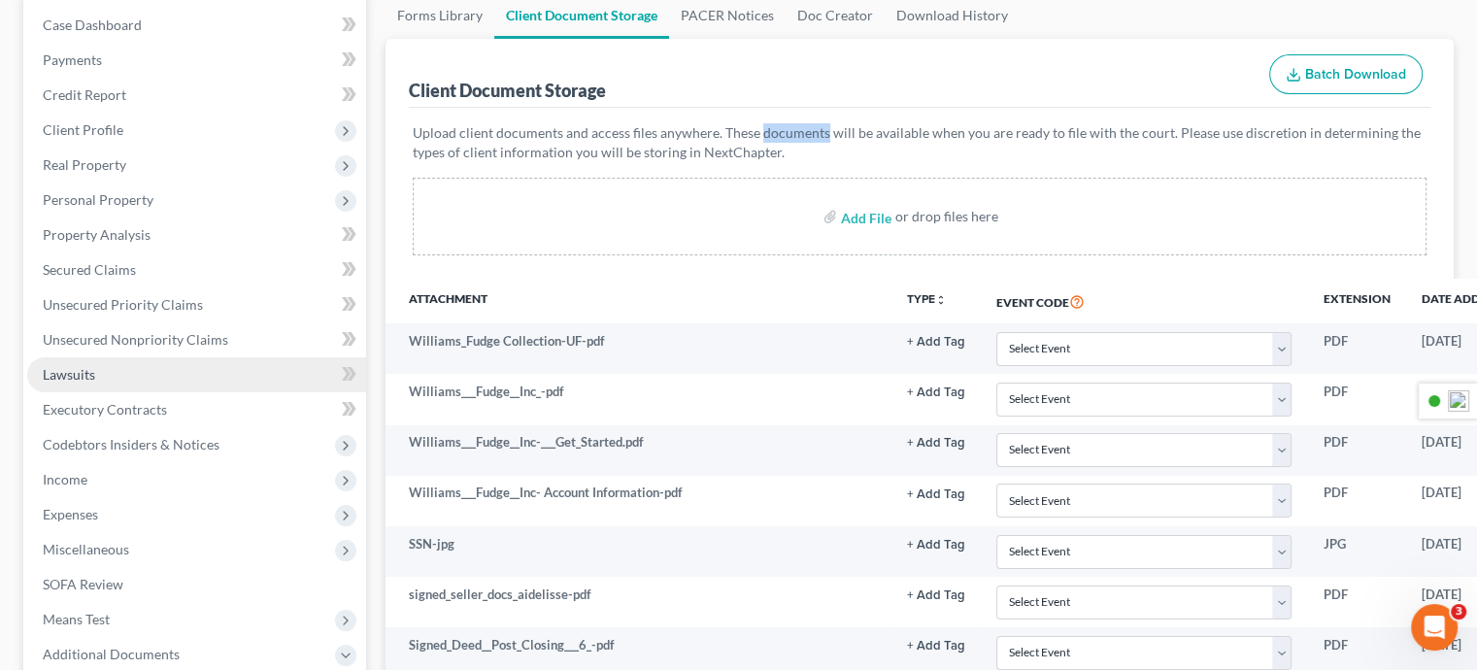
drag, startPoint x: 808, startPoint y: 43, endPoint x: 93, endPoint y: 374, distance: 787.6
click at [92, 373] on span "Lawsuits" at bounding box center [69, 374] width 52 height 17
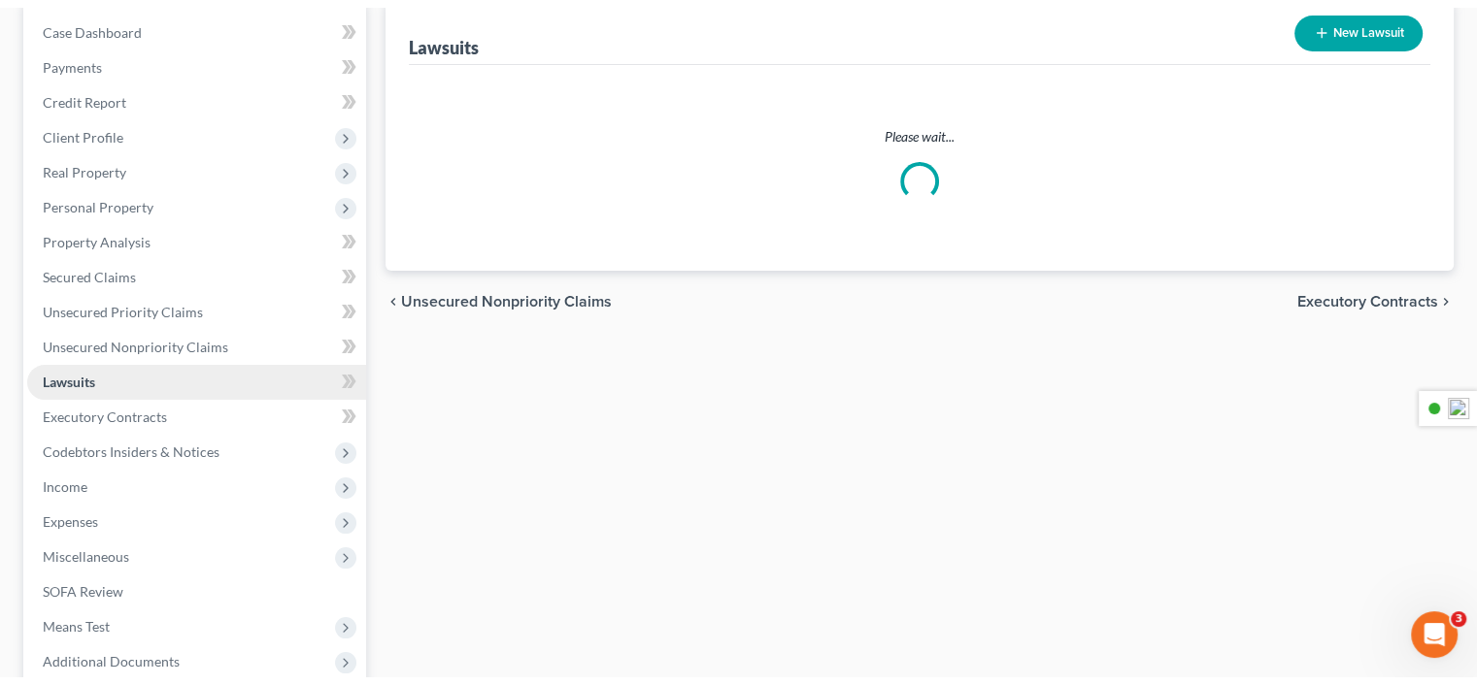
scroll to position [113, 0]
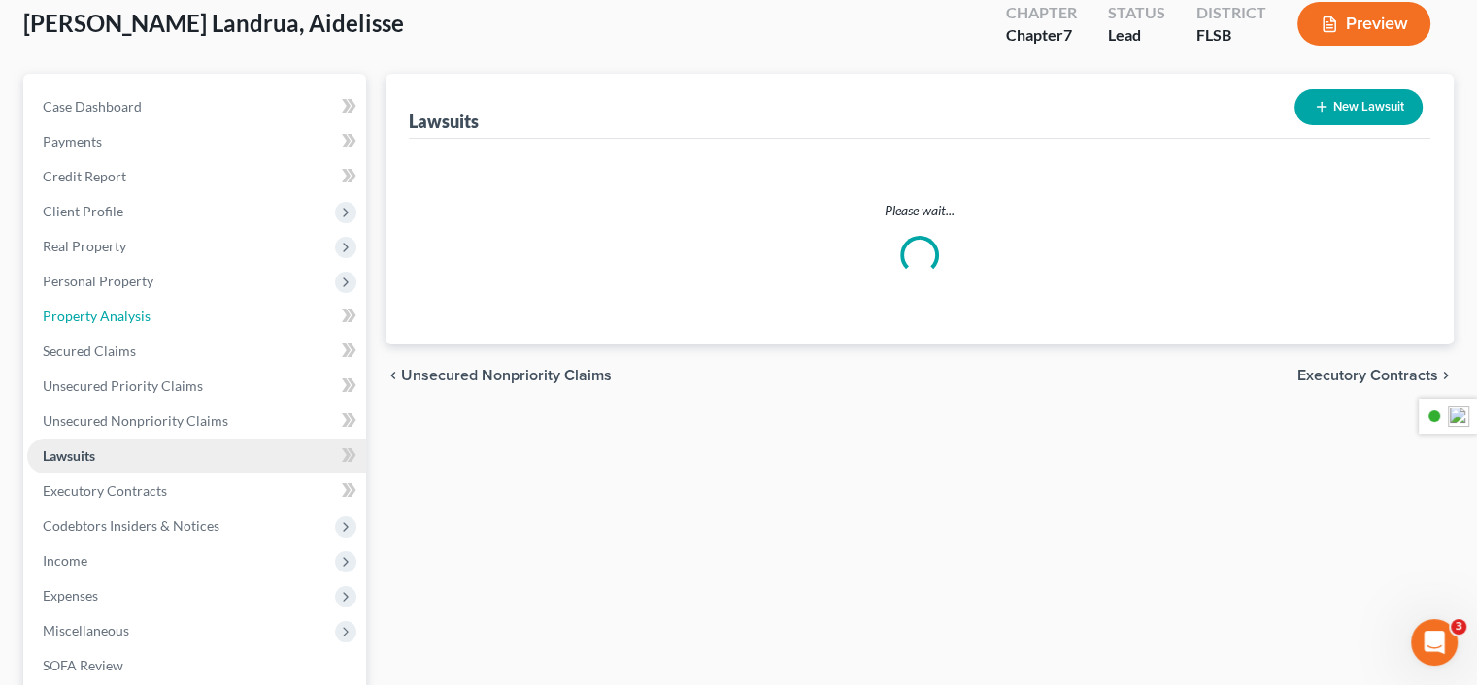
click at [93, 374] on ul "Case Dashboard Payments Invoices Payments Payments Credit Report Client Profile" at bounding box center [196, 421] width 339 height 664
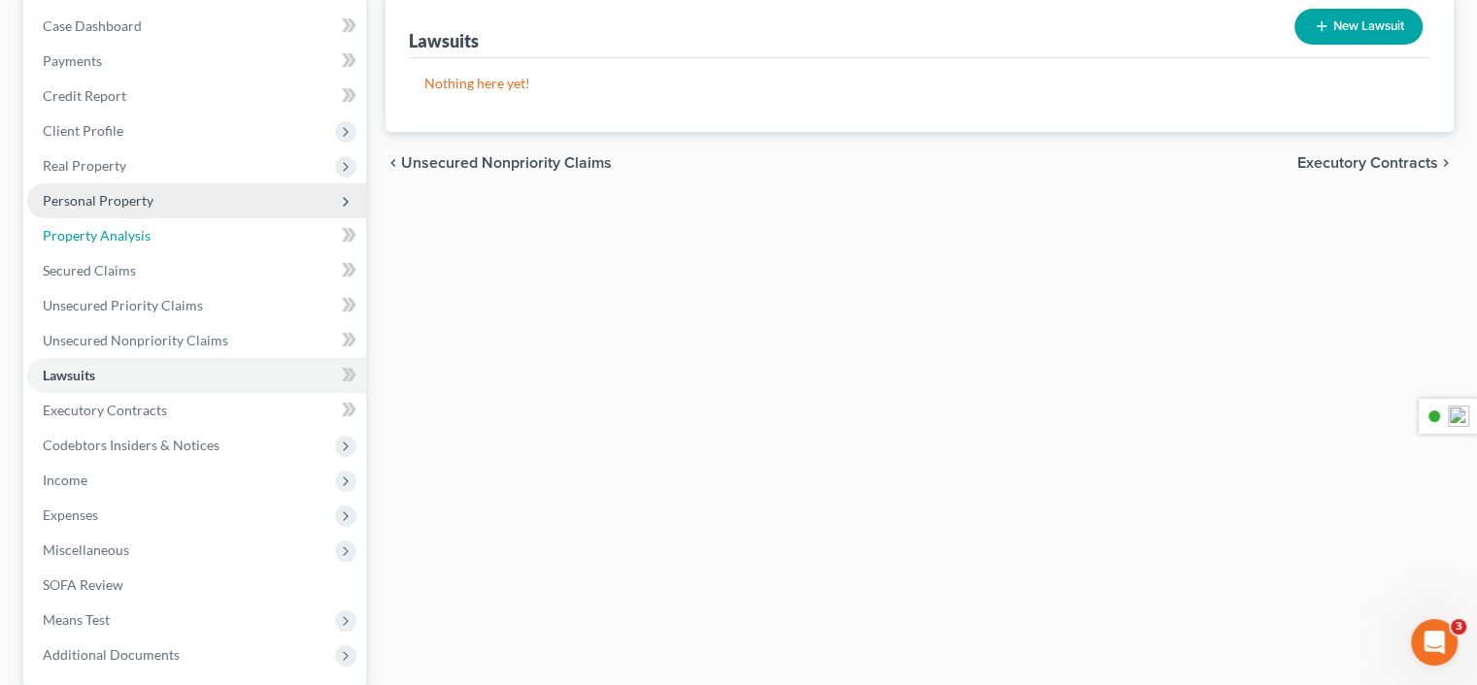
scroll to position [0, 0]
